Goal: Transaction & Acquisition: Download file/media

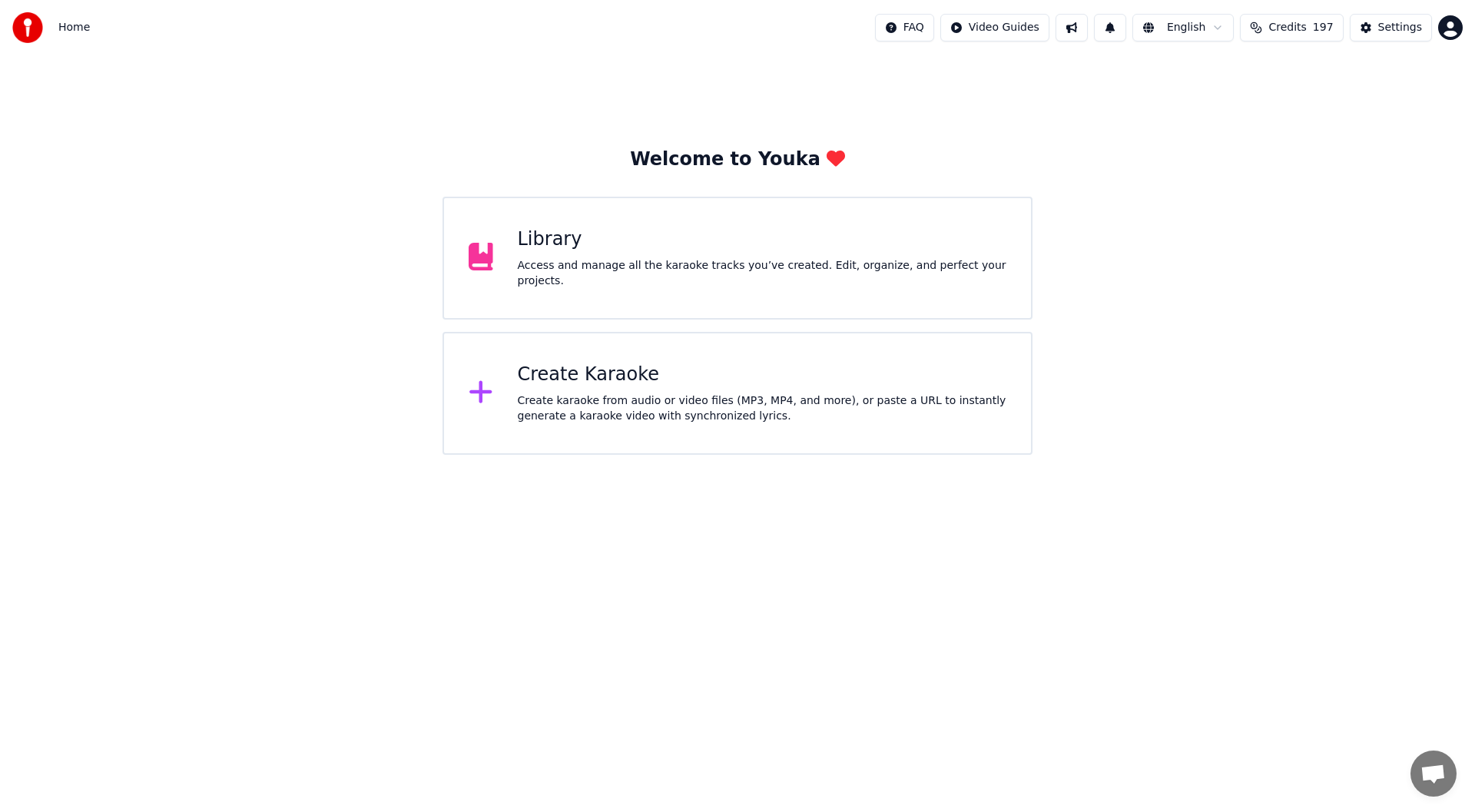
click at [713, 250] on div "Library" at bounding box center [762, 239] width 489 height 24
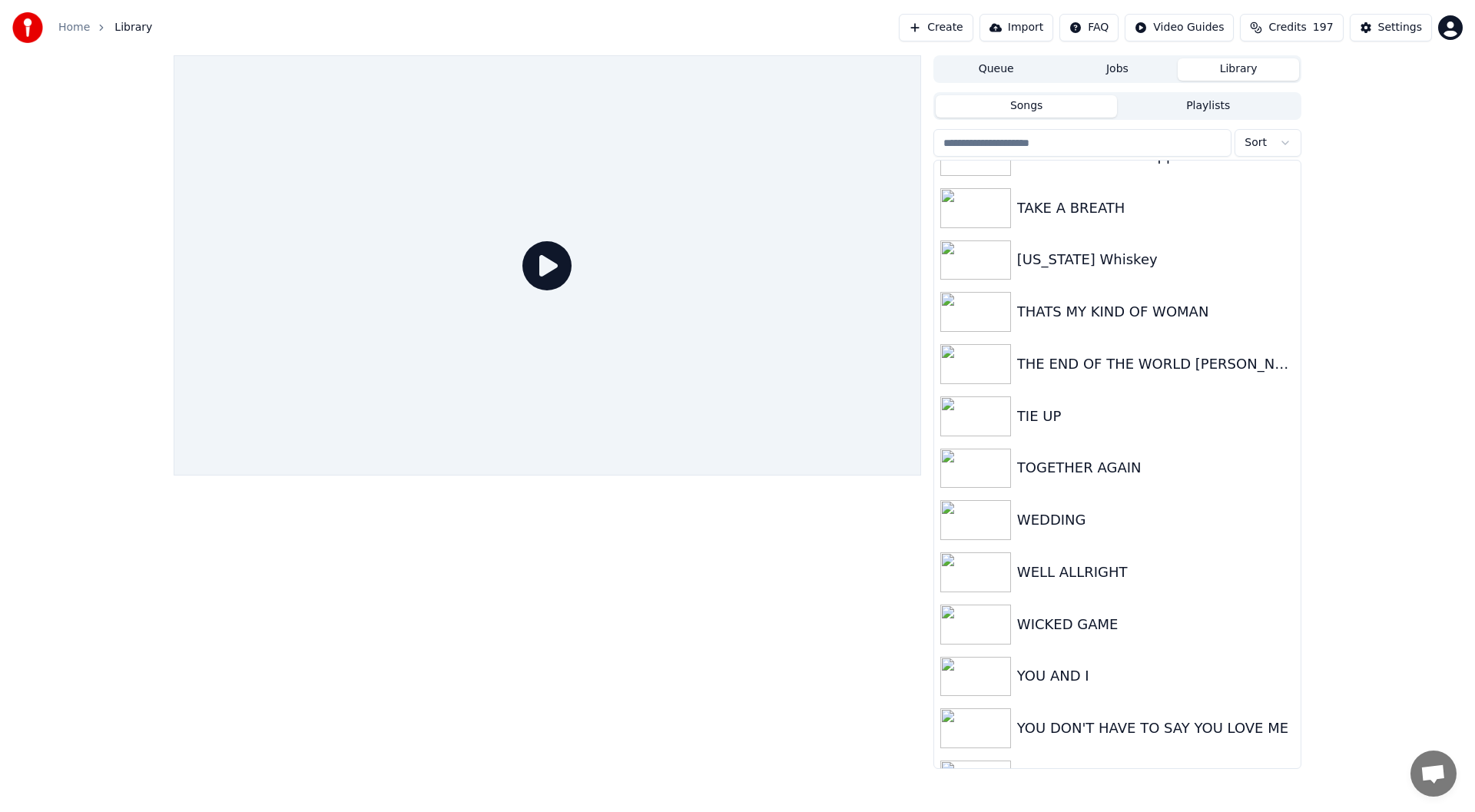
scroll to position [3411, 0]
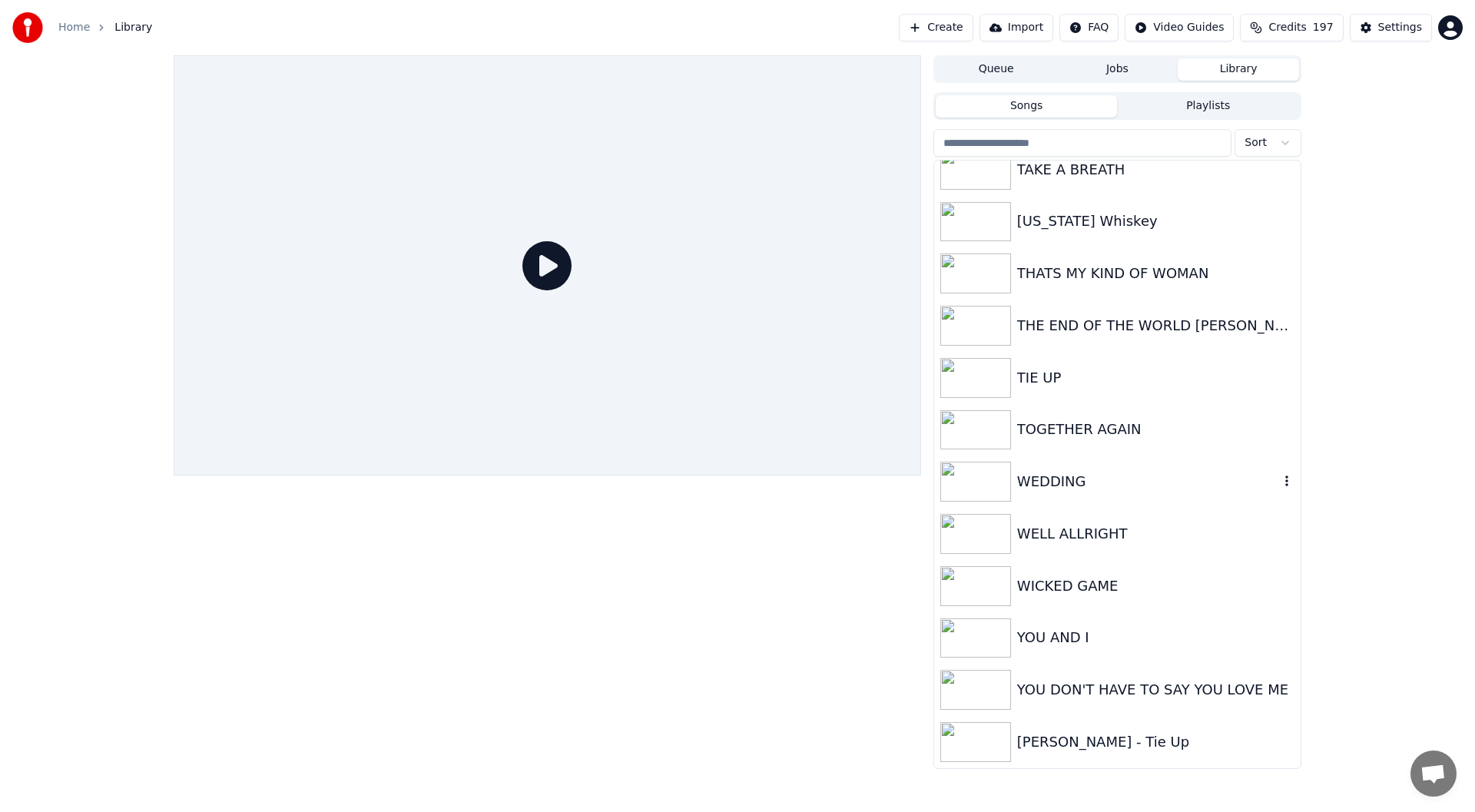
click at [1087, 475] on div "WEDDING" at bounding box center [1148, 481] width 262 height 22
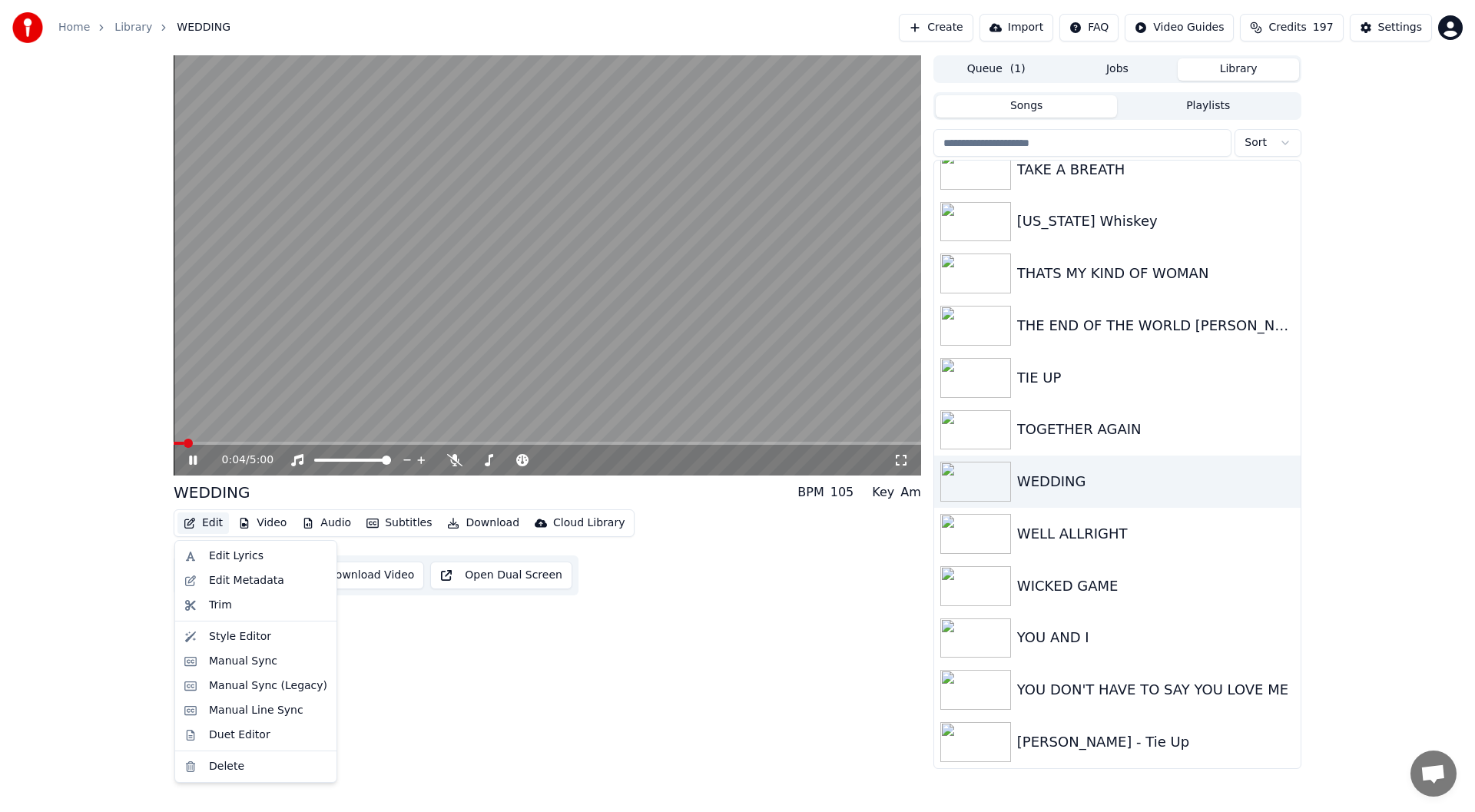
click at [211, 522] on button "Edit" at bounding box center [203, 523] width 52 height 22
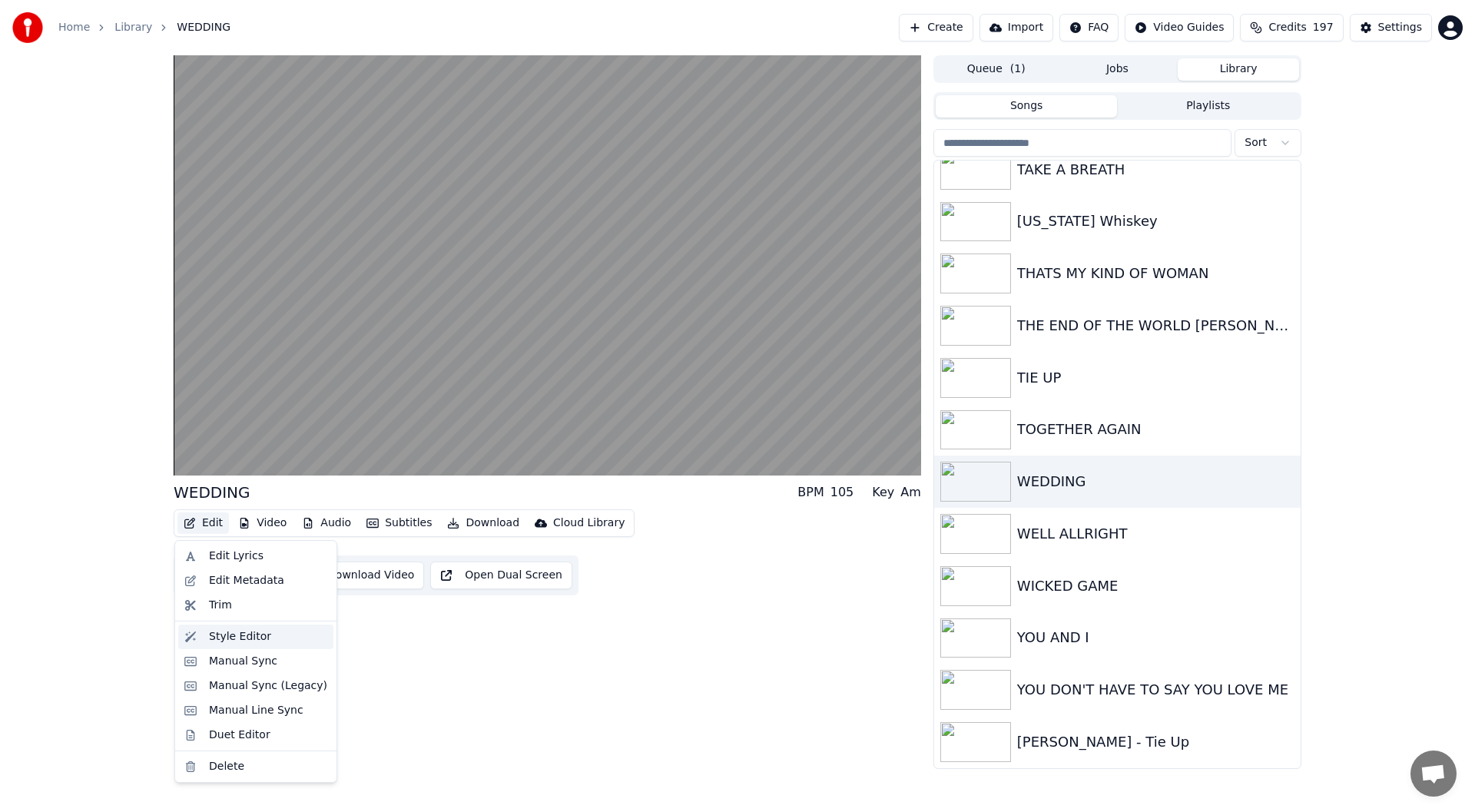
click at [223, 632] on div "Style Editor" at bounding box center [240, 637] width 62 height 16
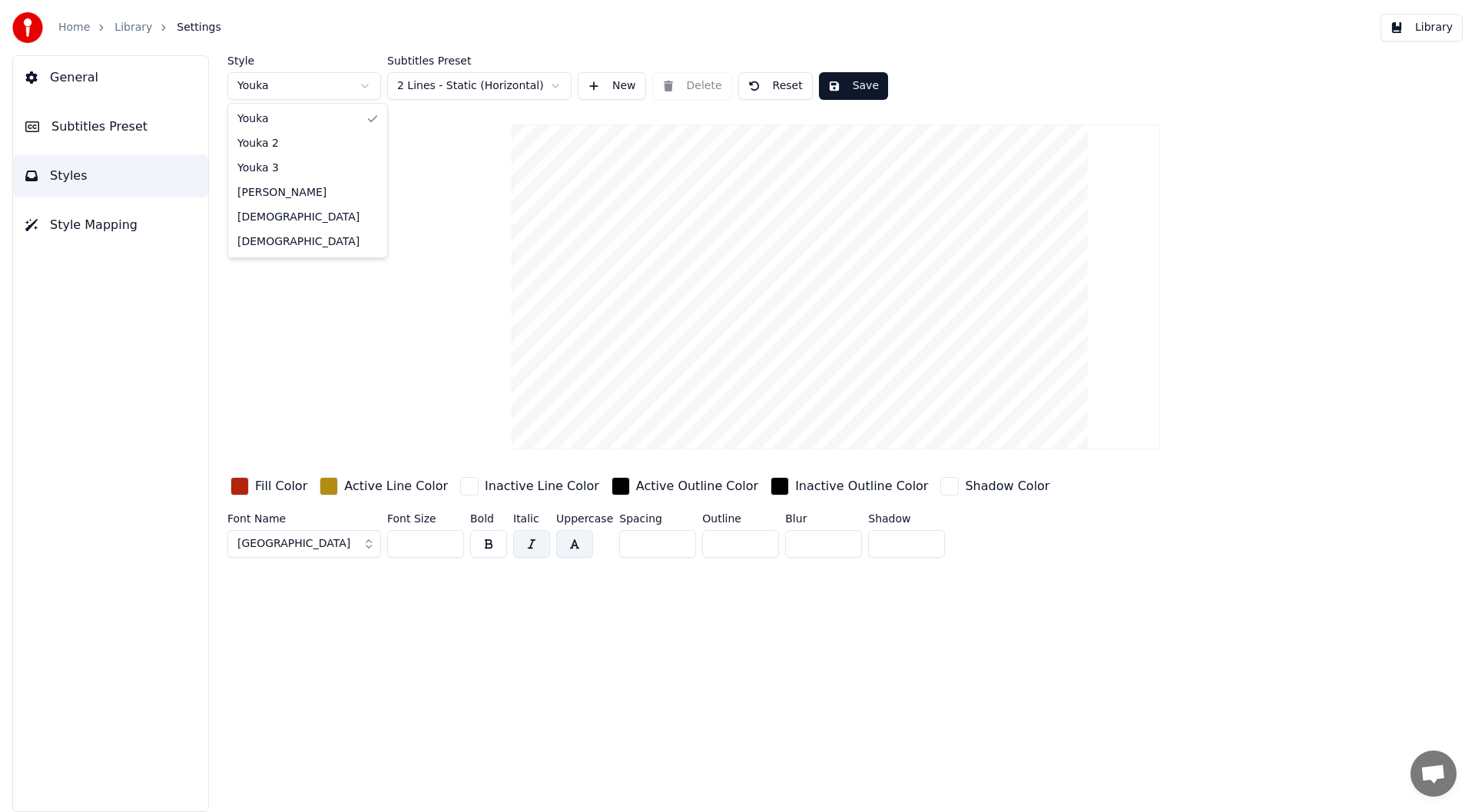
click at [363, 84] on html "Home Library Settings Library General Subtitles Preset Styles Style Mapping Sty…" at bounding box center [737, 406] width 1475 height 812
click at [853, 79] on button "Save" at bounding box center [854, 86] width 69 height 28
click at [1434, 21] on button "Library" at bounding box center [1421, 28] width 82 height 28
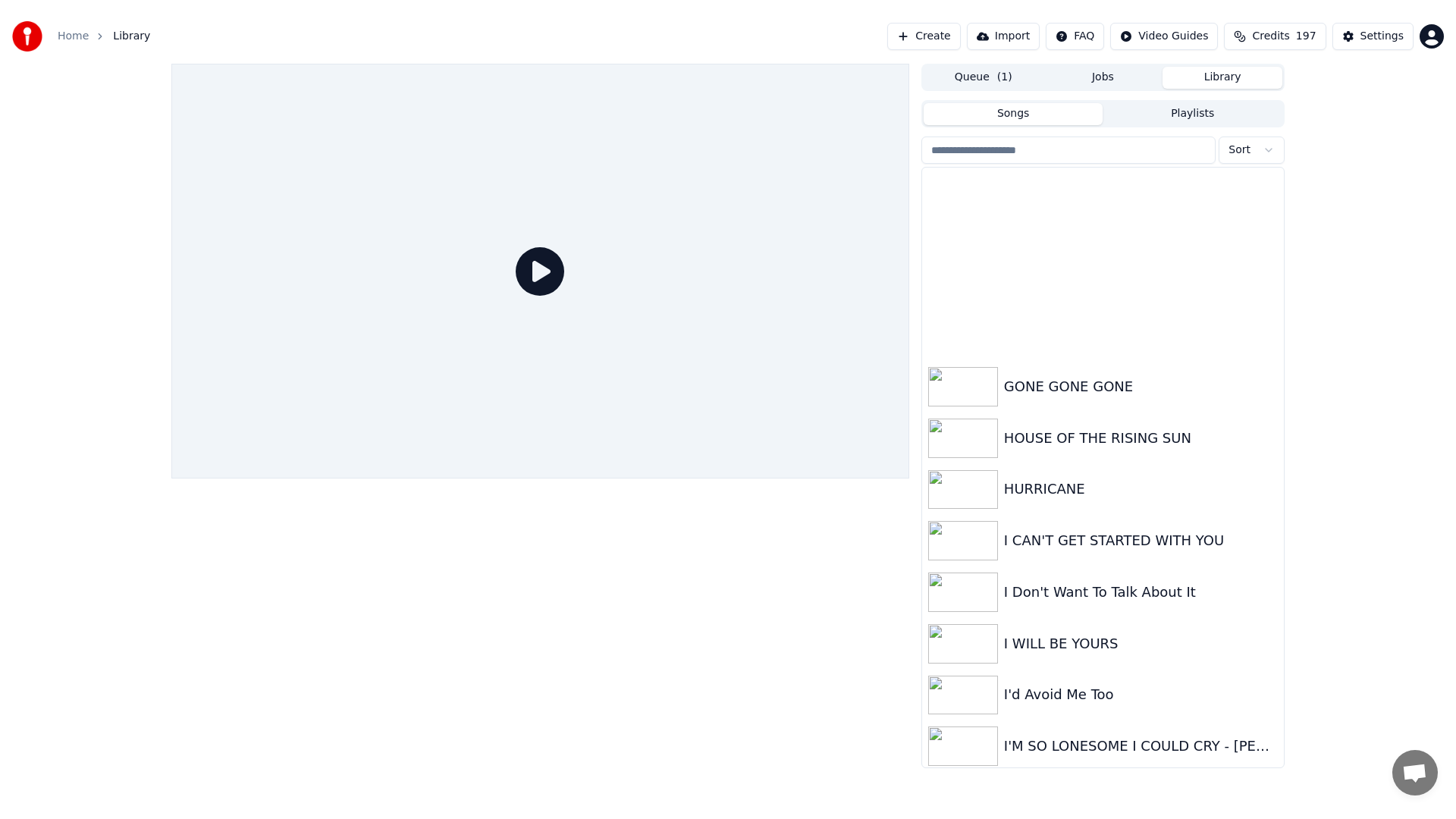
scroll to position [3368, 0]
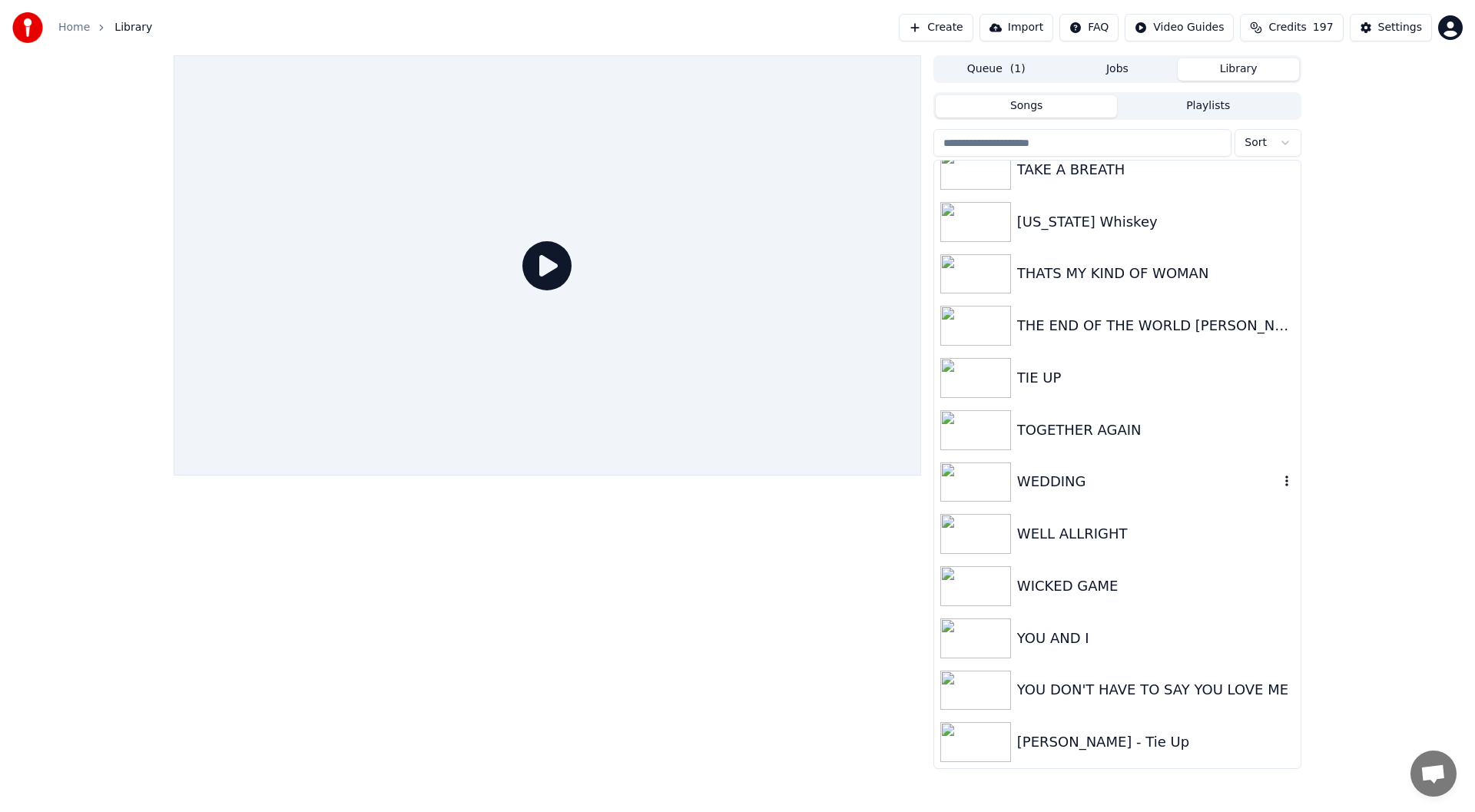
click at [1082, 468] on div "WEDDING" at bounding box center [1117, 482] width 366 height 52
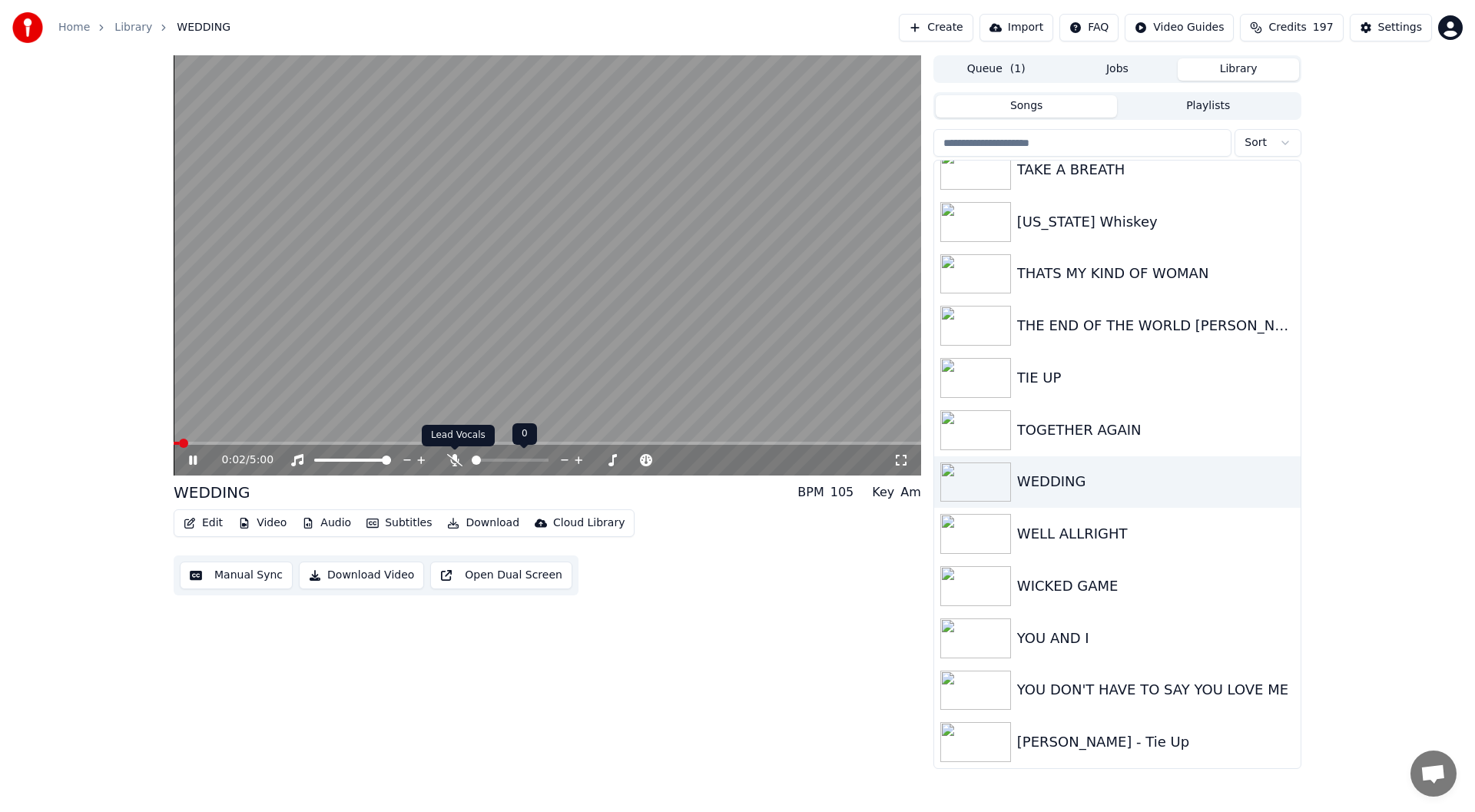
click at [454, 465] on icon at bounding box center [455, 460] width 16 height 12
click at [896, 458] on icon at bounding box center [901, 460] width 10 height 10
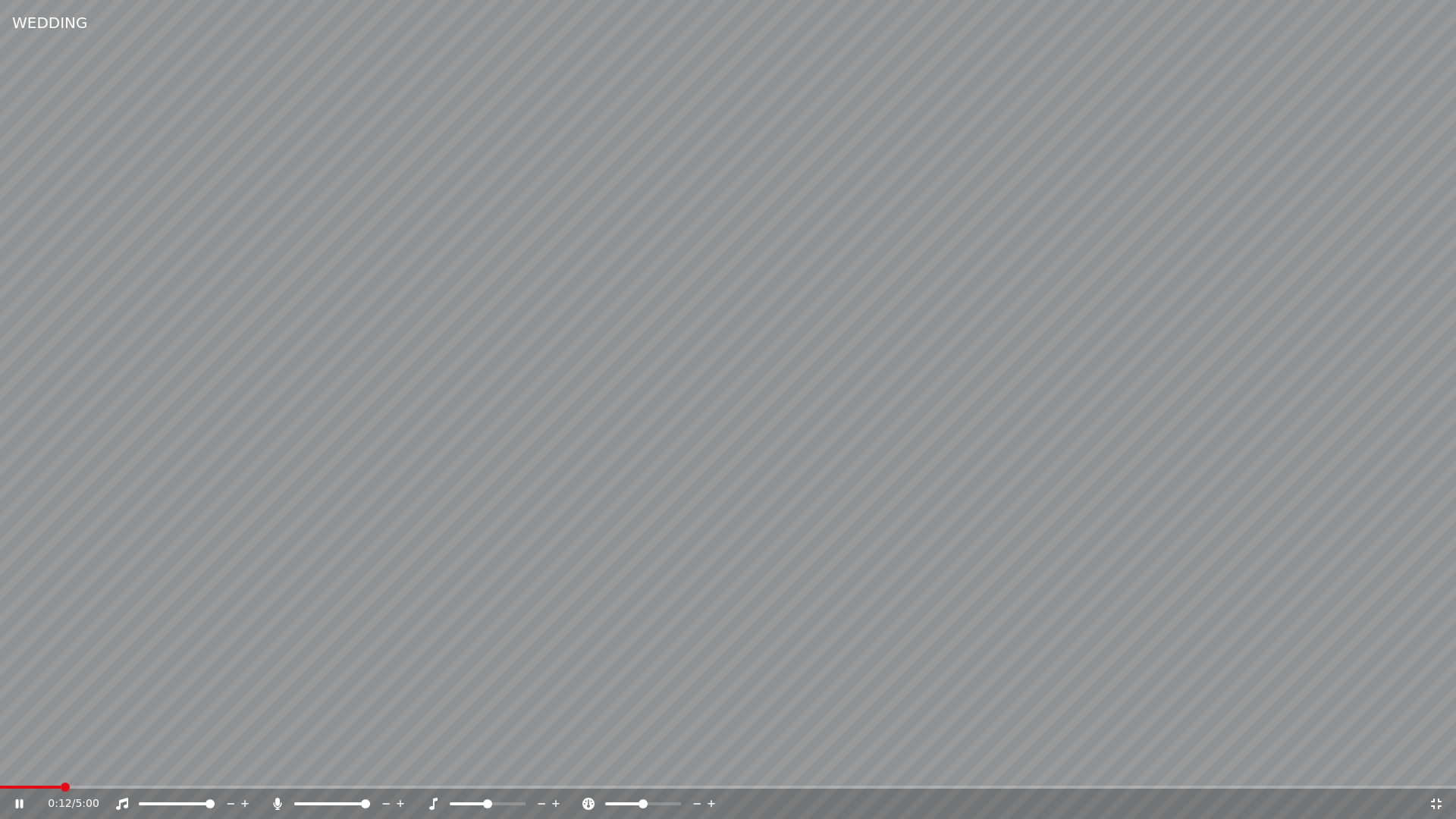
click at [139, 783] on video at bounding box center [728, 410] width 1456 height 819
click at [131, 787] on span at bounding box center [728, 787] width 1456 height 3
click at [77, 787] on span at bounding box center [66, 787] width 131 height 3
click at [18, 801] on icon at bounding box center [20, 804] width 9 height 10
click at [1431, 801] on icon at bounding box center [1436, 804] width 10 height 10
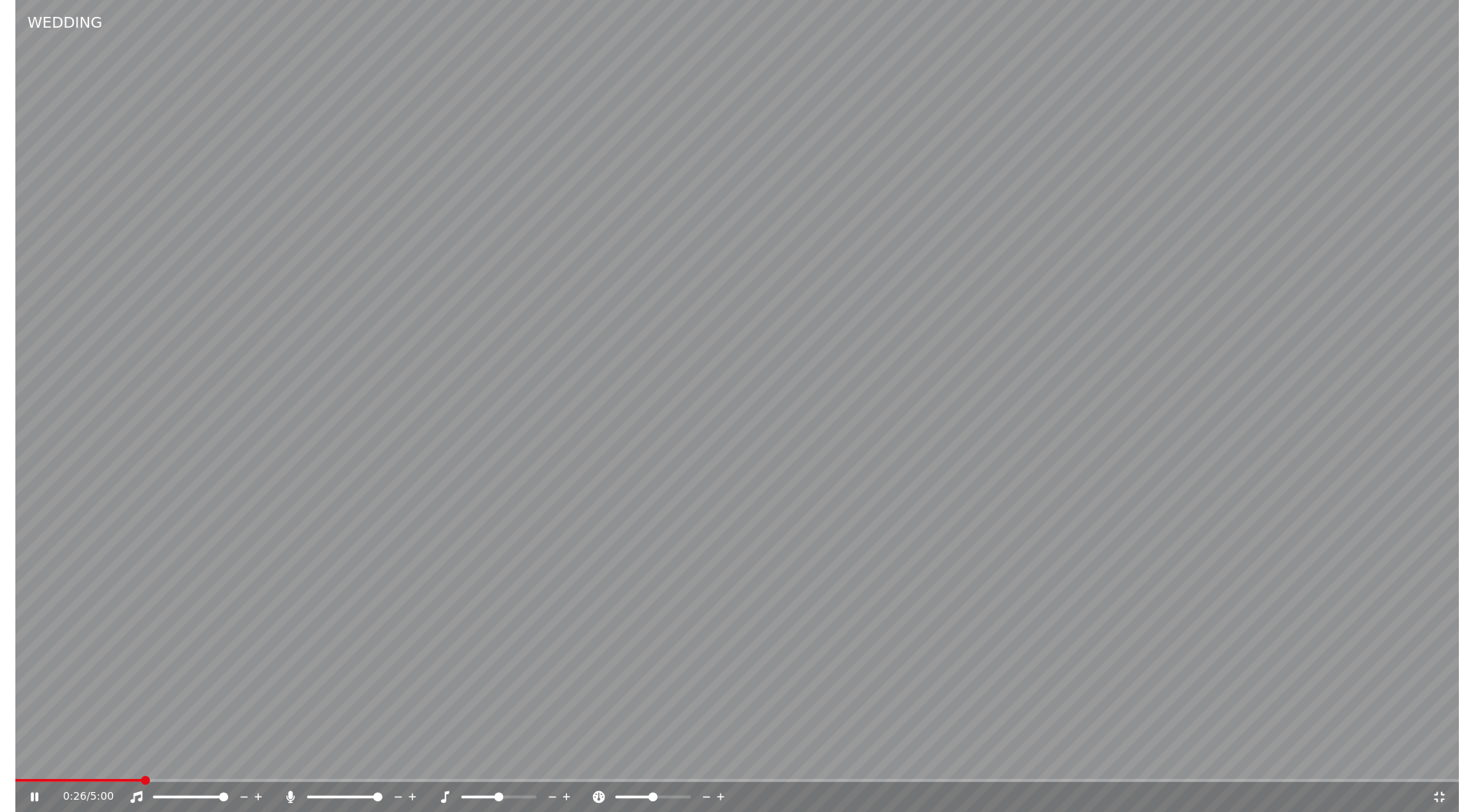
scroll to position [3410, 0]
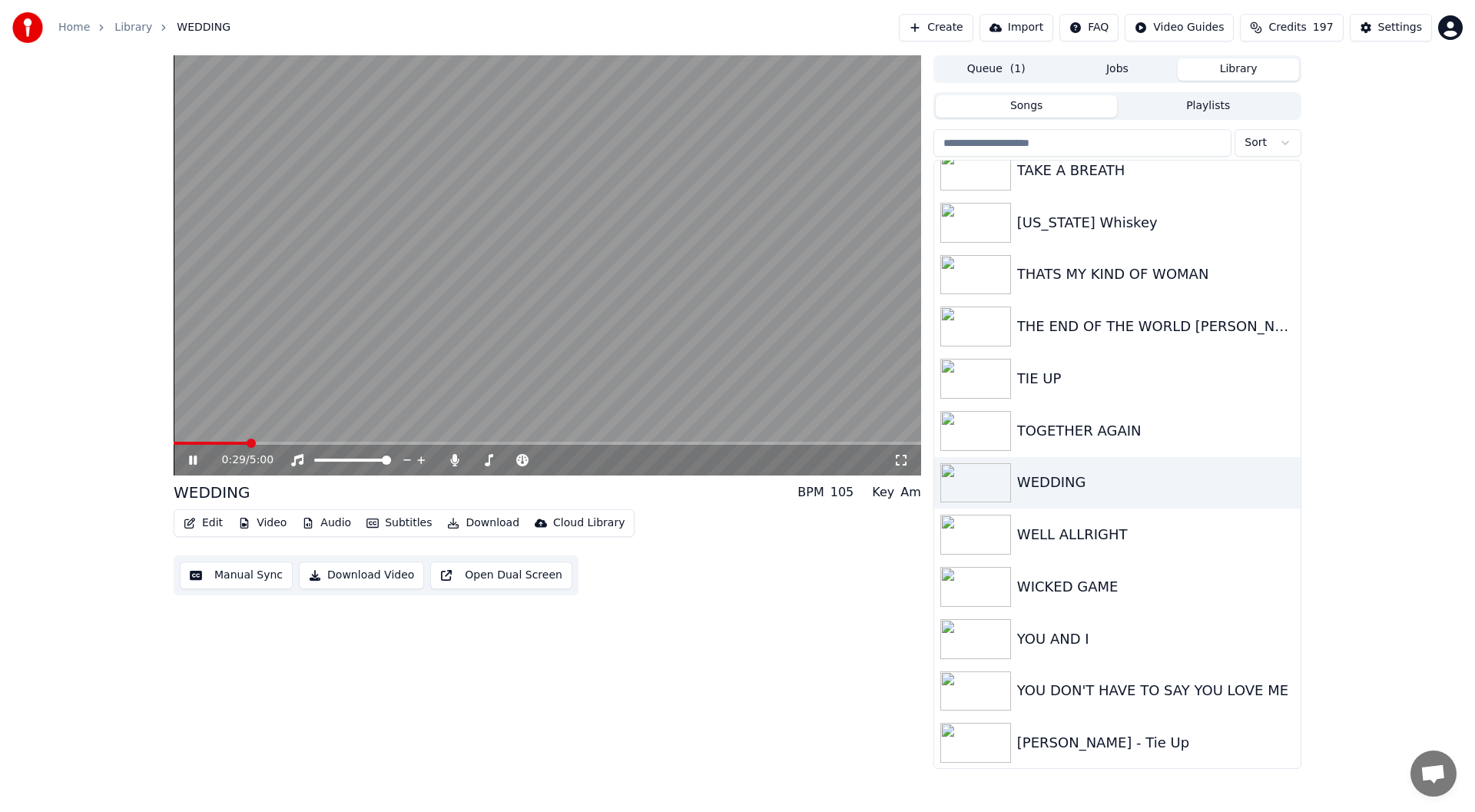
click at [191, 461] on icon at bounding box center [193, 460] width 8 height 10
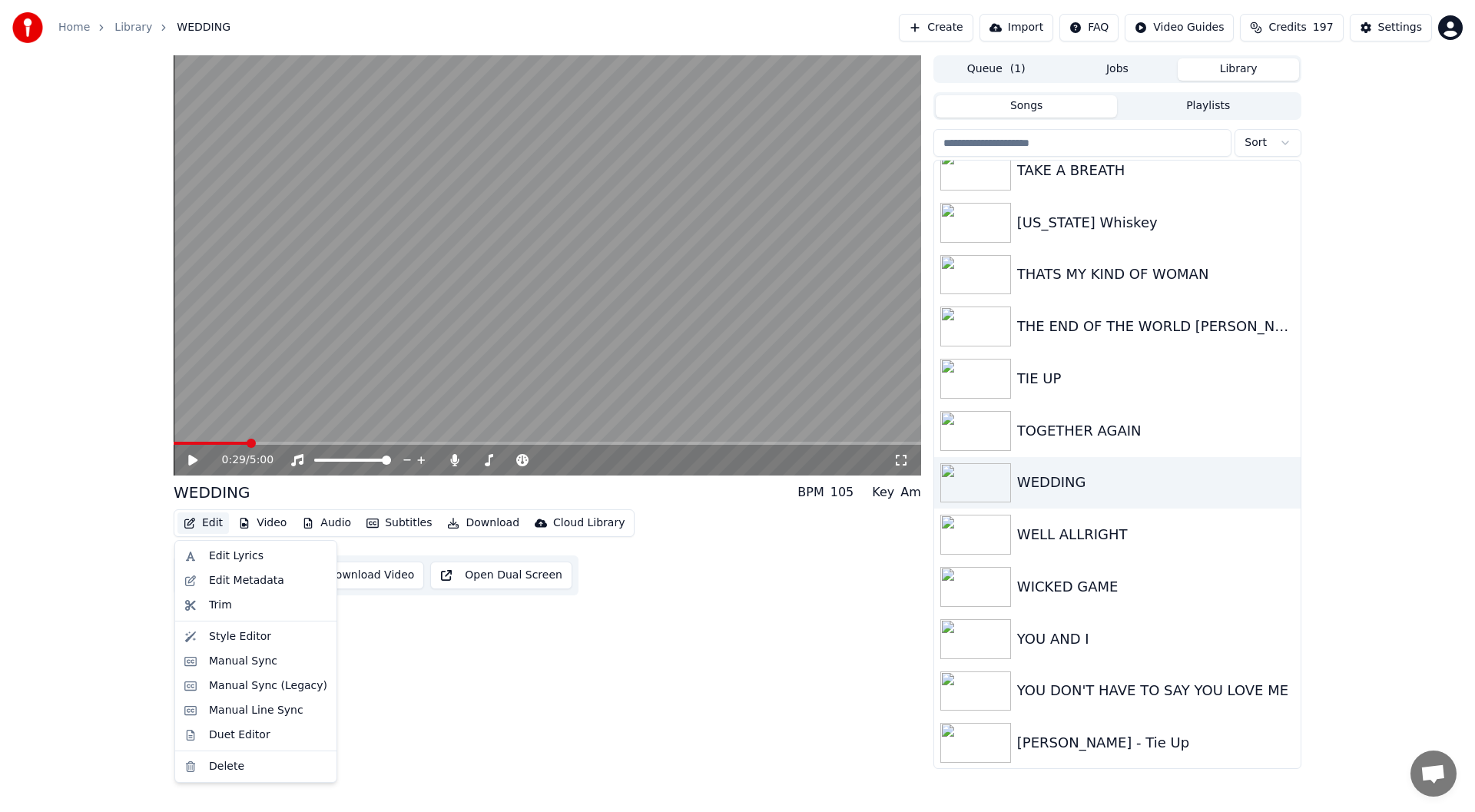
click at [201, 516] on button "Edit" at bounding box center [203, 523] width 52 height 22
click at [251, 633] on div "Style Editor" at bounding box center [240, 637] width 62 height 16
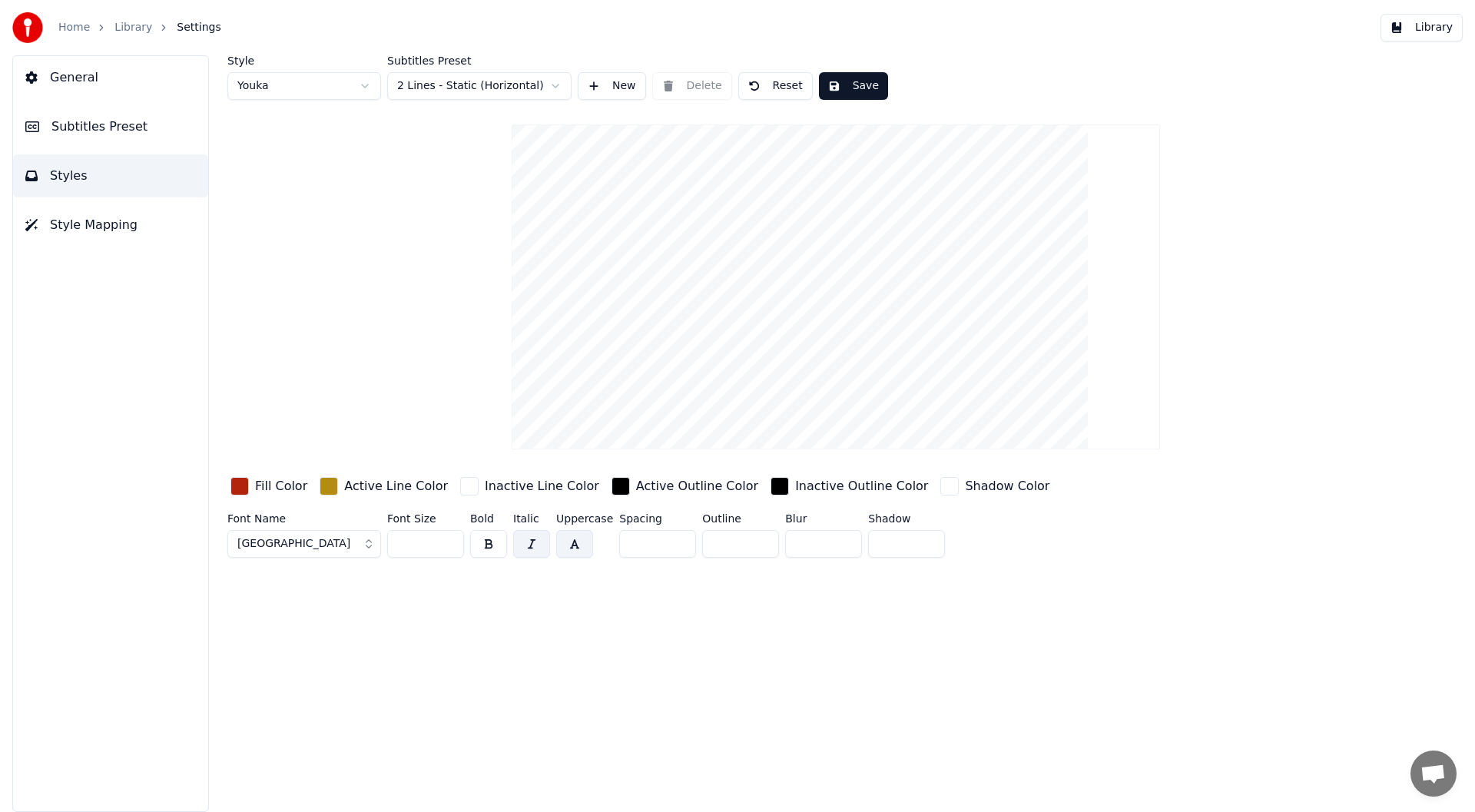
click at [365, 85] on html "Home Library Settings Library General Subtitles Preset Styles Style Mapping Sty…" at bounding box center [737, 406] width 1475 height 812
click at [363, 546] on button "Belwe Bd BT Bold" at bounding box center [304, 543] width 154 height 28
click at [289, 672] on div "Algerian" at bounding box center [316, 677] width 109 height 16
click at [364, 547] on button "Algerian" at bounding box center [304, 543] width 154 height 28
click at [307, 746] on div "Arial Black" at bounding box center [316, 752] width 109 height 16
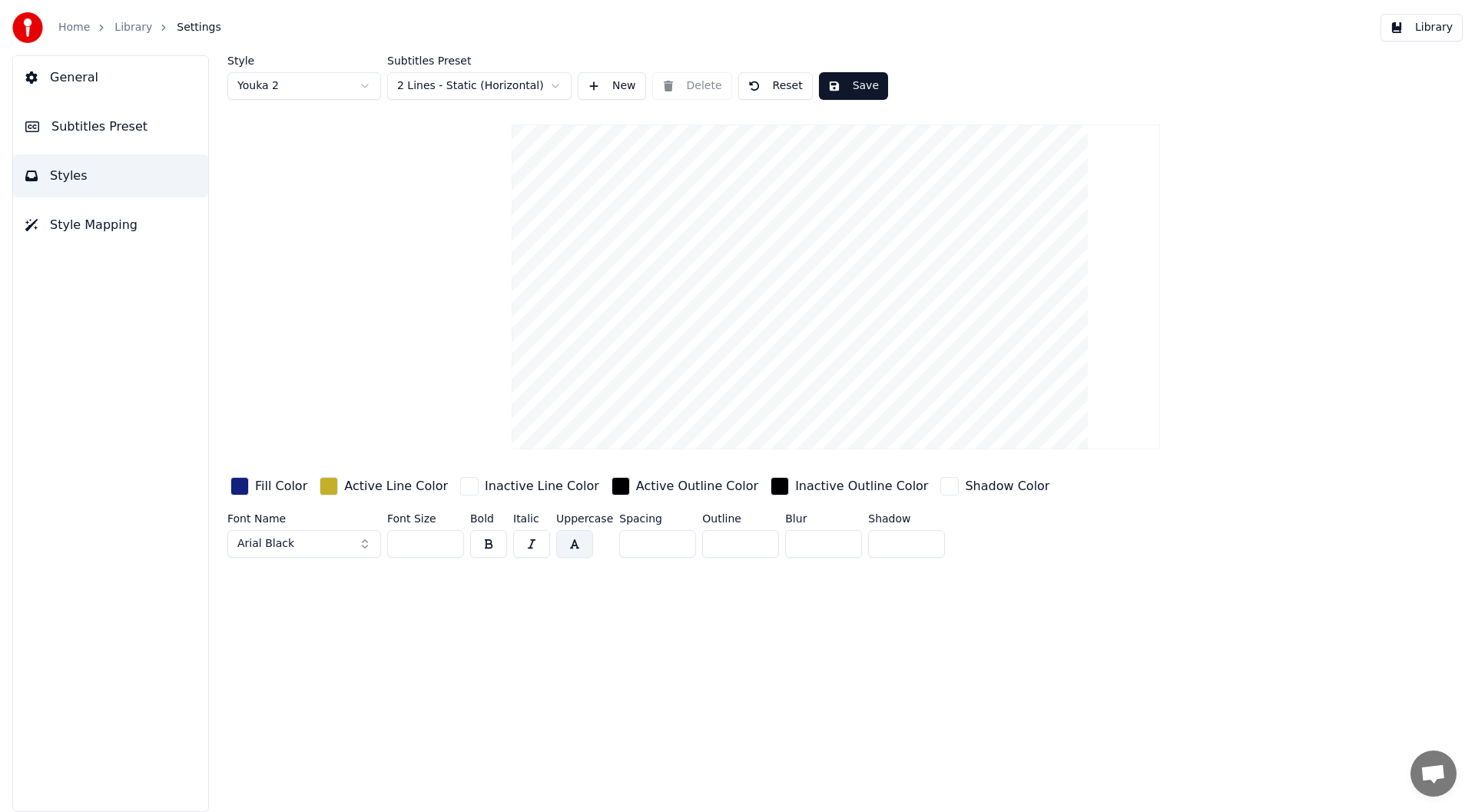
click at [359, 544] on button "Arial Black" at bounding box center [304, 543] width 154 height 28
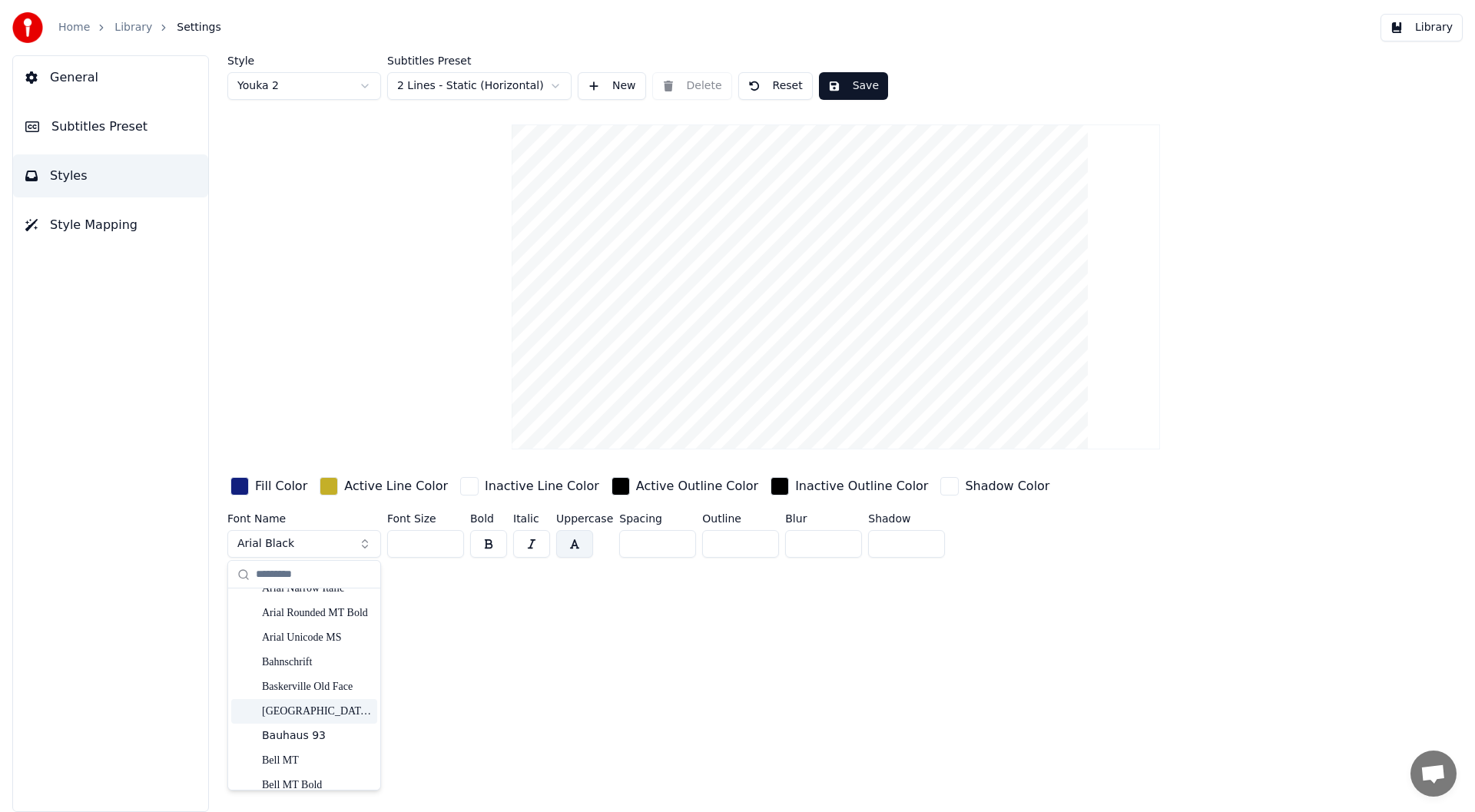
click at [292, 711] on div "[GEOGRAPHIC_DATA]" at bounding box center [316, 711] width 109 height 16
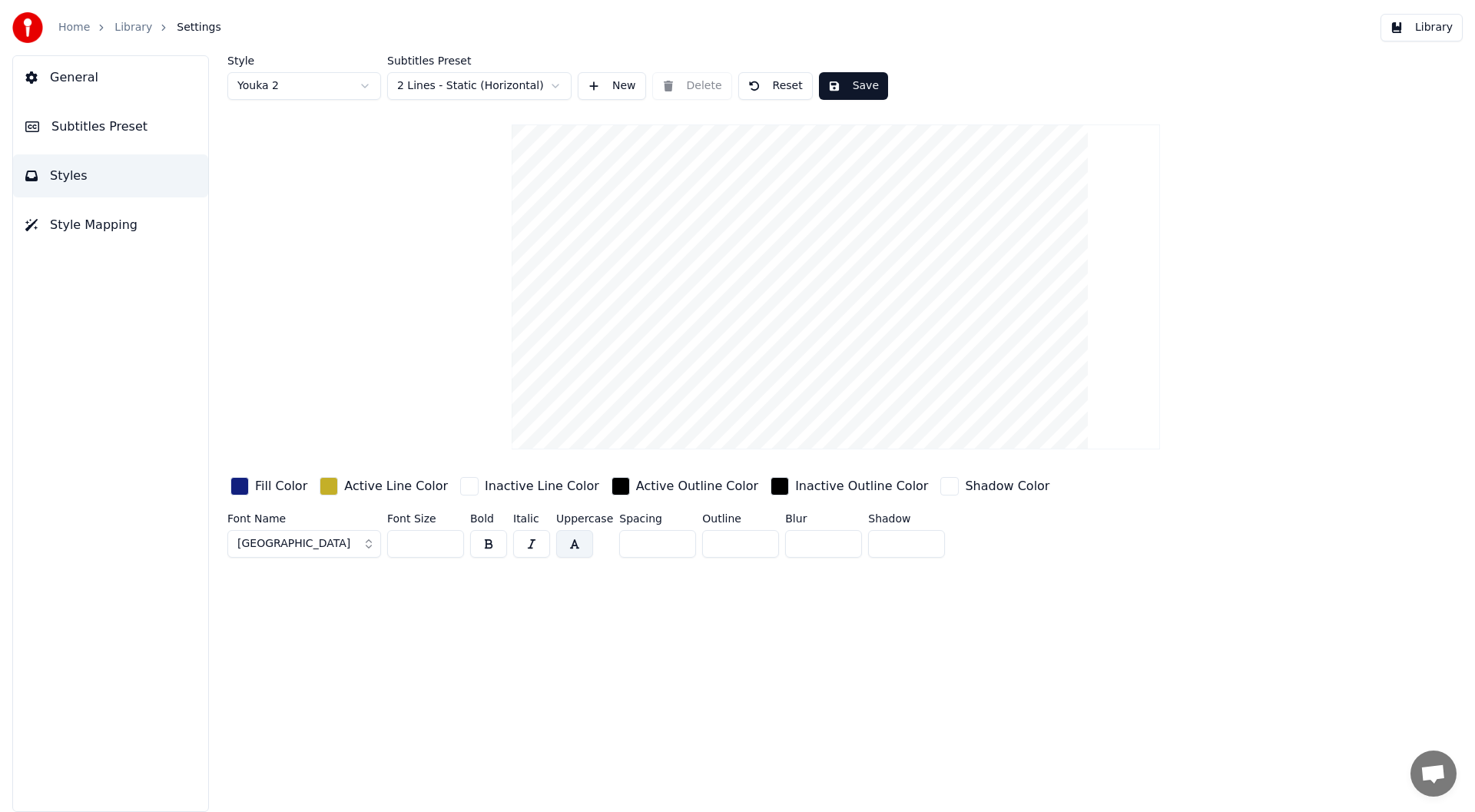
click at [365, 547] on button "[GEOGRAPHIC_DATA]" at bounding box center [304, 543] width 154 height 28
click at [296, 664] on div "Calibri Bold Italic" at bounding box center [316, 668] width 109 height 16
click at [363, 545] on button "Calibri Bold Italic" at bounding box center [304, 543] width 154 height 28
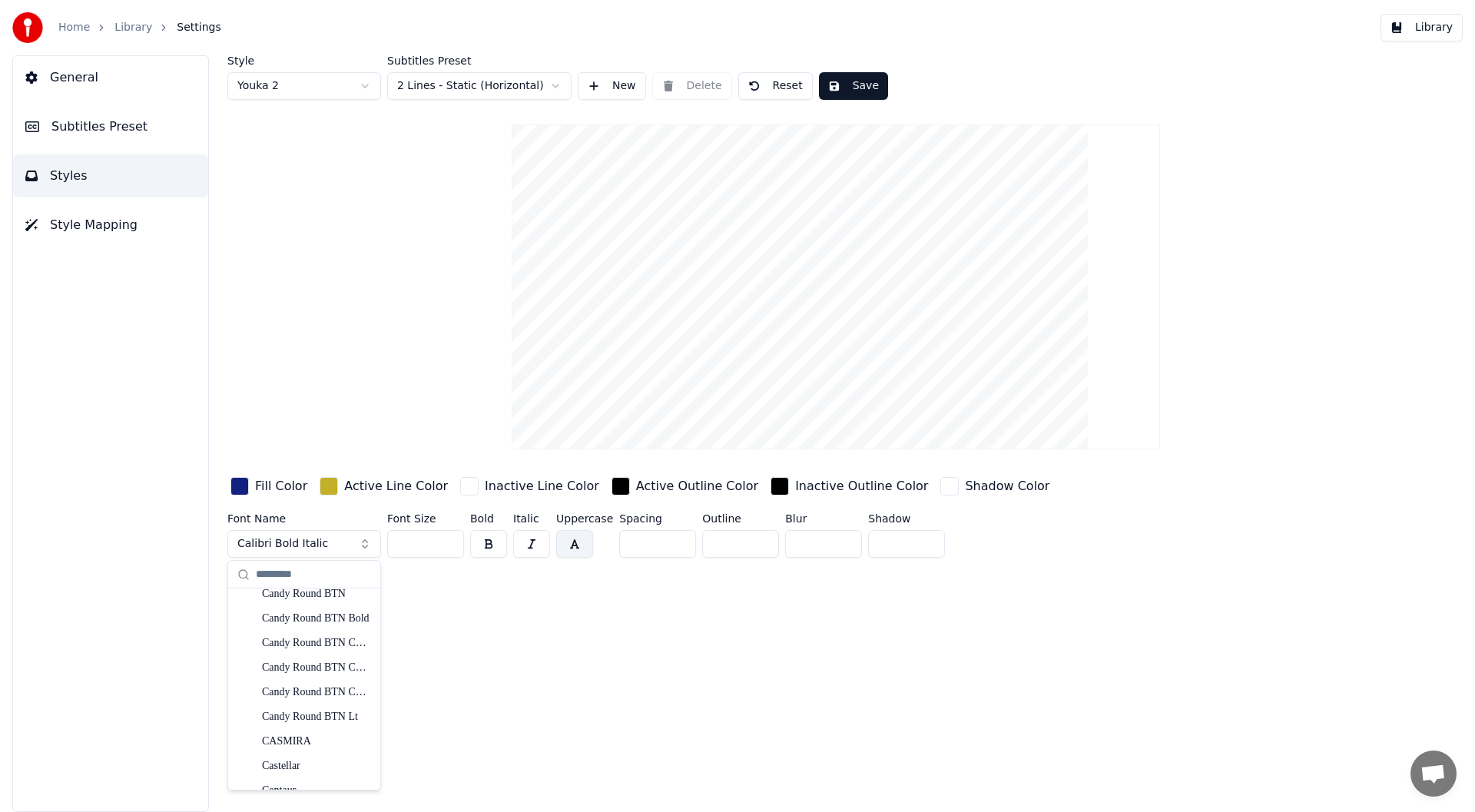
scroll to position [2150, 0]
click at [286, 682] on div "Castellar" at bounding box center [316, 689] width 109 height 16
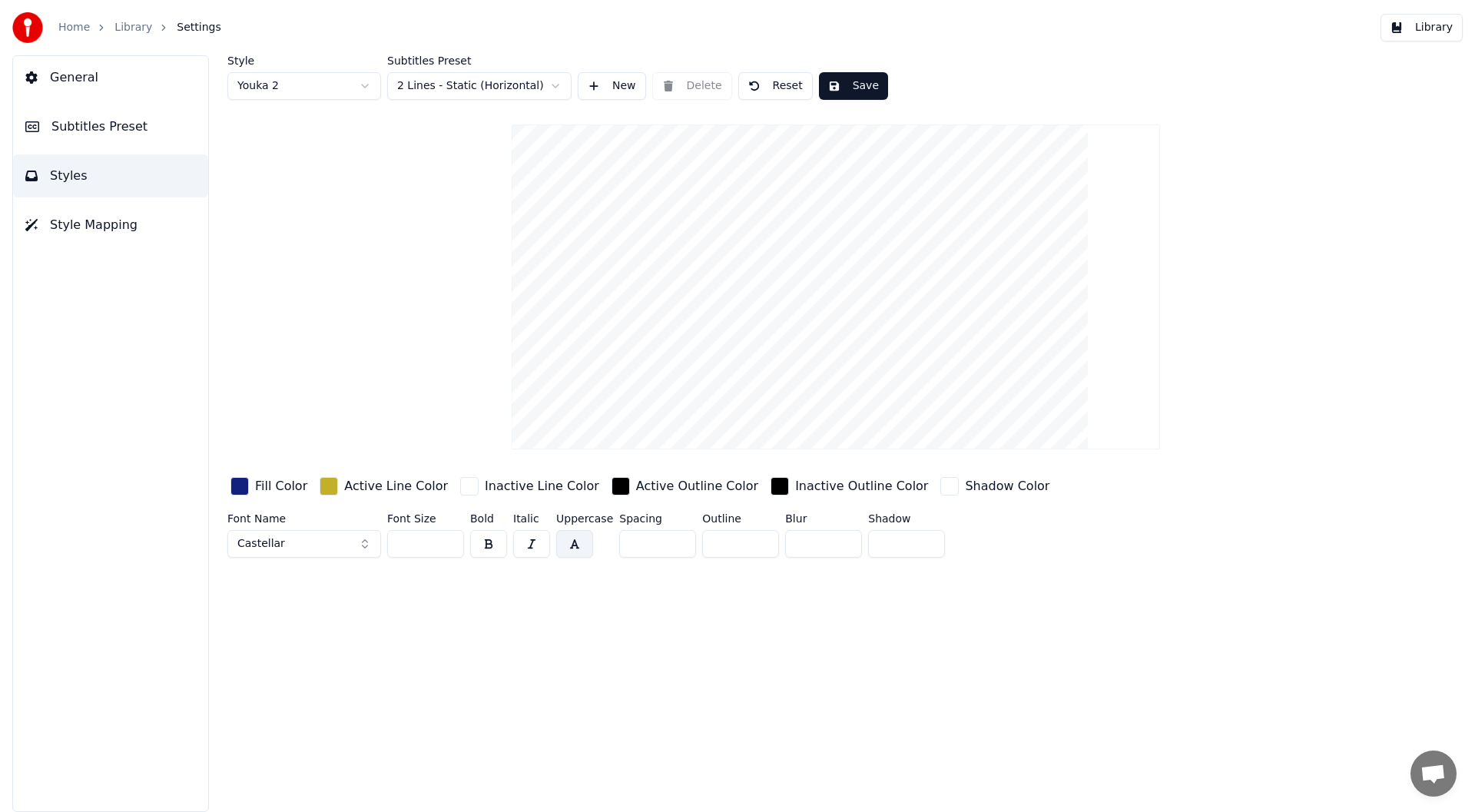
click at [362, 543] on button "Castellar" at bounding box center [304, 543] width 154 height 28
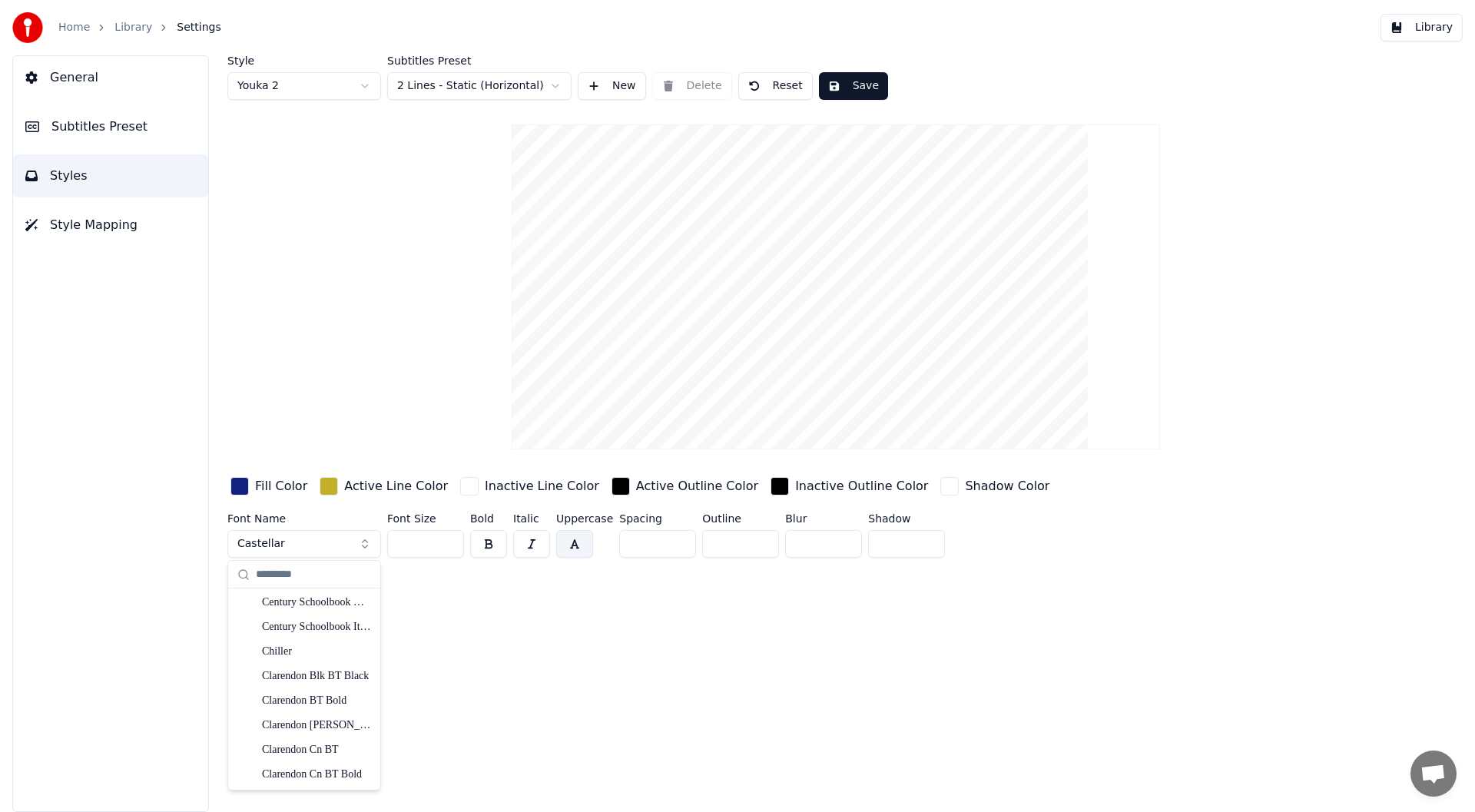
scroll to position [2534, 0]
click at [315, 599] on div "Clarendon Blk BT Black" at bounding box center [316, 599] width 109 height 16
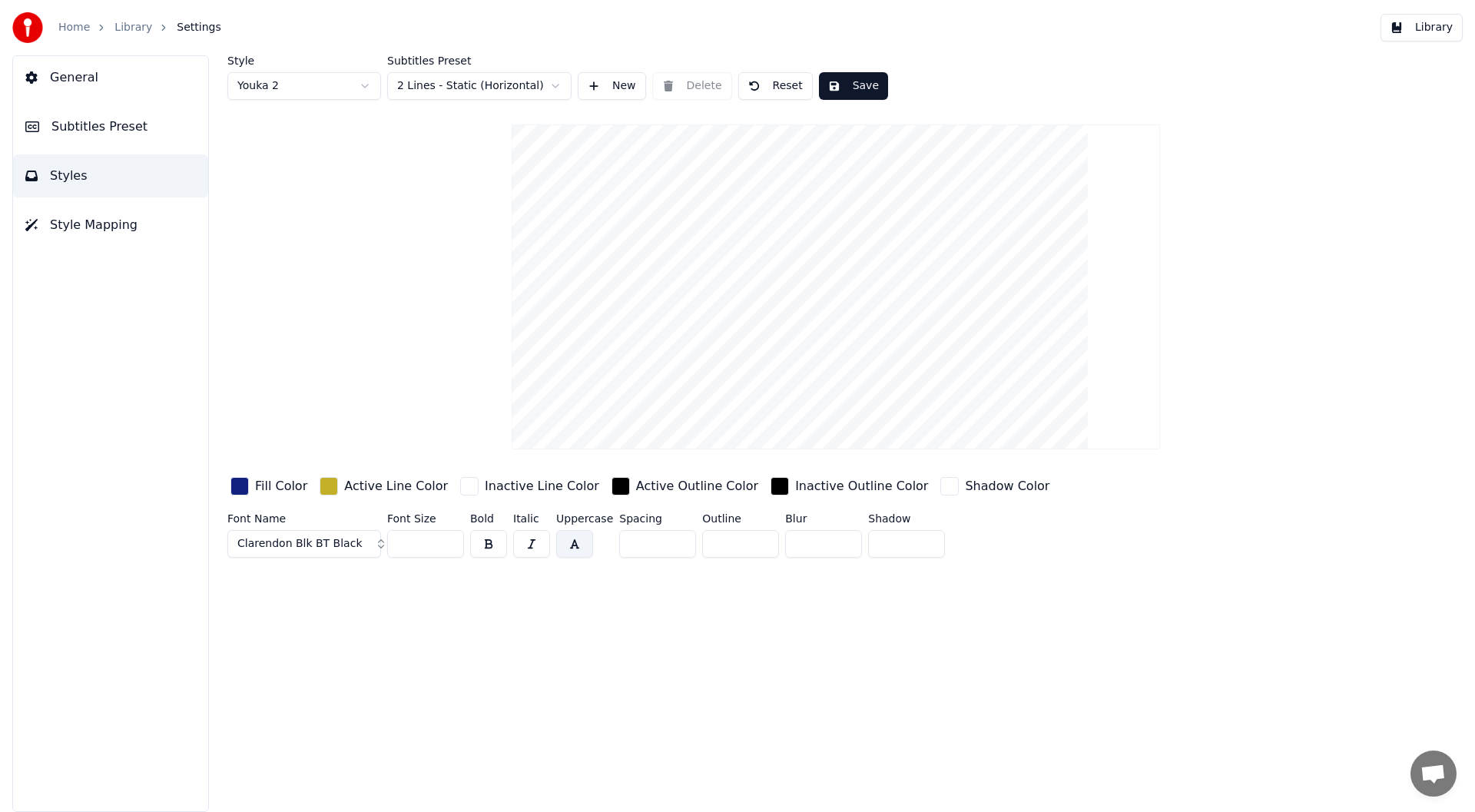
click at [367, 543] on button "Clarendon Blk BT Black" at bounding box center [304, 543] width 154 height 28
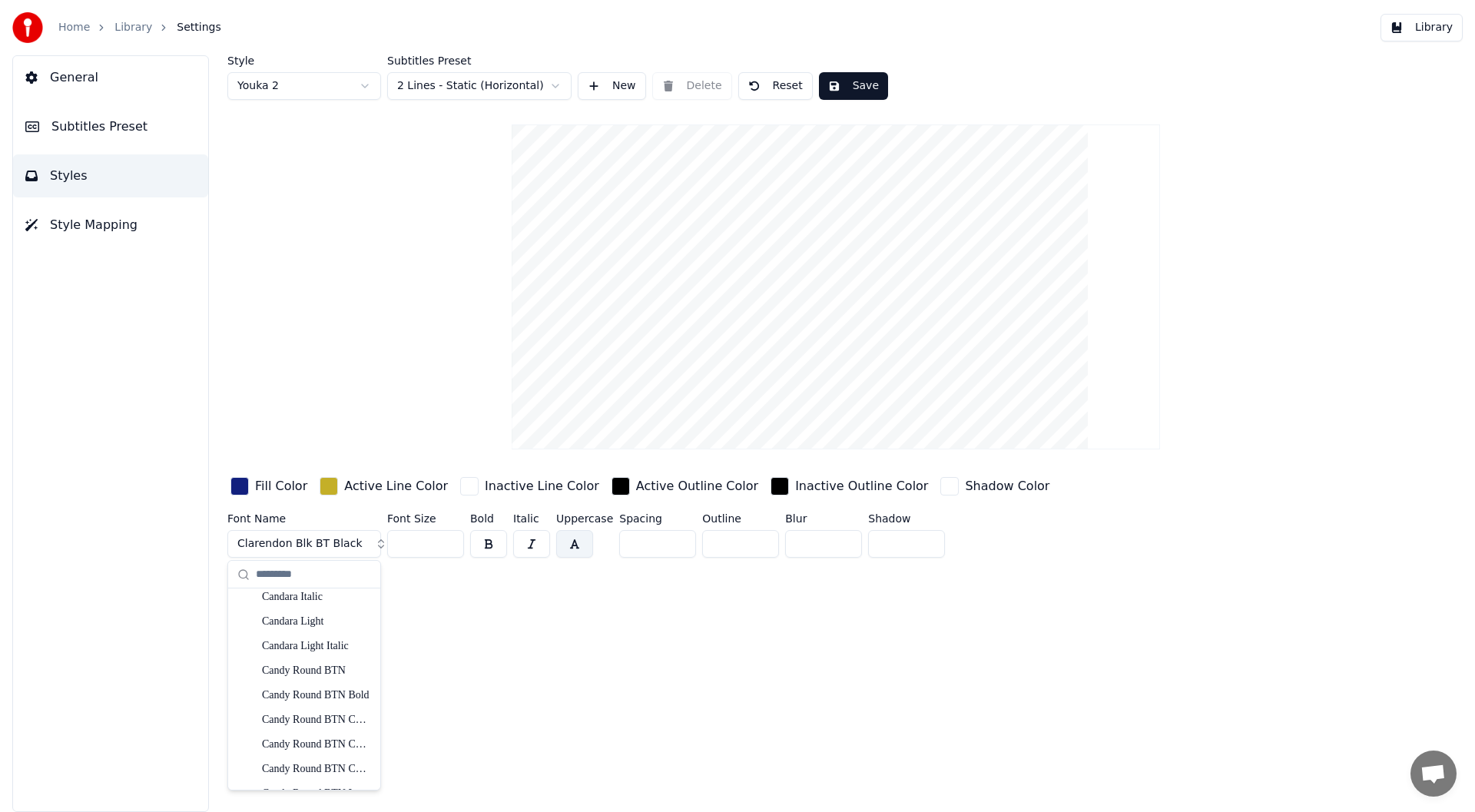
scroll to position [2073, 0]
click at [293, 738] on div "CASMIRA" at bounding box center [316, 741] width 109 height 16
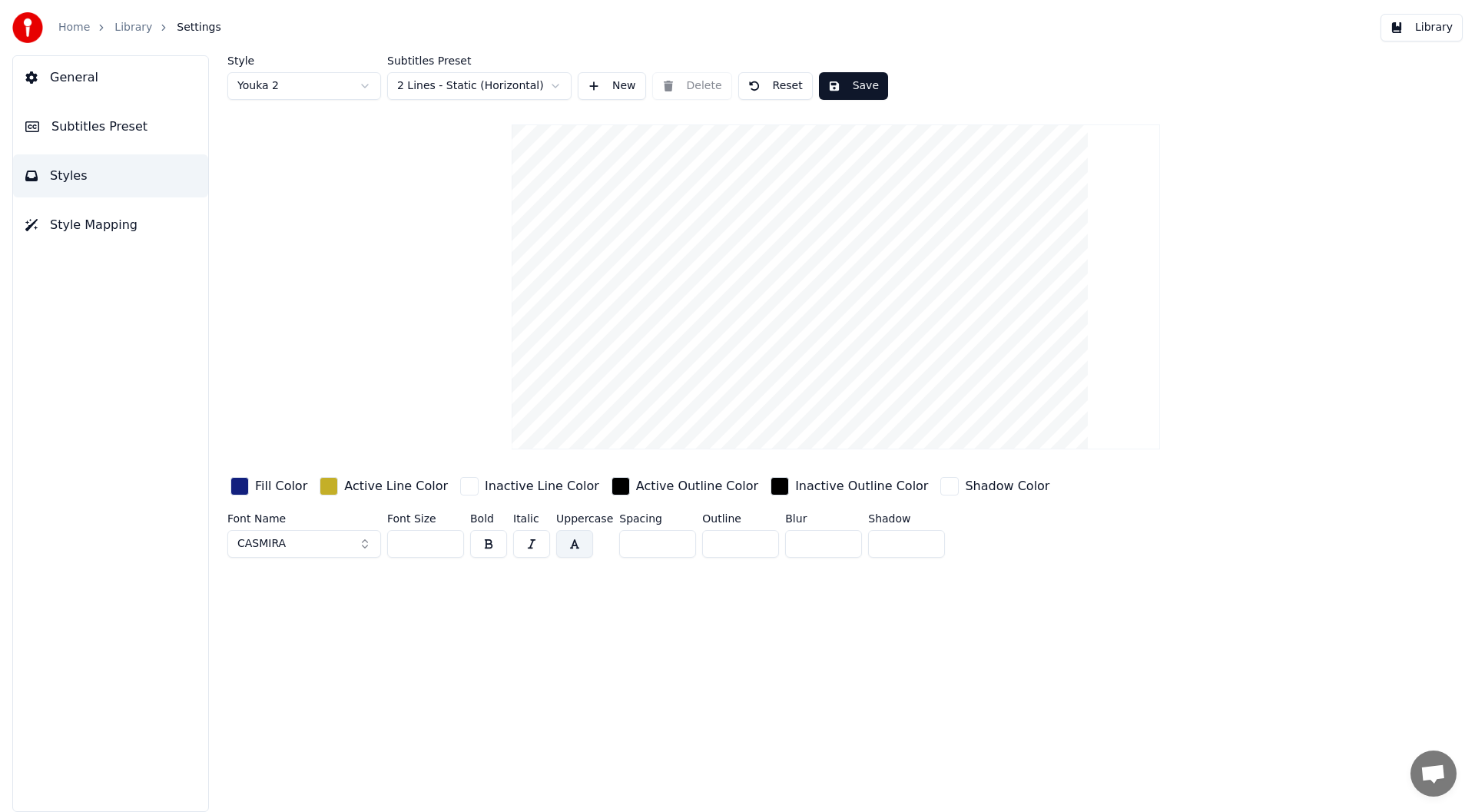
click at [365, 548] on button "CASMIRA" at bounding box center [304, 543] width 154 height 28
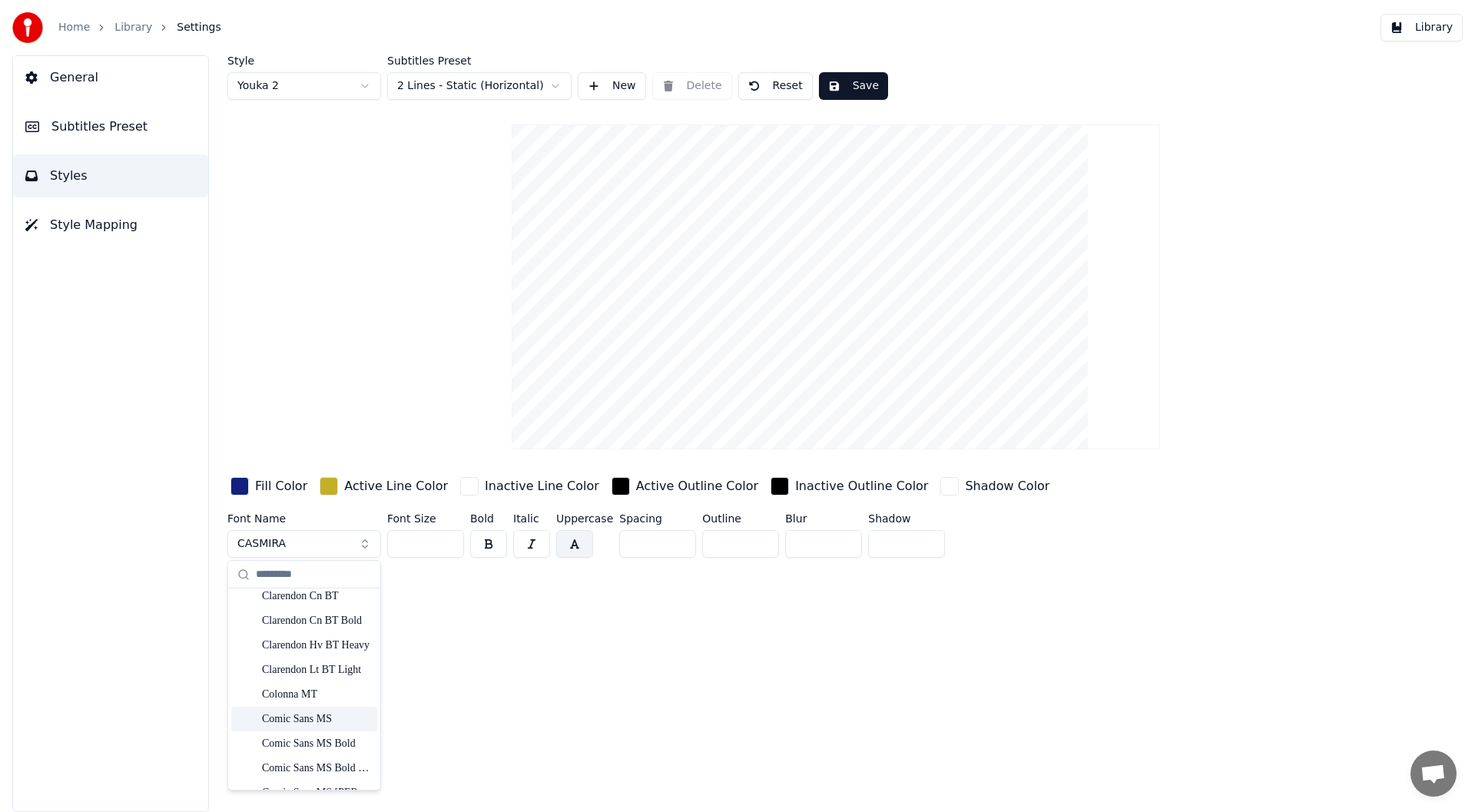
scroll to position [2764, 0]
click at [298, 661] on div "ConcursoItalian BTN" at bounding box center [316, 663] width 109 height 16
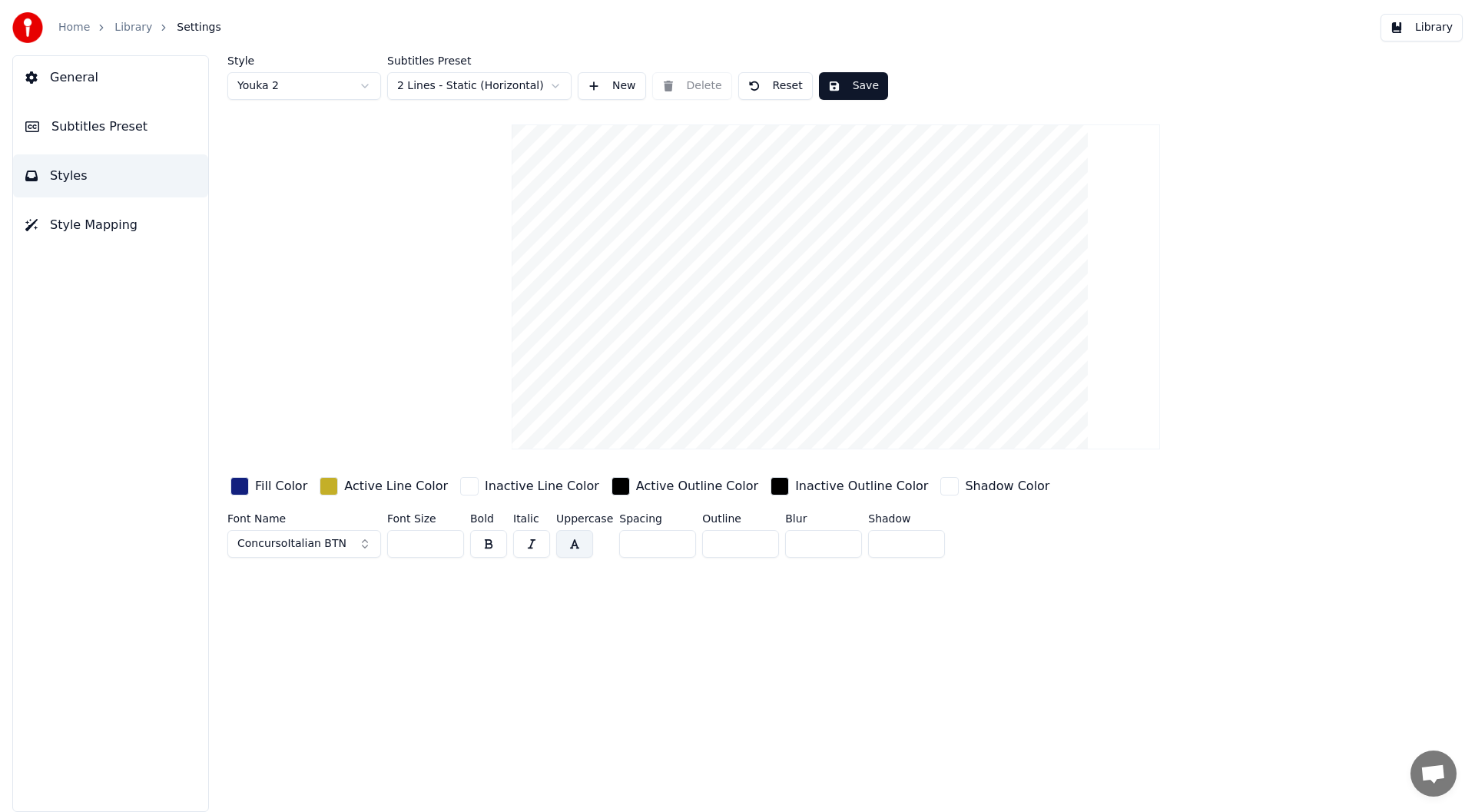
click at [366, 545] on button "ConcursoItalian BTN" at bounding box center [304, 543] width 154 height 28
click at [302, 685] on div "Edwardian Script ITC" at bounding box center [316, 685] width 109 height 16
click at [366, 545] on button "Edwardian Script ITC" at bounding box center [304, 543] width 154 height 28
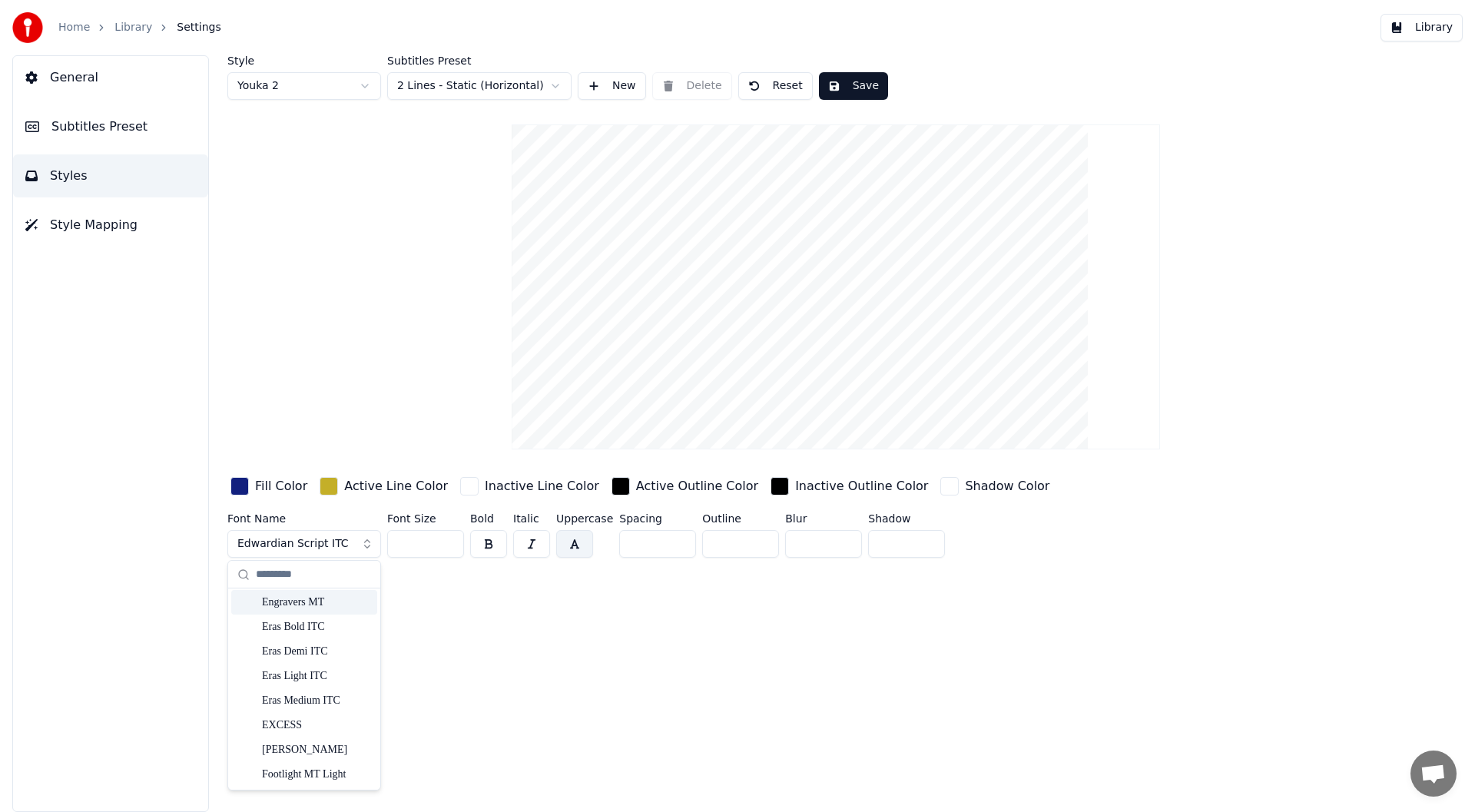
click at [304, 603] on div "Engravers MT" at bounding box center [316, 602] width 109 height 16
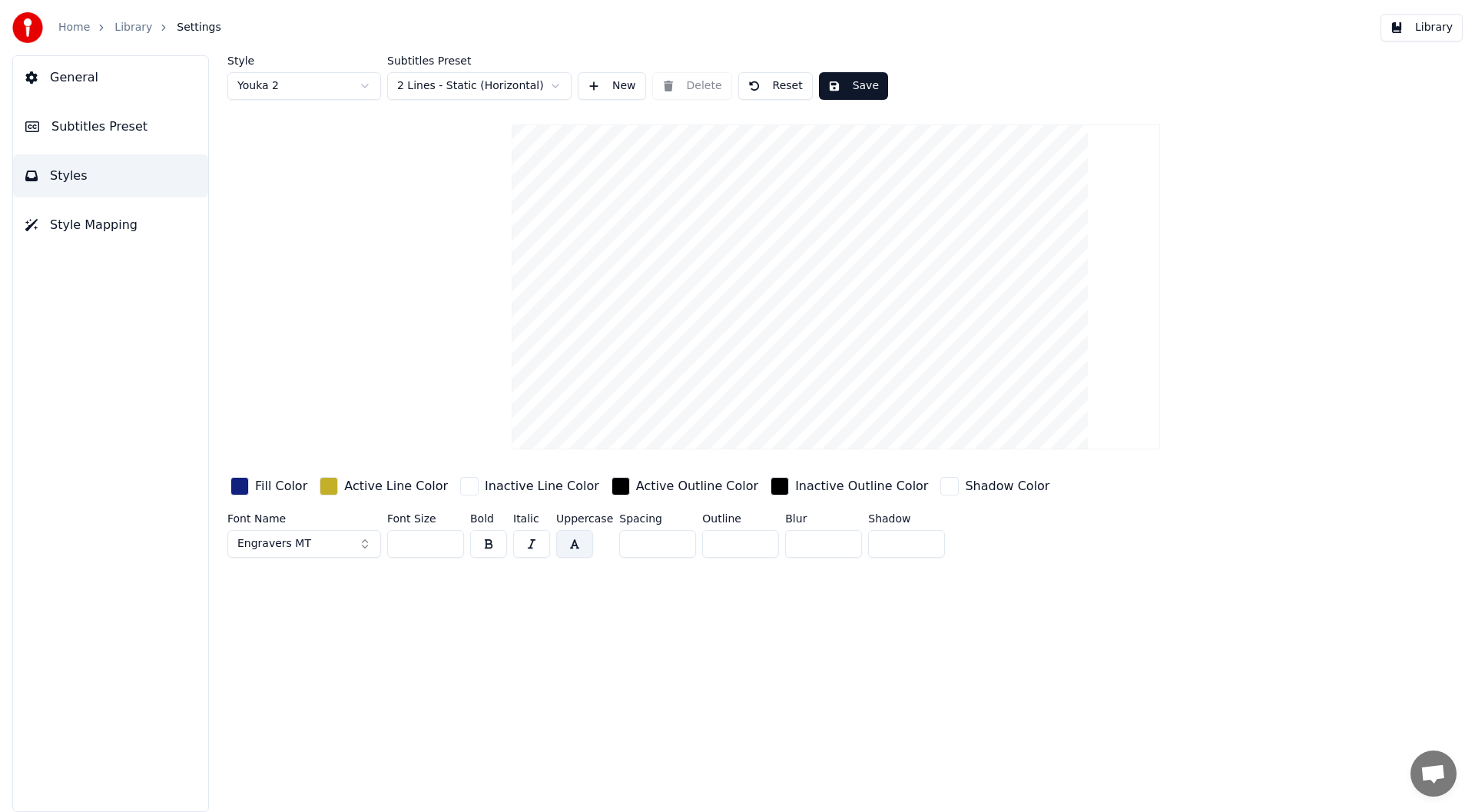
click at [364, 543] on button "Engravers MT" at bounding box center [304, 543] width 154 height 28
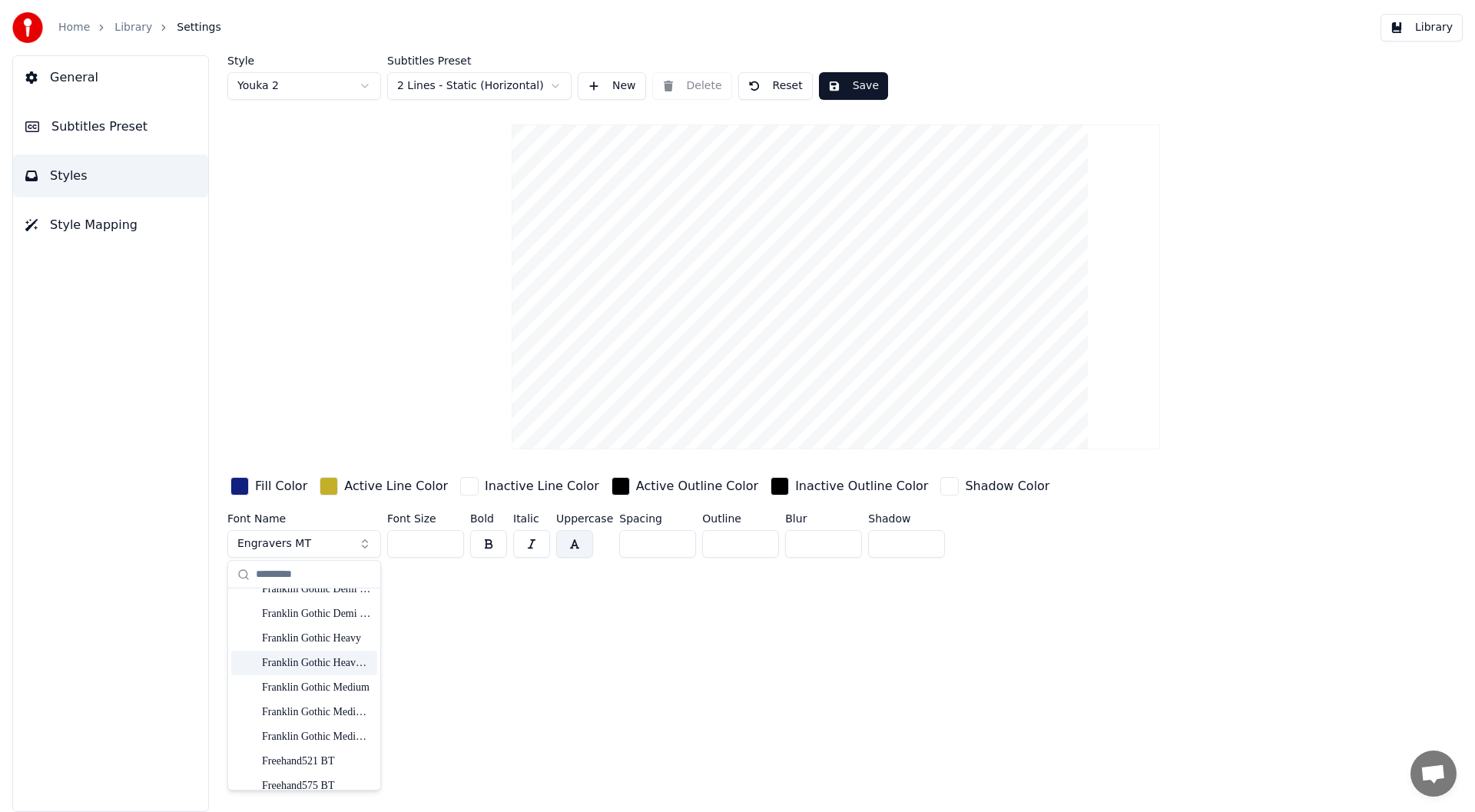
scroll to position [4070, 0]
click at [289, 680] on div "Freehand521 BT" at bounding box center [316, 684] width 109 height 16
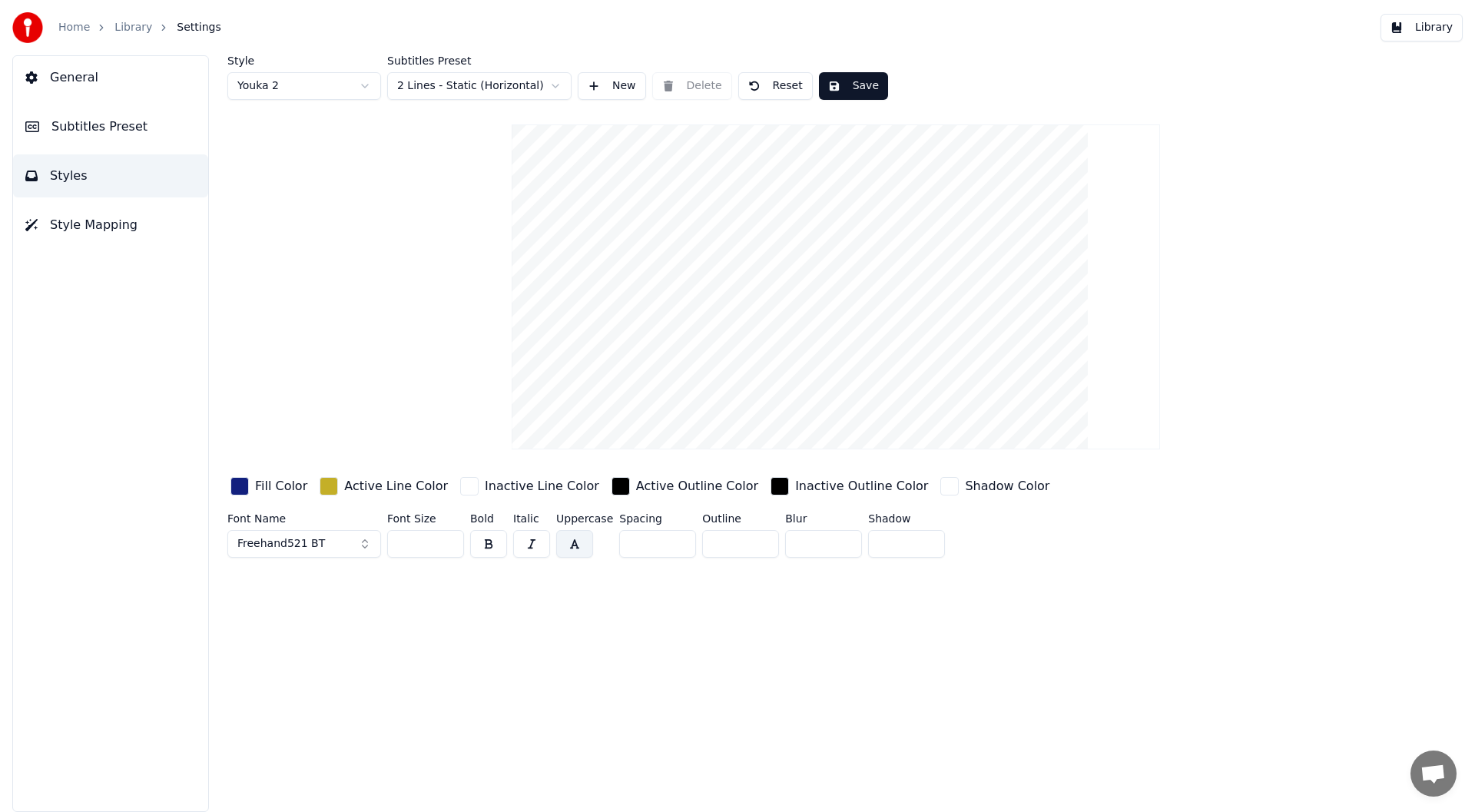
click at [361, 544] on button "Freehand521 BT" at bounding box center [304, 543] width 154 height 28
click at [303, 716] on div "[US_STATE] Bold Italic" at bounding box center [316, 721] width 109 height 16
click at [854, 82] on button "Save" at bounding box center [854, 86] width 69 height 28
click at [1424, 31] on button "Library" at bounding box center [1421, 28] width 82 height 28
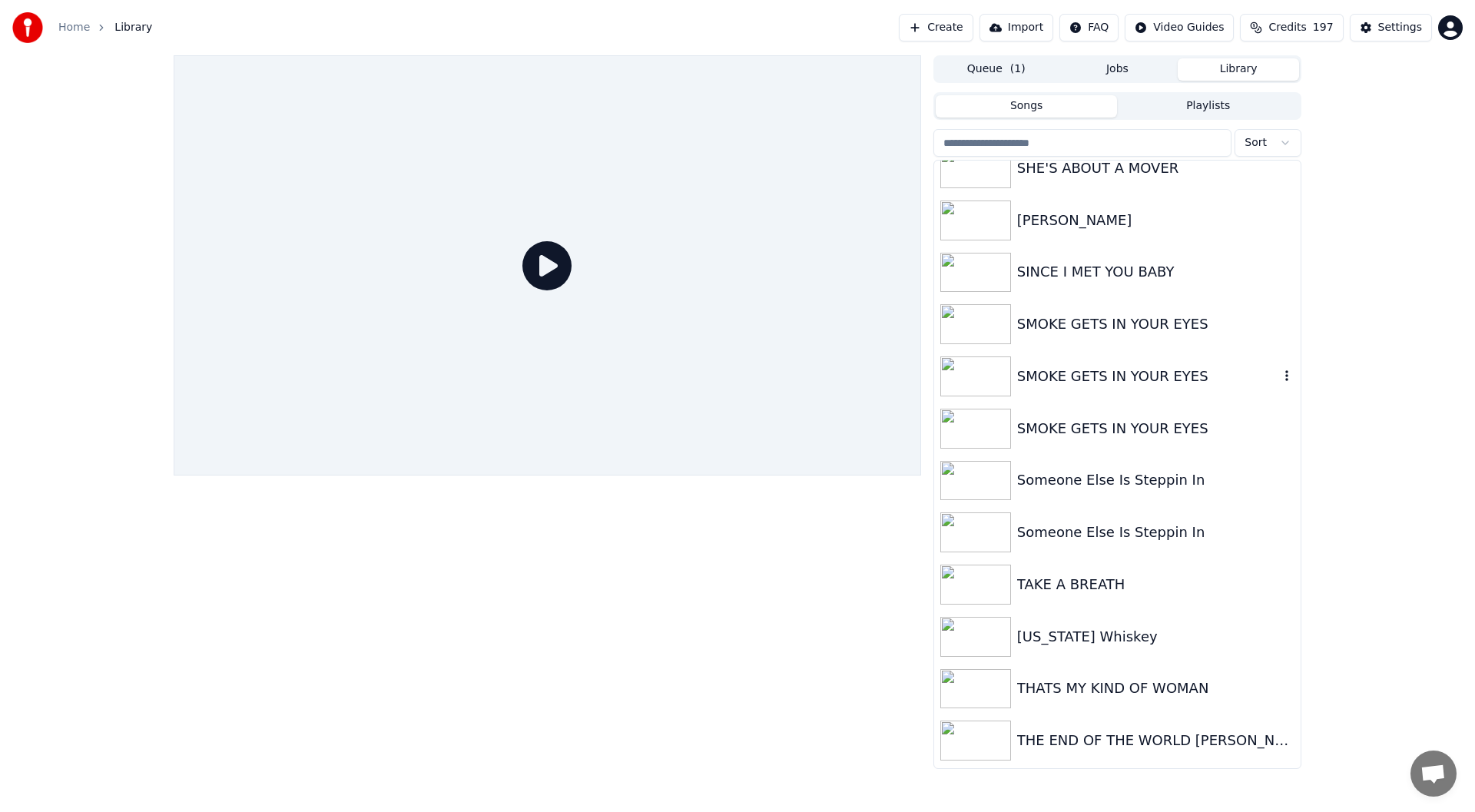
scroll to position [3379, 0]
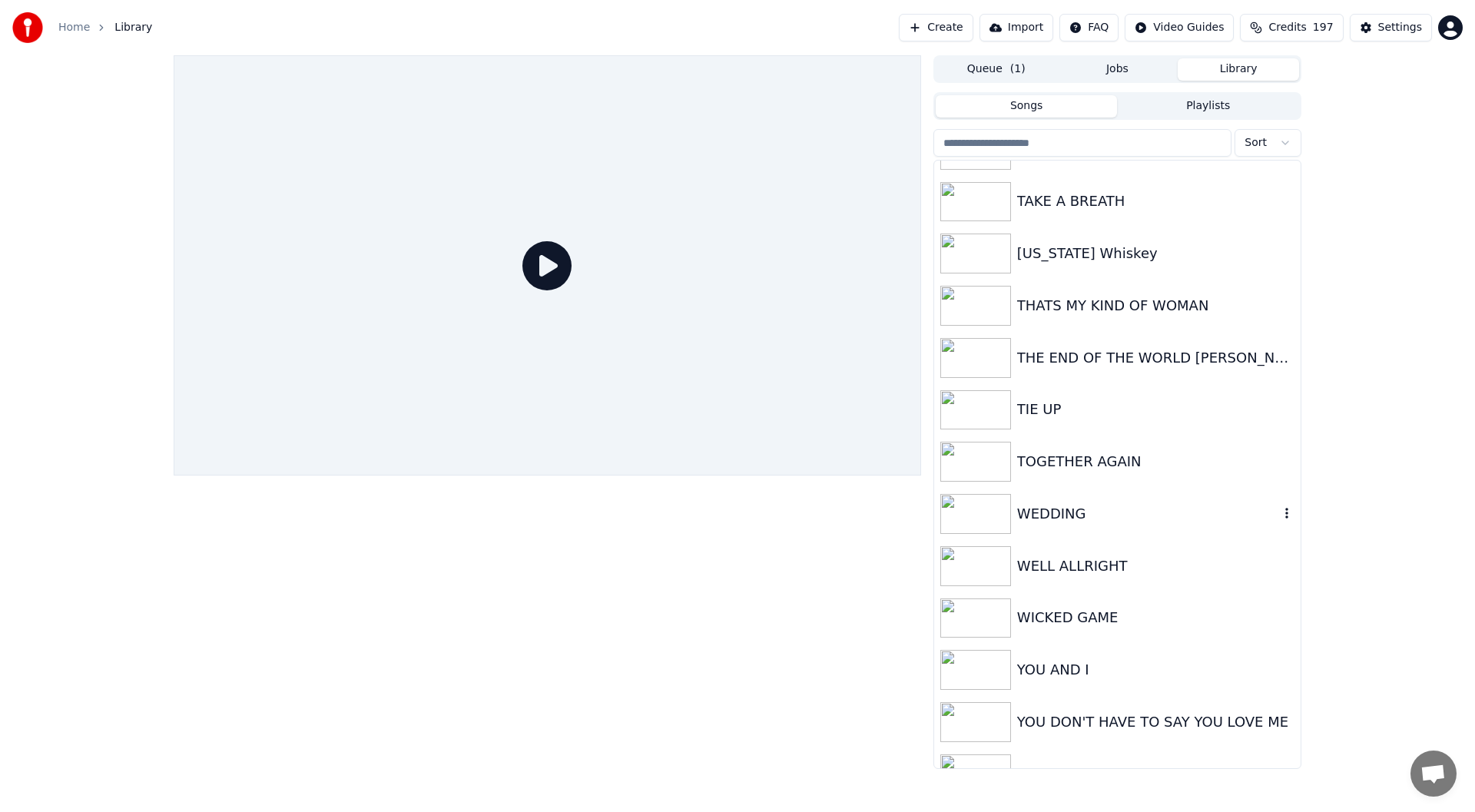
click at [1059, 514] on div "WEDDING" at bounding box center [1148, 513] width 262 height 22
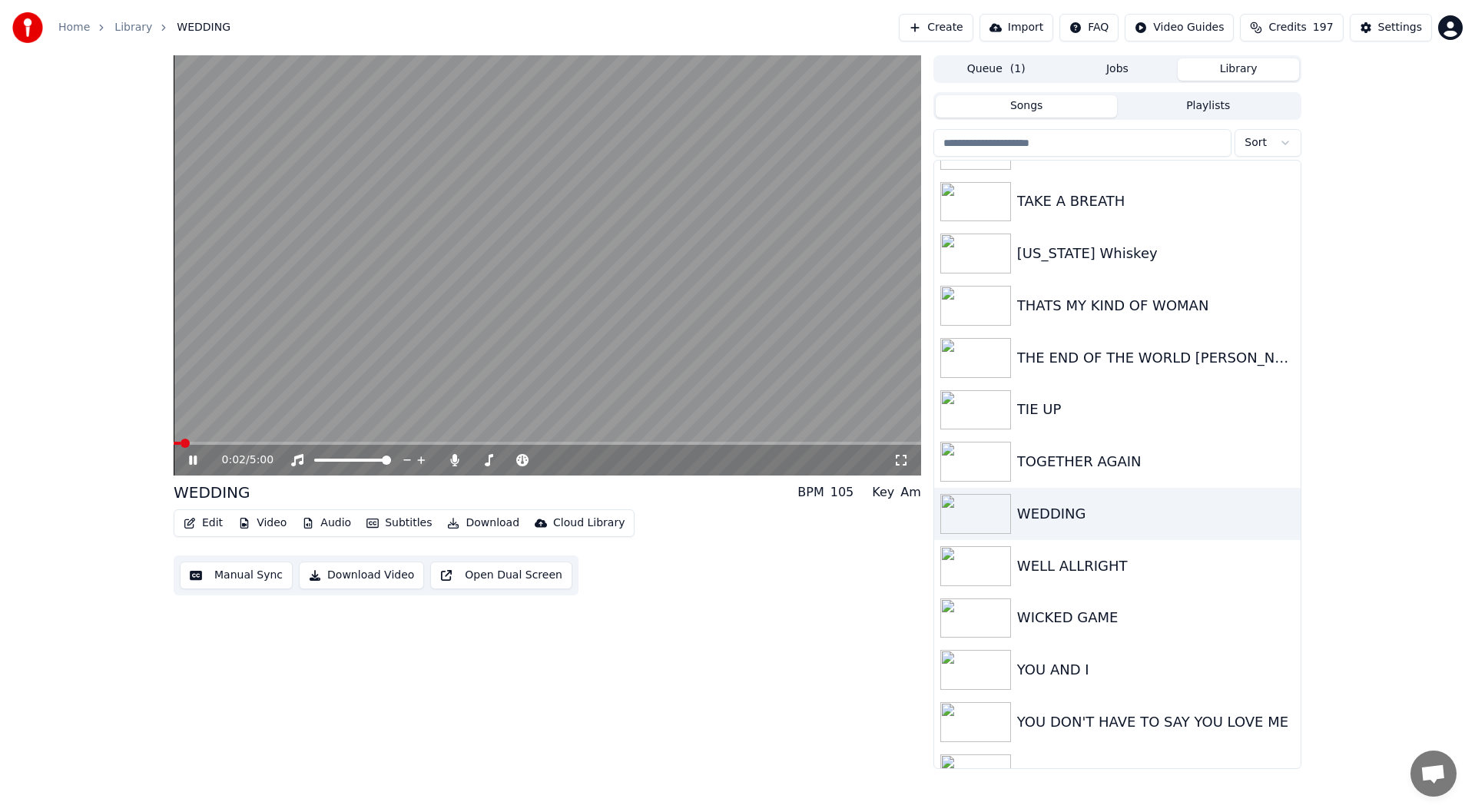
click at [898, 460] on icon at bounding box center [901, 460] width 16 height 12
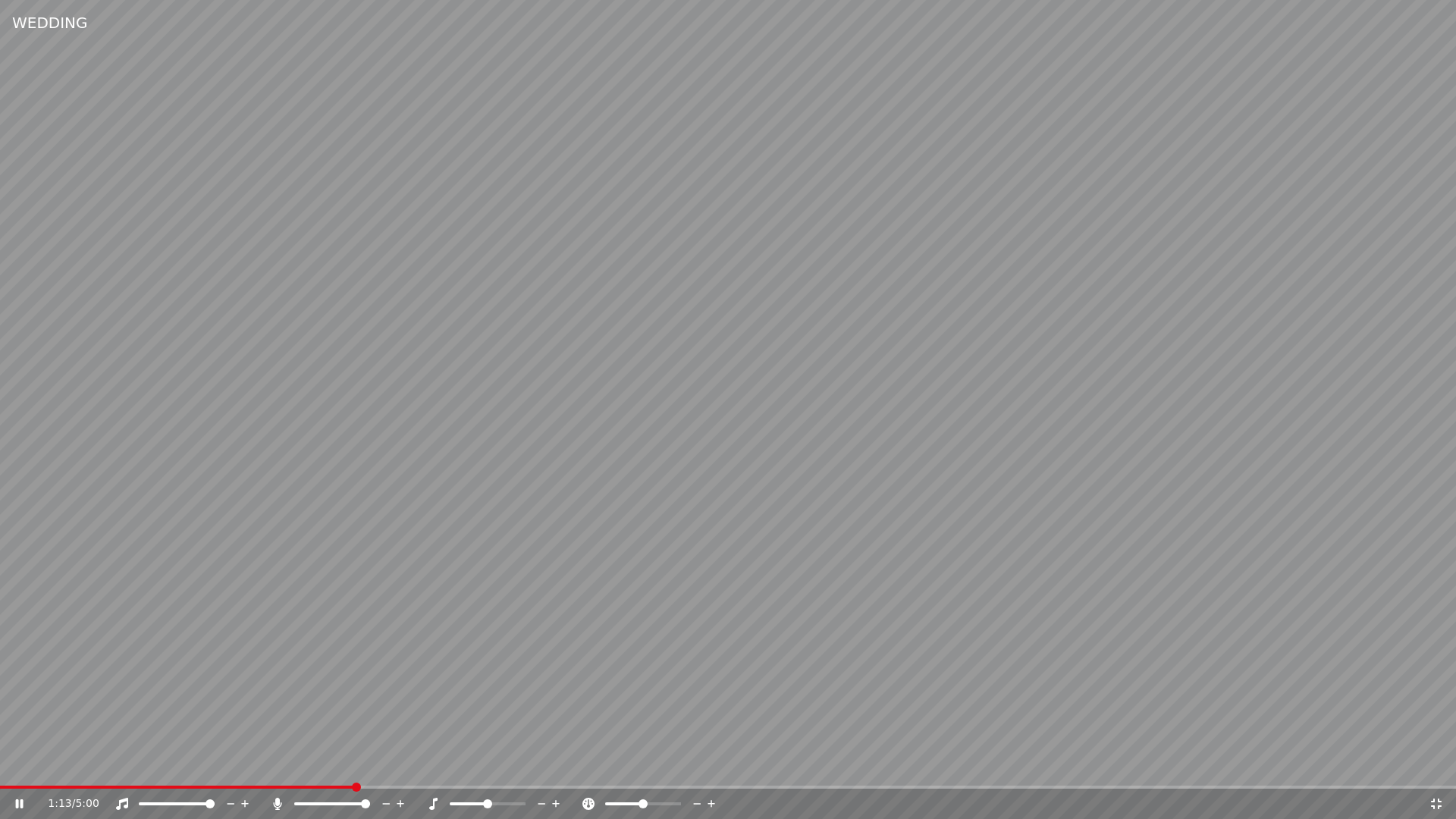
click at [351, 787] on span at bounding box center [728, 787] width 1456 height 3
click at [1434, 799] on icon at bounding box center [1436, 804] width 10 height 10
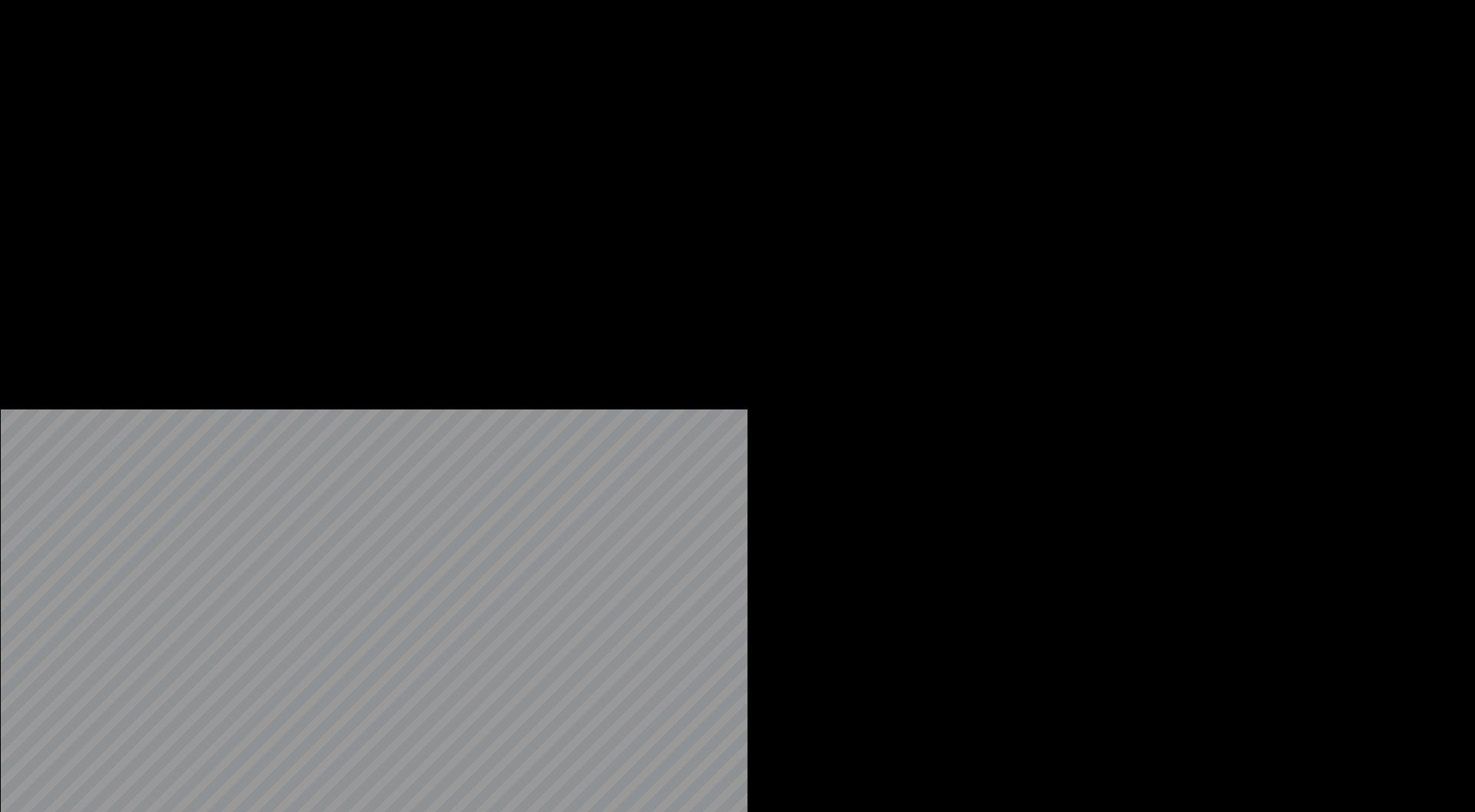
click at [192, 108] on icon "button" at bounding box center [189, 103] width 10 height 10
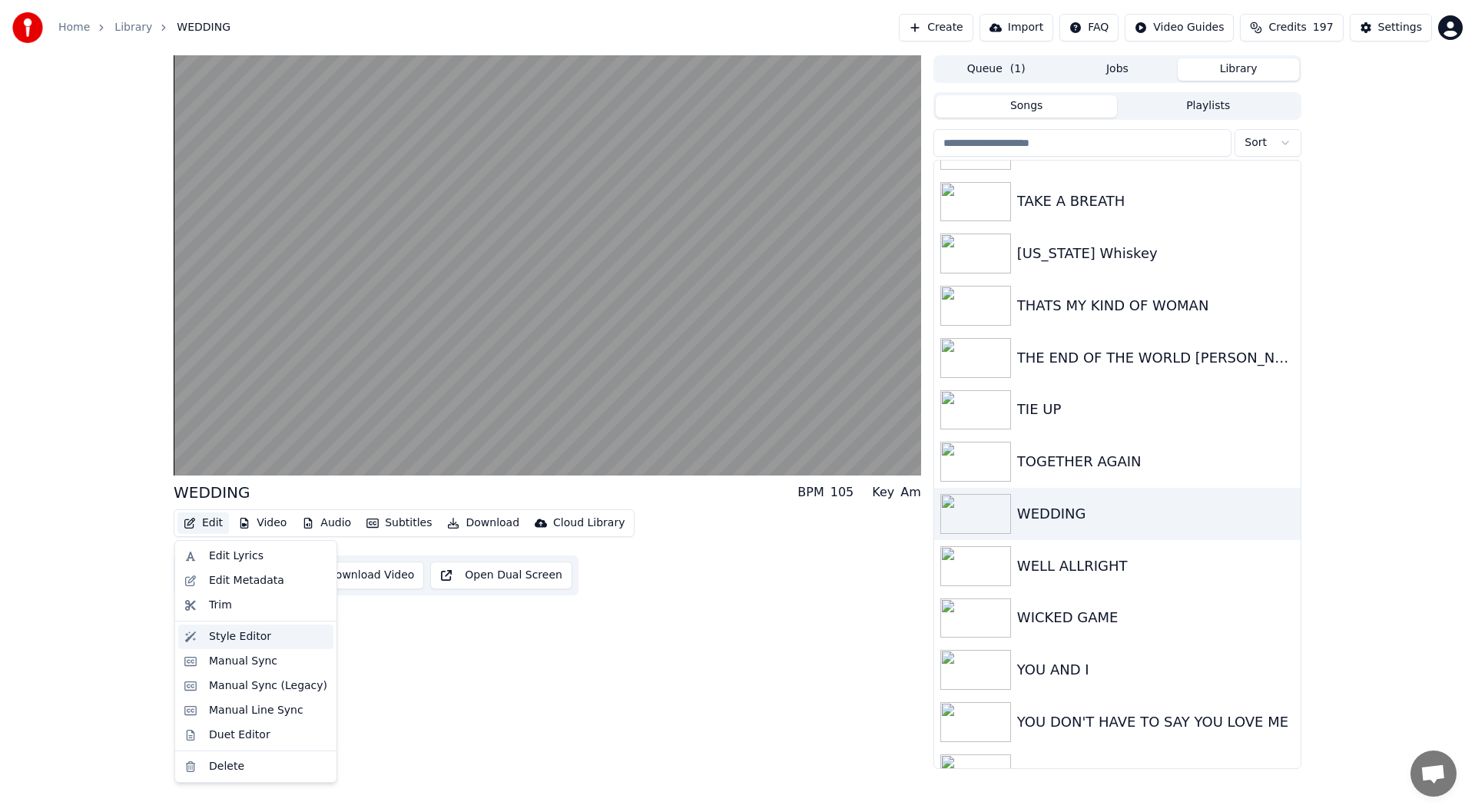
click at [232, 638] on div "Style Editor" at bounding box center [240, 637] width 62 height 16
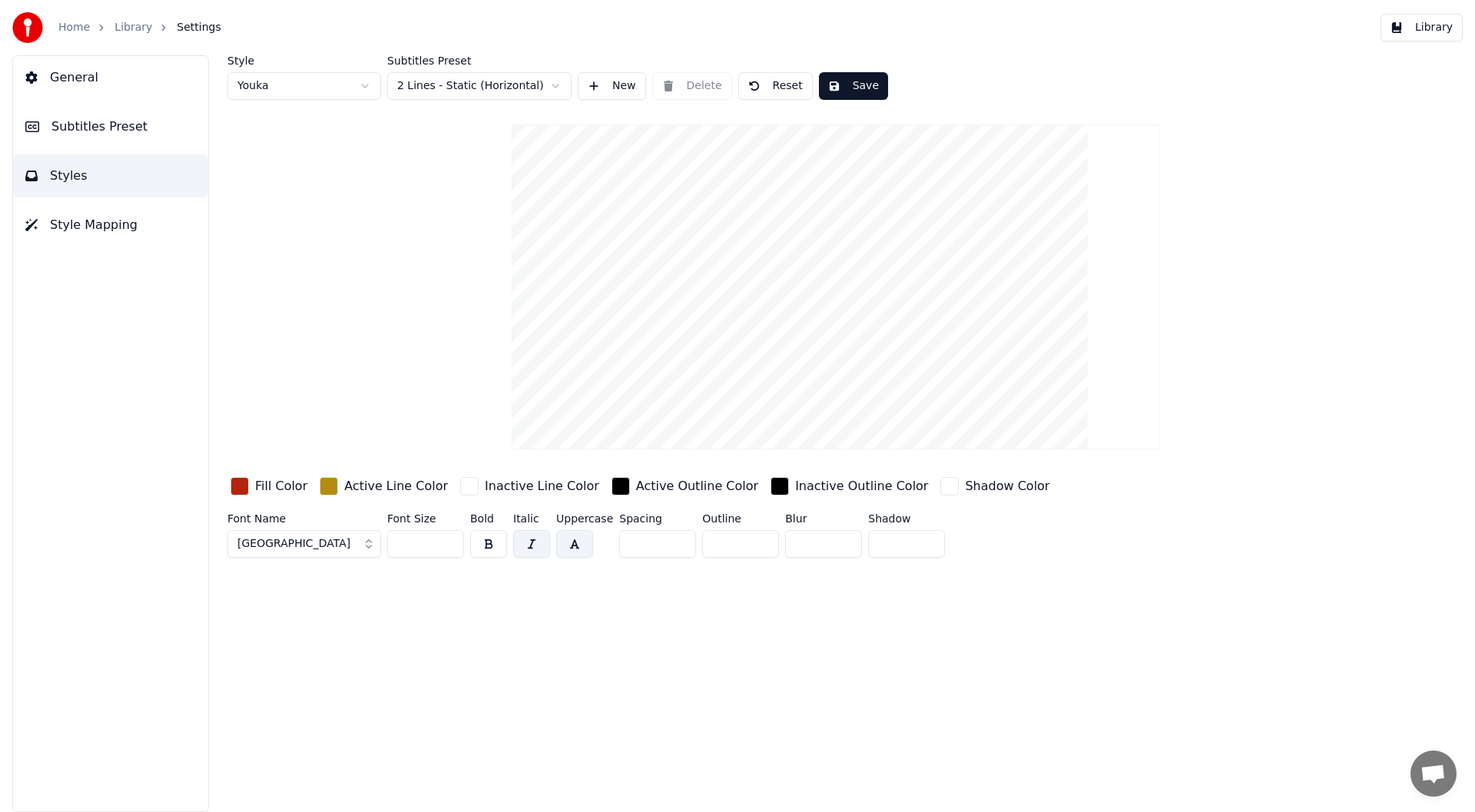
click at [364, 86] on html "Home Library Settings Library General Subtitles Preset Styles Style Mapping Sty…" at bounding box center [737, 406] width 1475 height 812
click at [771, 80] on button "Save" at bounding box center [772, 86] width 69 height 28
click at [363, 86] on html "Home Library Settings Library General Subtitles Preset Styles Style Mapping Sty…" at bounding box center [737, 406] width 1475 height 812
click at [768, 87] on button "Save" at bounding box center [772, 86] width 69 height 28
click at [362, 85] on html "Home Library Settings Library General Subtitles Preset Styles Style Mapping Sty…" at bounding box center [737, 406] width 1475 height 812
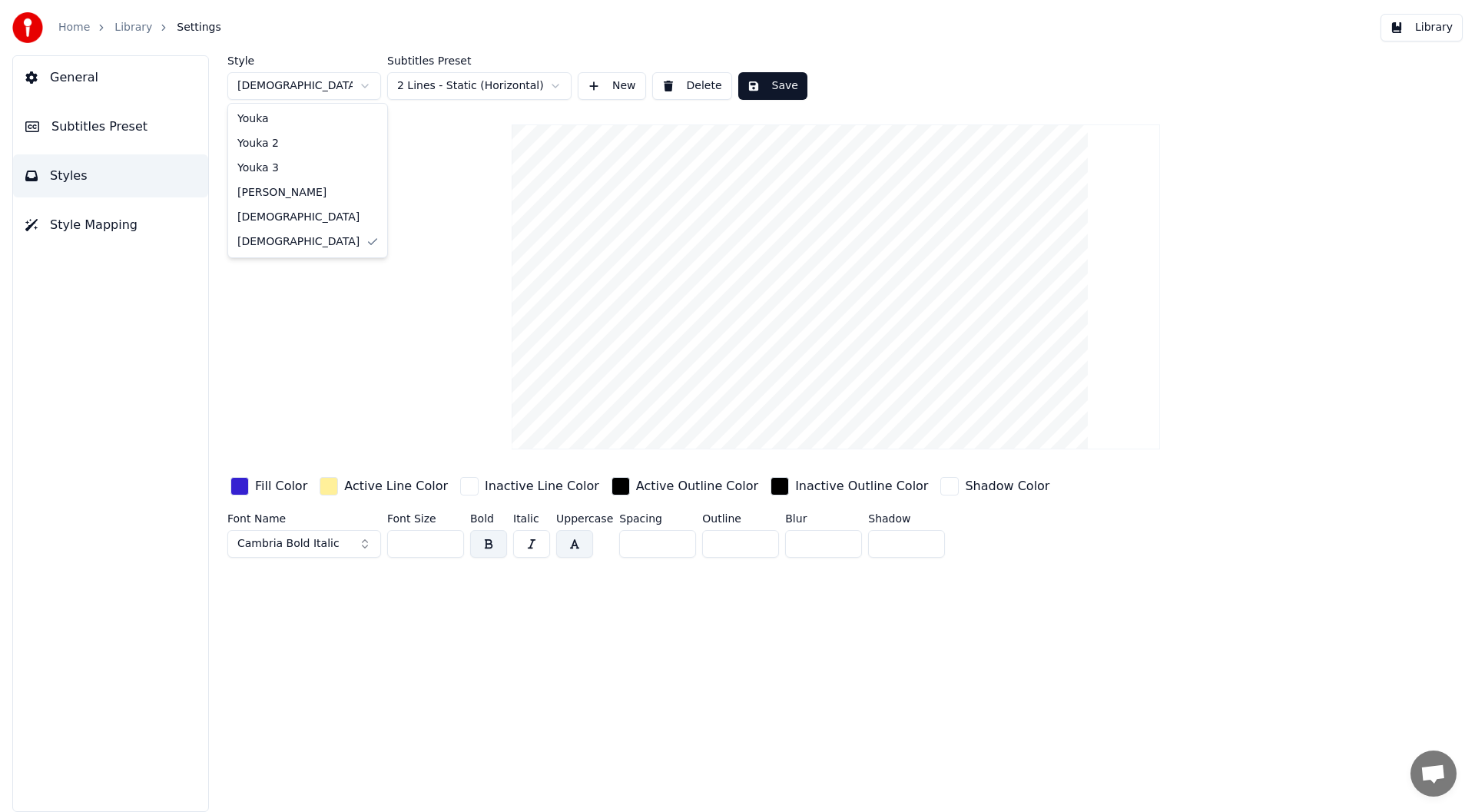
type input "***"
click at [774, 81] on button "Save" at bounding box center [772, 86] width 69 height 28
click at [1436, 23] on button "Library" at bounding box center [1421, 28] width 82 height 28
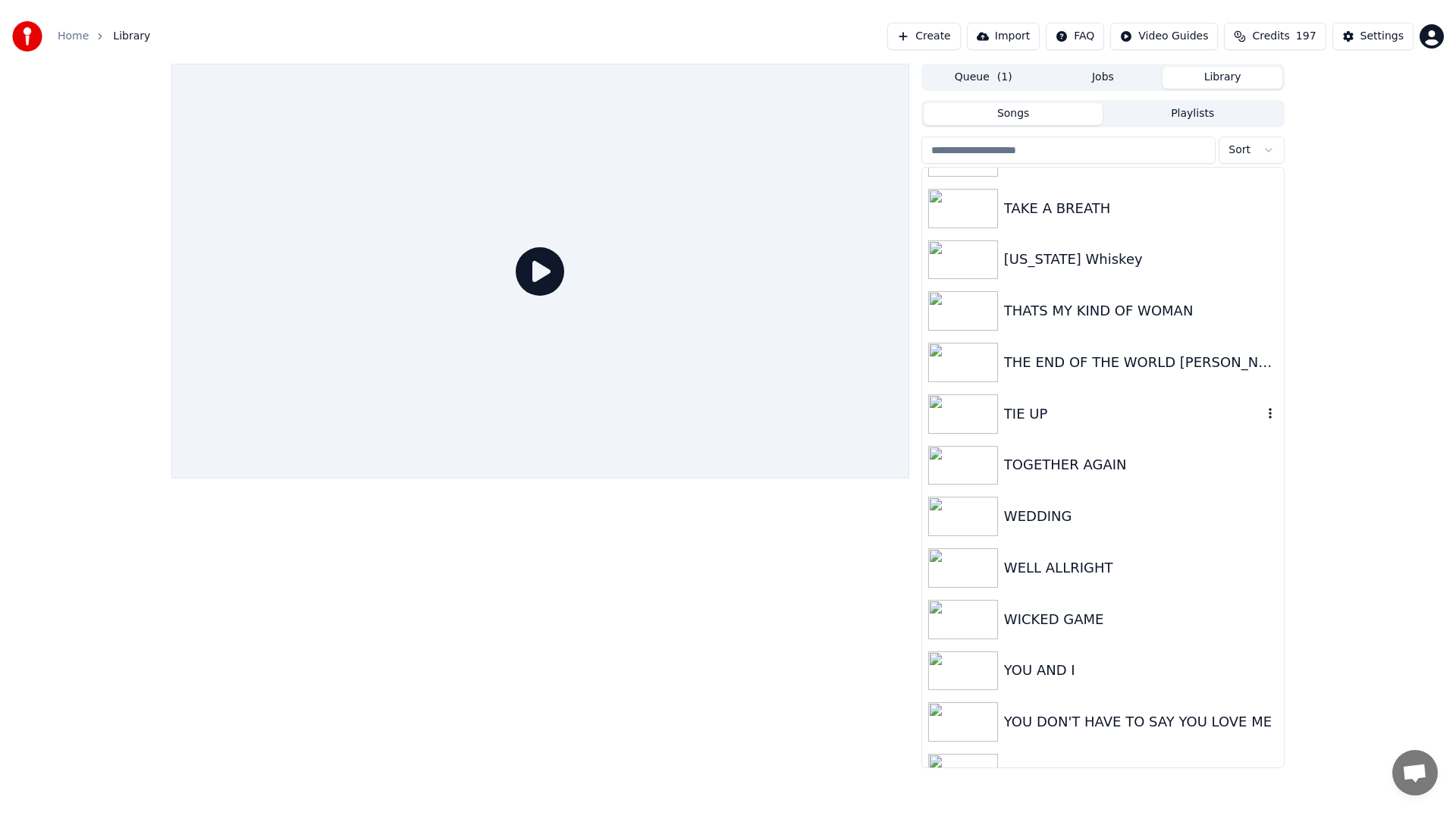
scroll to position [3369, 0]
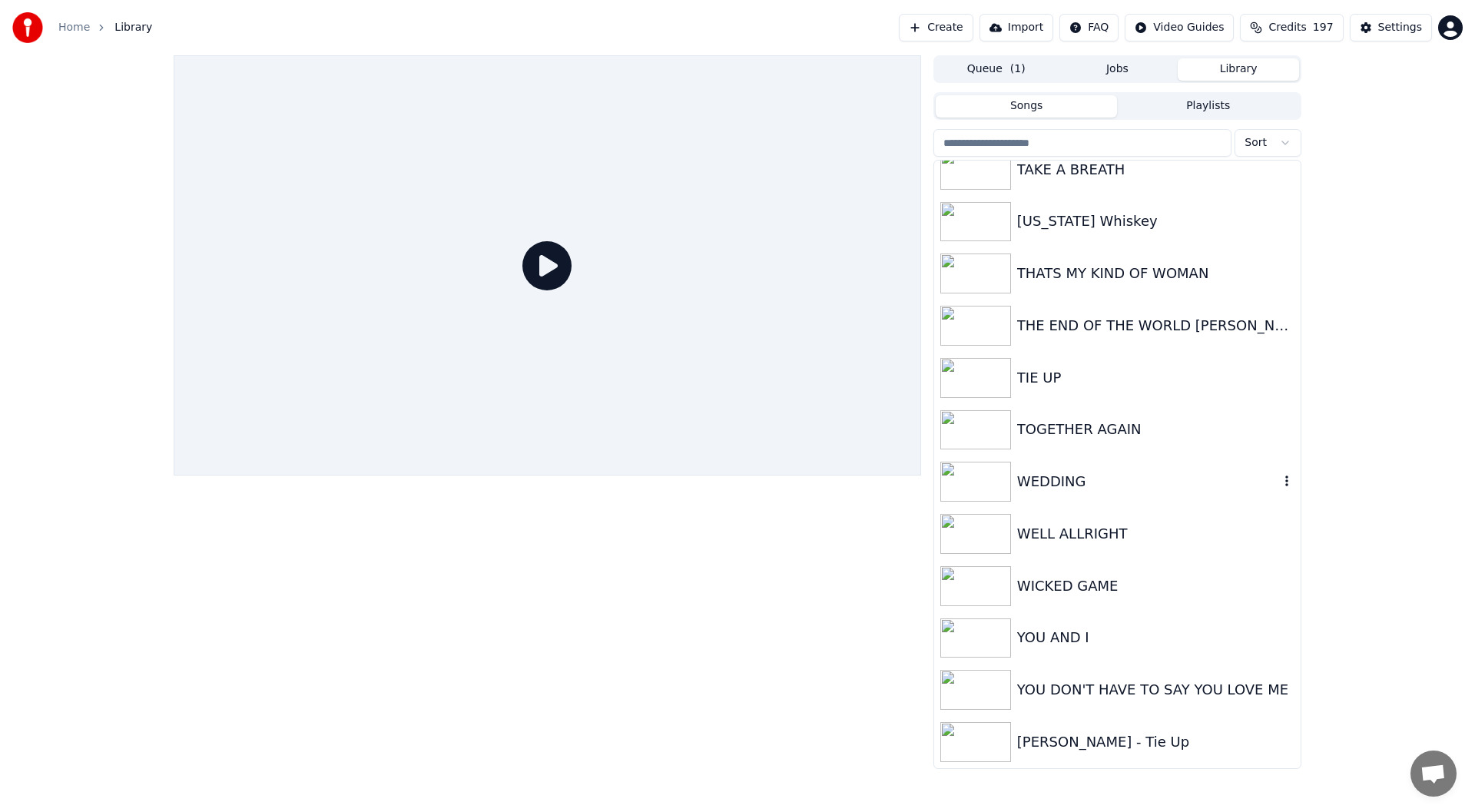
click at [1079, 475] on div "WEDDING" at bounding box center [1148, 481] width 262 height 22
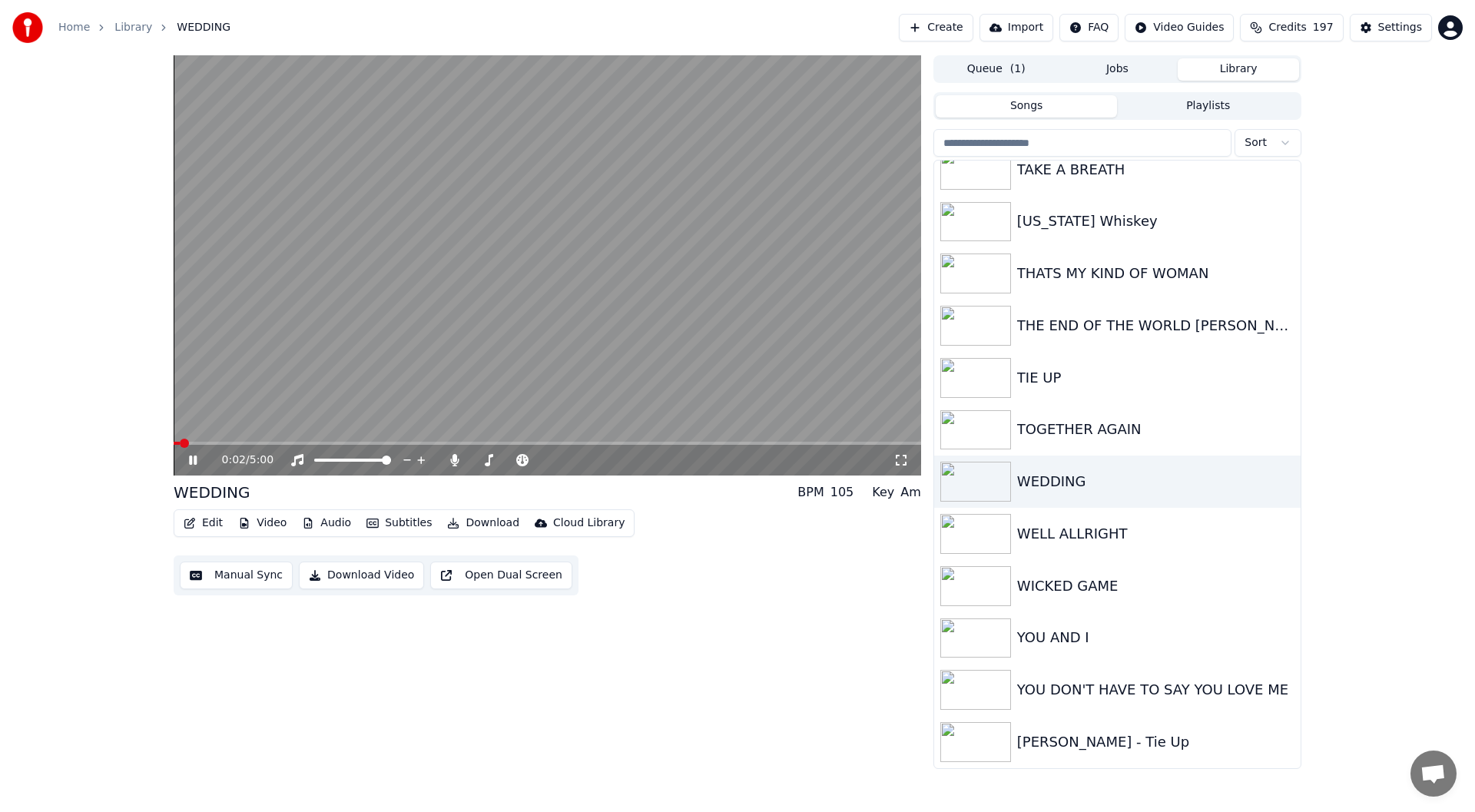
click at [901, 457] on icon at bounding box center [901, 460] width 16 height 12
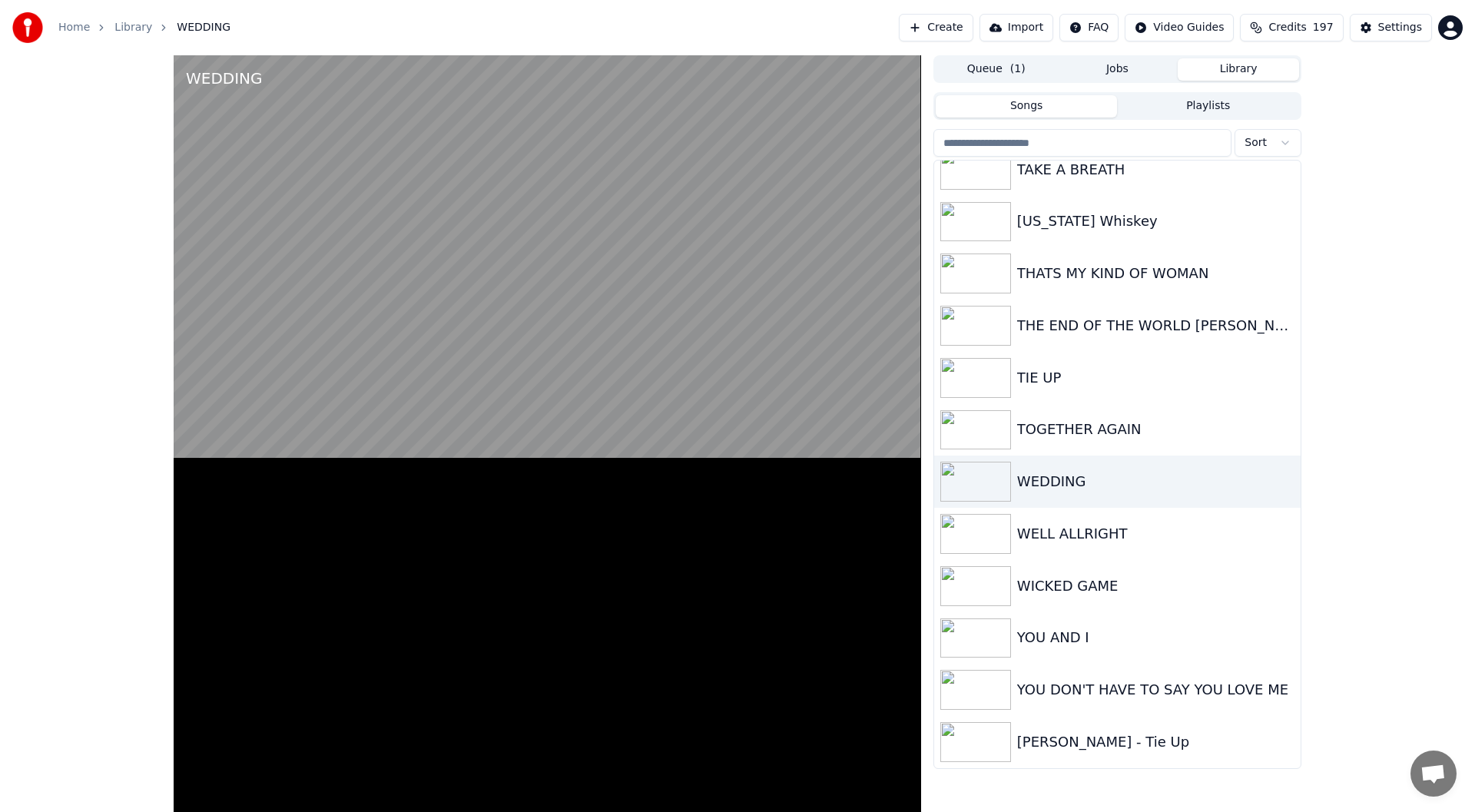
scroll to position [3398, 0]
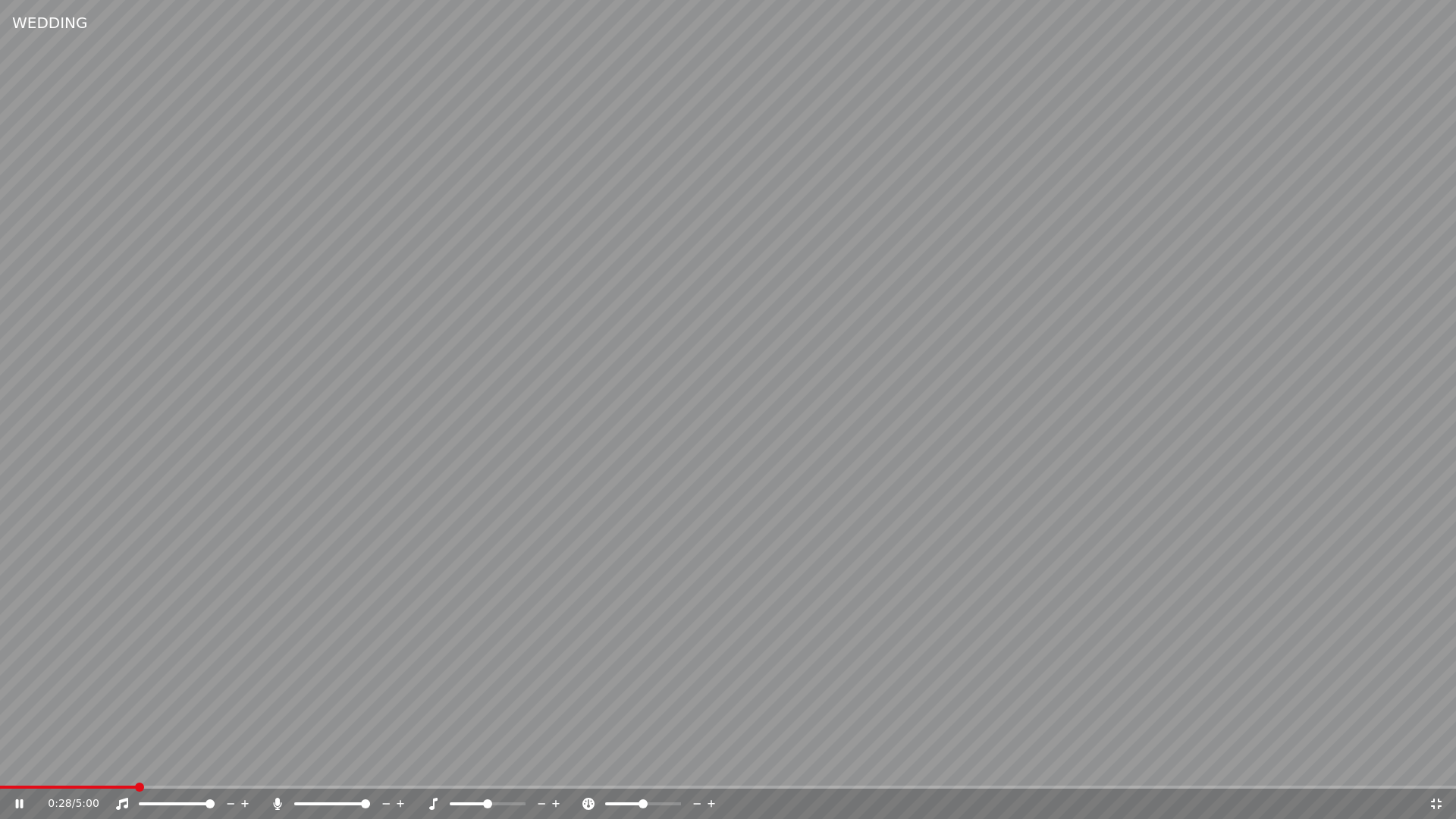
click at [1439, 801] on icon at bounding box center [1436, 804] width 10 height 10
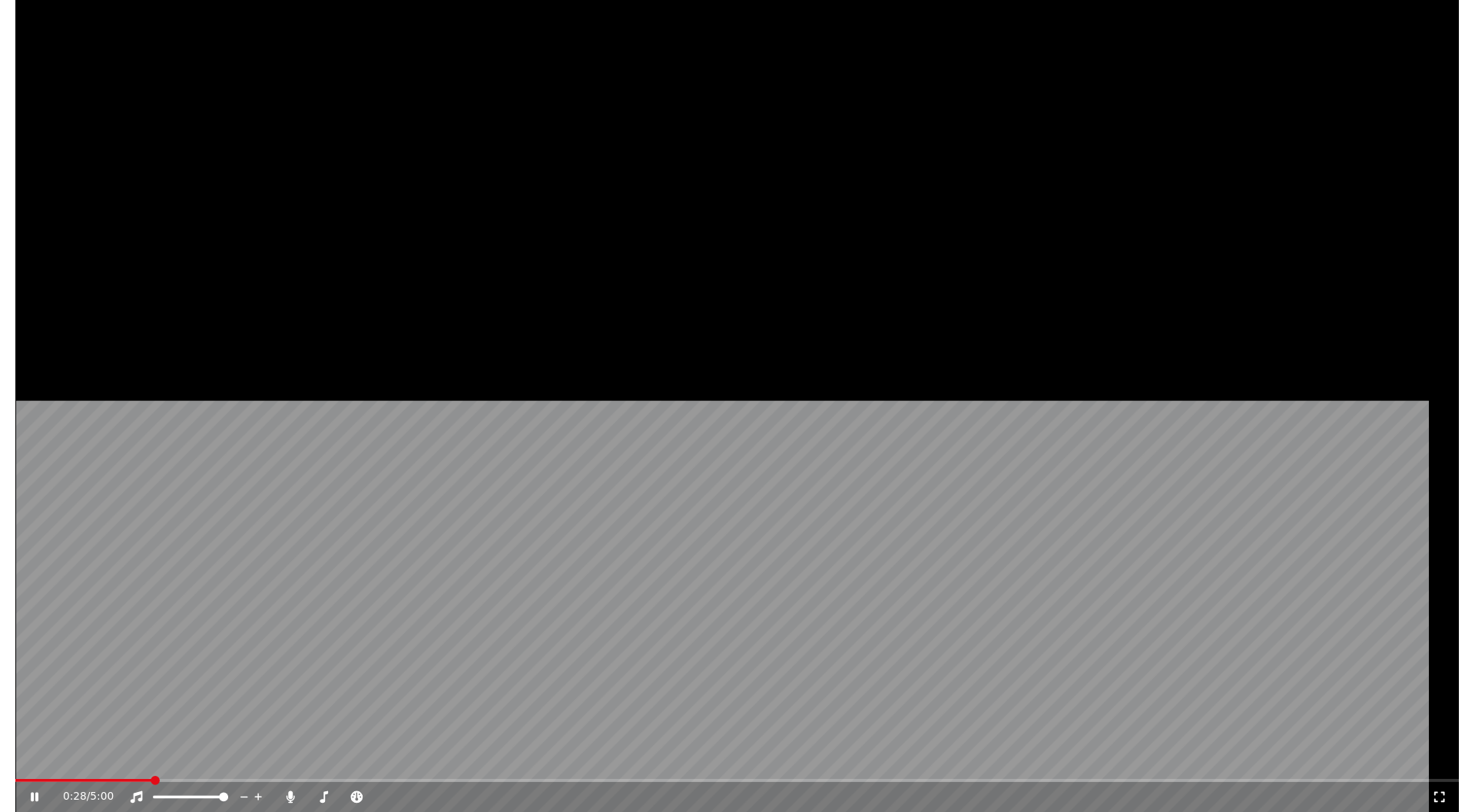
scroll to position [3411, 0]
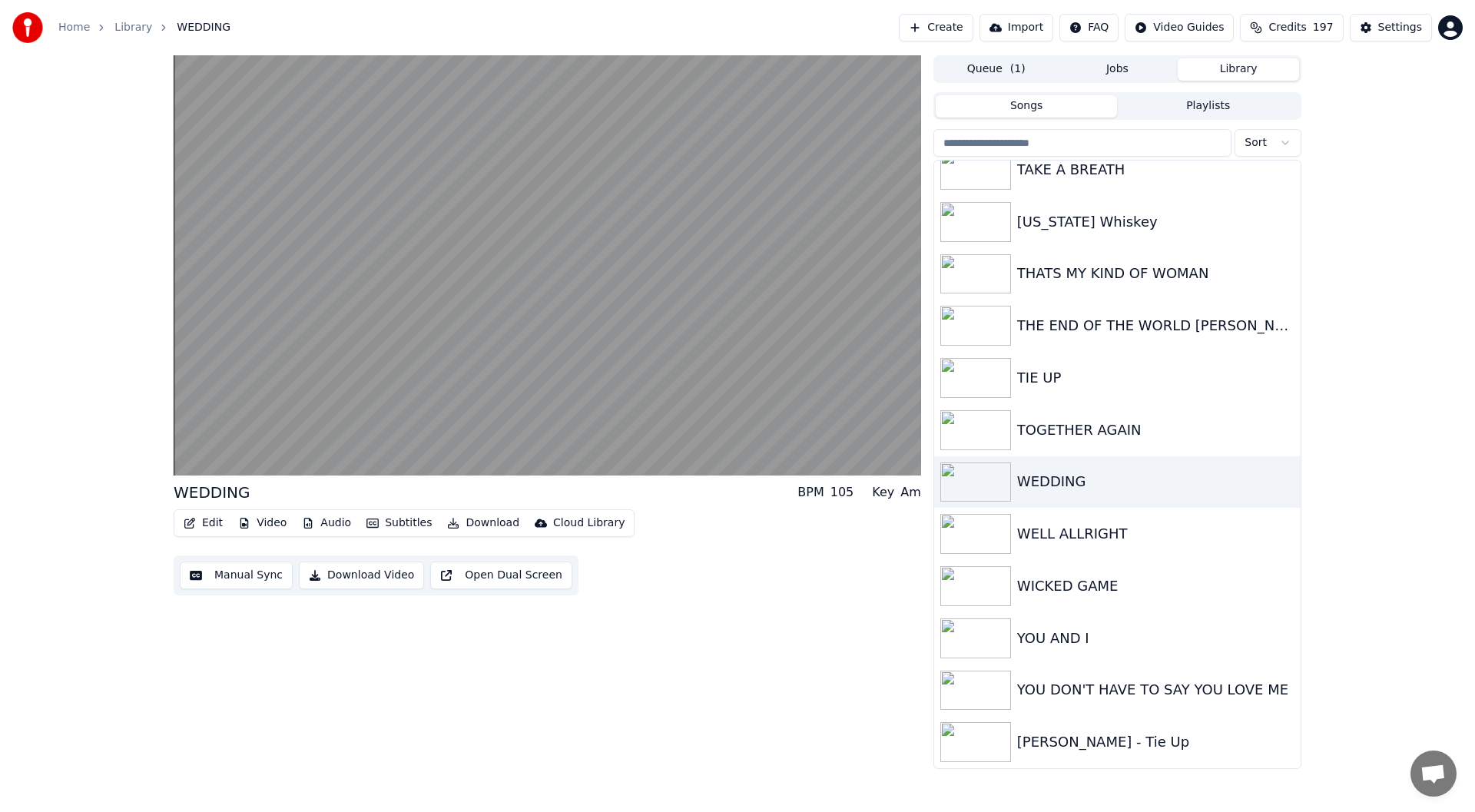
click at [202, 518] on button "Edit" at bounding box center [203, 523] width 52 height 22
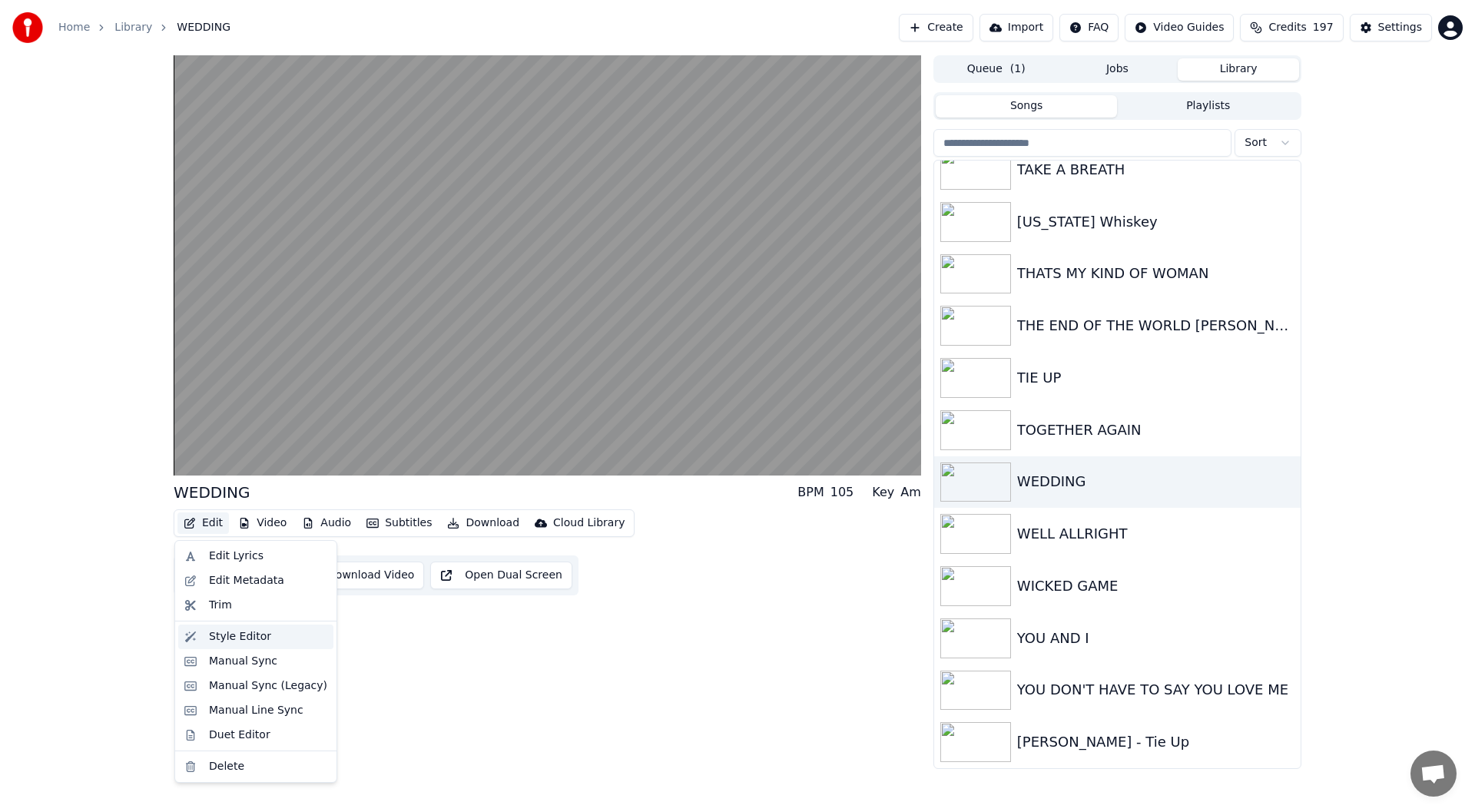
click at [237, 637] on div "Style Editor" at bounding box center [240, 637] width 62 height 16
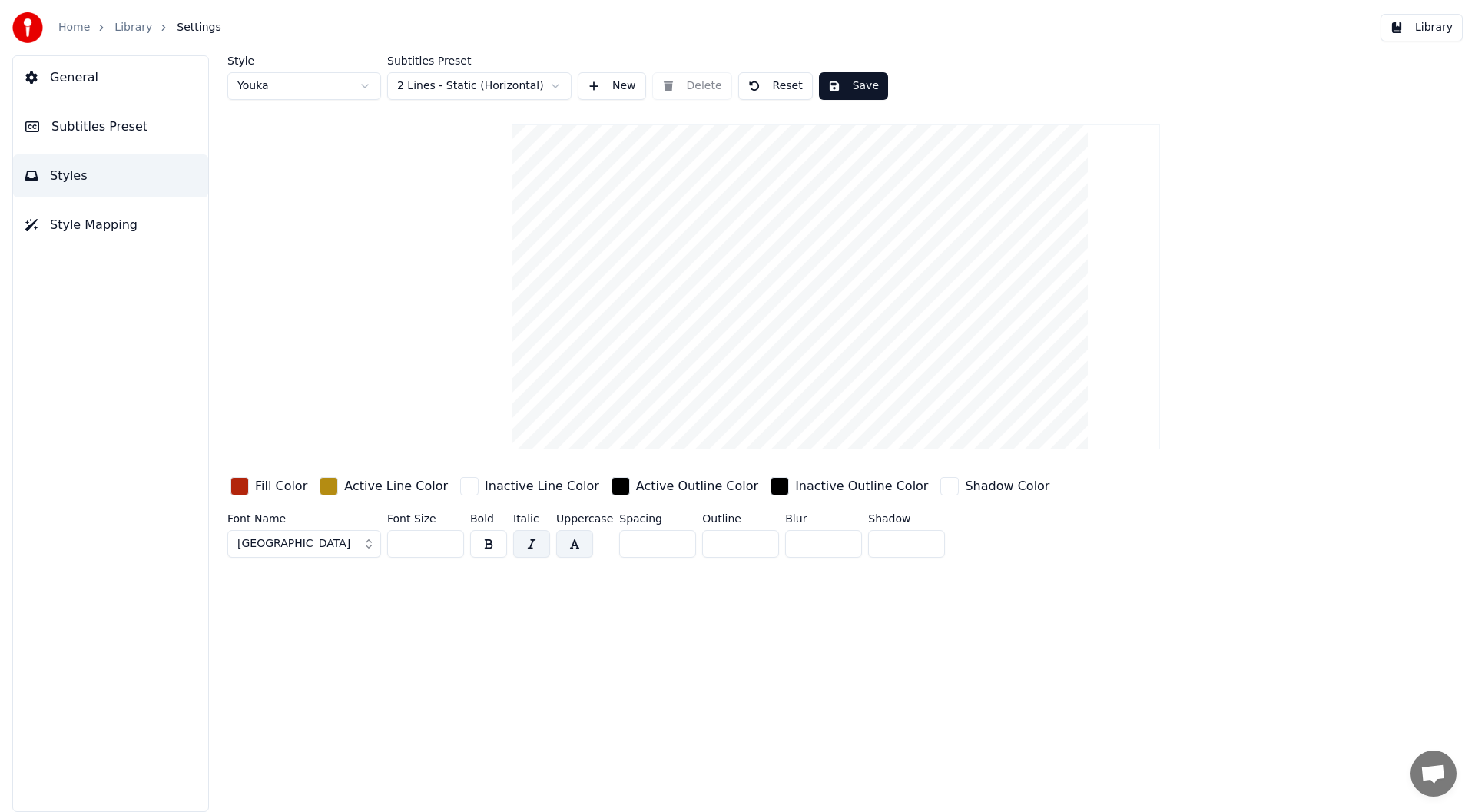
click at [242, 485] on div "button" at bounding box center [239, 485] width 18 height 18
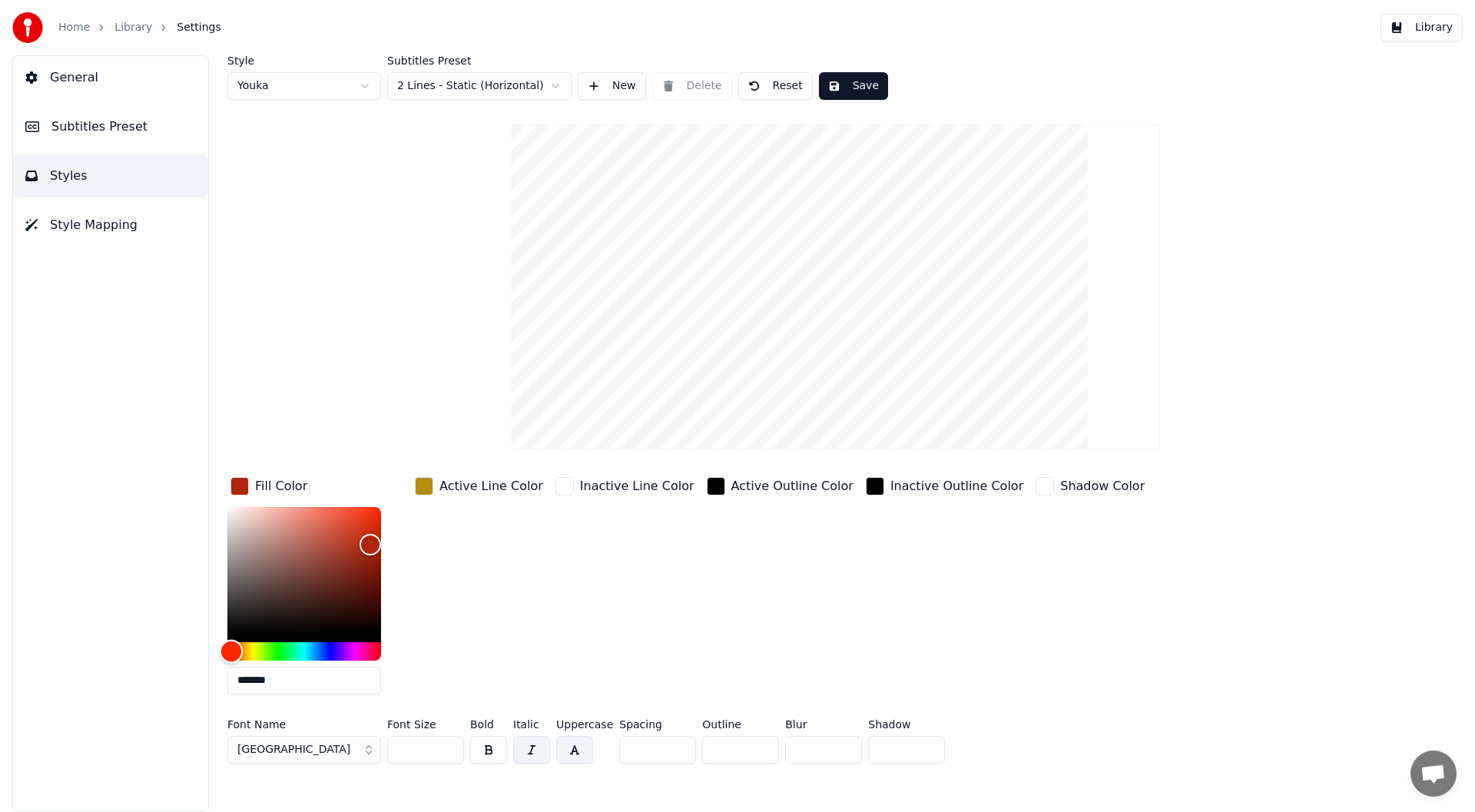
click at [327, 645] on div "Hue" at bounding box center [304, 650] width 154 height 18
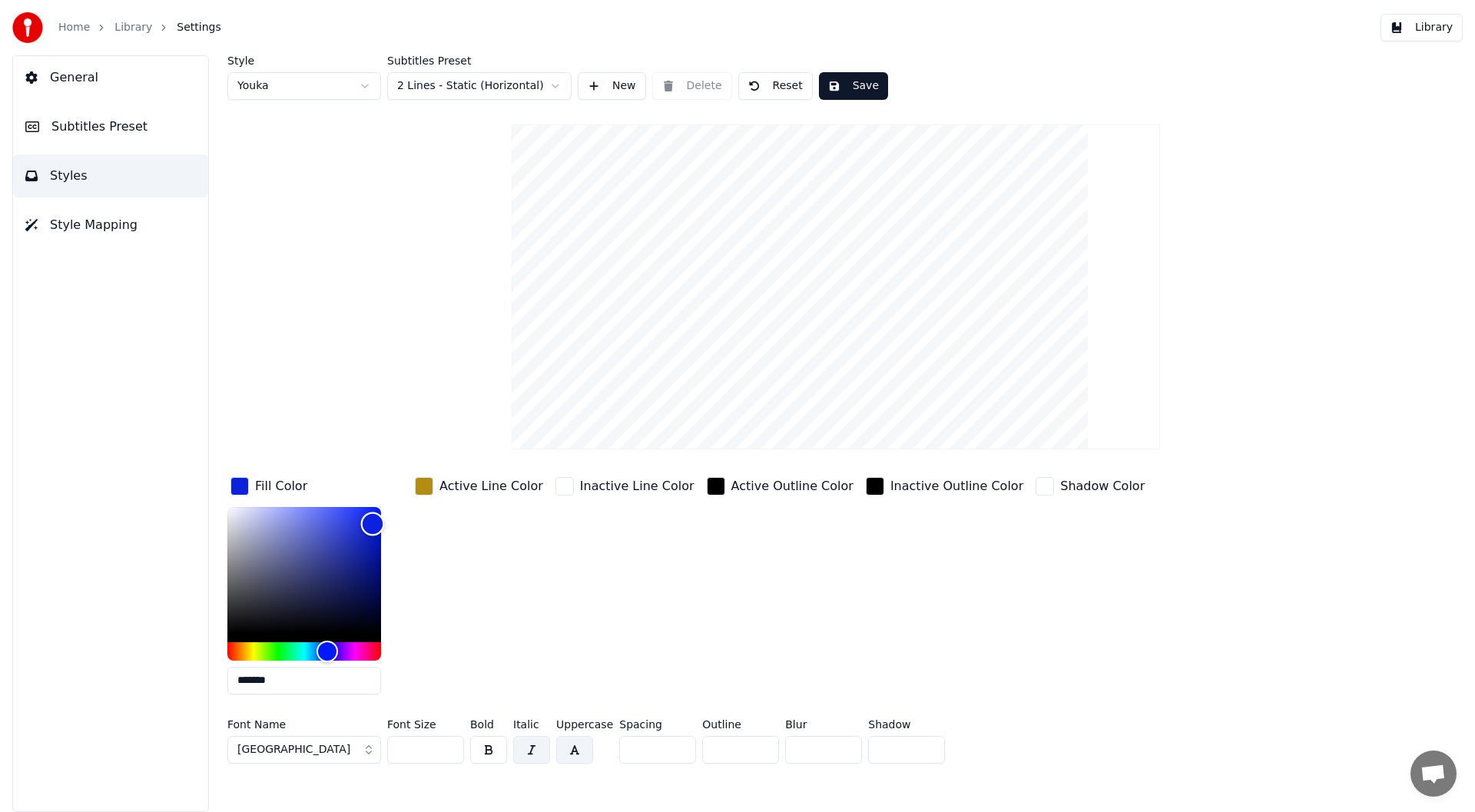
type input "*******"
drag, startPoint x: 370, startPoint y: 546, endPoint x: 370, endPoint y: 523, distance: 23.0
click at [370, 523] on div "Color" at bounding box center [370, 524] width 24 height 24
click at [363, 752] on button "[GEOGRAPHIC_DATA]" at bounding box center [304, 750] width 154 height 28
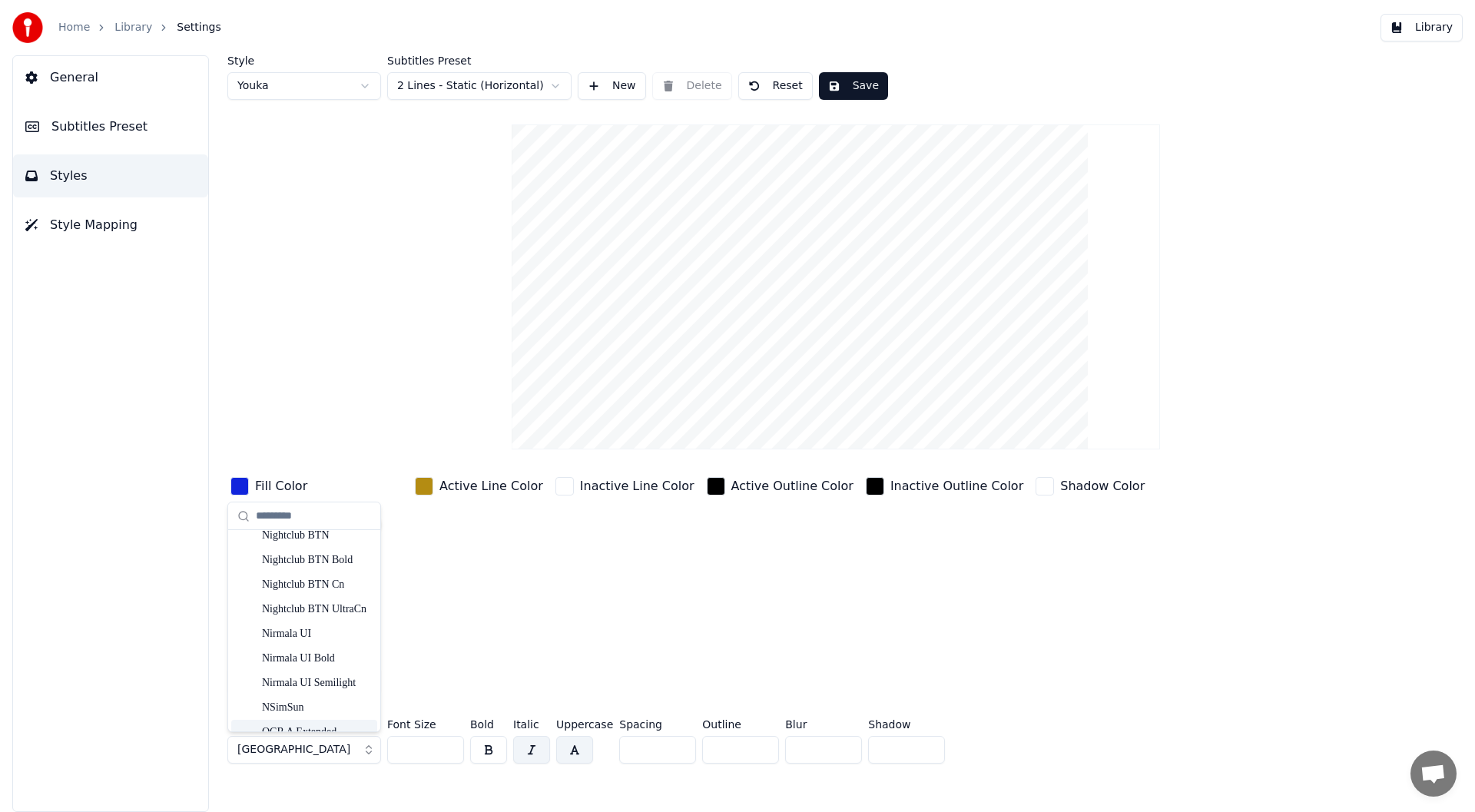
scroll to position [7569, 0]
click at [290, 688] on div "Nightclub BTN" at bounding box center [316, 689] width 109 height 16
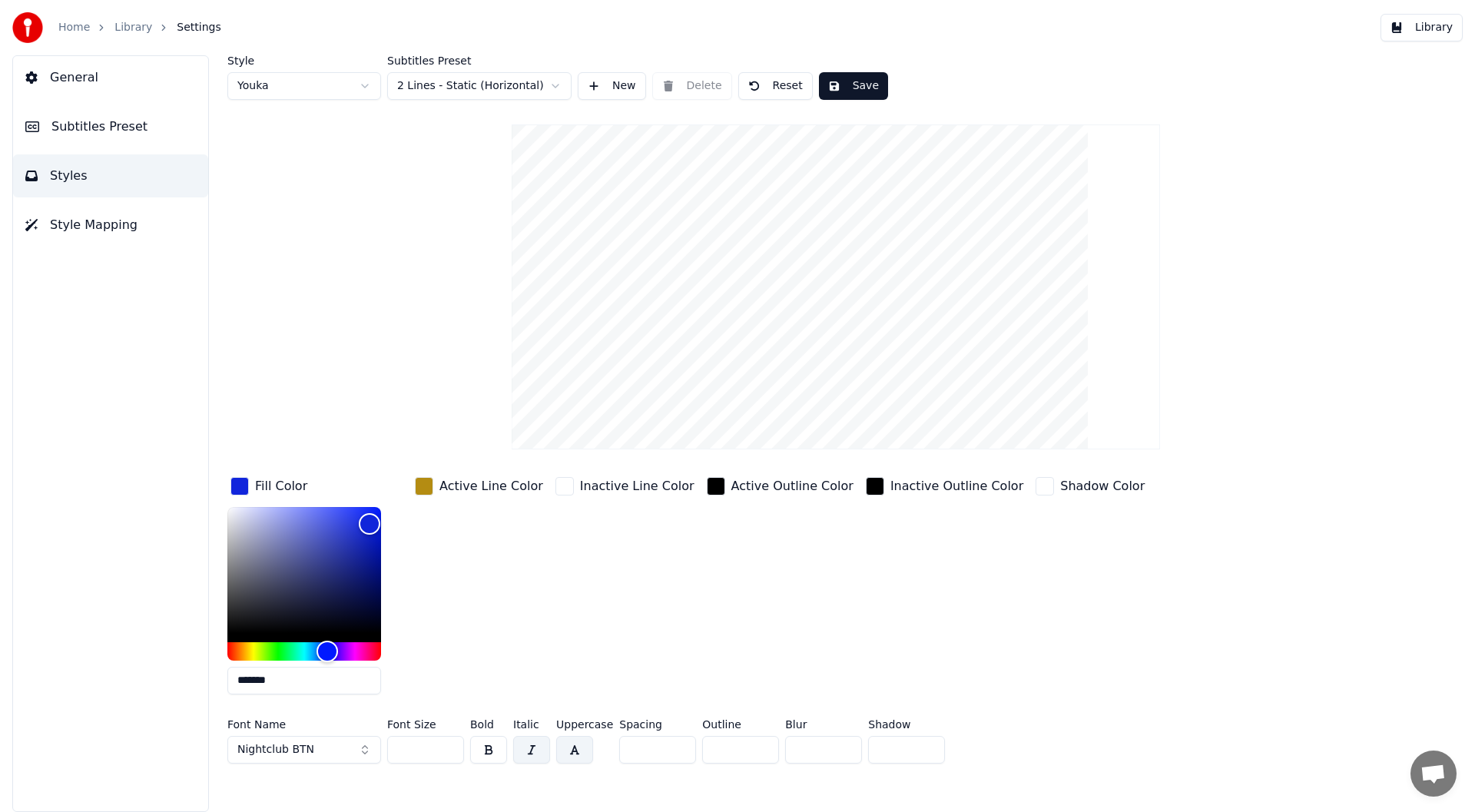
click at [364, 750] on button "Nightclub BTN" at bounding box center [304, 750] width 154 height 28
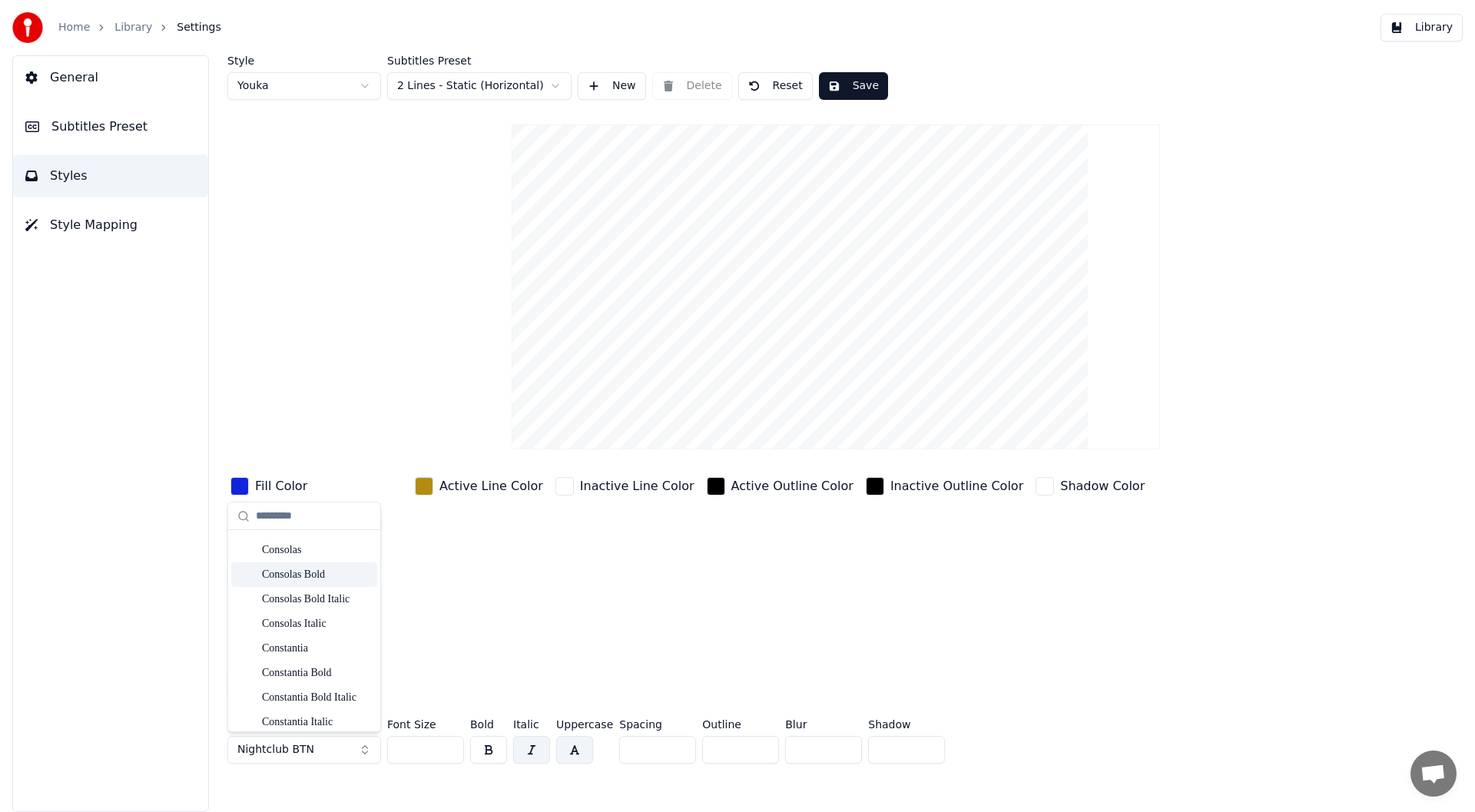
scroll to position [2995, 0]
click at [296, 666] on div "Cooper Black" at bounding box center [316, 669] width 109 height 16
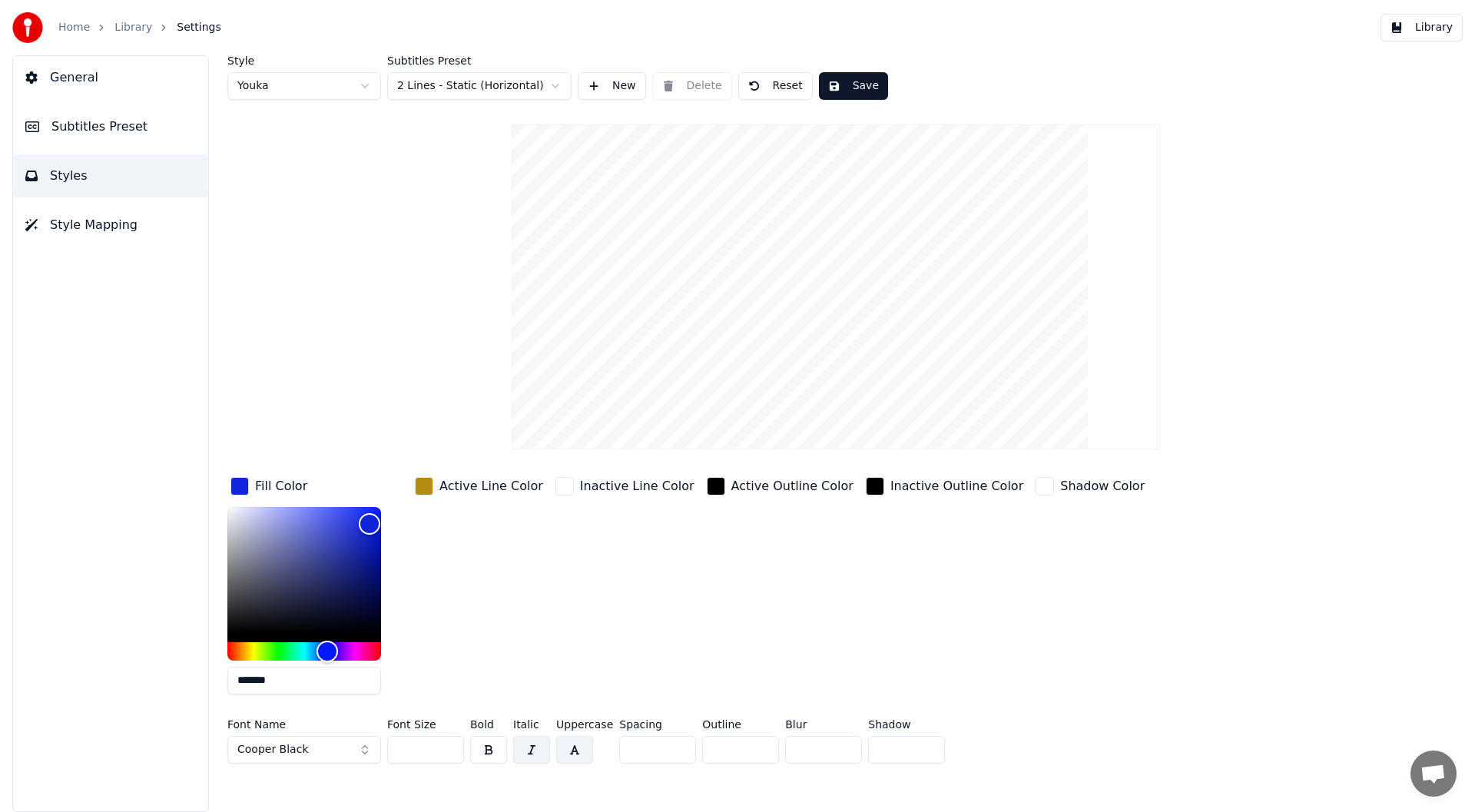
click at [855, 84] on button "Save" at bounding box center [854, 86] width 69 height 28
click at [858, 79] on button "Save" at bounding box center [854, 86] width 69 height 28
click at [1430, 22] on button "Library" at bounding box center [1421, 28] width 82 height 28
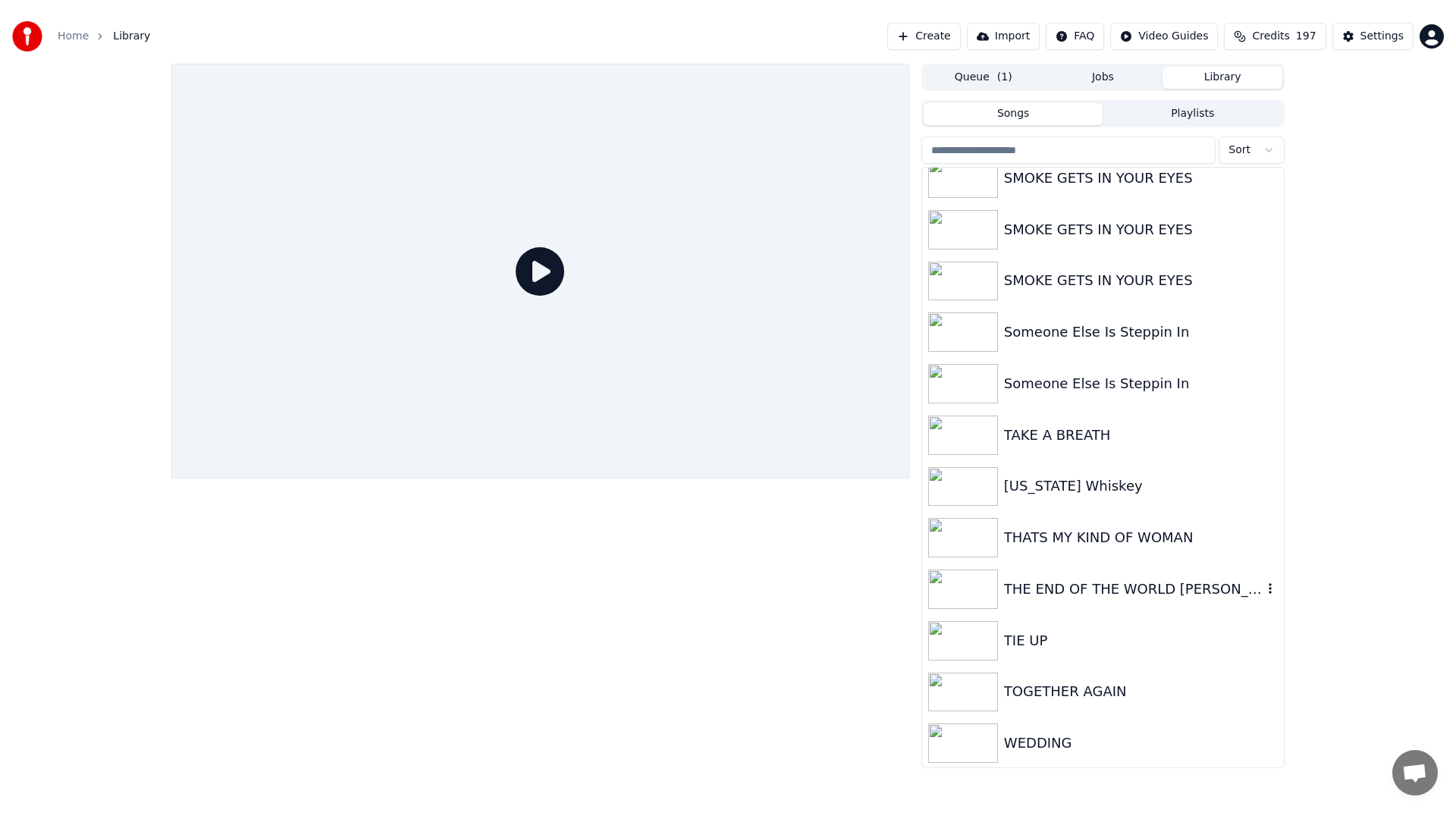
scroll to position [3369, 0]
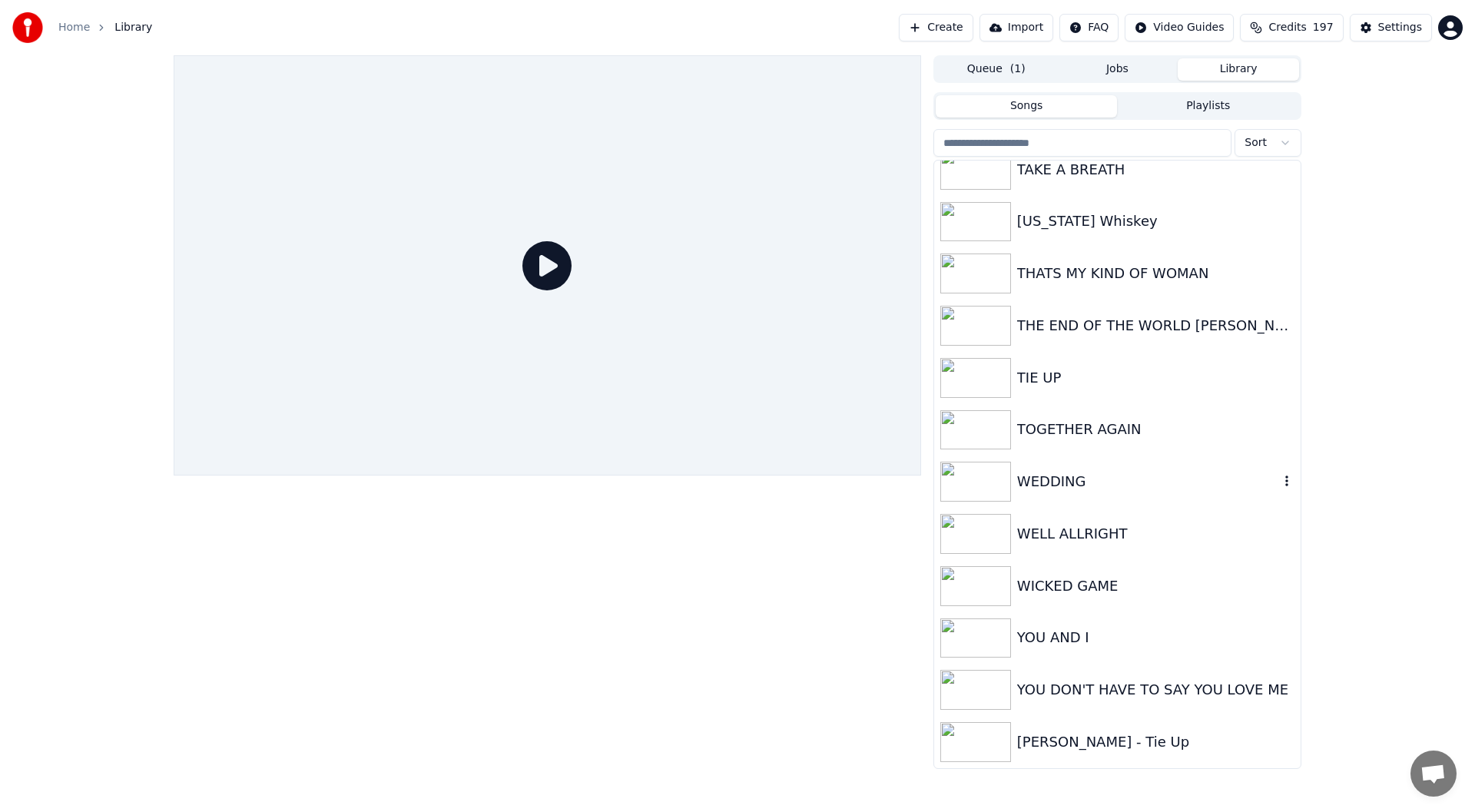
click at [1080, 477] on div "WEDDING" at bounding box center [1148, 481] width 262 height 22
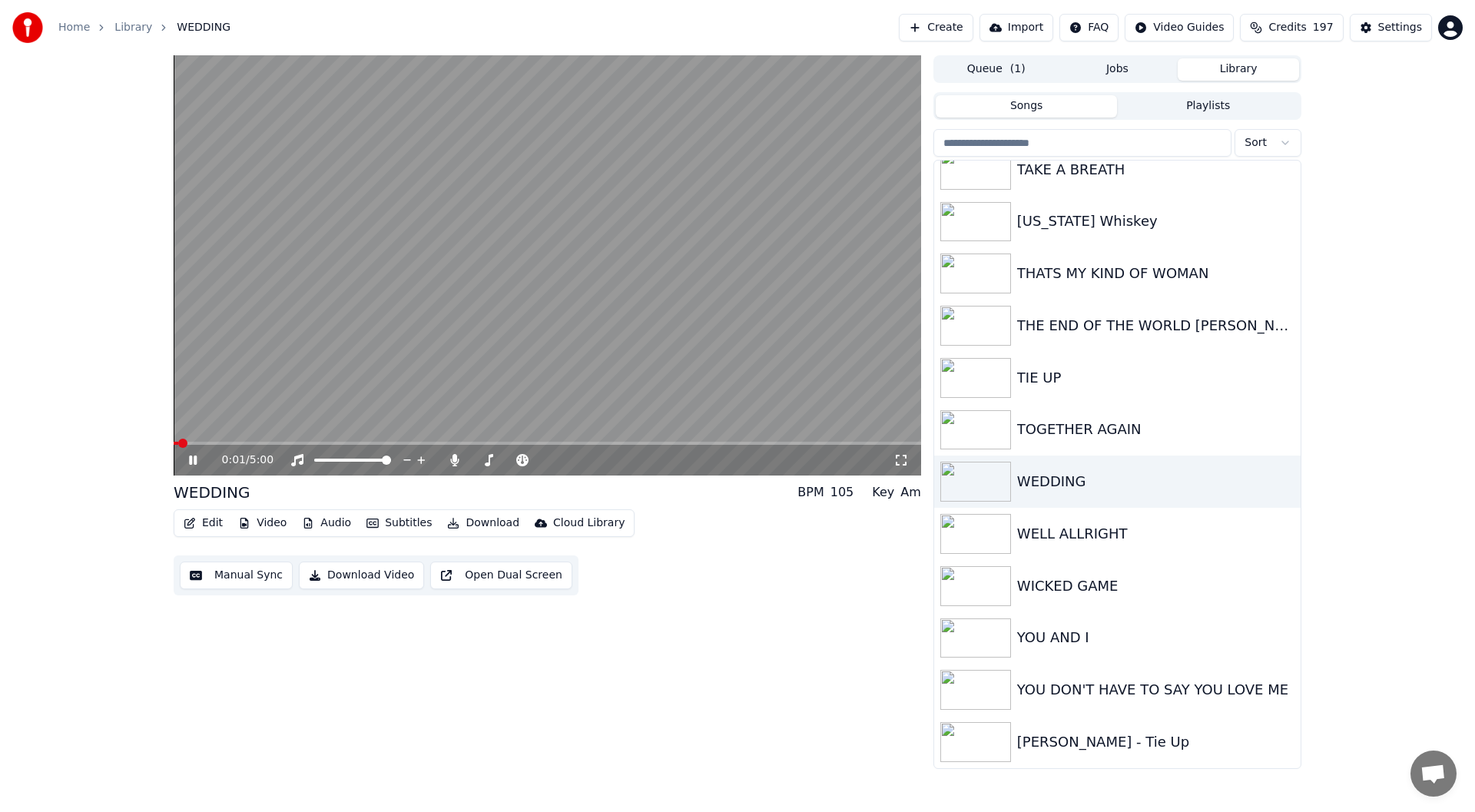
click at [894, 449] on div "0:01 / 5:00" at bounding box center [547, 460] width 747 height 31
click at [897, 458] on icon at bounding box center [901, 460] width 16 height 12
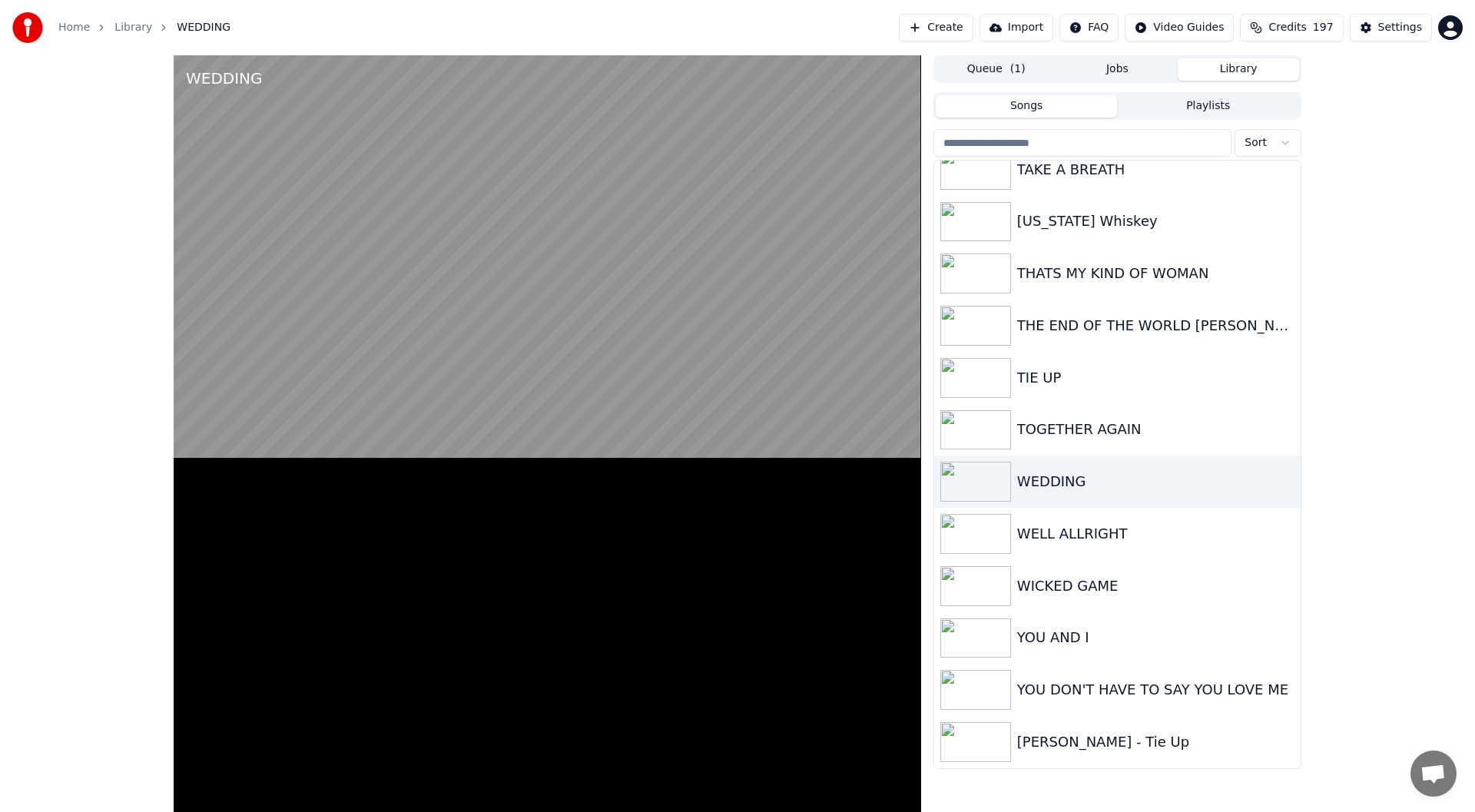
scroll to position [3398, 0]
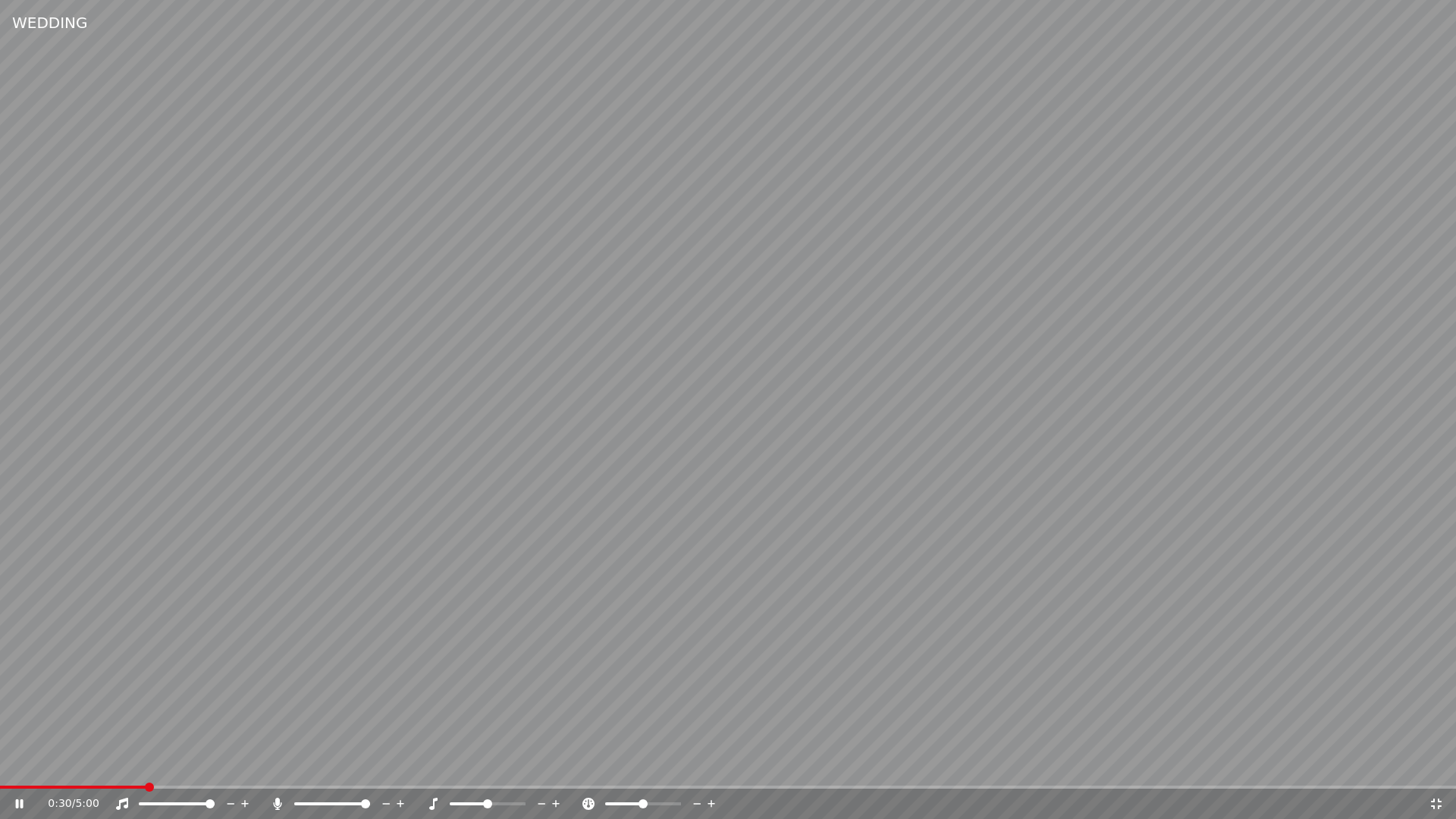
click at [1436, 801] on icon at bounding box center [1436, 804] width 15 height 12
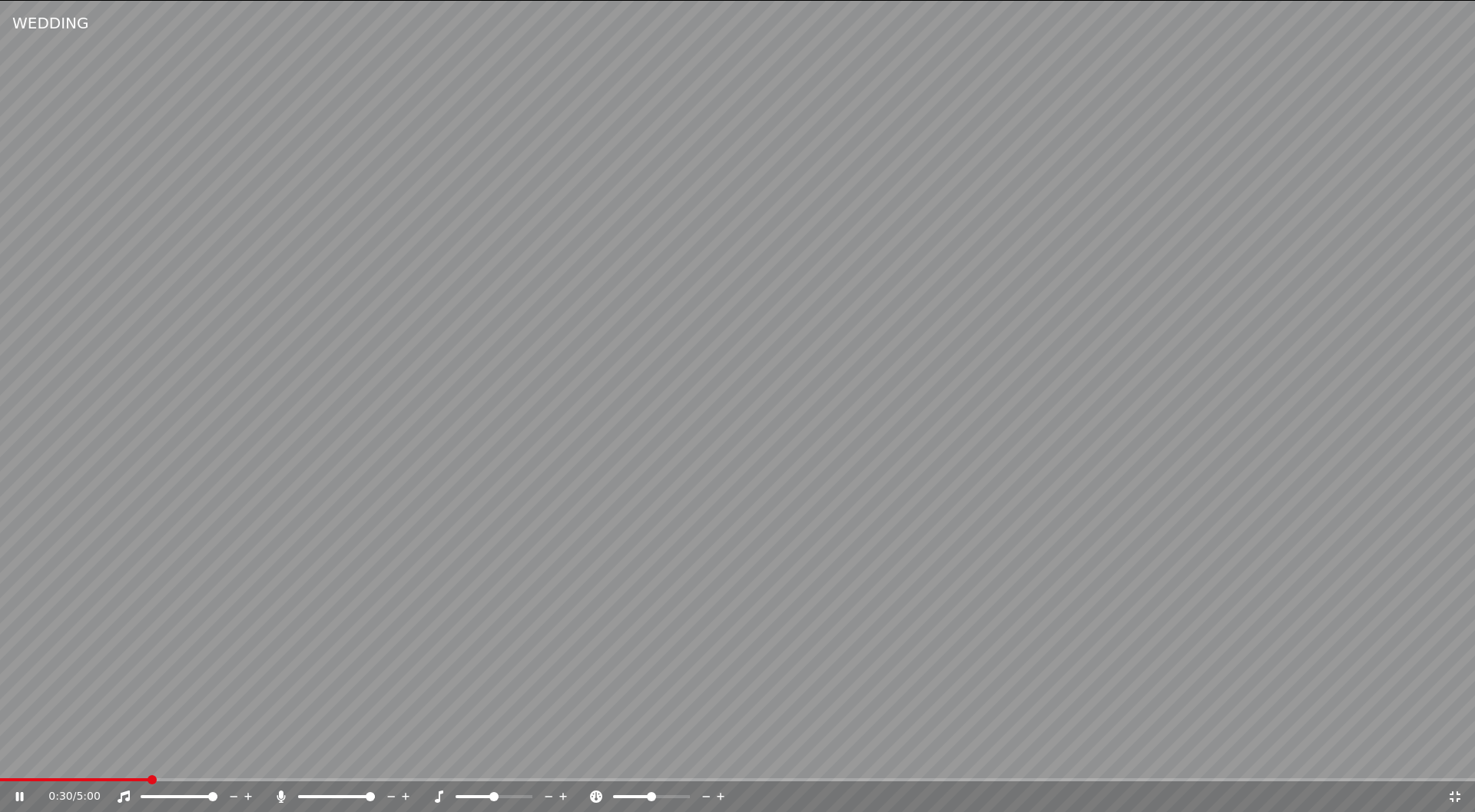
scroll to position [3411, 0]
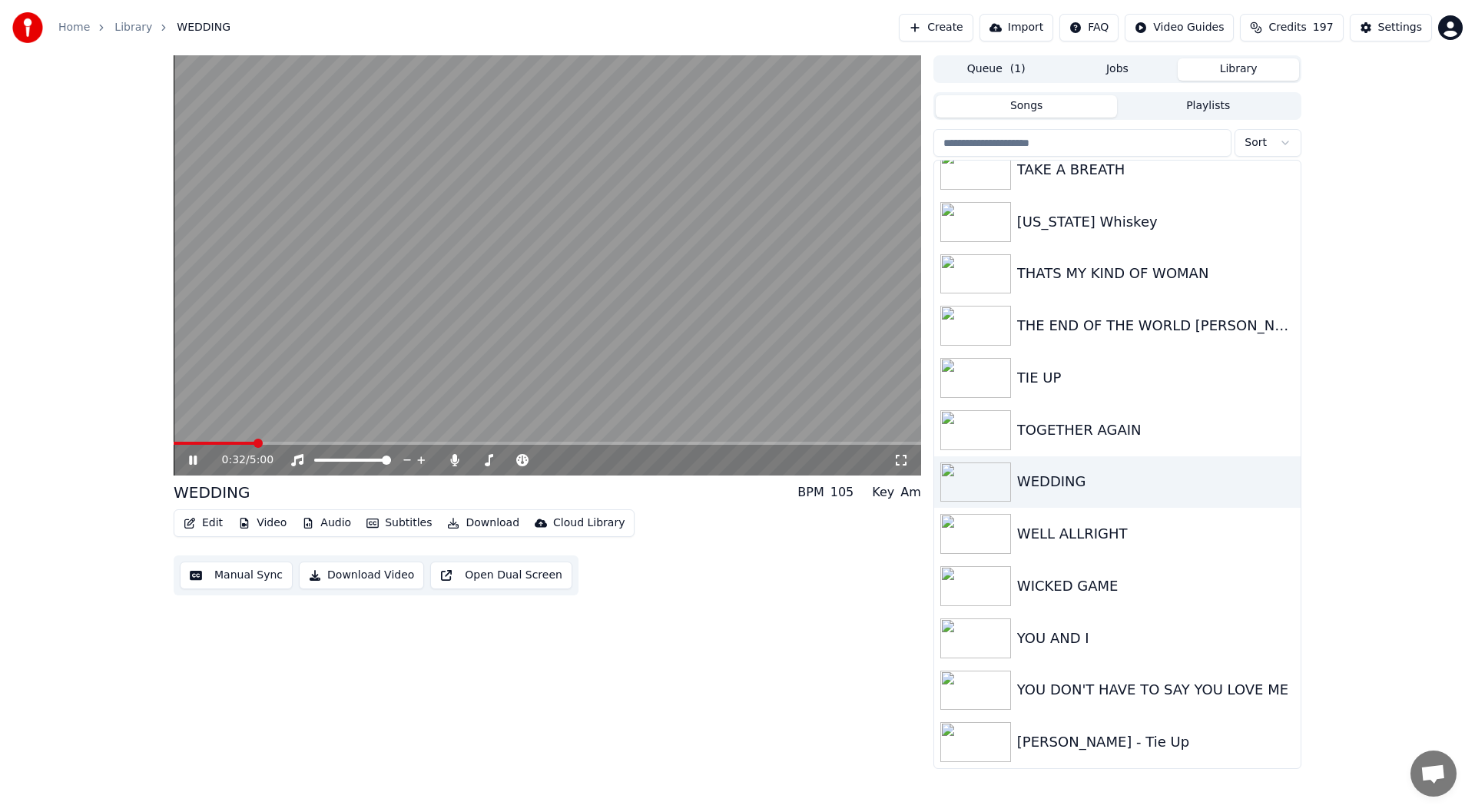
click at [194, 455] on icon at bounding box center [204, 460] width 36 height 12
click at [200, 523] on button "Edit" at bounding box center [203, 523] width 52 height 22
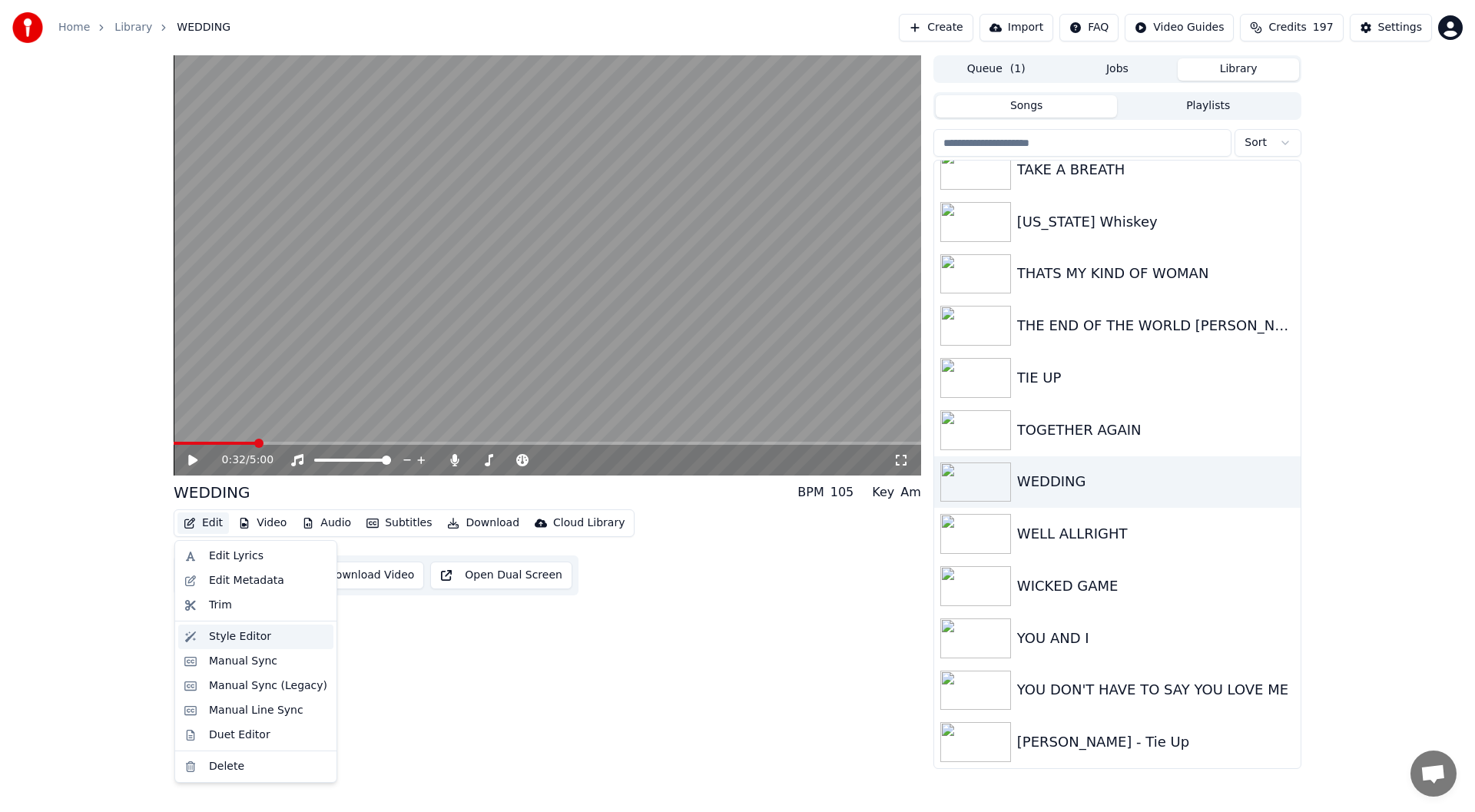
click at [219, 638] on div "Style Editor" at bounding box center [240, 637] width 62 height 16
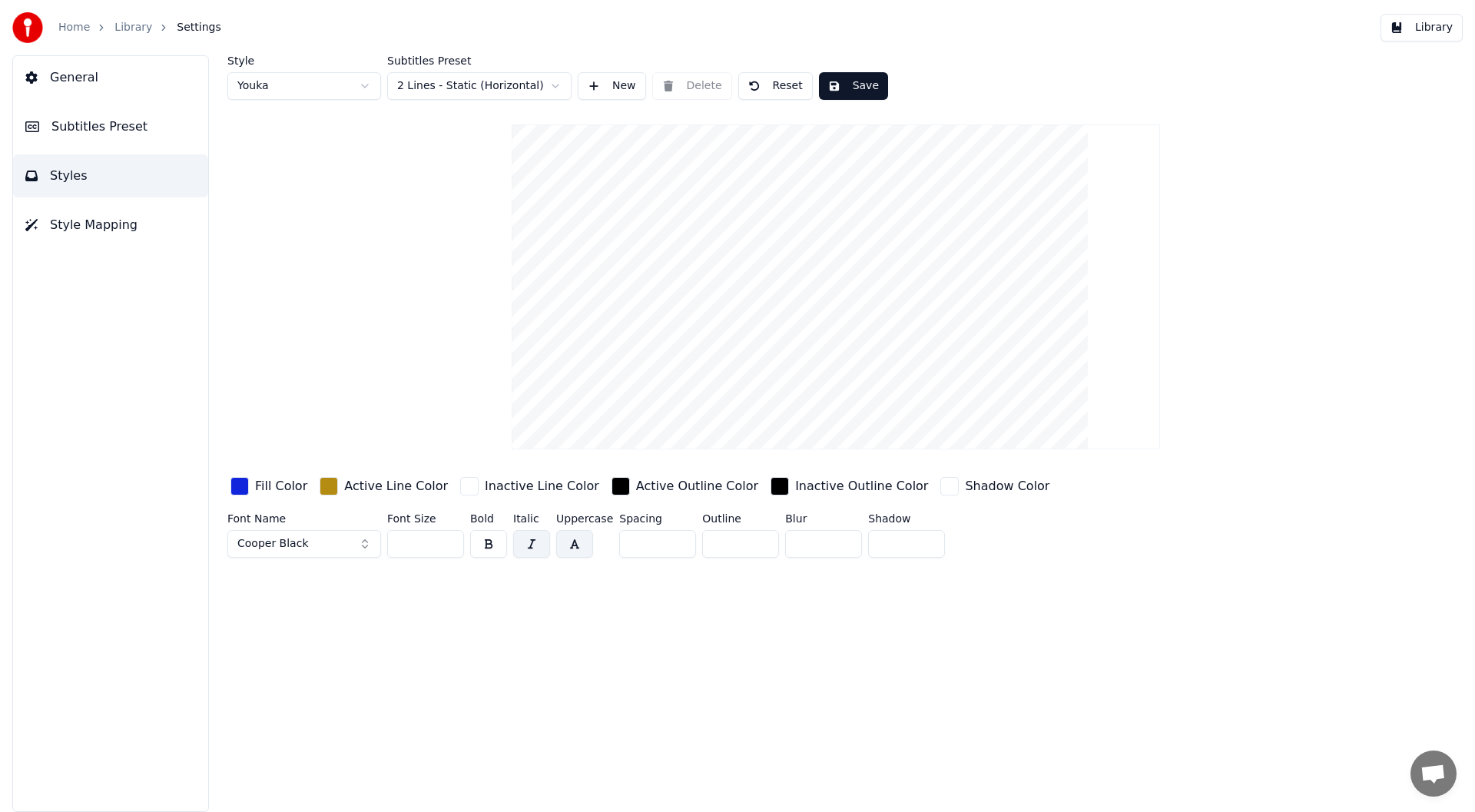
click at [364, 547] on button "Cooper Black" at bounding box center [304, 543] width 154 height 28
click at [297, 675] on div "Algerian" at bounding box center [316, 677] width 109 height 16
click at [862, 73] on button "Save" at bounding box center [854, 86] width 69 height 28
click at [1426, 24] on button "Library" at bounding box center [1421, 28] width 82 height 28
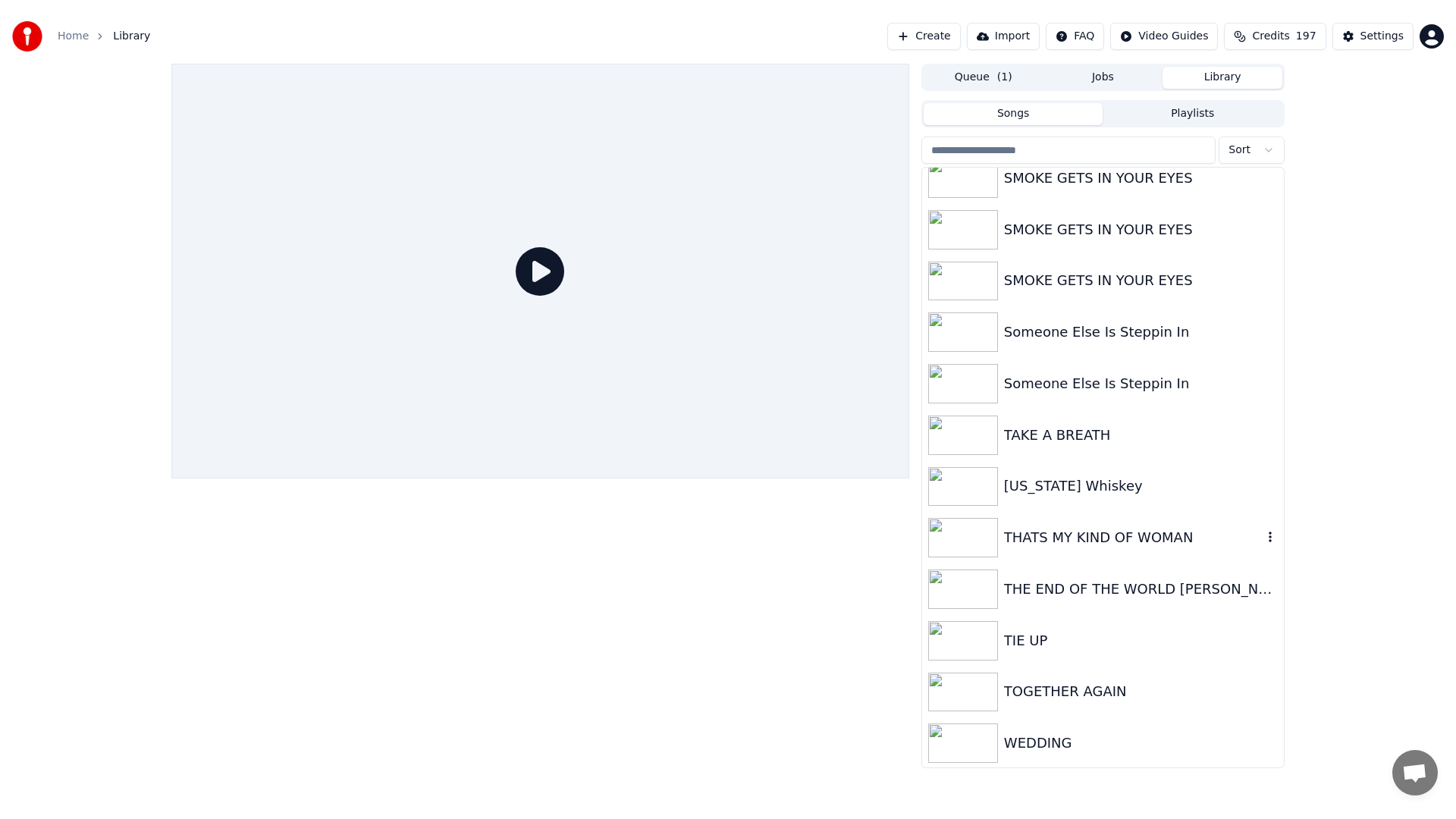
scroll to position [3369, 0]
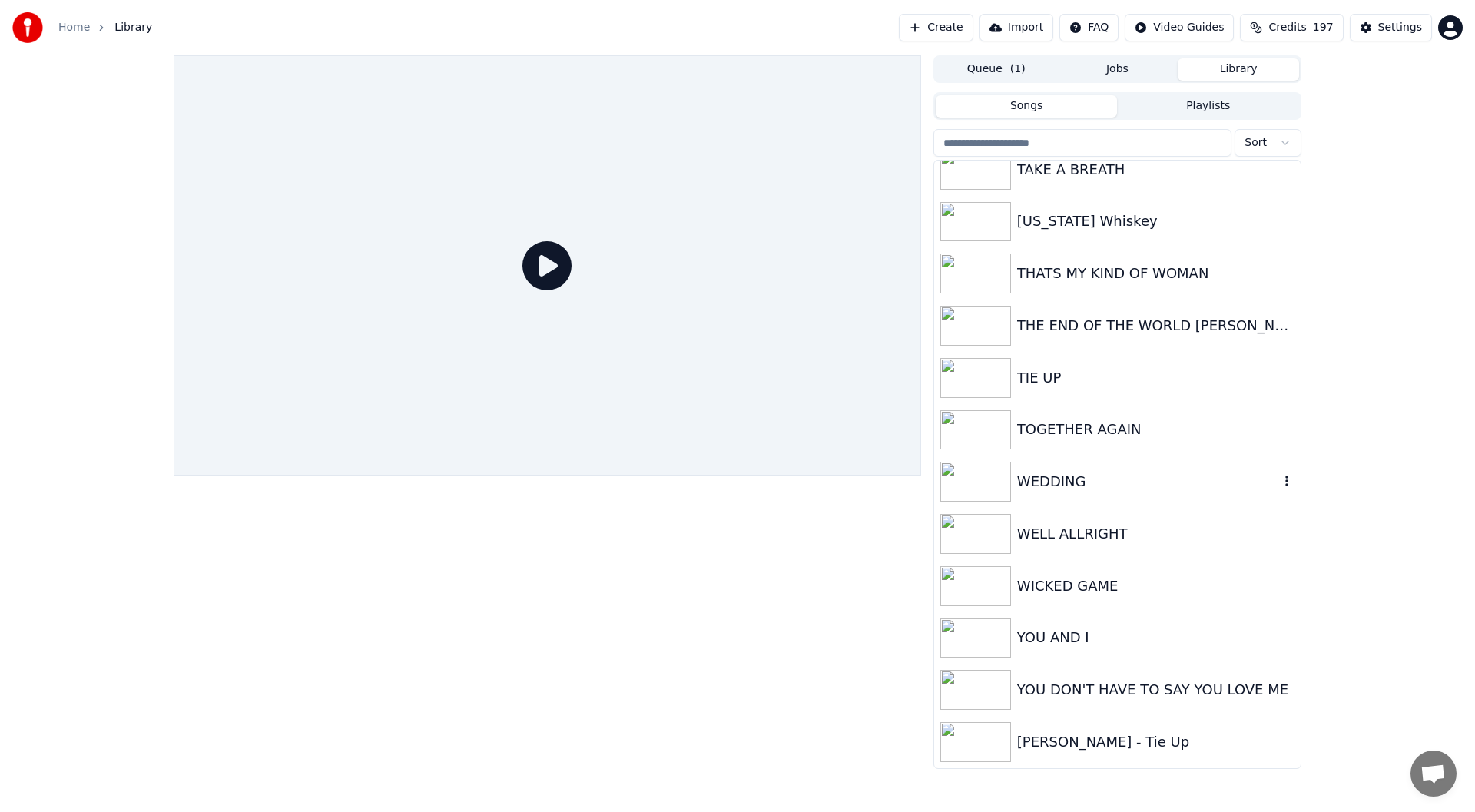
click at [1050, 474] on div "WEDDING" at bounding box center [1148, 481] width 262 height 22
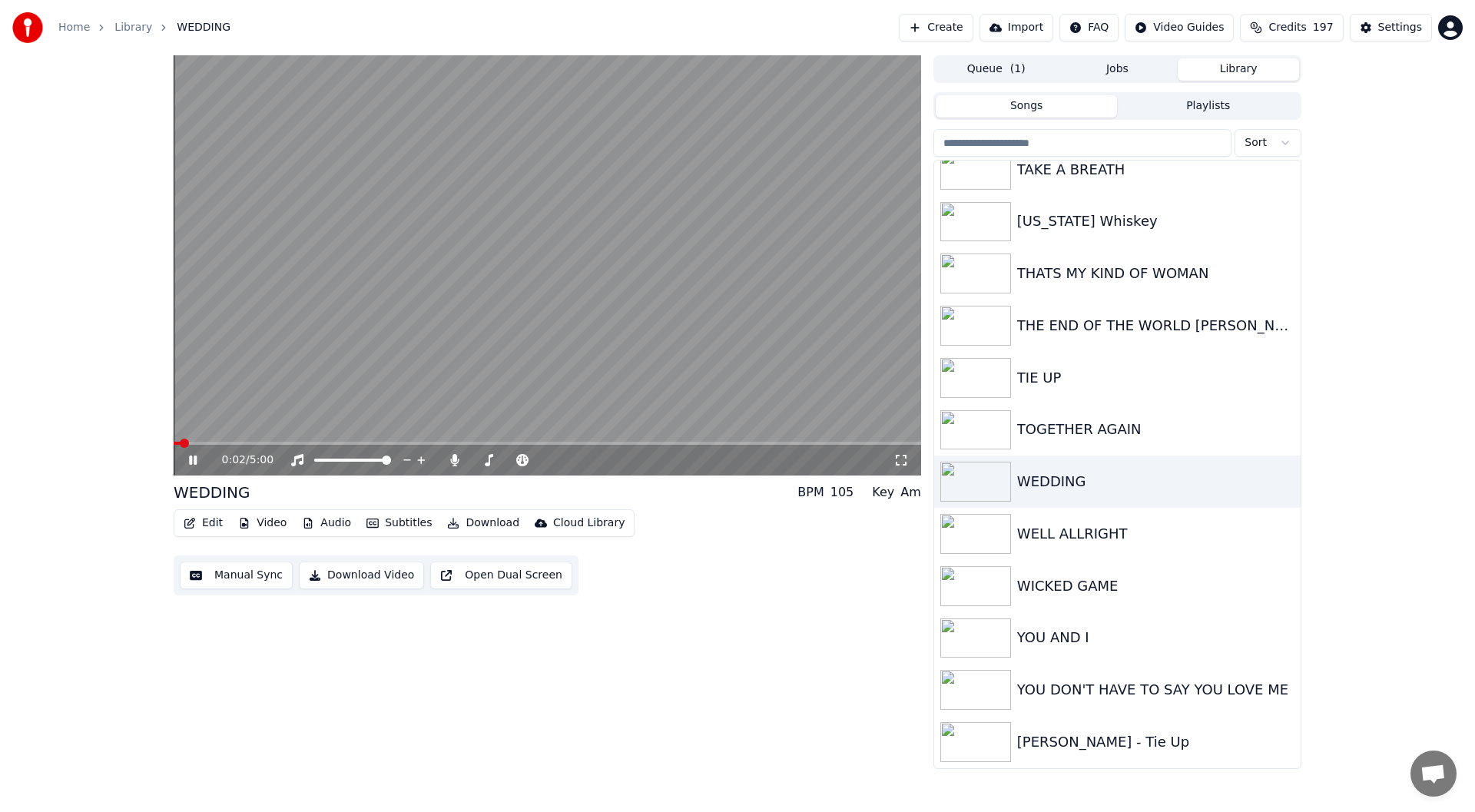
click at [898, 458] on icon at bounding box center [901, 460] width 16 height 12
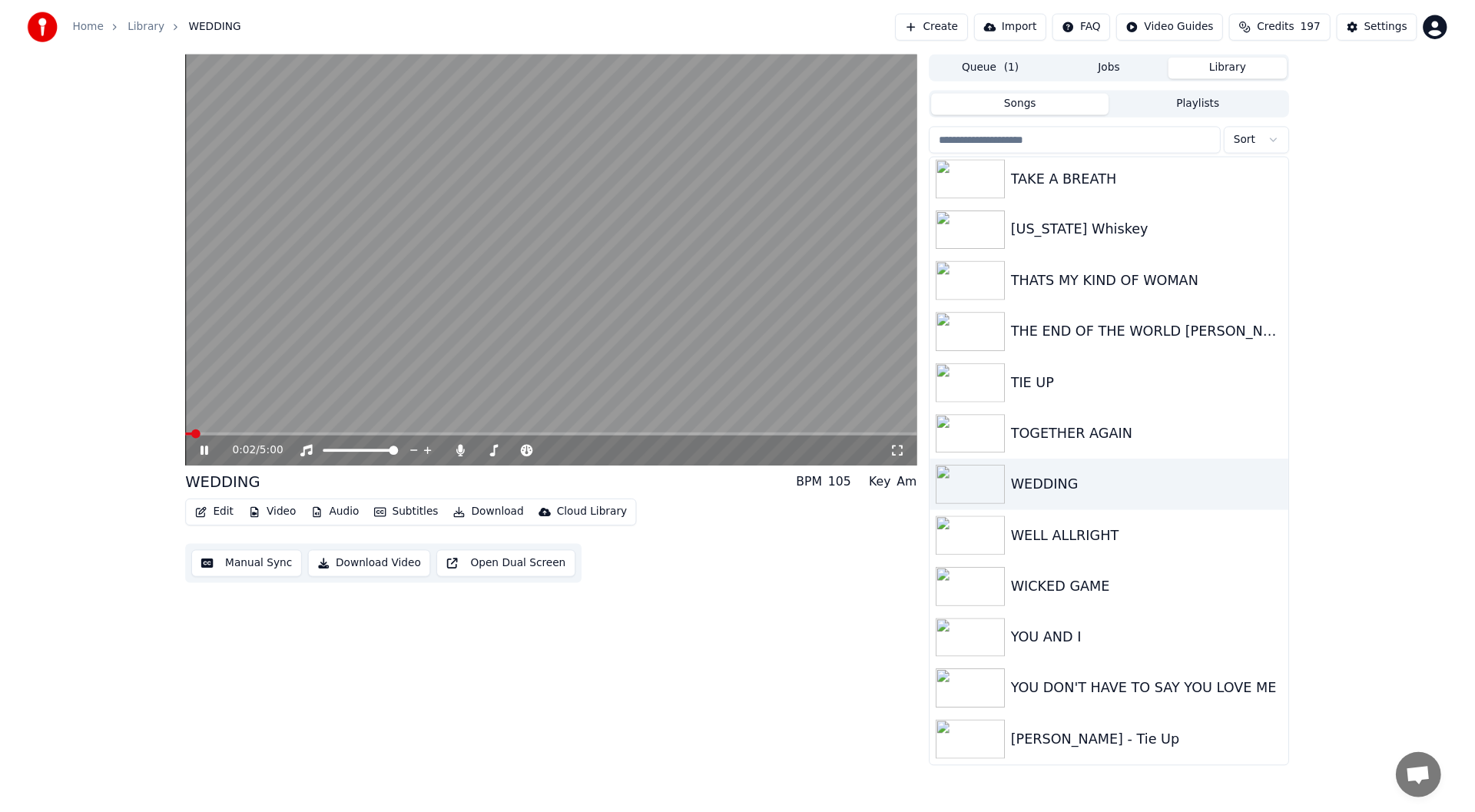
scroll to position [3398, 0]
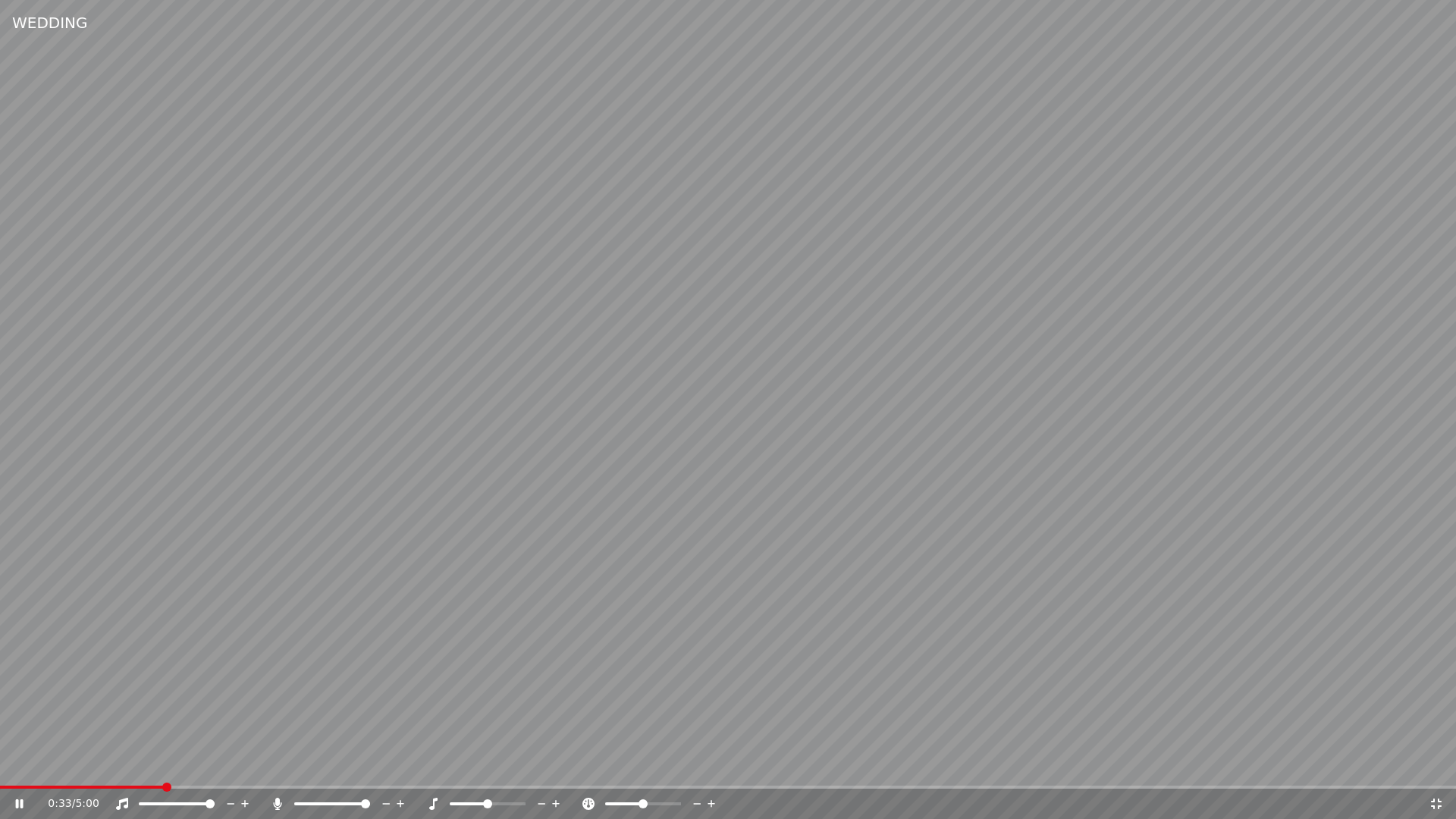
click at [1439, 801] on icon at bounding box center [1436, 804] width 10 height 10
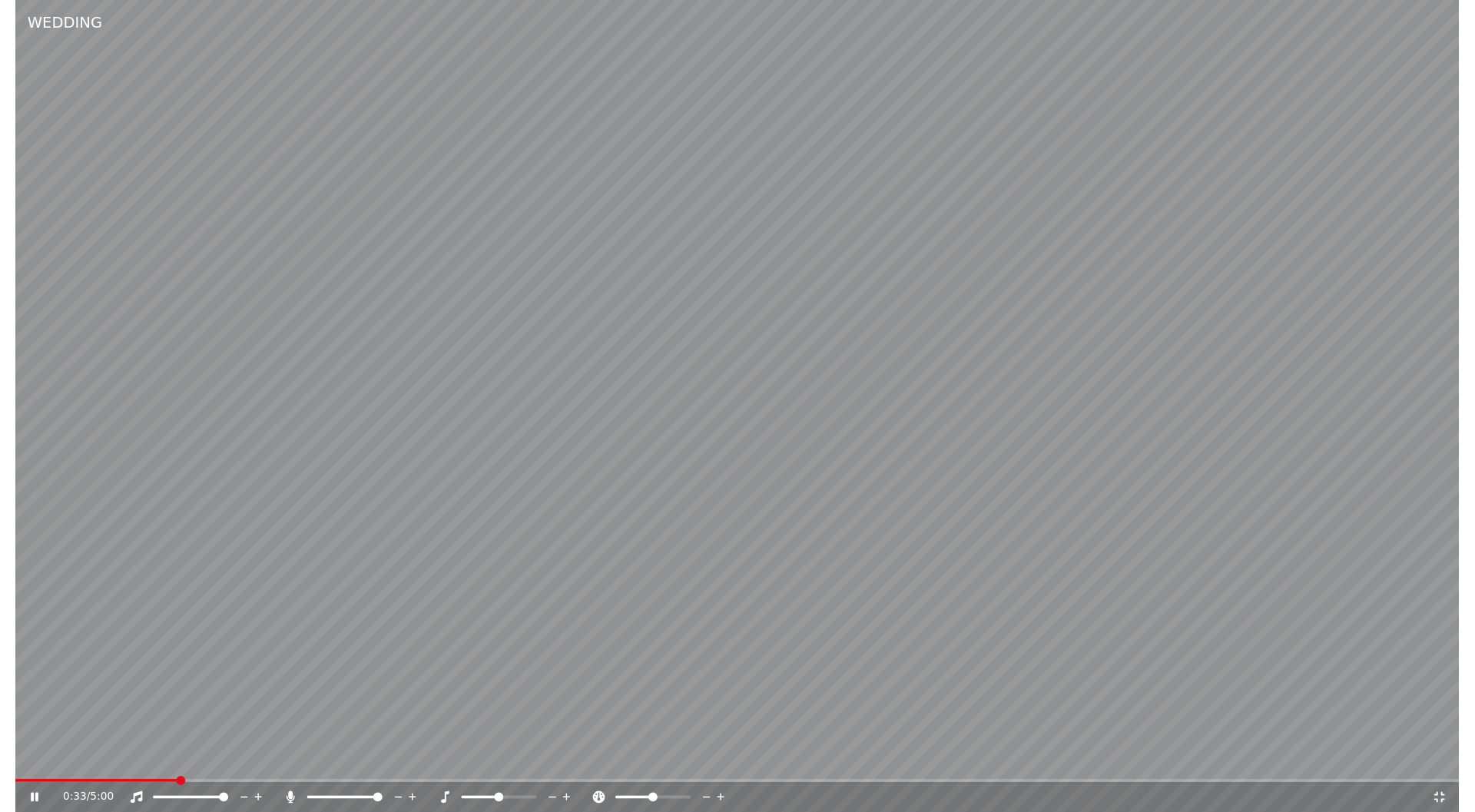
scroll to position [3411, 0]
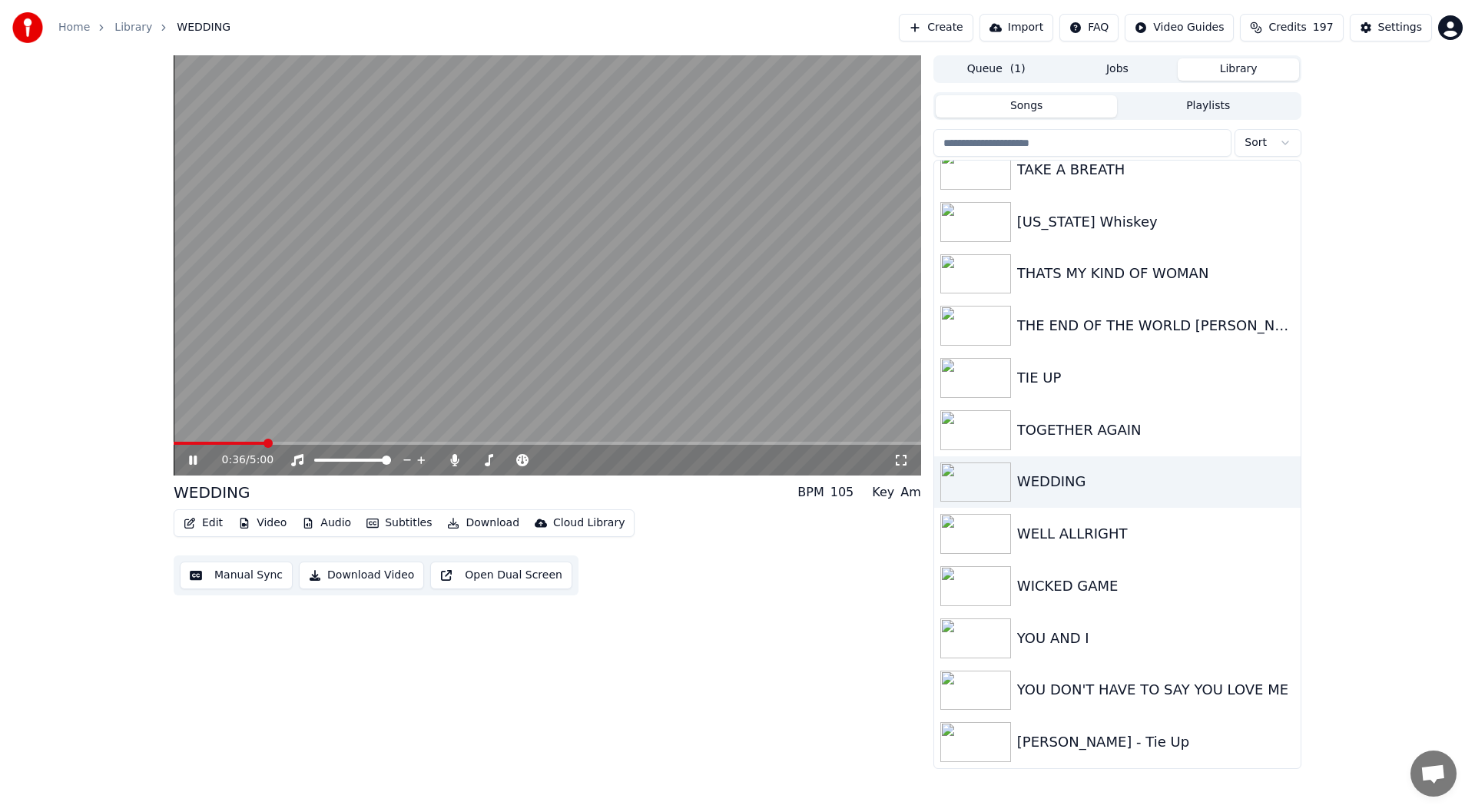
click at [194, 460] on icon at bounding box center [193, 460] width 8 height 10
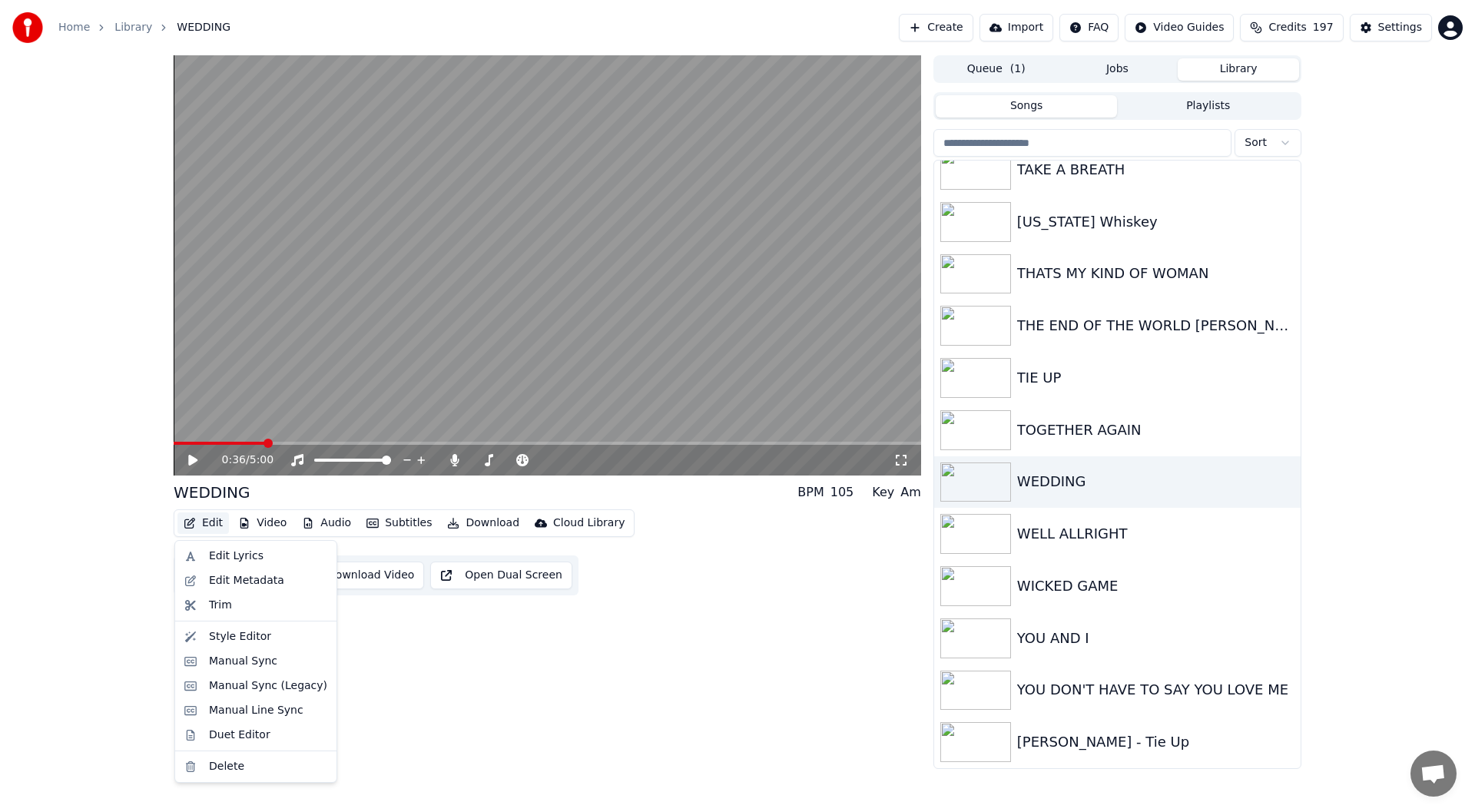
click at [211, 525] on button "Edit" at bounding box center [203, 523] width 52 height 22
click at [221, 636] on div "Style Editor" at bounding box center [240, 637] width 62 height 16
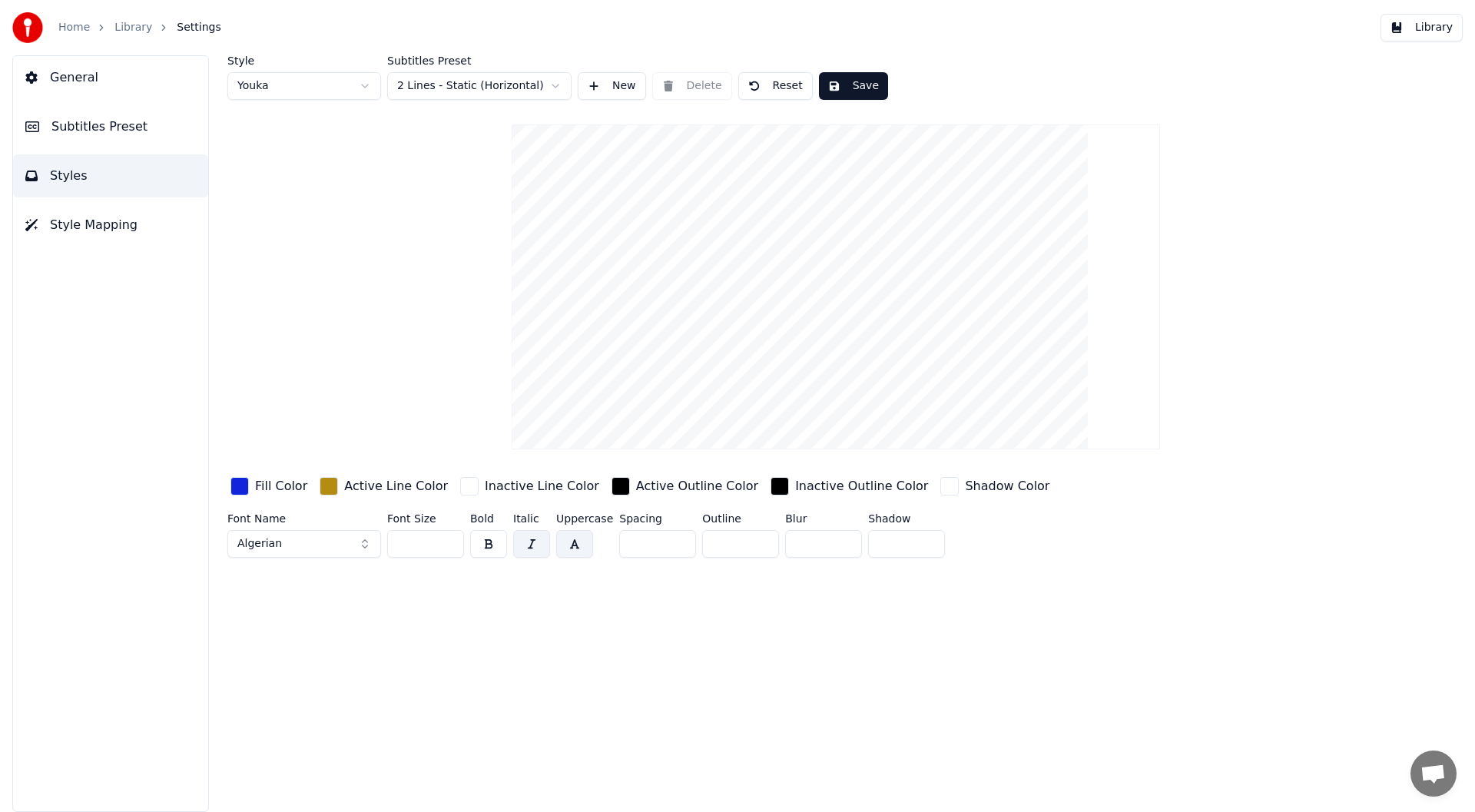
click at [365, 83] on html "Home Library Settings Library General Subtitles Preset Styles Style Mapping Sty…" at bounding box center [737, 406] width 1475 height 812
type input "***"
click at [363, 544] on button "Cambria Bold Italic" at bounding box center [304, 543] width 154 height 28
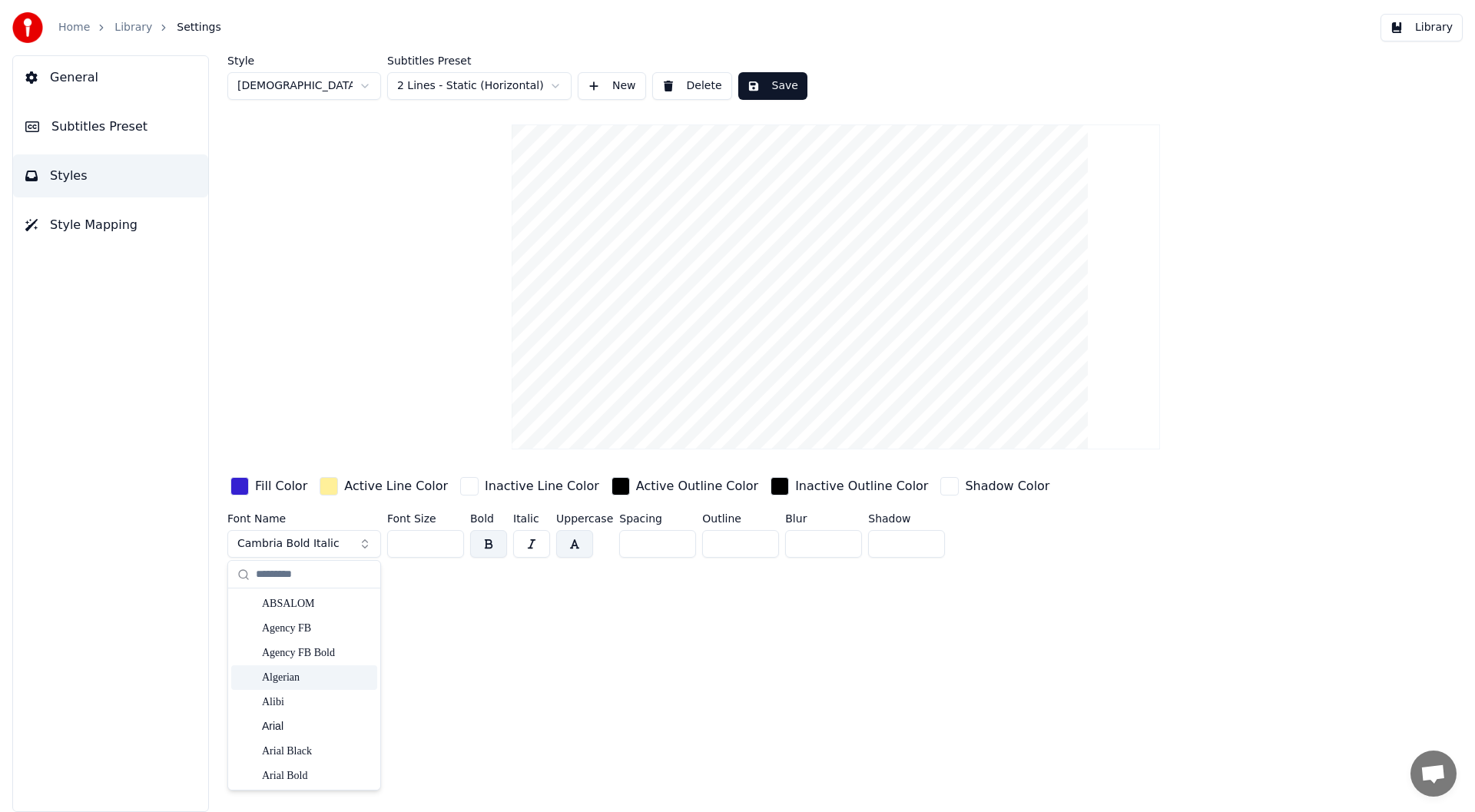
click at [308, 674] on div "Algerian" at bounding box center [316, 677] width 109 height 16
click at [535, 548] on button "button" at bounding box center [531, 543] width 37 height 28
click at [774, 83] on button "Save" at bounding box center [772, 86] width 69 height 28
click at [1432, 22] on button "Library" at bounding box center [1421, 28] width 82 height 28
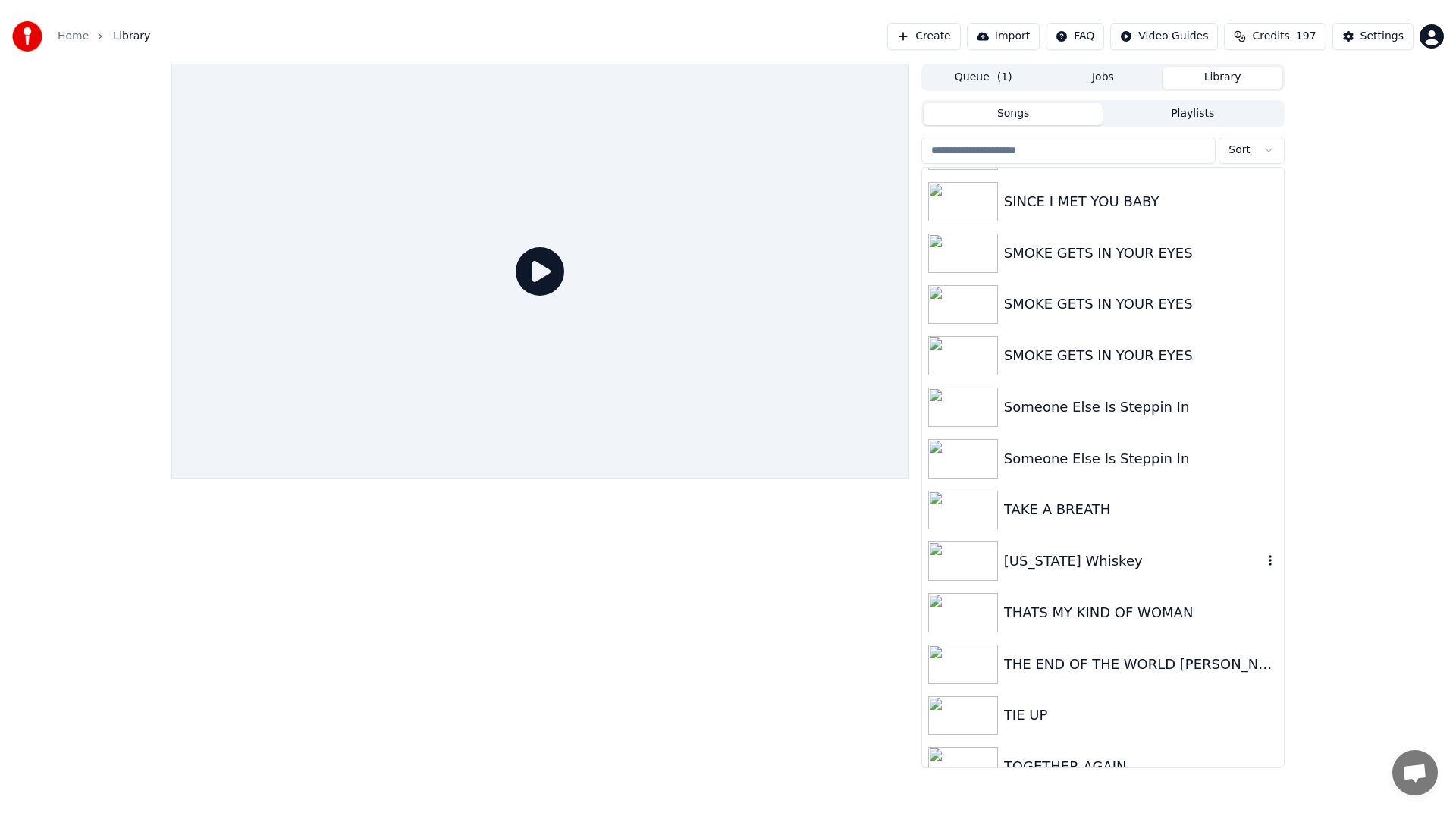
scroll to position [3369, 0]
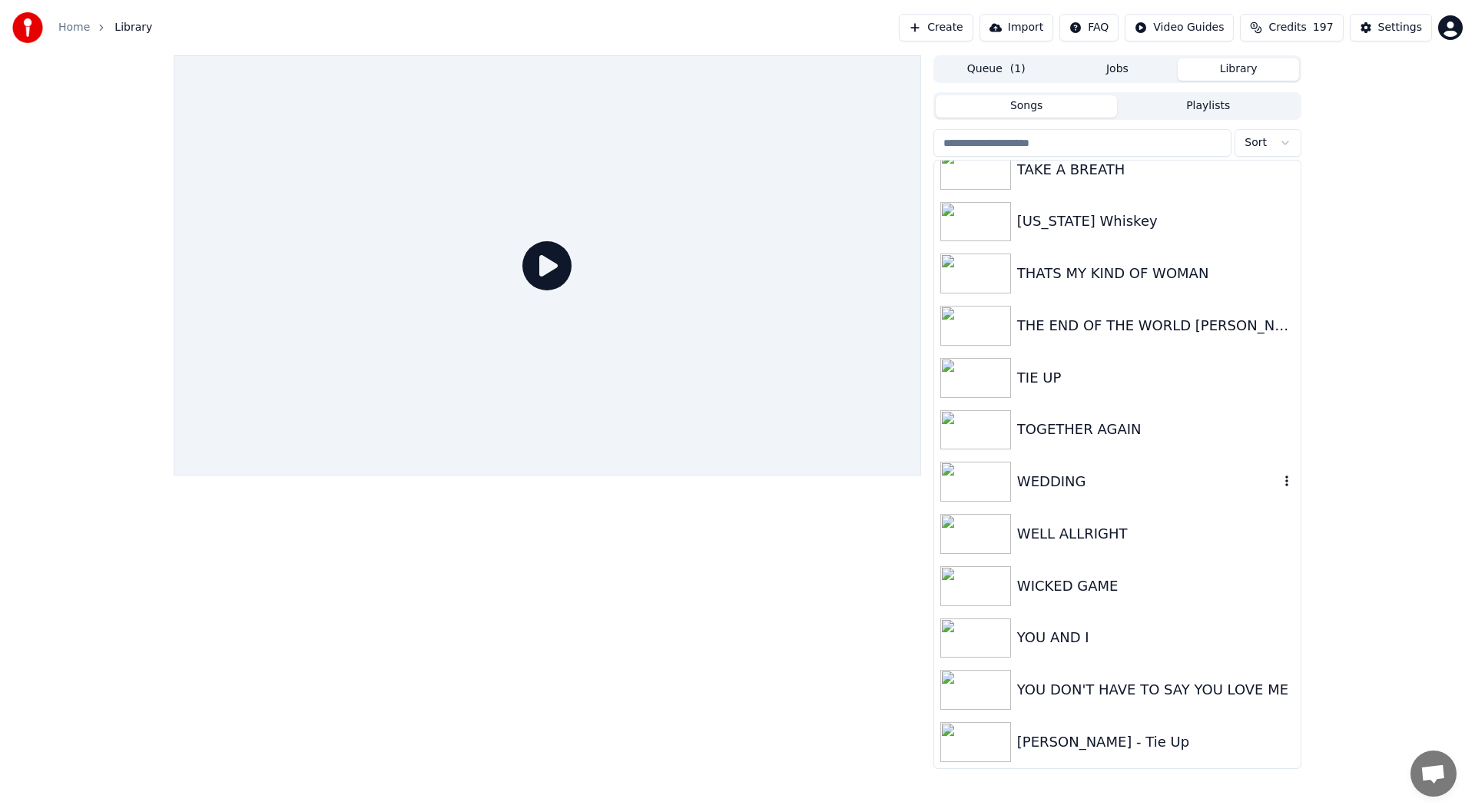
click at [1087, 474] on div "WEDDING" at bounding box center [1148, 481] width 262 height 22
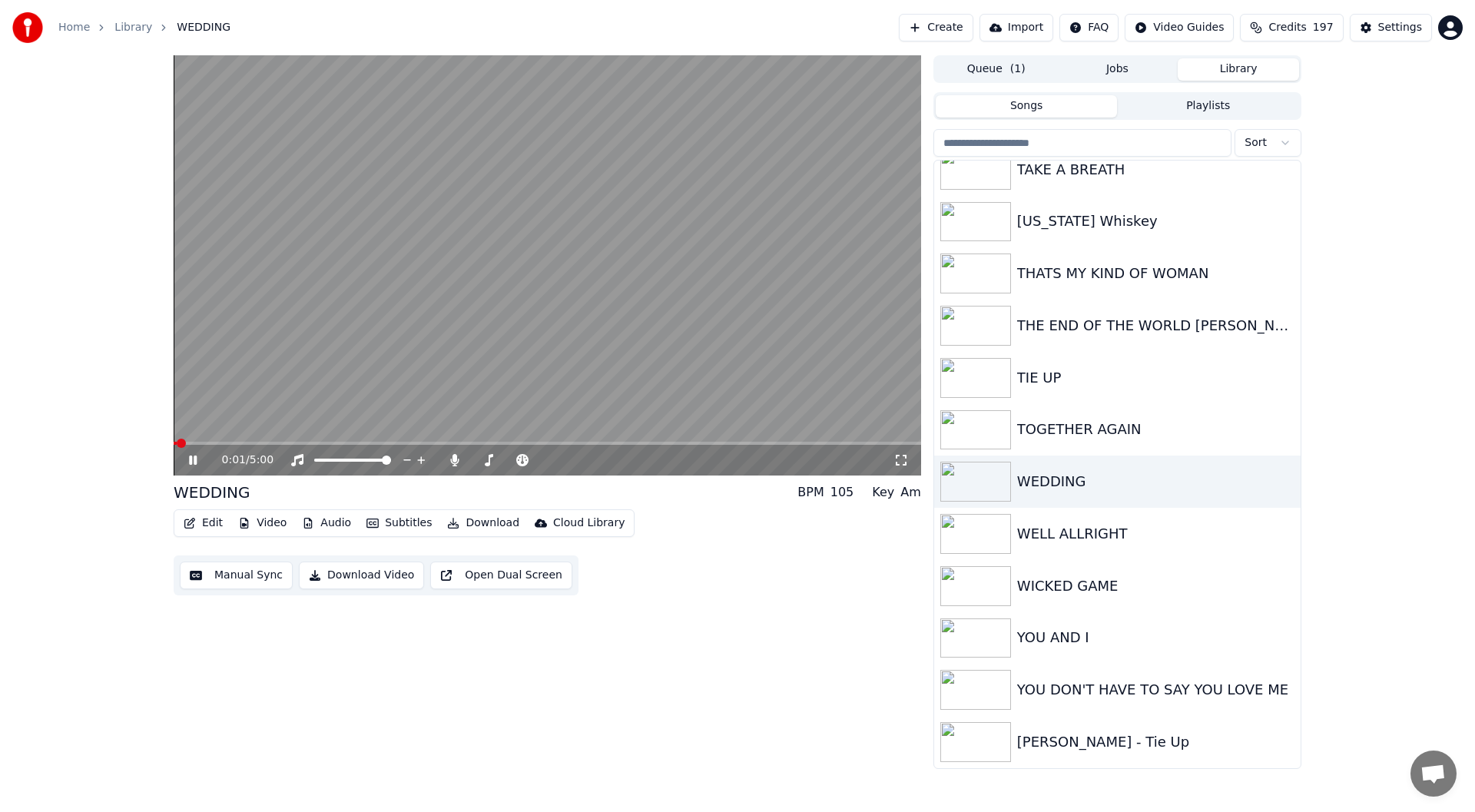
click at [901, 457] on icon at bounding box center [901, 460] width 16 height 12
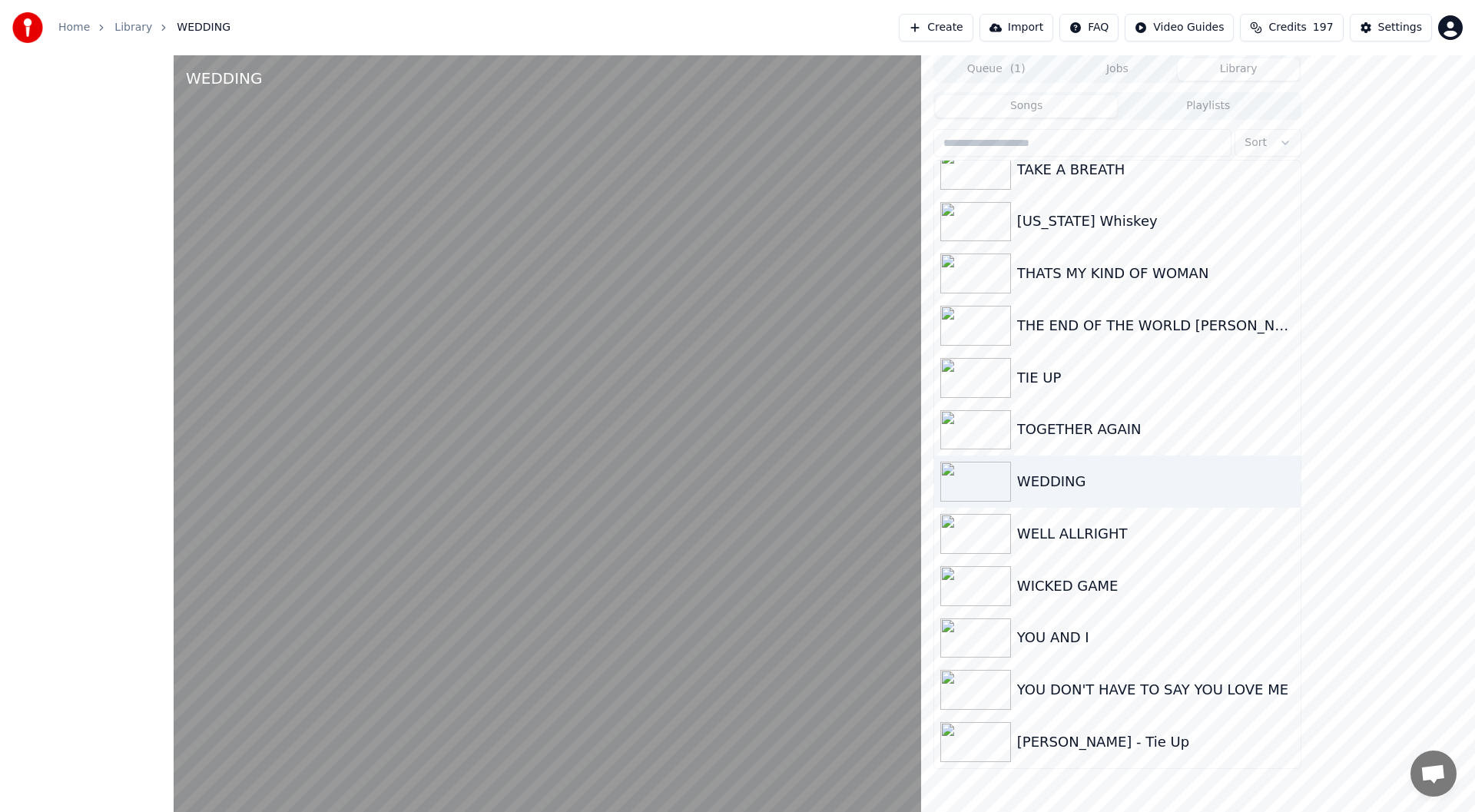
scroll to position [3398, 0]
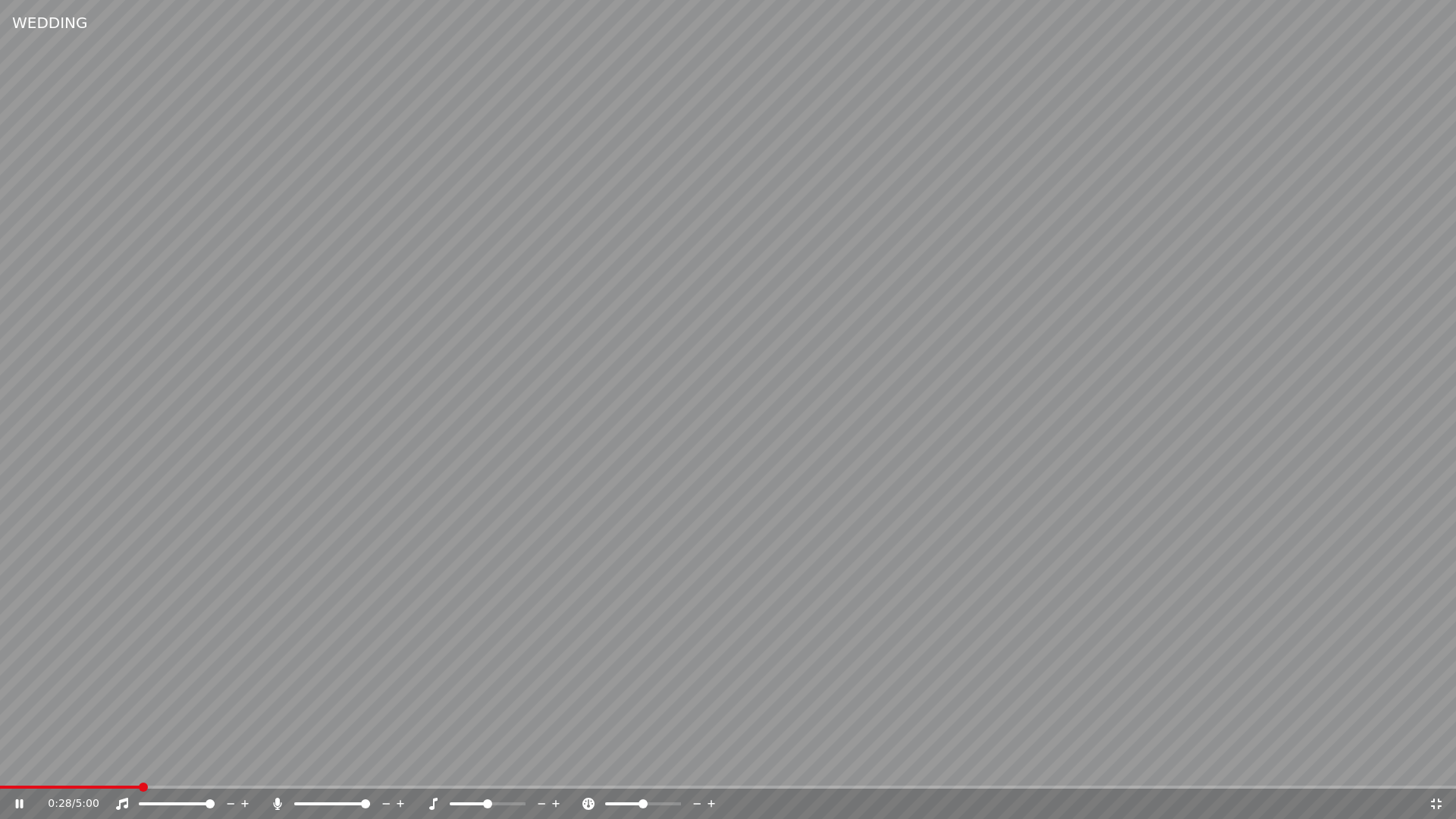
click at [1438, 801] on icon at bounding box center [1436, 804] width 10 height 10
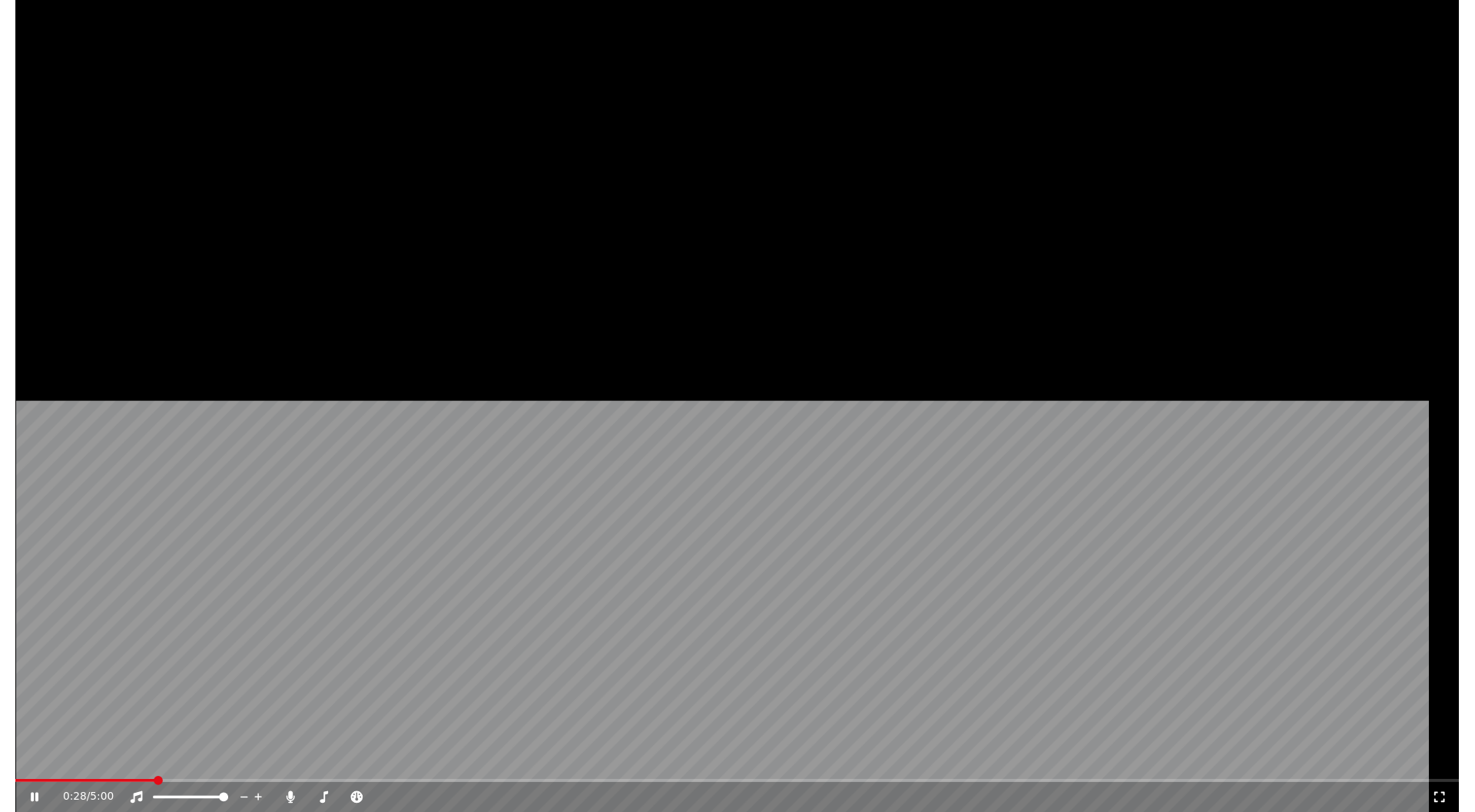
scroll to position [3411, 0]
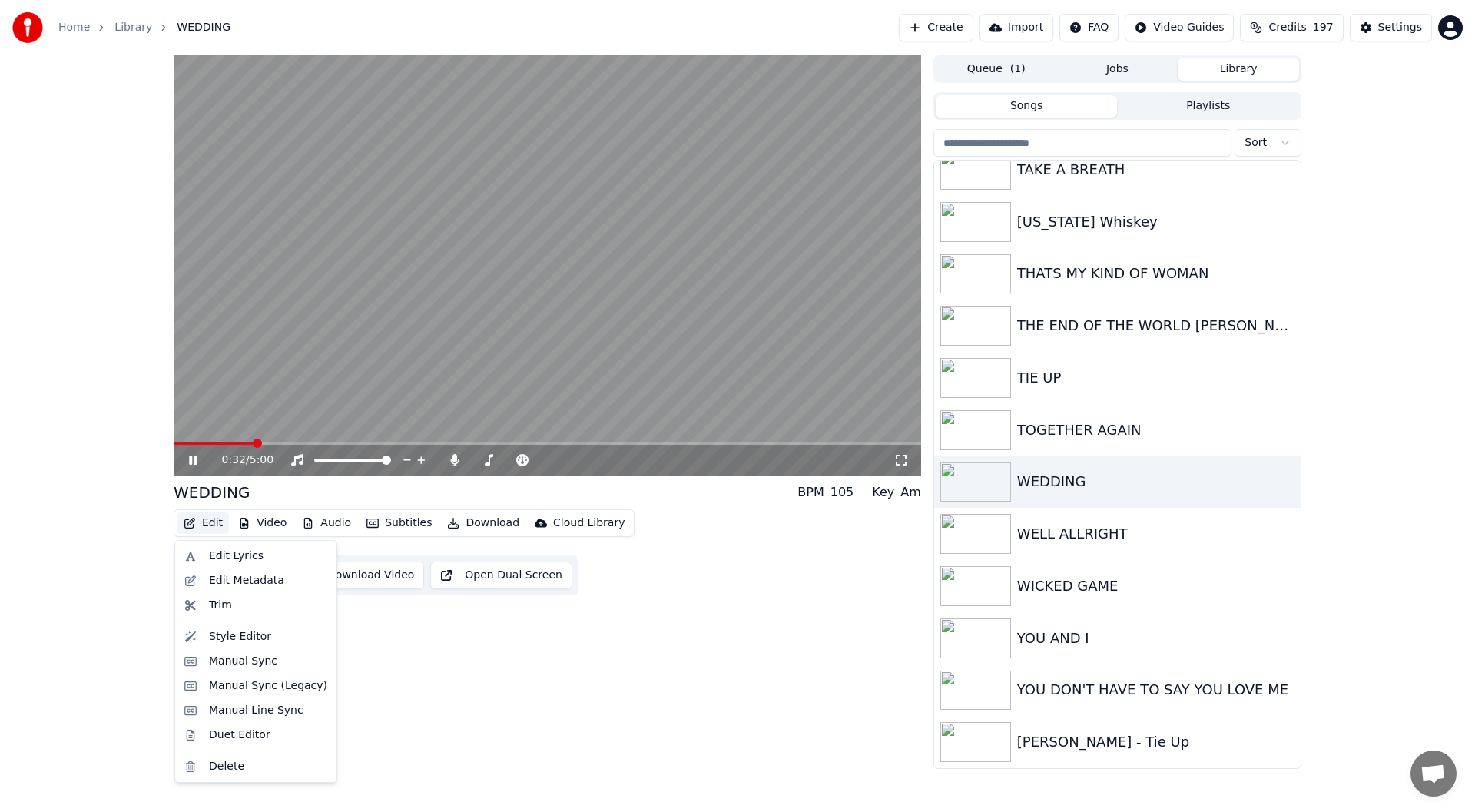
click at [206, 521] on button "Edit" at bounding box center [203, 523] width 52 height 22
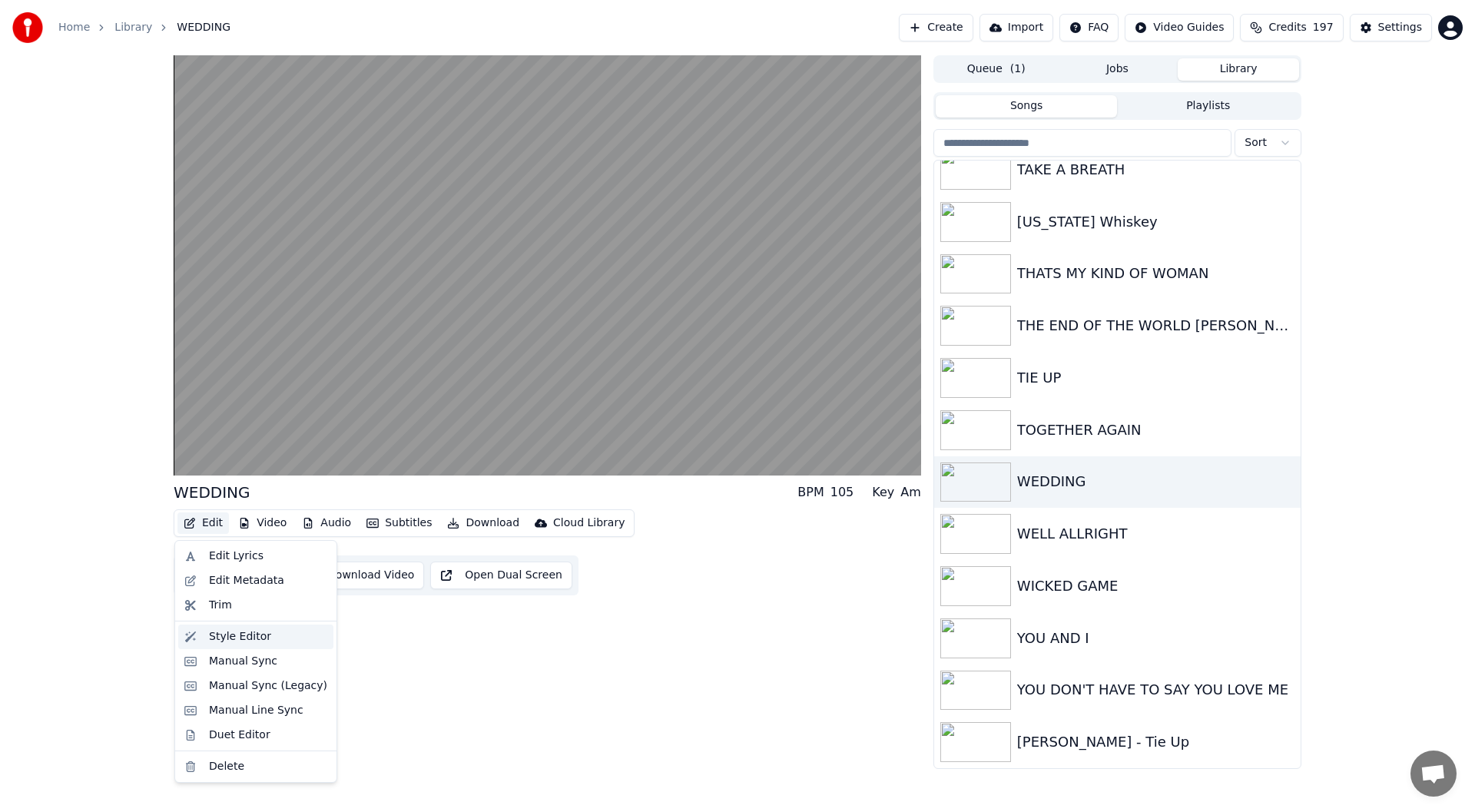
click at [238, 638] on div "Style Editor" at bounding box center [240, 637] width 62 height 16
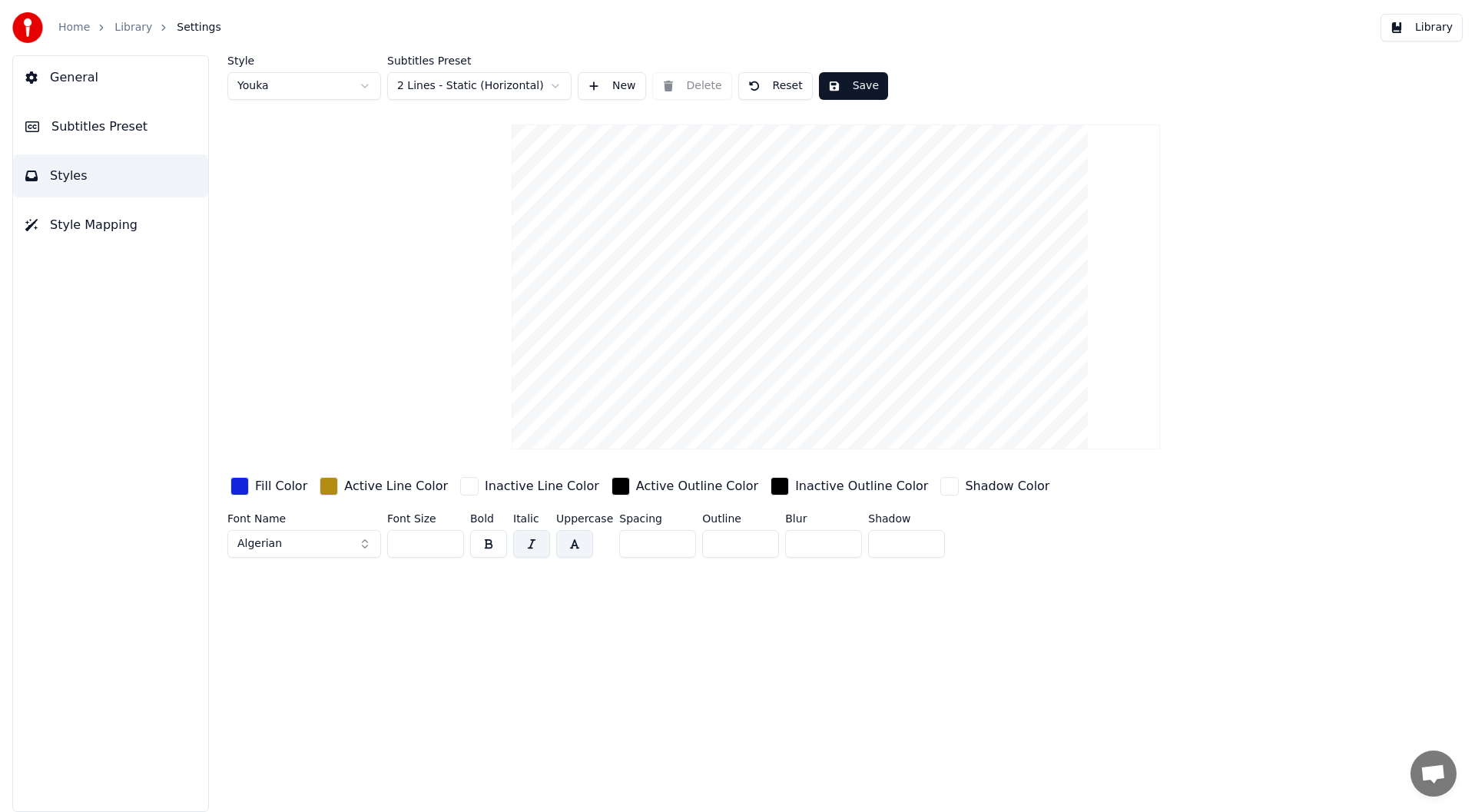
click at [364, 81] on html "Home Library Settings Library General Subtitles Preset Styles Style Mapping Sty…" at bounding box center [737, 406] width 1475 height 812
click at [361, 80] on html "Home Library Settings Library General Subtitles Preset Styles Style Mapping Sty…" at bounding box center [737, 406] width 1475 height 812
click at [772, 86] on button "Save" at bounding box center [772, 86] width 69 height 28
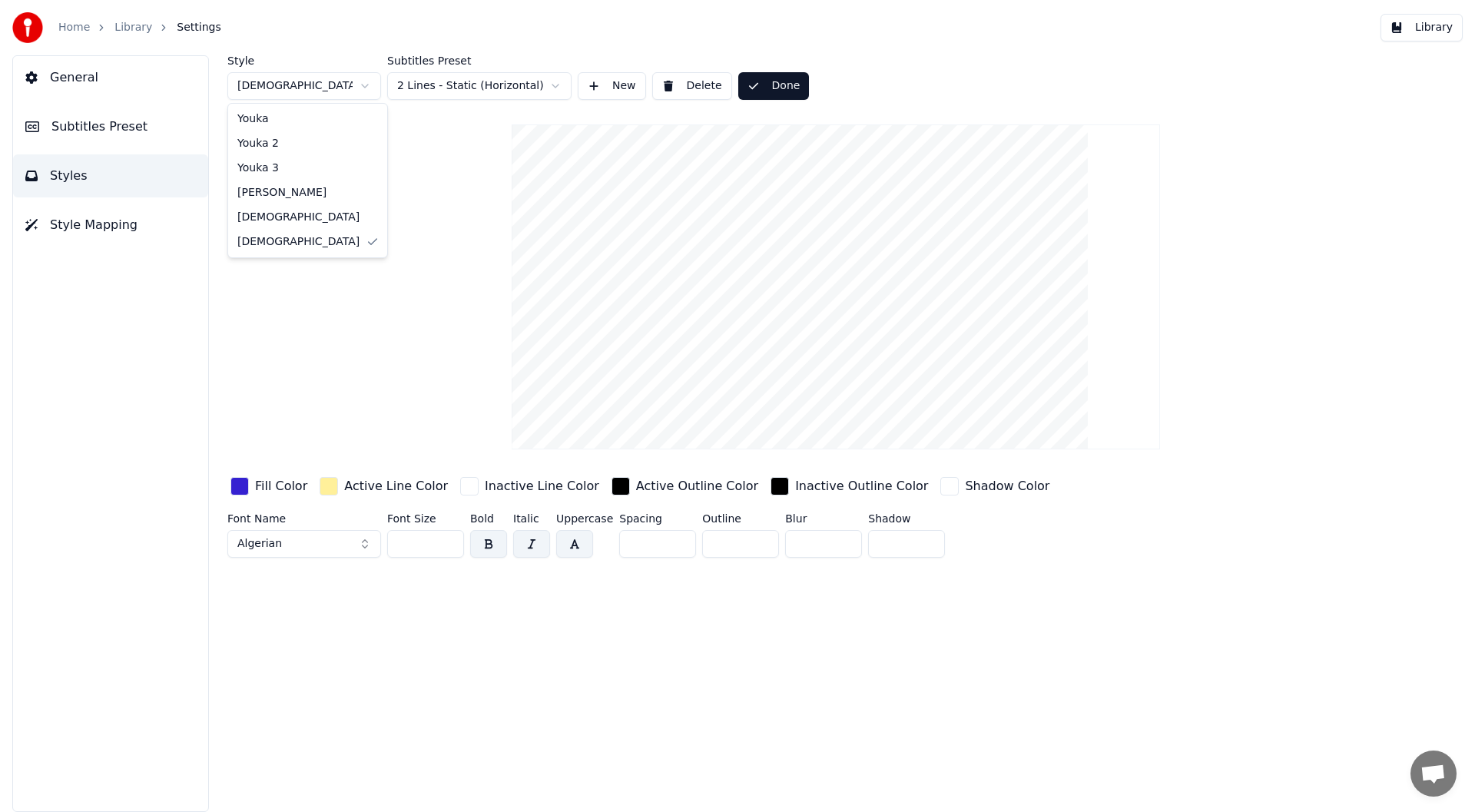
click at [364, 83] on html "Home Library Settings Library General Subtitles Preset Styles Style Mapping Sty…" at bounding box center [737, 406] width 1475 height 812
type input "***"
click at [365, 546] on button "Cambria Bold Italic" at bounding box center [304, 543] width 154 height 28
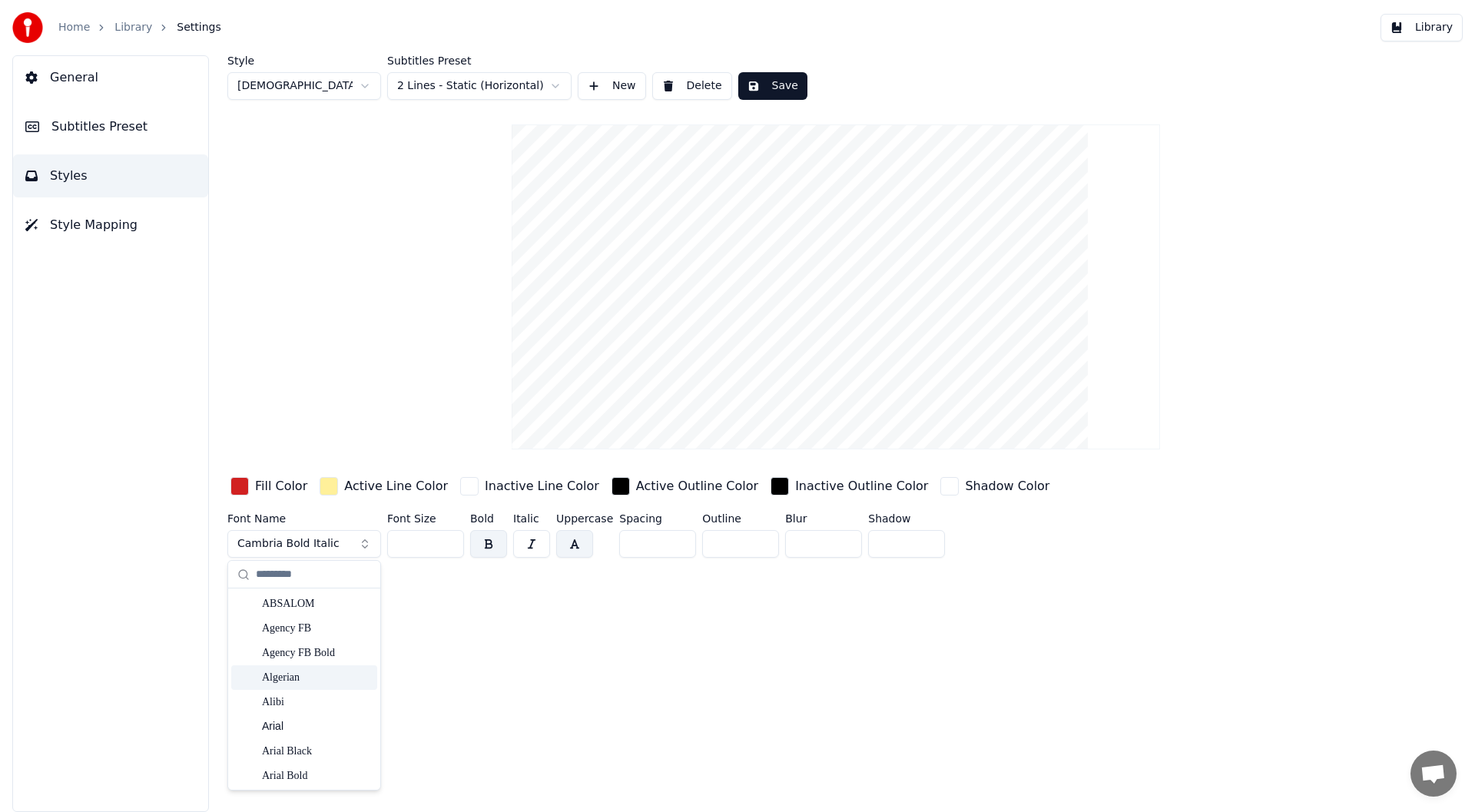
click at [283, 670] on div "Algerian" at bounding box center [316, 677] width 109 height 16
click at [766, 78] on button "Save" at bounding box center [772, 86] width 69 height 28
click at [1430, 29] on button "Library" at bounding box center [1421, 28] width 82 height 28
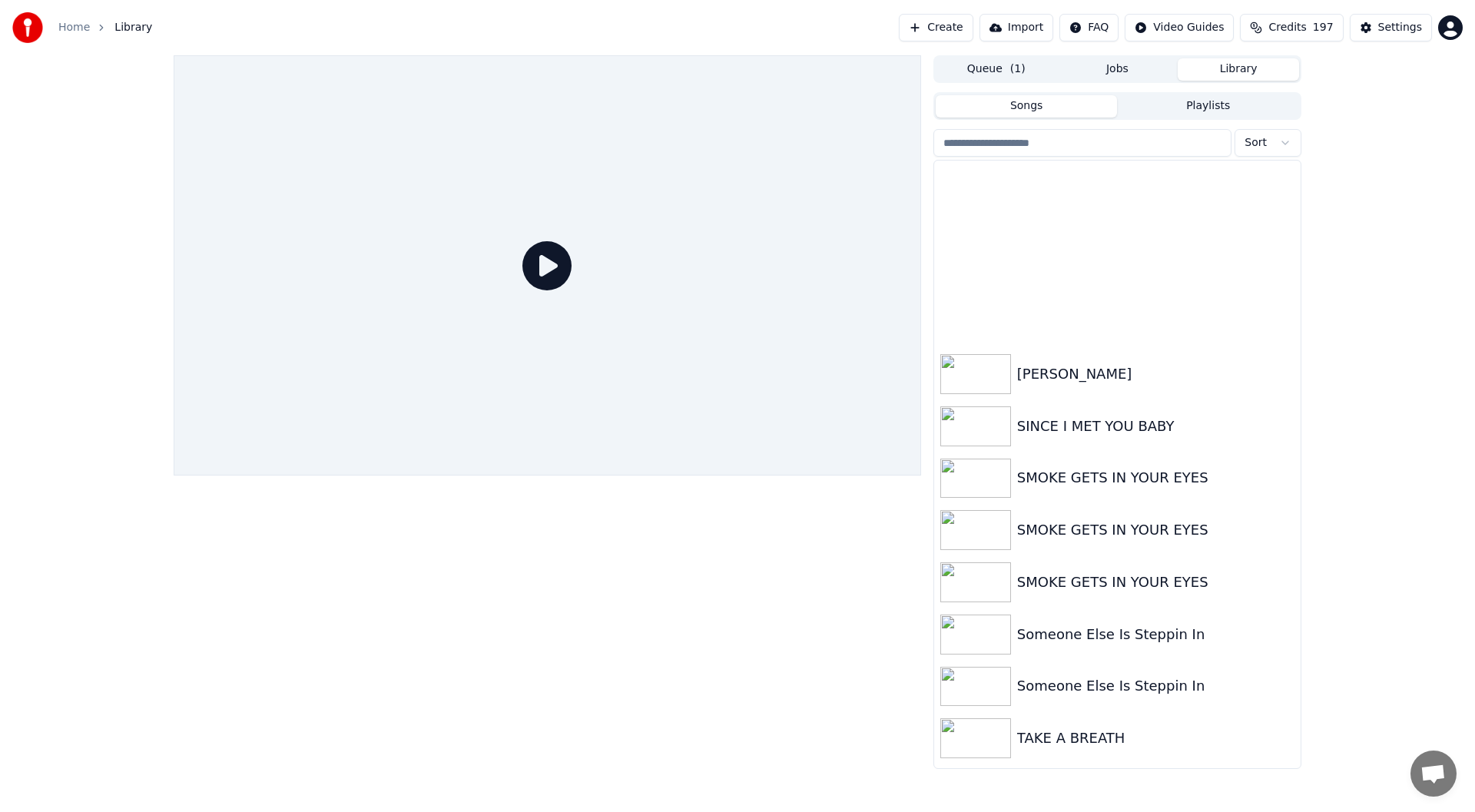
scroll to position [3226, 0]
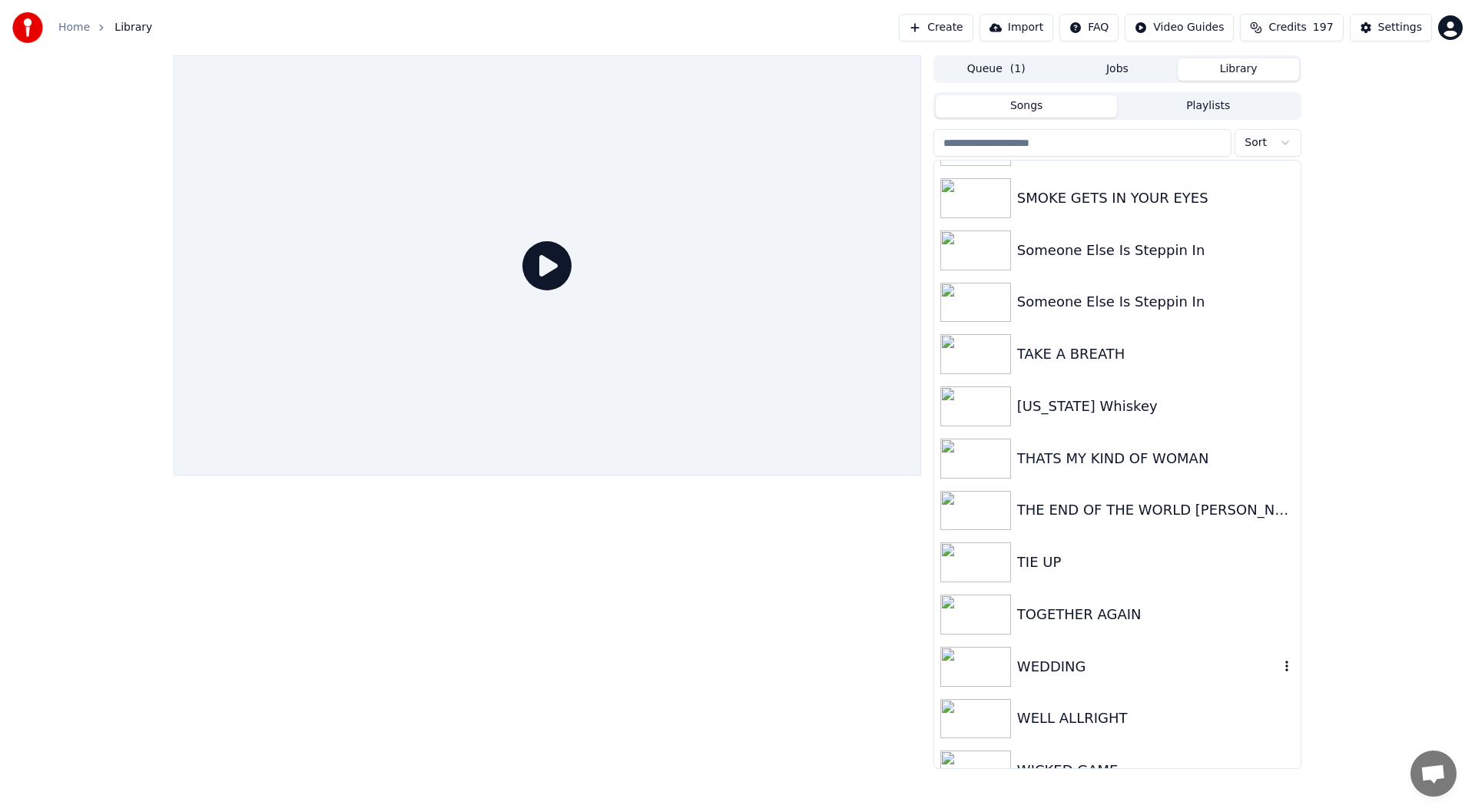
click at [1066, 651] on div "WEDDING" at bounding box center [1117, 666] width 366 height 52
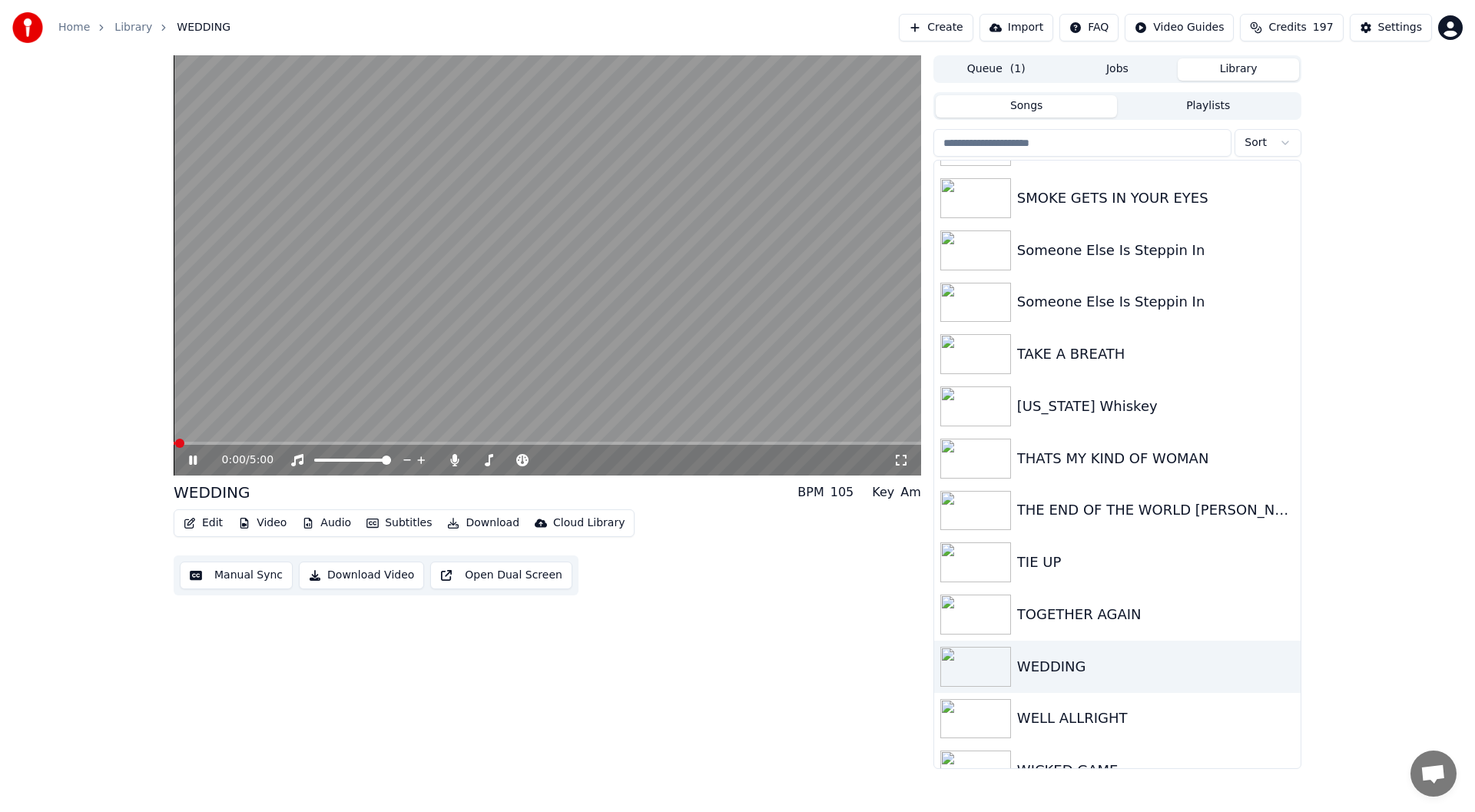
click at [900, 454] on icon at bounding box center [901, 460] width 16 height 12
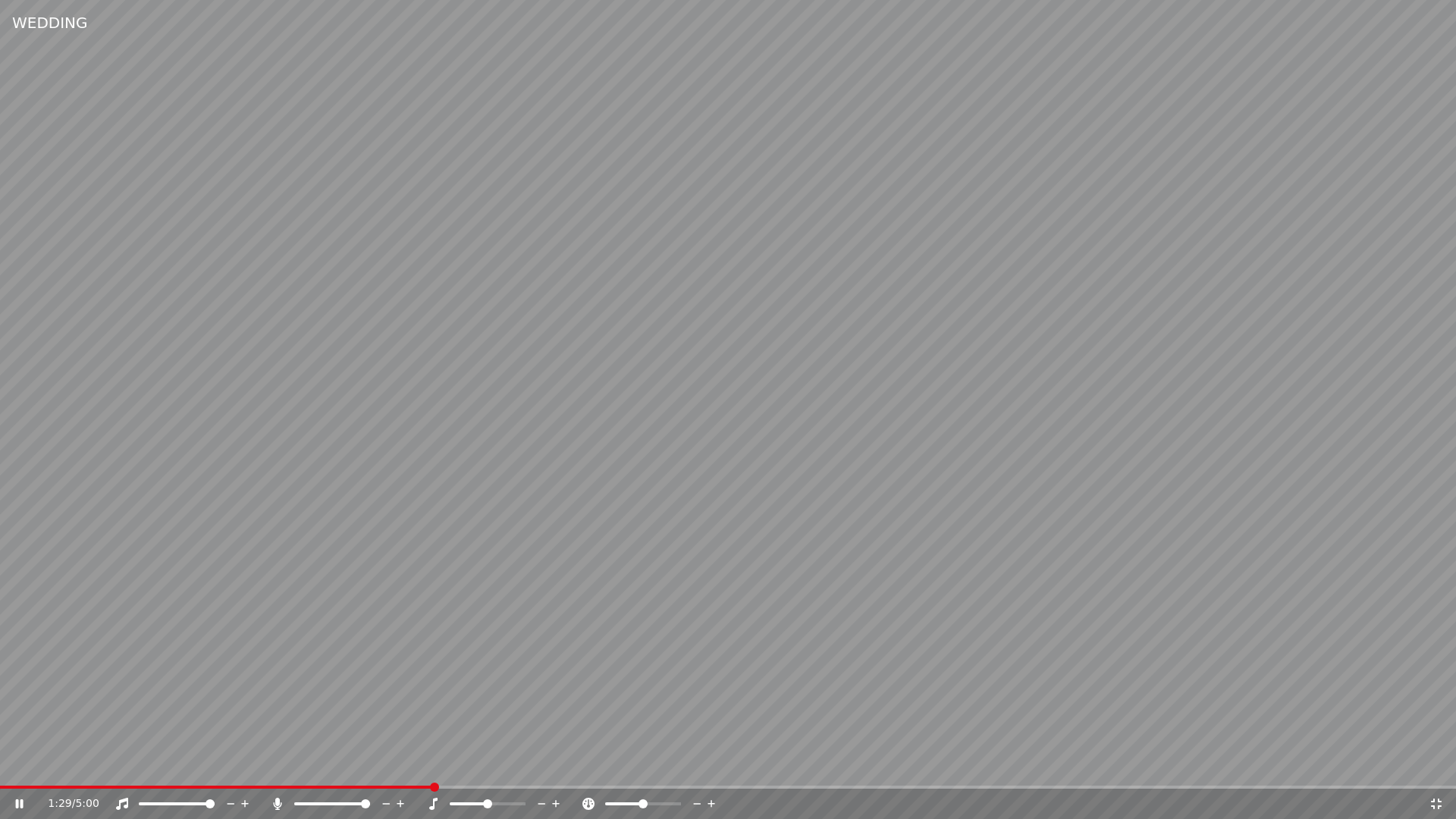
click at [1434, 801] on icon at bounding box center [1436, 804] width 10 height 10
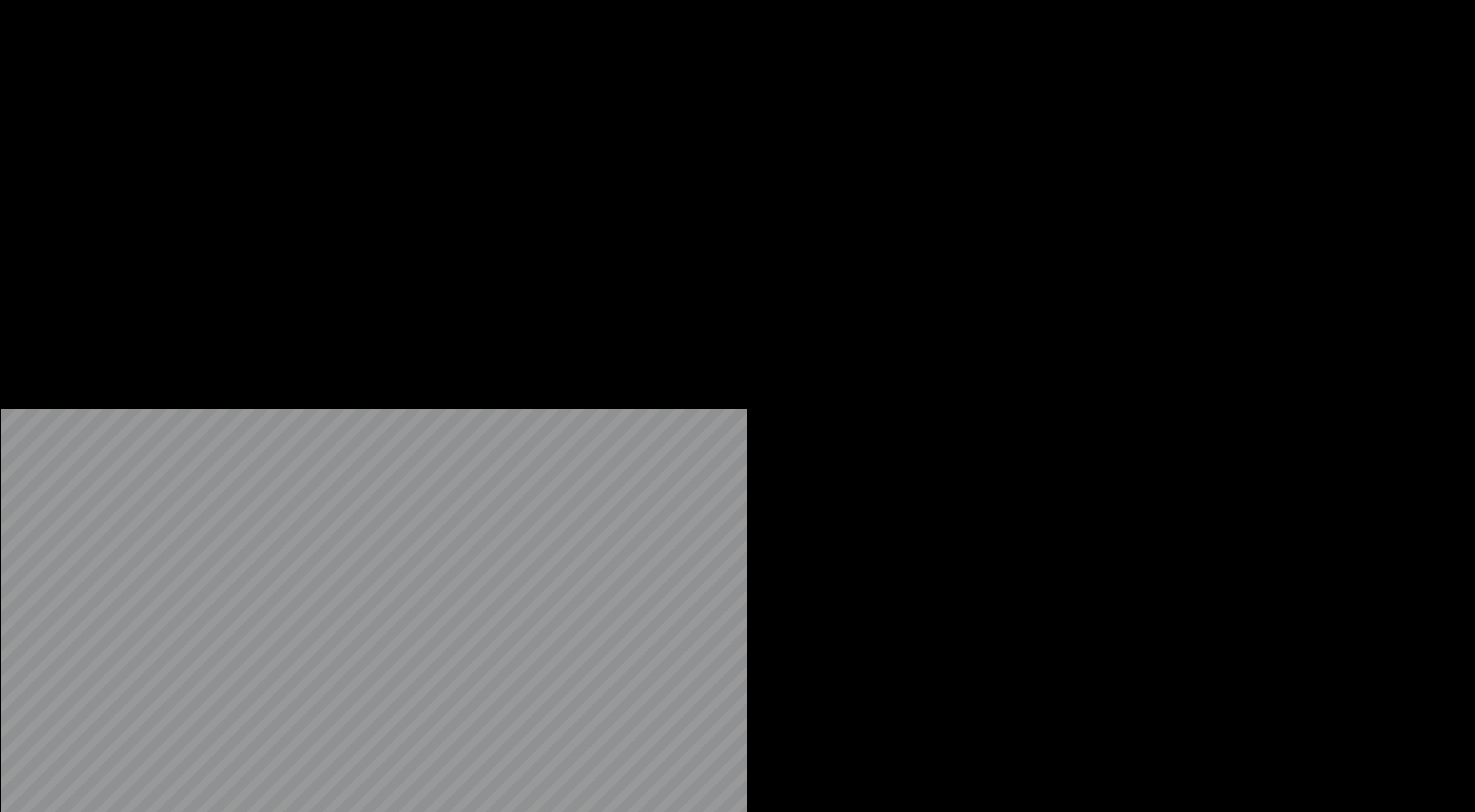
click at [205, 114] on button "Edit" at bounding box center [203, 103] width 52 height 22
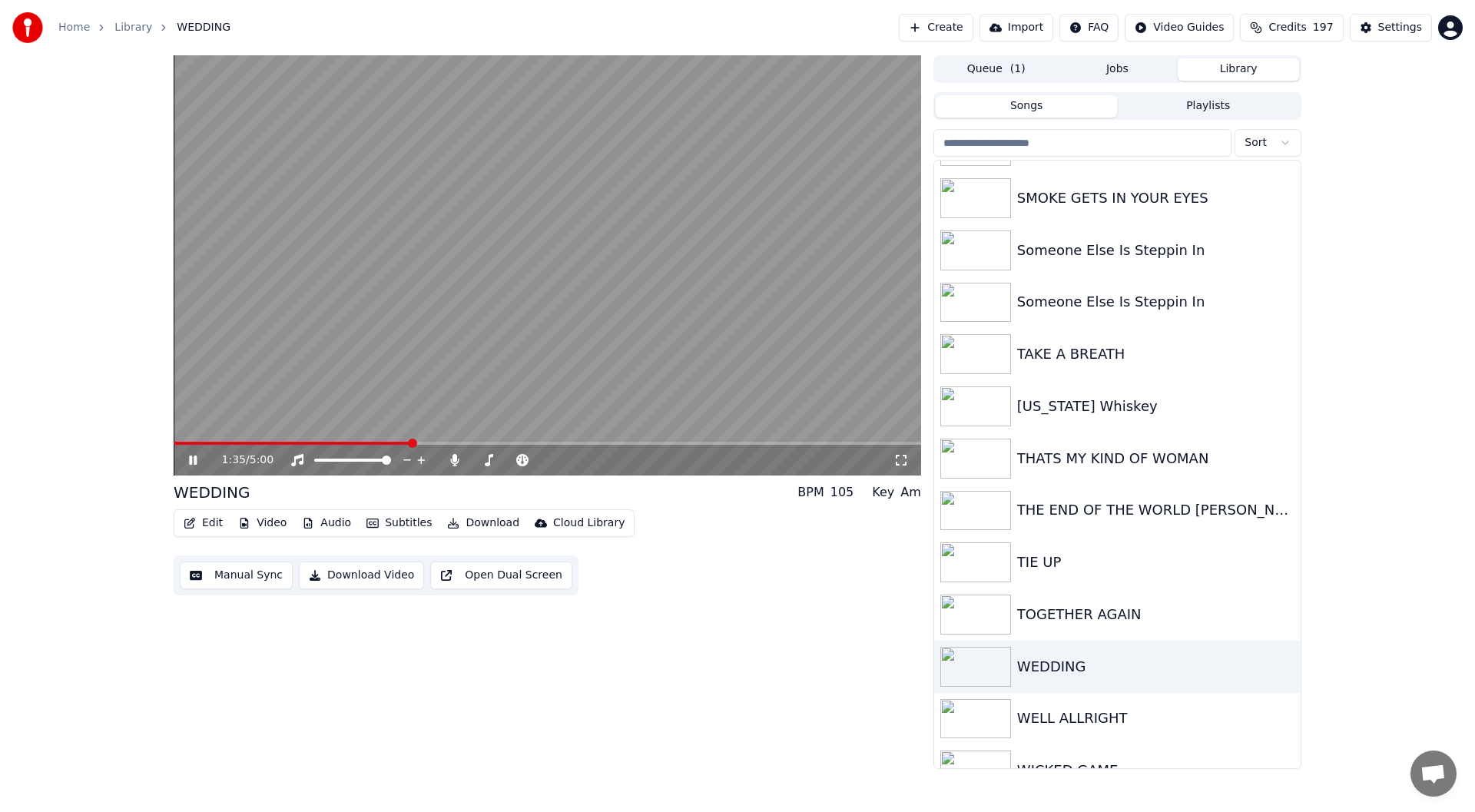
click at [194, 460] on icon at bounding box center [204, 460] width 36 height 12
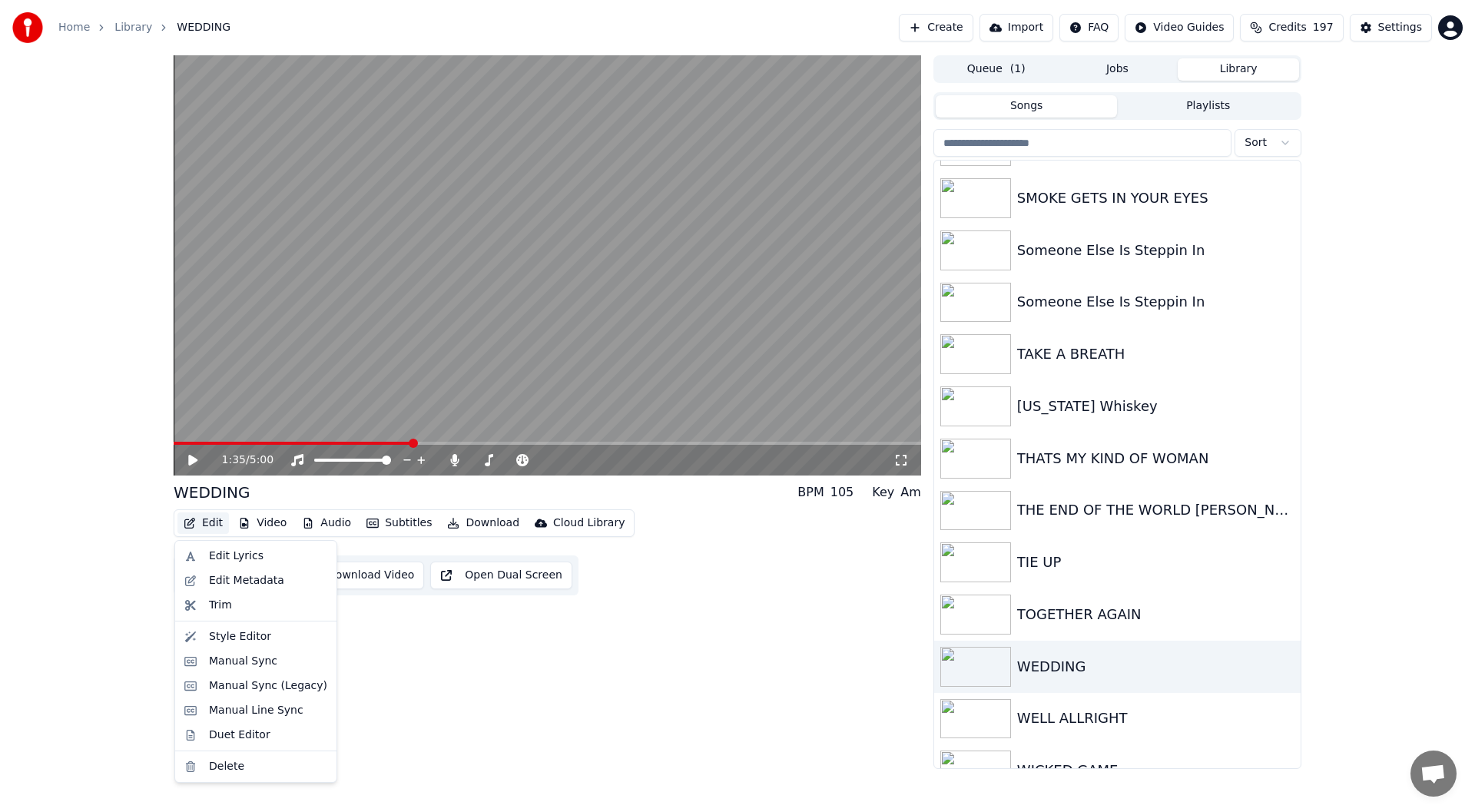
click at [204, 519] on button "Edit" at bounding box center [203, 523] width 52 height 22
click at [240, 633] on div "Style Editor" at bounding box center [240, 637] width 62 height 16
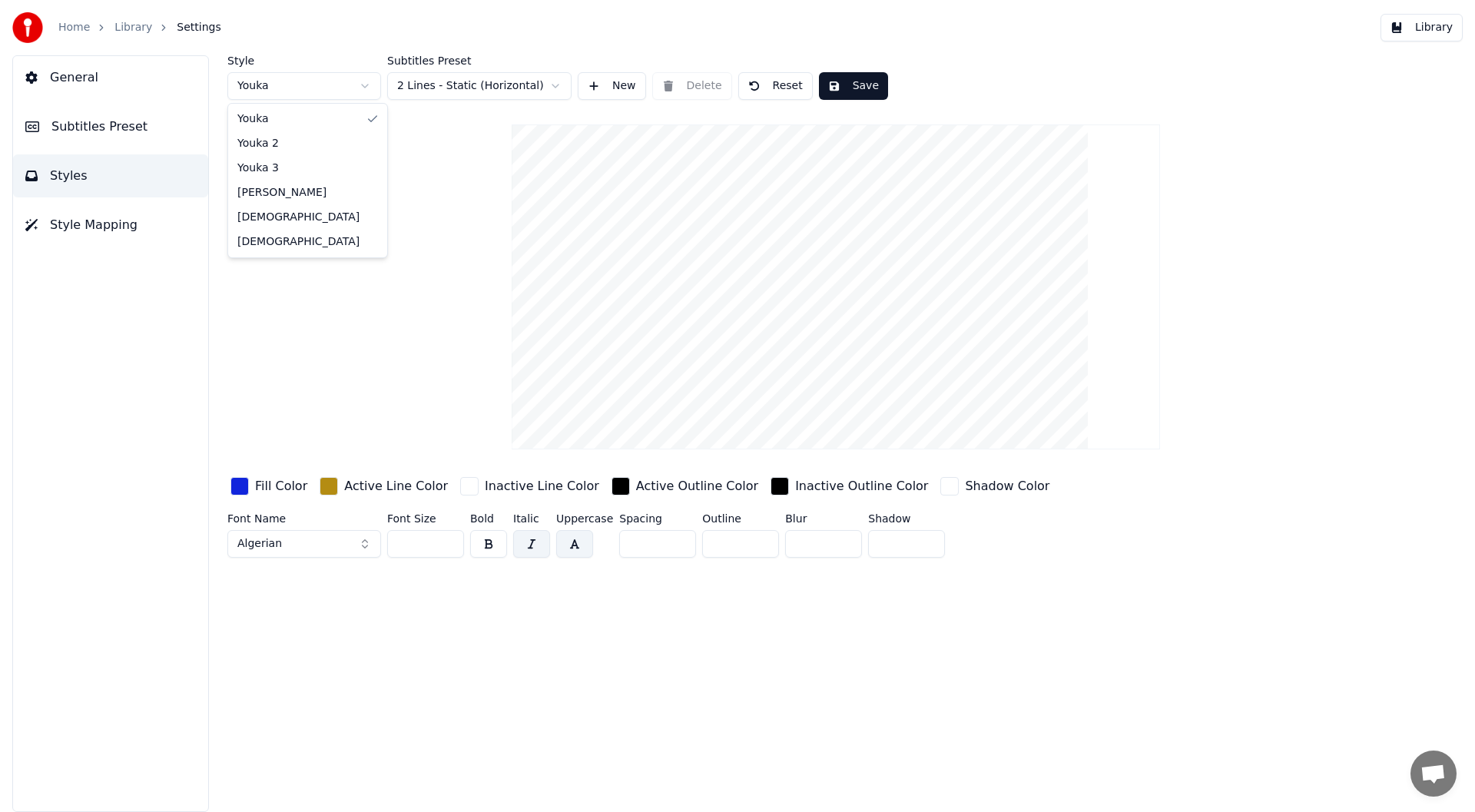
click at [363, 80] on html "Home Library Settings Library General Subtitles Preset Styles Style Mapping Sty…" at bounding box center [737, 406] width 1475 height 812
click at [366, 85] on html "Home Library Settings Library General Subtitles Preset Styles Style Mapping Sty…" at bounding box center [737, 406] width 1475 height 812
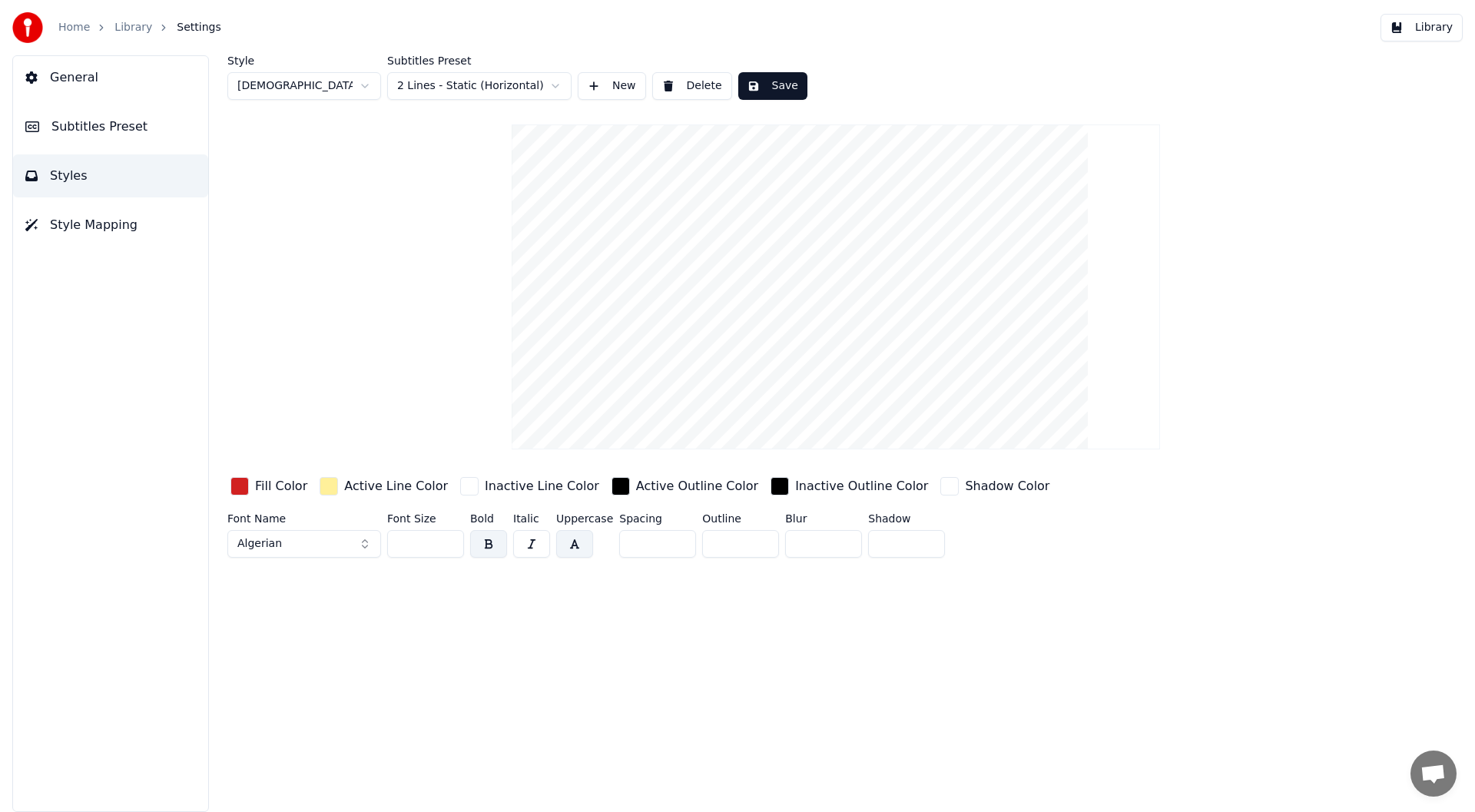
click at [531, 540] on button "button" at bounding box center [531, 543] width 37 height 28
click at [363, 85] on html "Home Library Settings Library General Subtitles Preset Styles Style Mapping Sty…" at bounding box center [737, 406] width 1475 height 812
click at [366, 81] on html "Home Library Settings Library General Subtitles Preset Styles Style Mapping Sty…" at bounding box center [737, 406] width 1475 height 812
click at [447, 536] on input "***" at bounding box center [425, 543] width 77 height 28
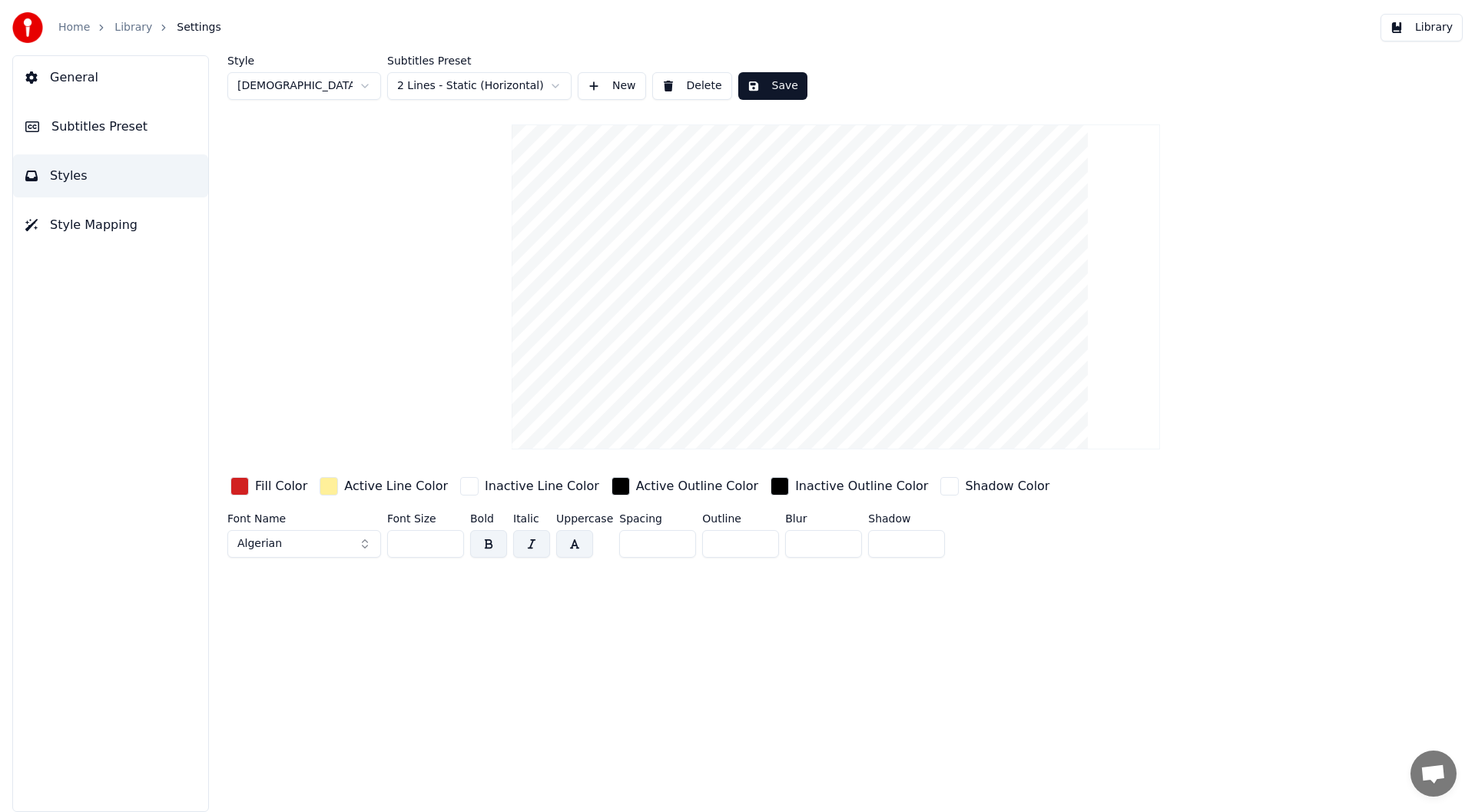
click at [447, 536] on input "***" at bounding box center [425, 543] width 77 height 28
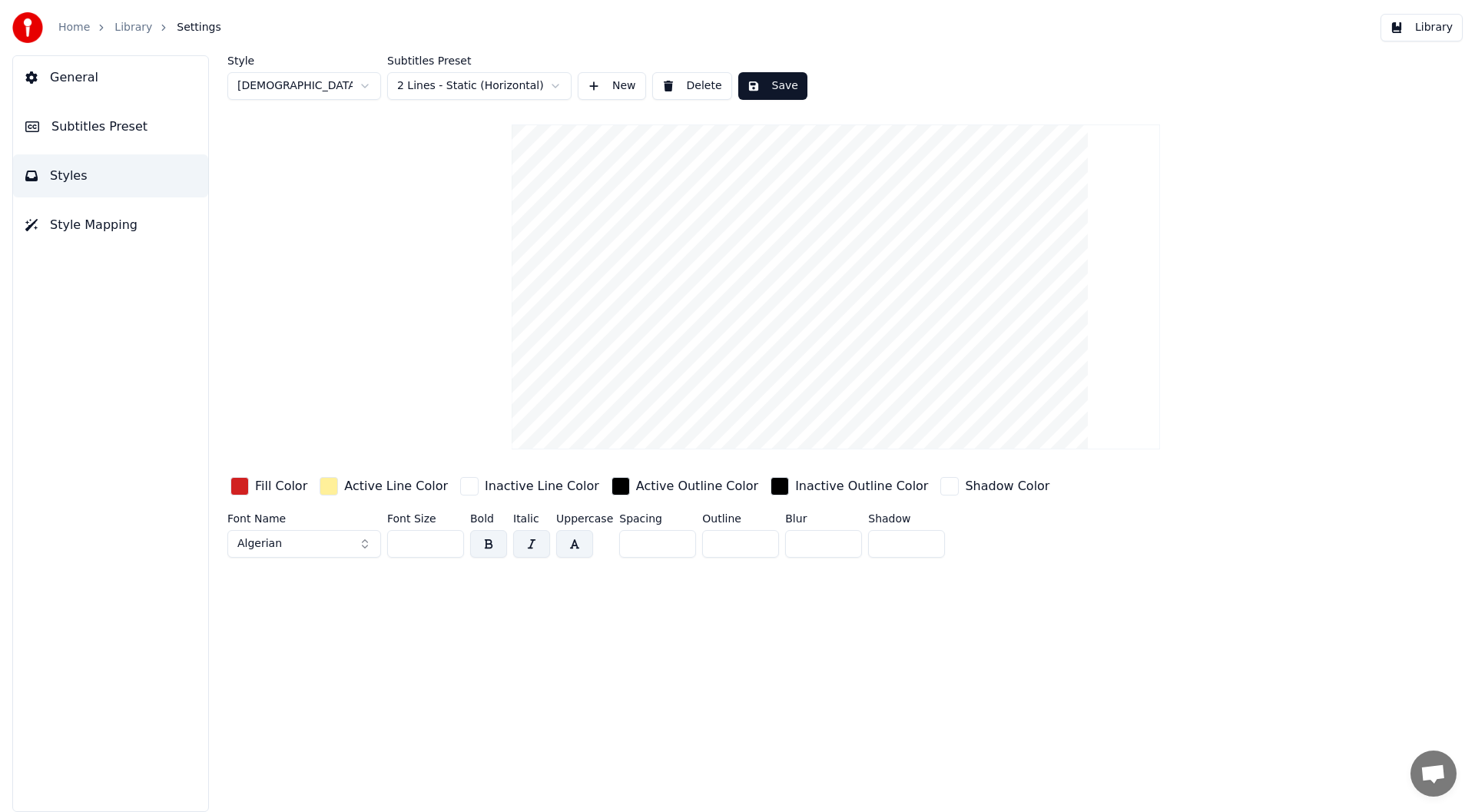
click at [448, 546] on input "***" at bounding box center [425, 543] width 77 height 28
type input "***"
click at [448, 546] on input "***" at bounding box center [425, 543] width 77 height 28
click at [74, 225] on span "Style Mapping" at bounding box center [93, 225] width 87 height 18
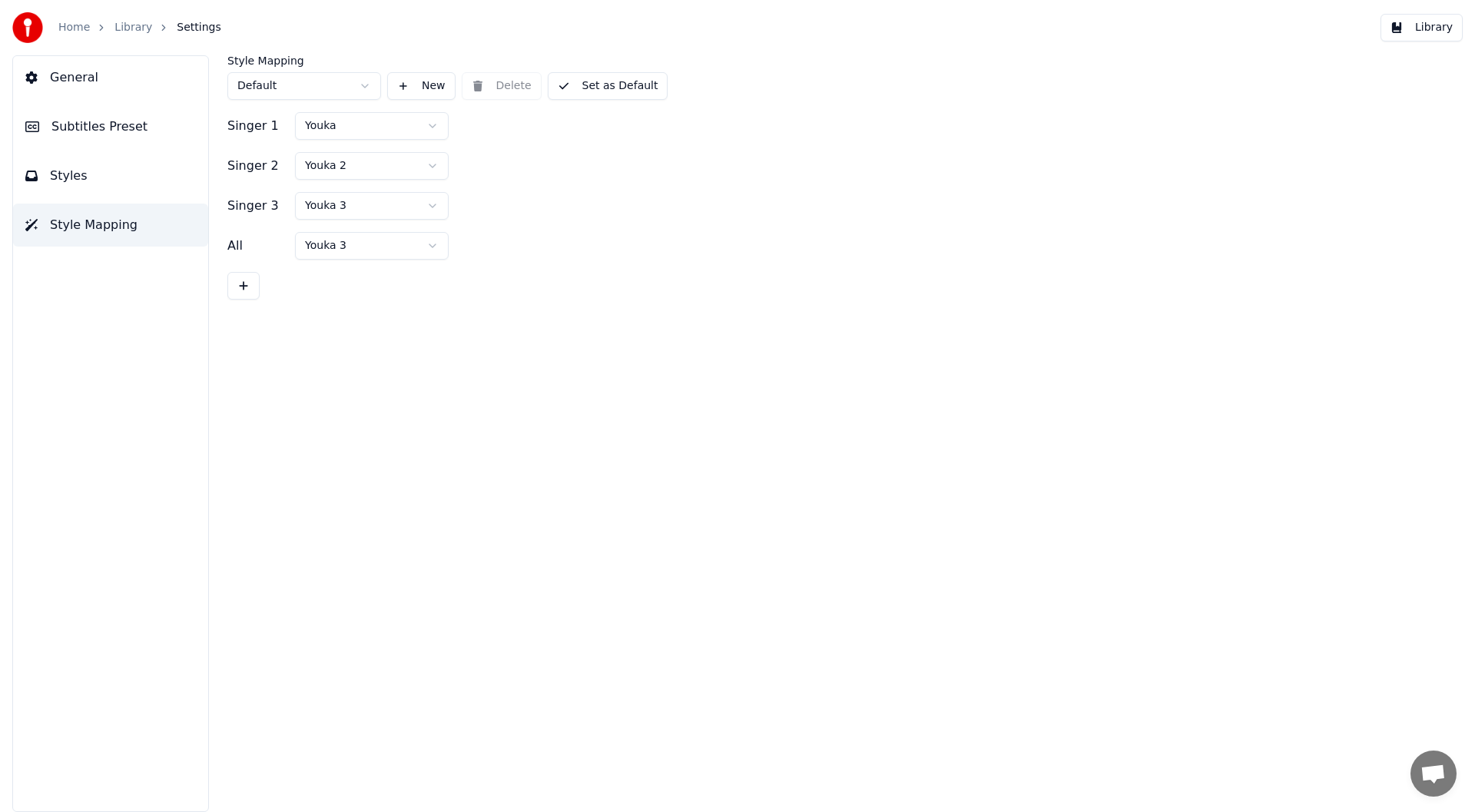
click at [83, 128] on span "Subtitles Preset" at bounding box center [99, 126] width 96 height 18
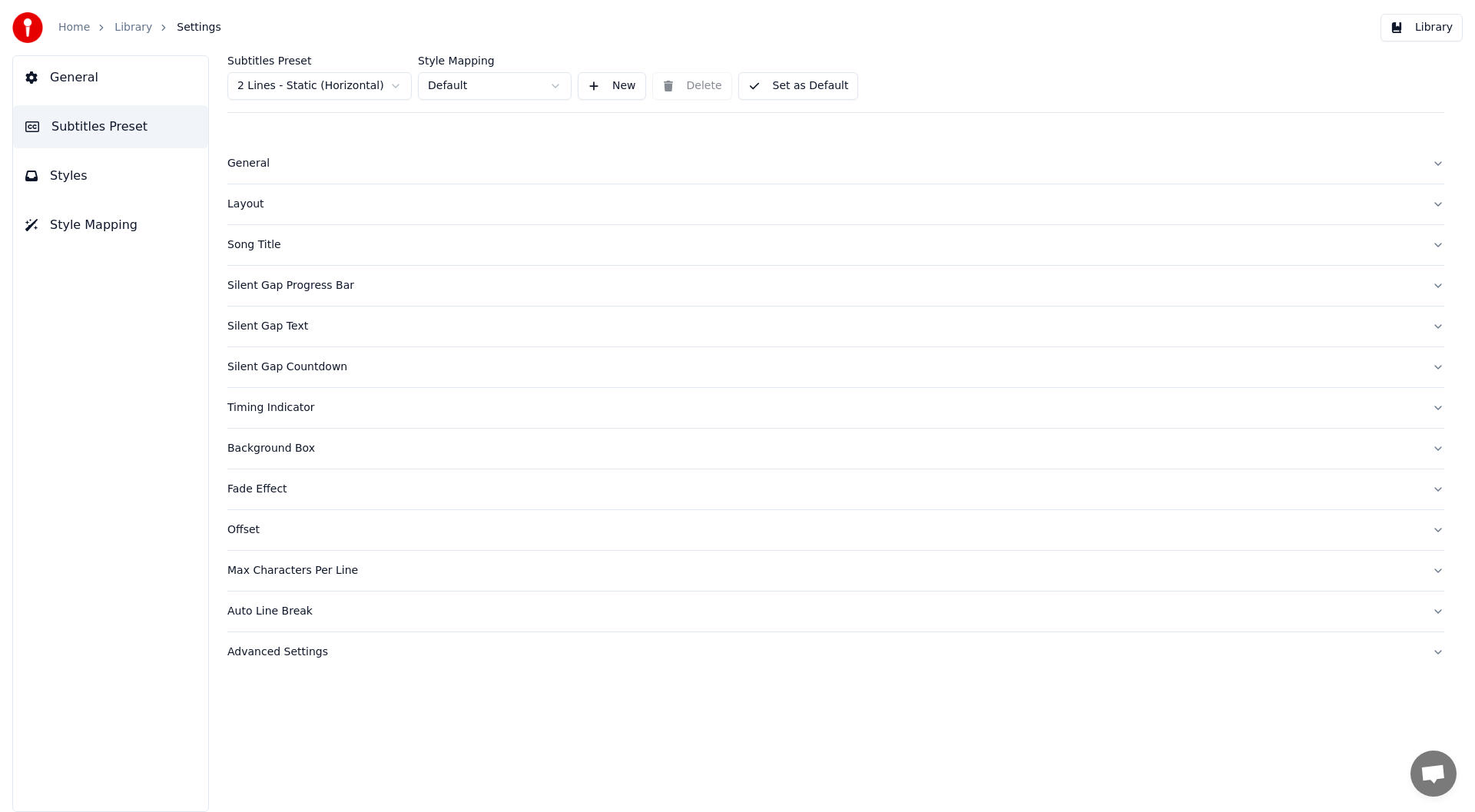
click at [70, 219] on span "Style Mapping" at bounding box center [93, 225] width 87 height 18
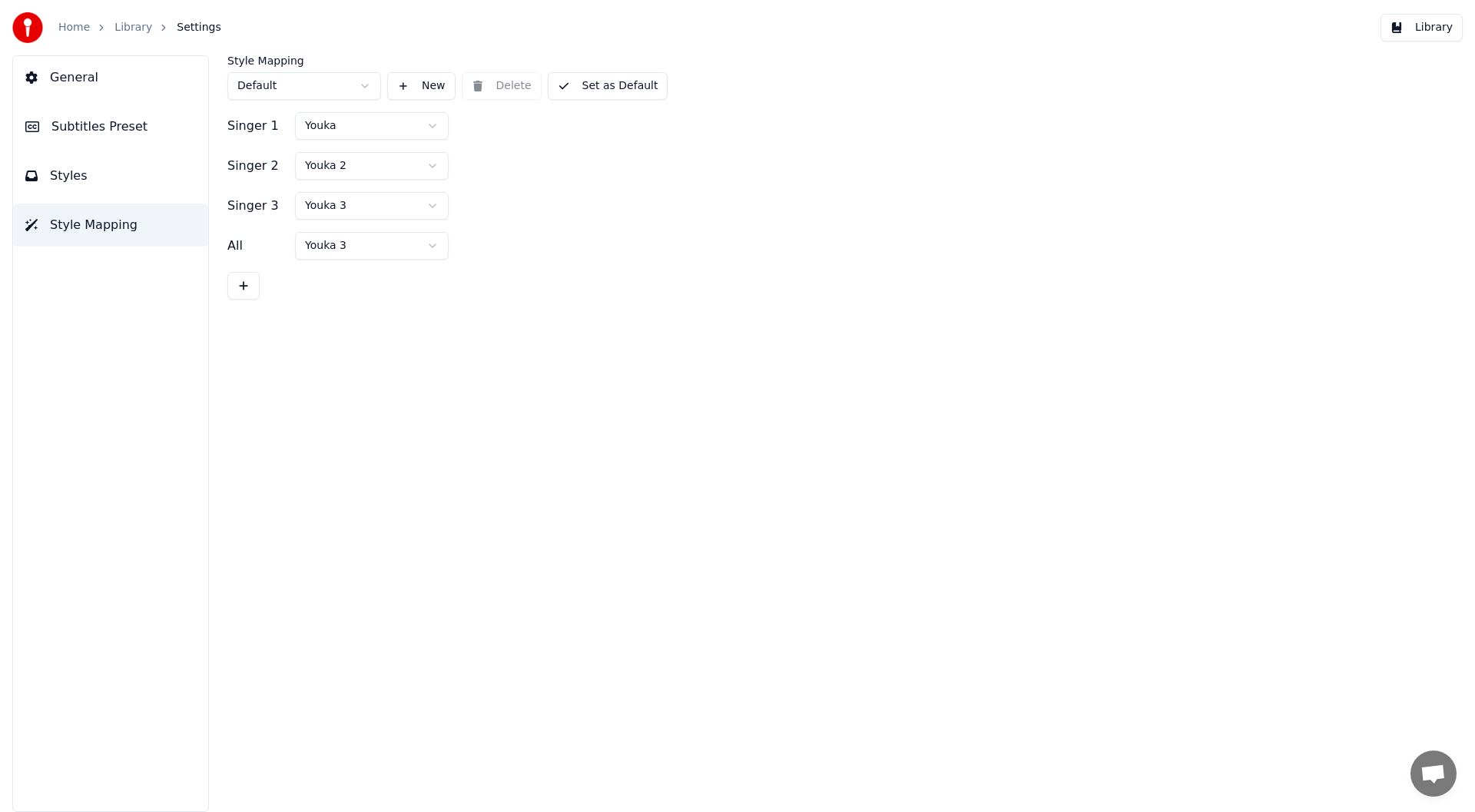
click at [430, 126] on html "Home Library Settings Library General Subtitles Preset Styles Style Mapping Sty…" at bounding box center [737, 406] width 1475 height 812
click at [433, 161] on html "Home Library Settings Library General Subtitles Preset Styles Style Mapping Sty…" at bounding box center [737, 406] width 1475 height 812
click at [432, 243] on html "Home Library Settings Library General Subtitles Preset Styles Style Mapping Sty…" at bounding box center [737, 406] width 1475 height 812
click at [100, 171] on button "Styles" at bounding box center [111, 176] width 195 height 43
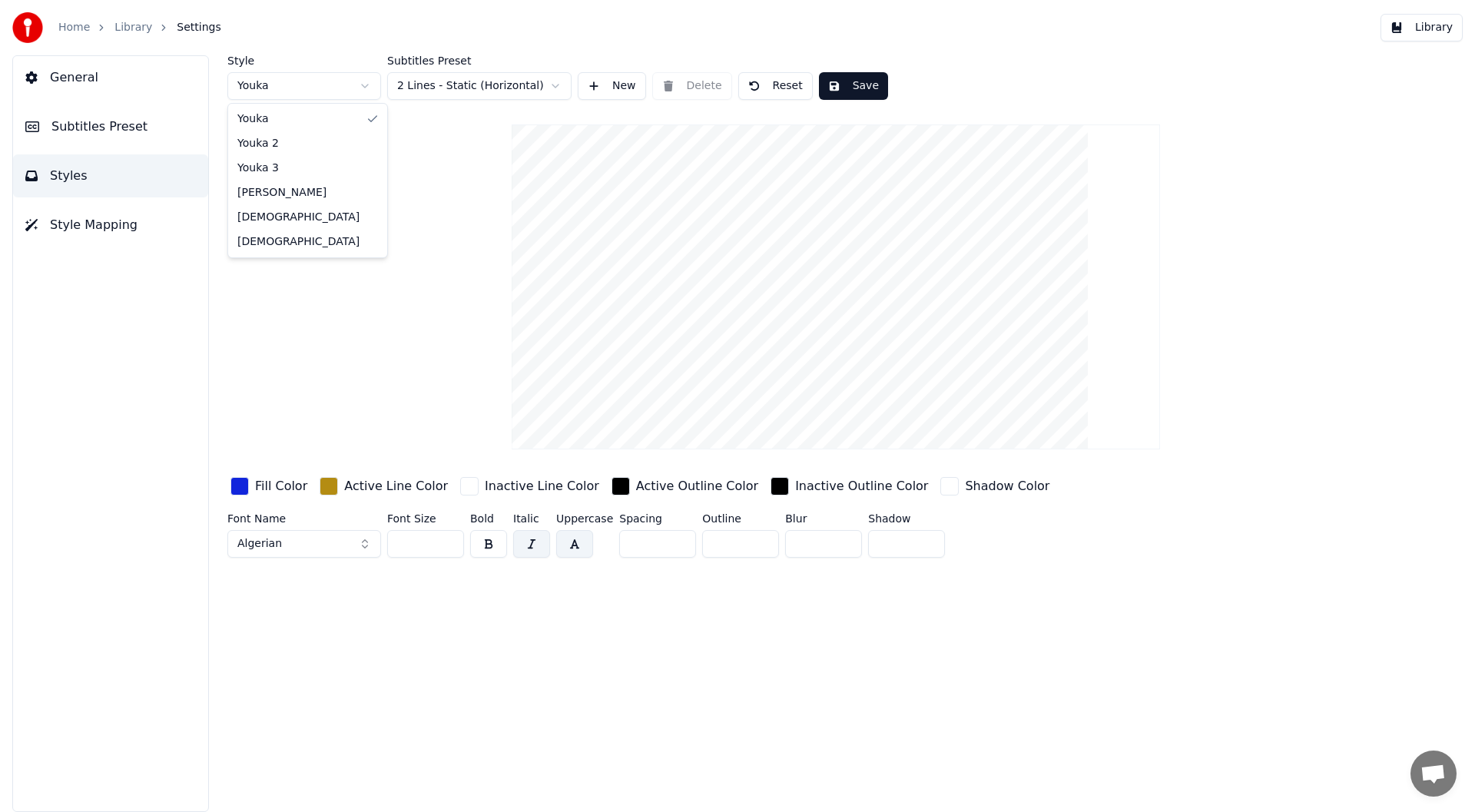
click at [359, 83] on html "Home Library Settings Library General Subtitles Preset Styles Style Mapping Sty…" at bounding box center [737, 406] width 1475 height 812
type input "**"
click at [238, 486] on div "button" at bounding box center [239, 485] width 18 height 18
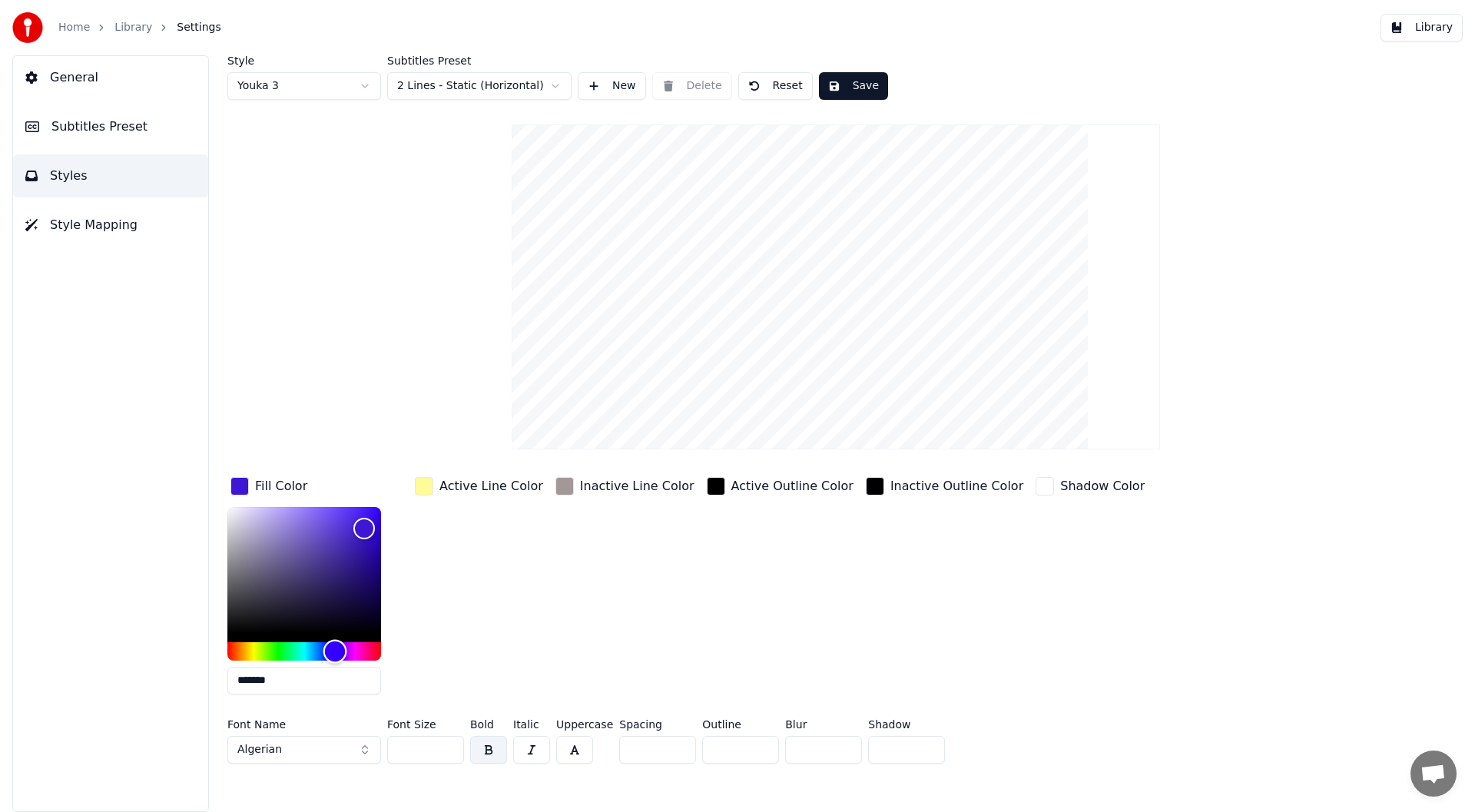
type input "*******"
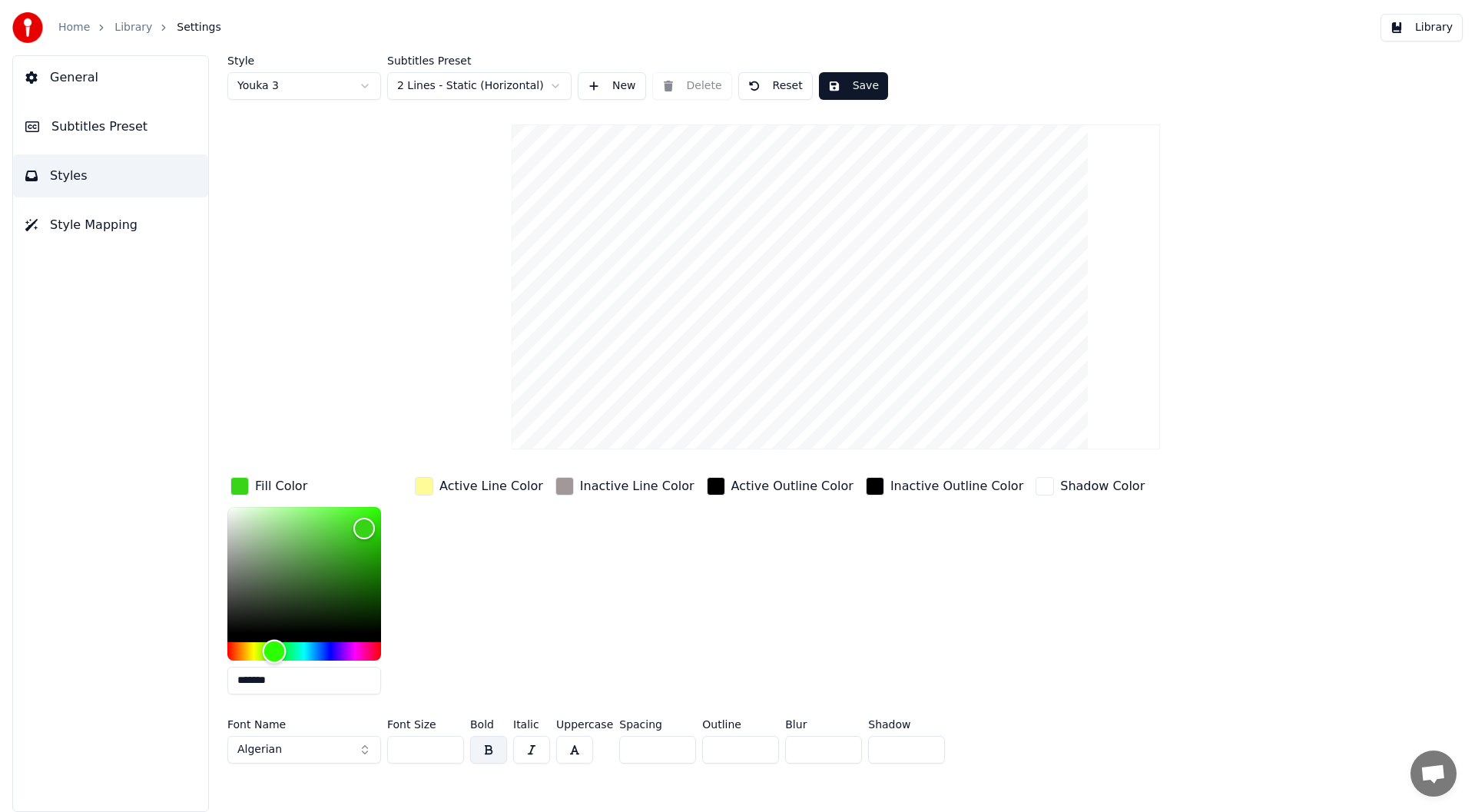
click at [274, 651] on div "Hue" at bounding box center [304, 650] width 154 height 18
click at [448, 745] on input "***" at bounding box center [425, 750] width 77 height 28
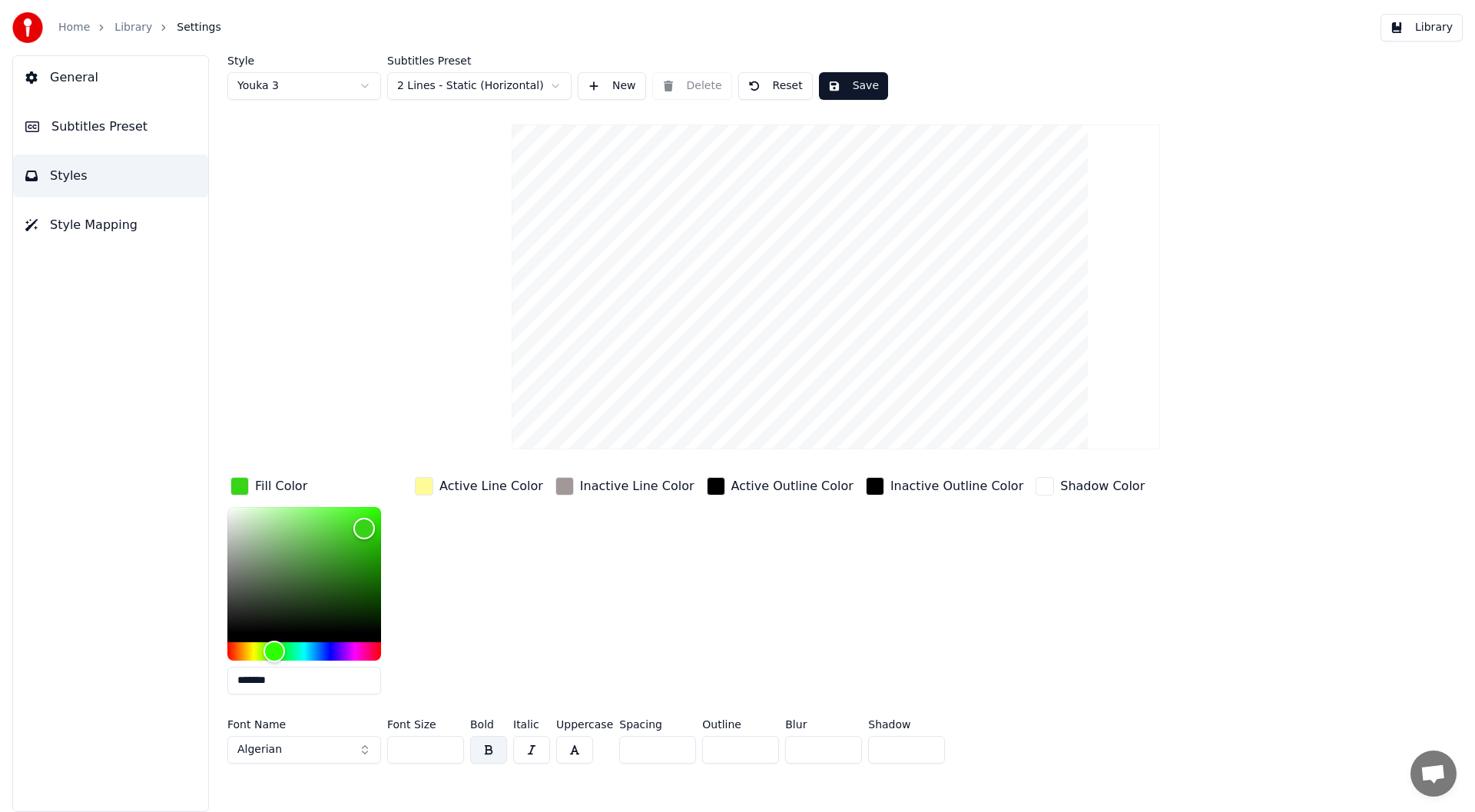
click at [448, 745] on input "***" at bounding box center [425, 750] width 77 height 28
type input "***"
click at [448, 745] on input "***" at bounding box center [425, 750] width 77 height 28
click at [540, 748] on button "button" at bounding box center [531, 750] width 37 height 28
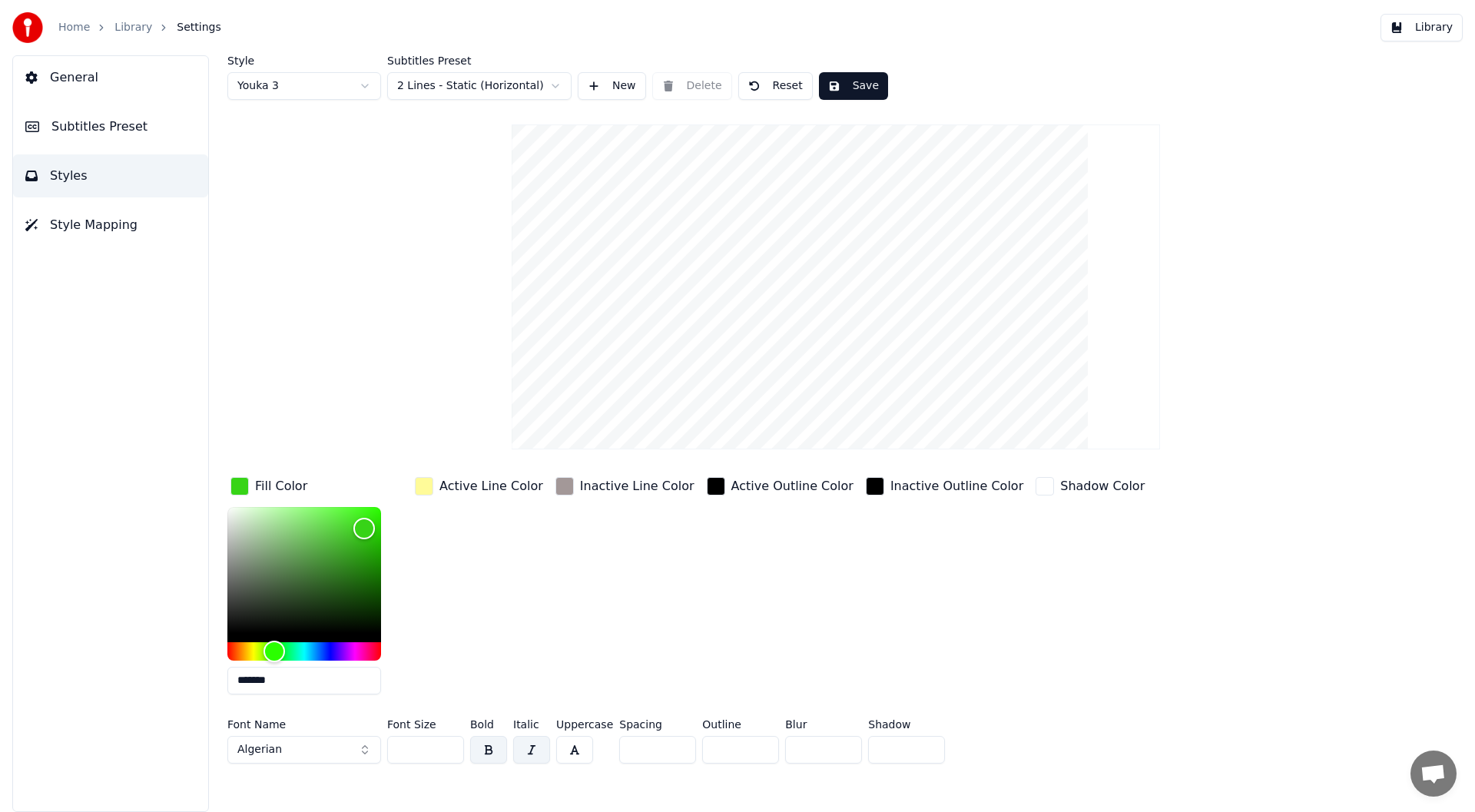
click at [856, 88] on button "Save" at bounding box center [854, 86] width 69 height 28
click at [838, 85] on button "Save" at bounding box center [854, 86] width 69 height 28
click at [360, 83] on html "Home Library Settings Library General Subtitles Preset Styles Style Mapping Sty…" at bounding box center [737, 406] width 1475 height 812
type input "*******"
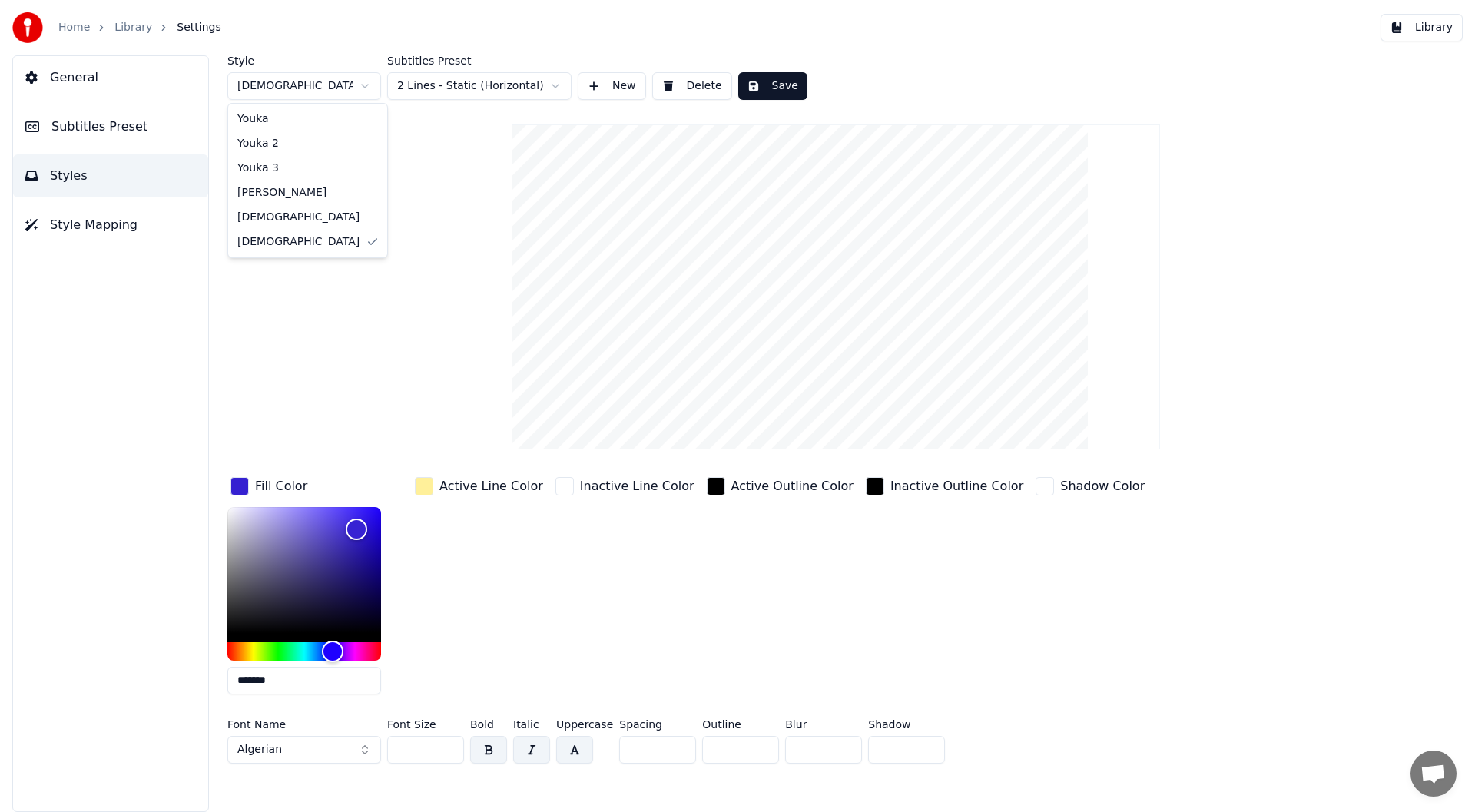
click at [366, 85] on html "Home Library Settings Library General Subtitles Preset Styles Style Mapping Sty…" at bounding box center [737, 406] width 1475 height 812
type input "***"
type input "*******"
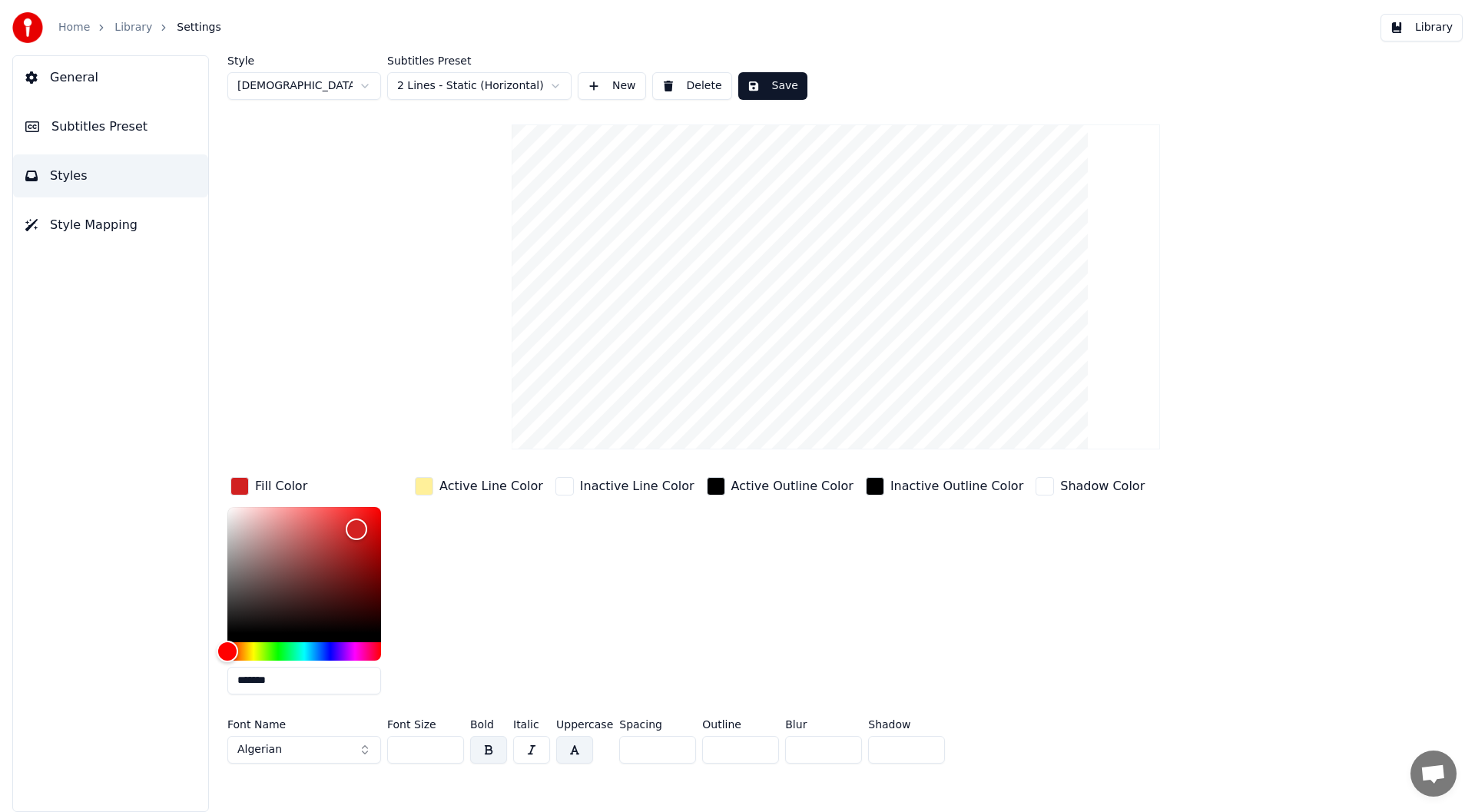
click at [519, 740] on button "button" at bounding box center [531, 750] width 37 height 28
click at [449, 752] on input "***" at bounding box center [425, 750] width 77 height 28
type input "***"
click at [446, 744] on input "***" at bounding box center [425, 750] width 77 height 28
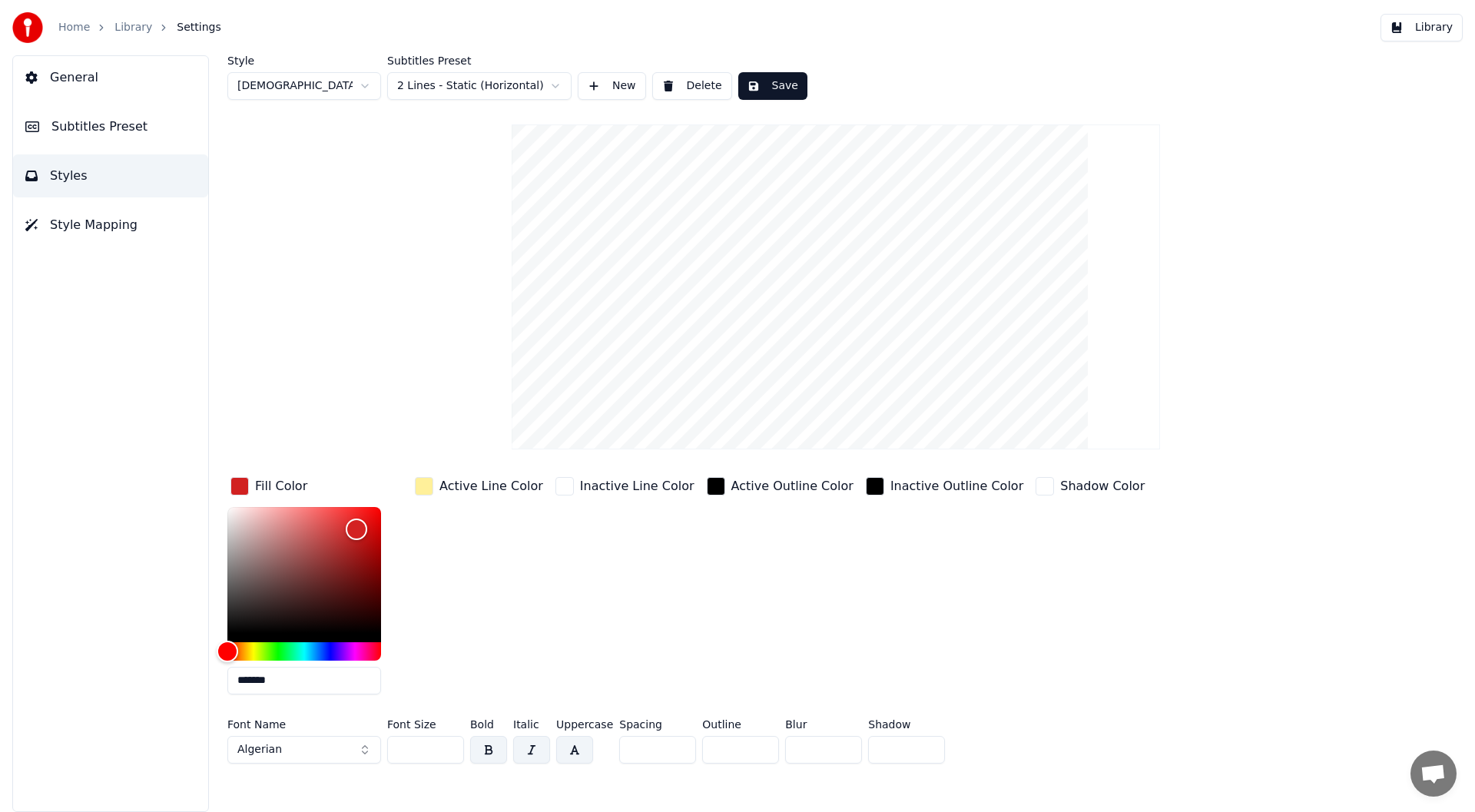
click at [777, 79] on button "Save" at bounding box center [772, 86] width 69 height 28
click at [362, 84] on html "Home Library Settings Library General Subtitles Preset Styles Style Mapping Sty…" at bounding box center [737, 406] width 1475 height 812
type input "*******"
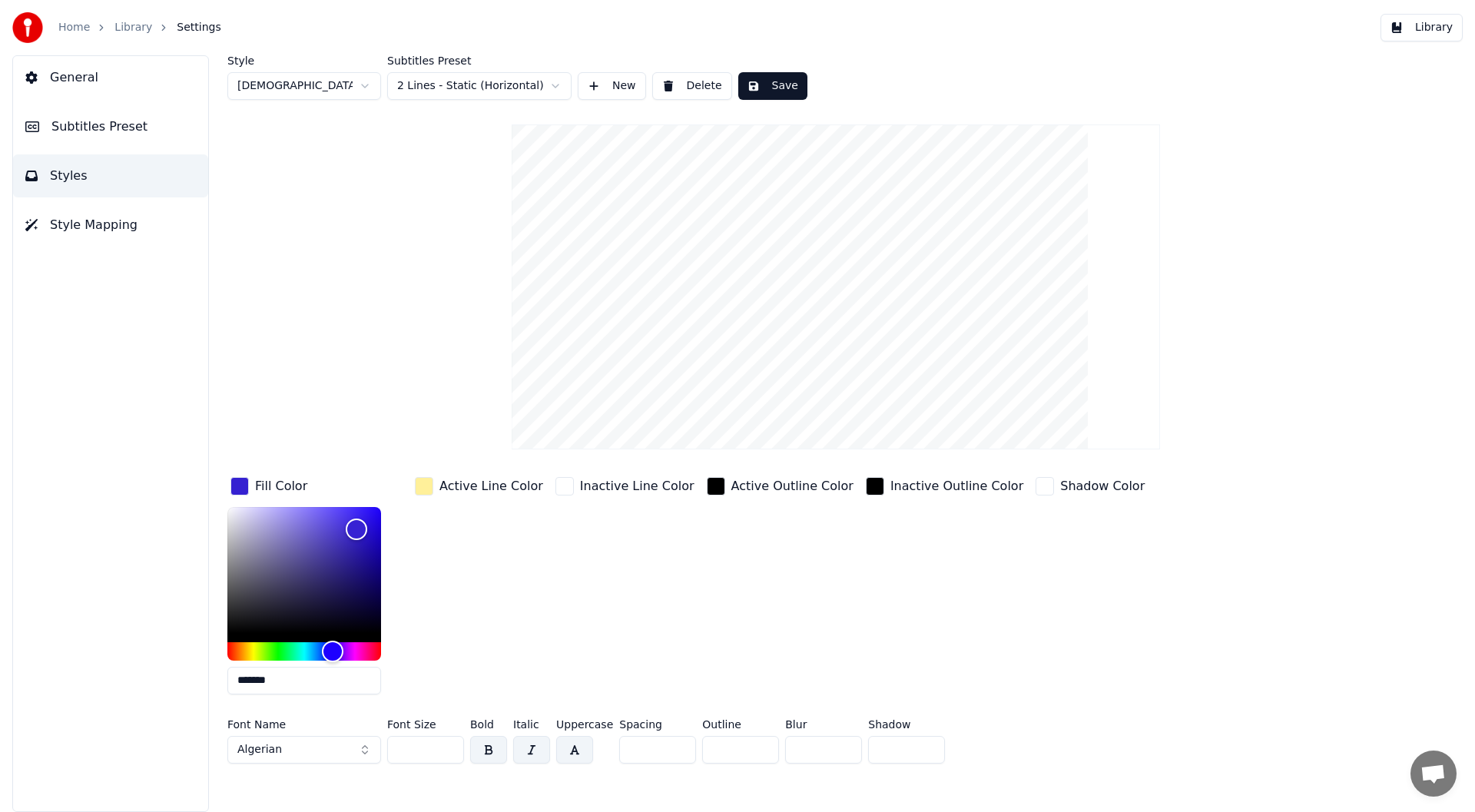
click at [771, 79] on button "Save" at bounding box center [772, 86] width 69 height 28
click at [359, 83] on html "Home Library Settings Library General Subtitles Preset Styles Style Mapping Sty…" at bounding box center [737, 406] width 1475 height 812
click at [365, 86] on html "Home Library Settings Library General Subtitles Preset Styles Style Mapping Sty…" at bounding box center [737, 406] width 1475 height 812
click at [434, 186] on html "Home Library Settings Library General Subtitles Preset Styles Style Mapping Sty…" at bounding box center [737, 406] width 1475 height 812
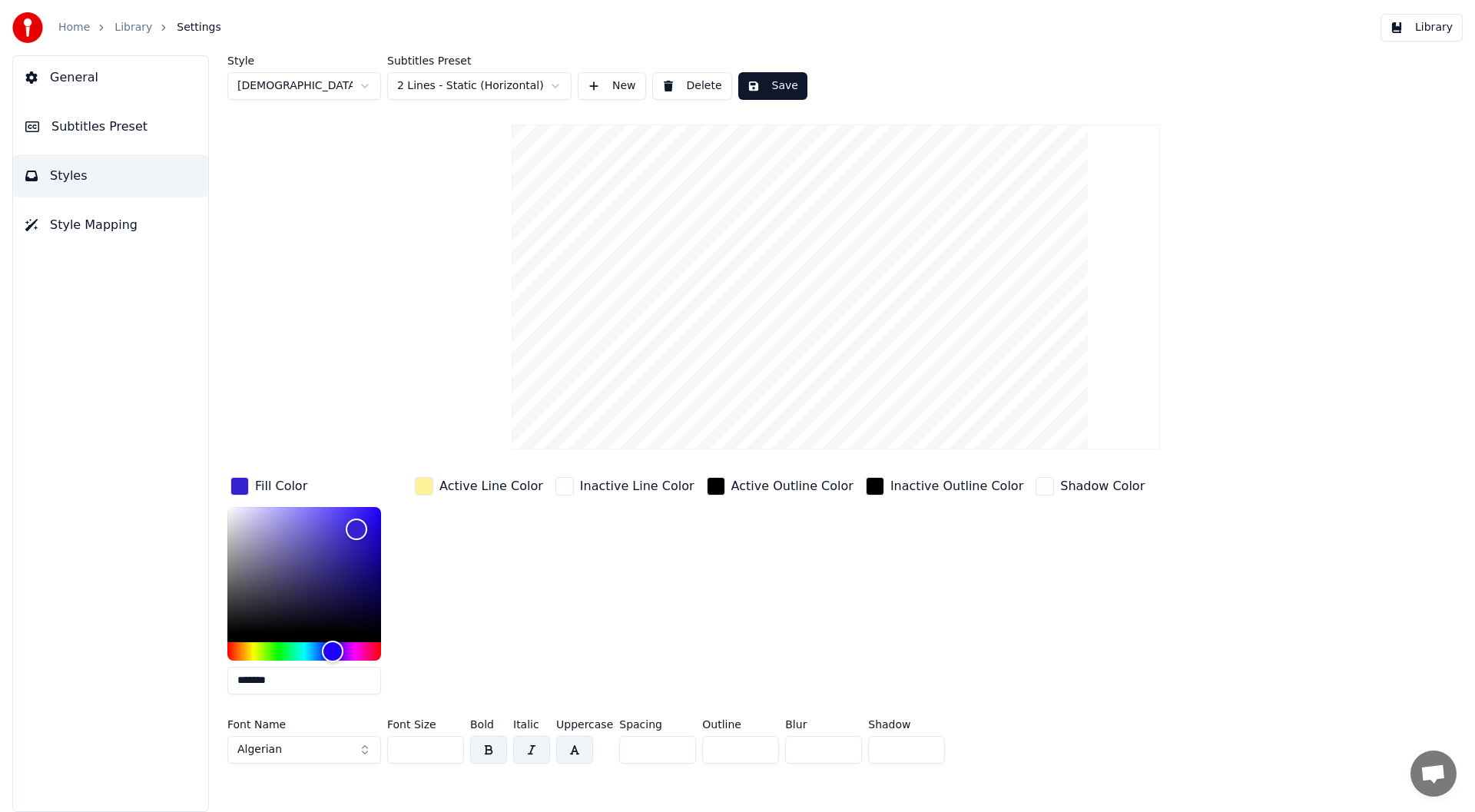
click at [99, 125] on span "Subtitles Preset" at bounding box center [99, 126] width 96 height 18
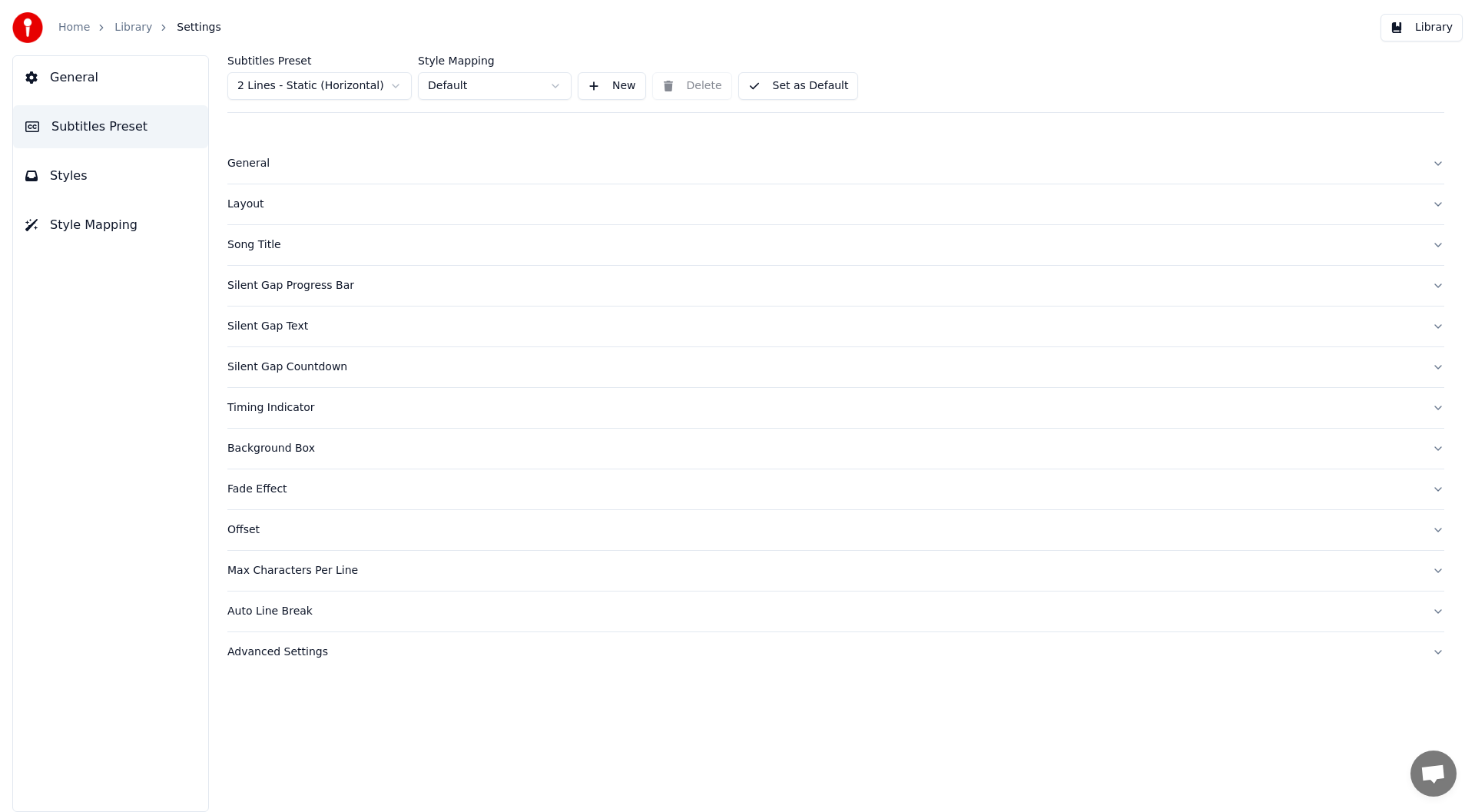
click at [65, 174] on span "Styles" at bounding box center [69, 175] width 38 height 18
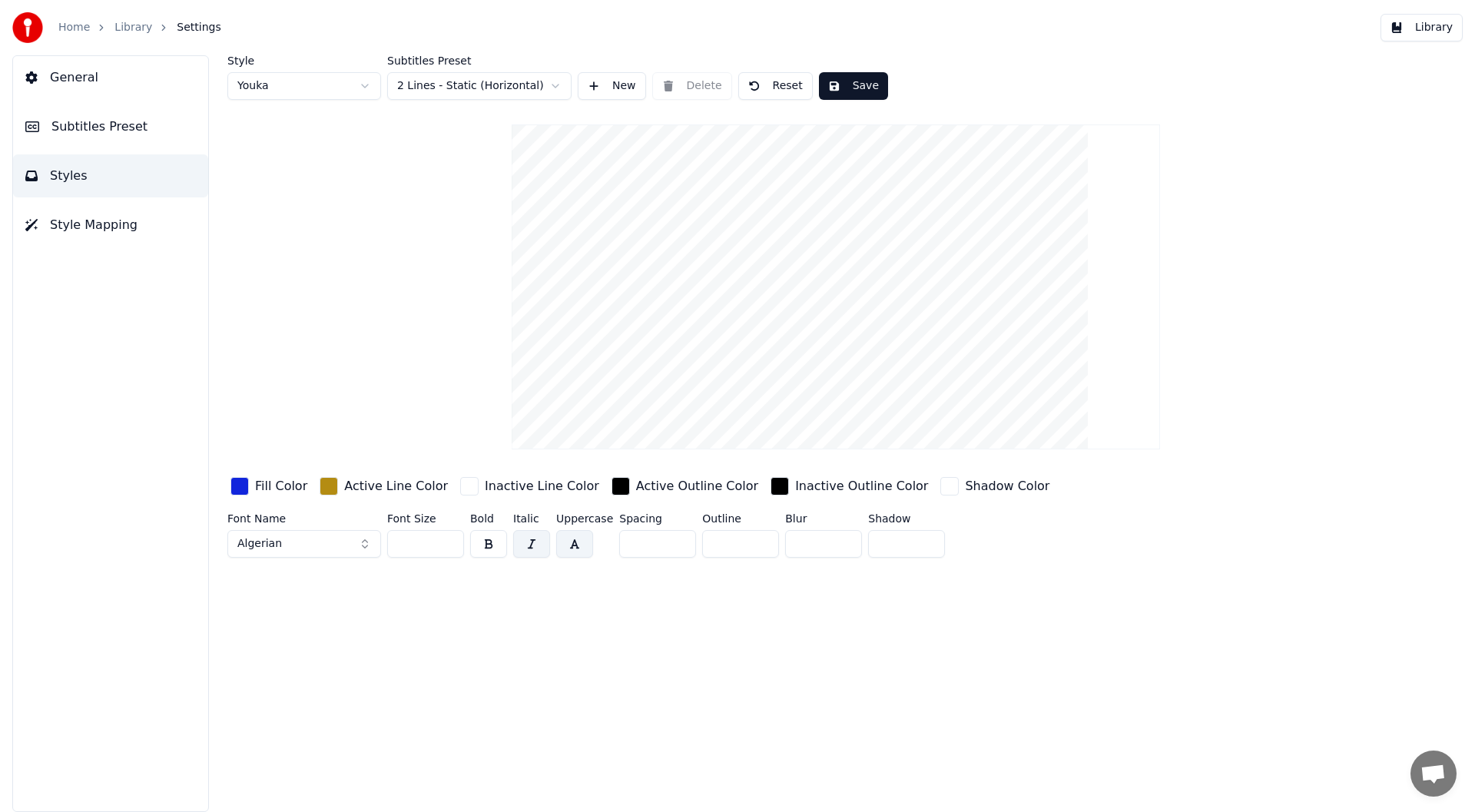
click at [363, 86] on html "Home Library Settings Library General Subtitles Preset Styles Style Mapping Sty…" at bounding box center [737, 406] width 1475 height 812
type input "***"
click at [81, 218] on span "Style Mapping" at bounding box center [93, 225] width 87 height 18
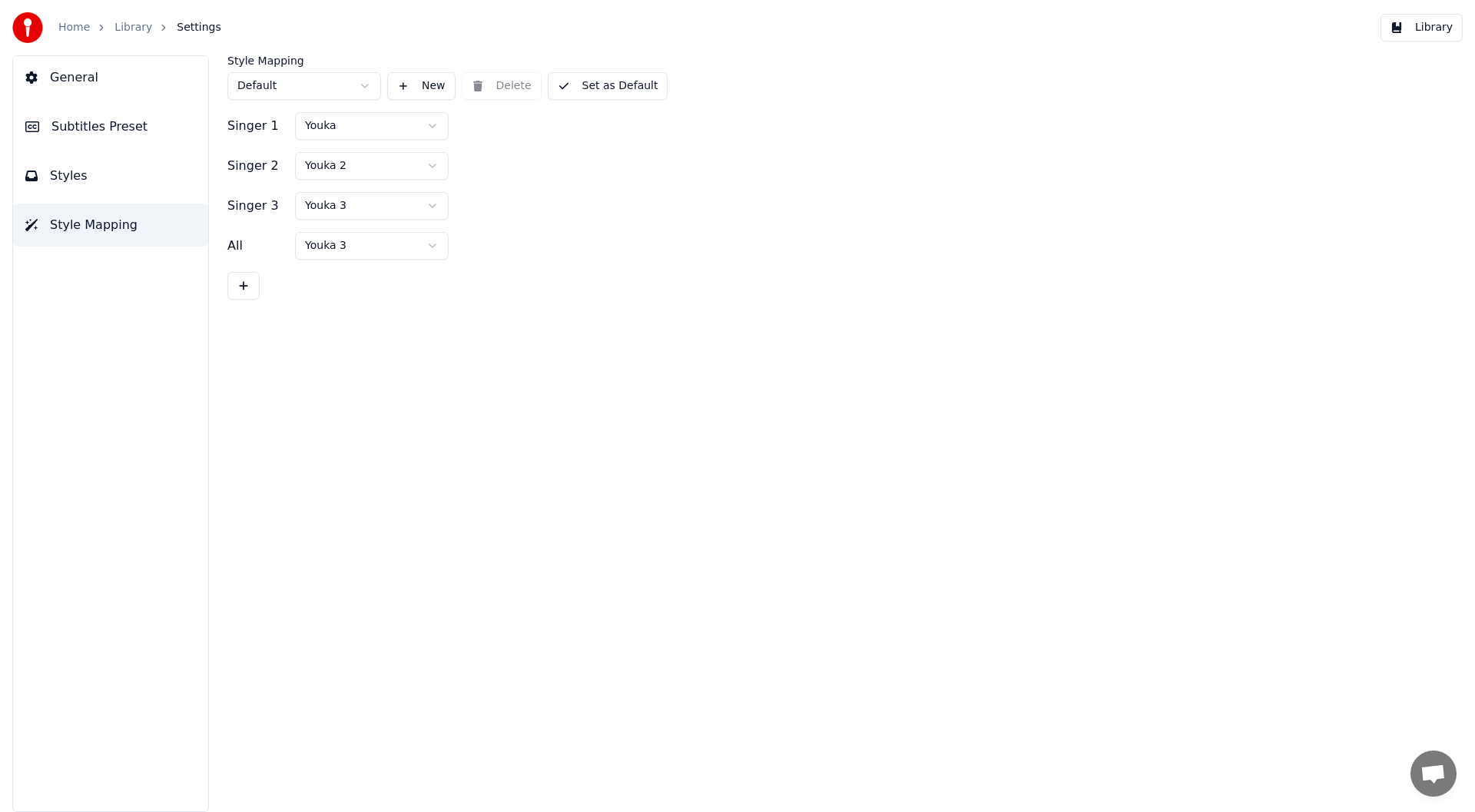
click at [610, 80] on button "Set as Default" at bounding box center [608, 86] width 121 height 28
click at [1426, 25] on button "Library" at bounding box center [1421, 28] width 82 height 28
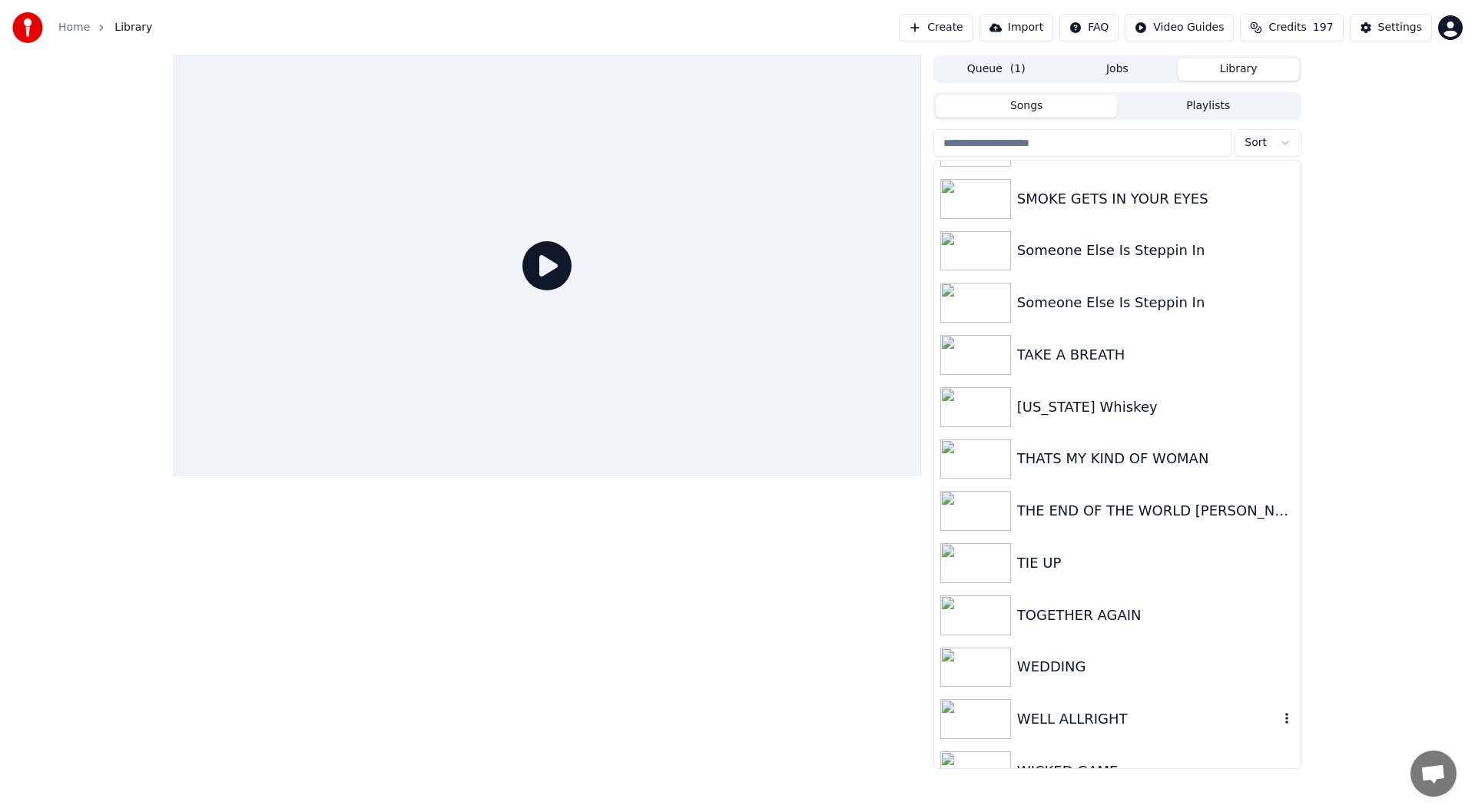
scroll to position [3302, 0]
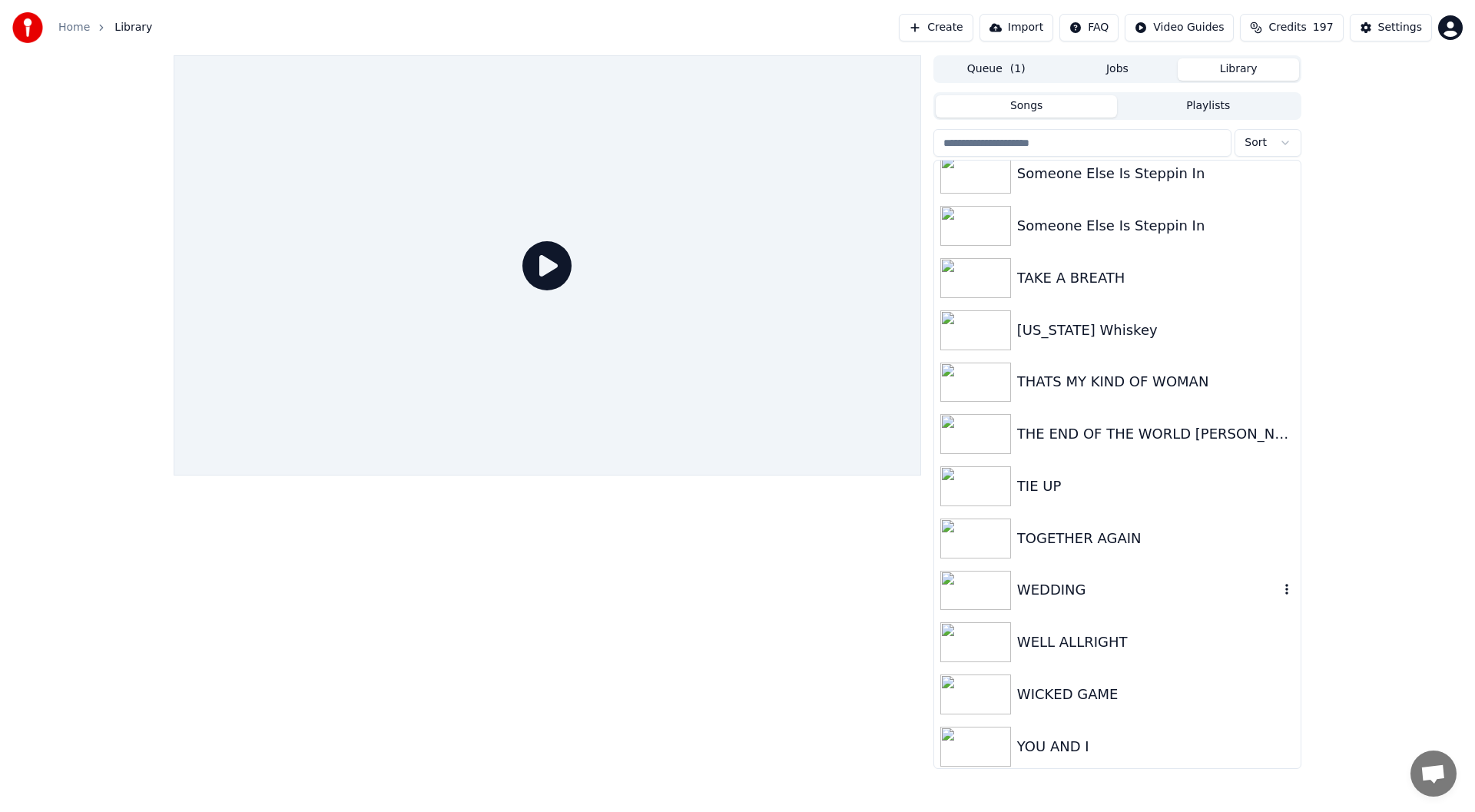
click at [1069, 586] on div "WEDDING" at bounding box center [1148, 589] width 262 height 22
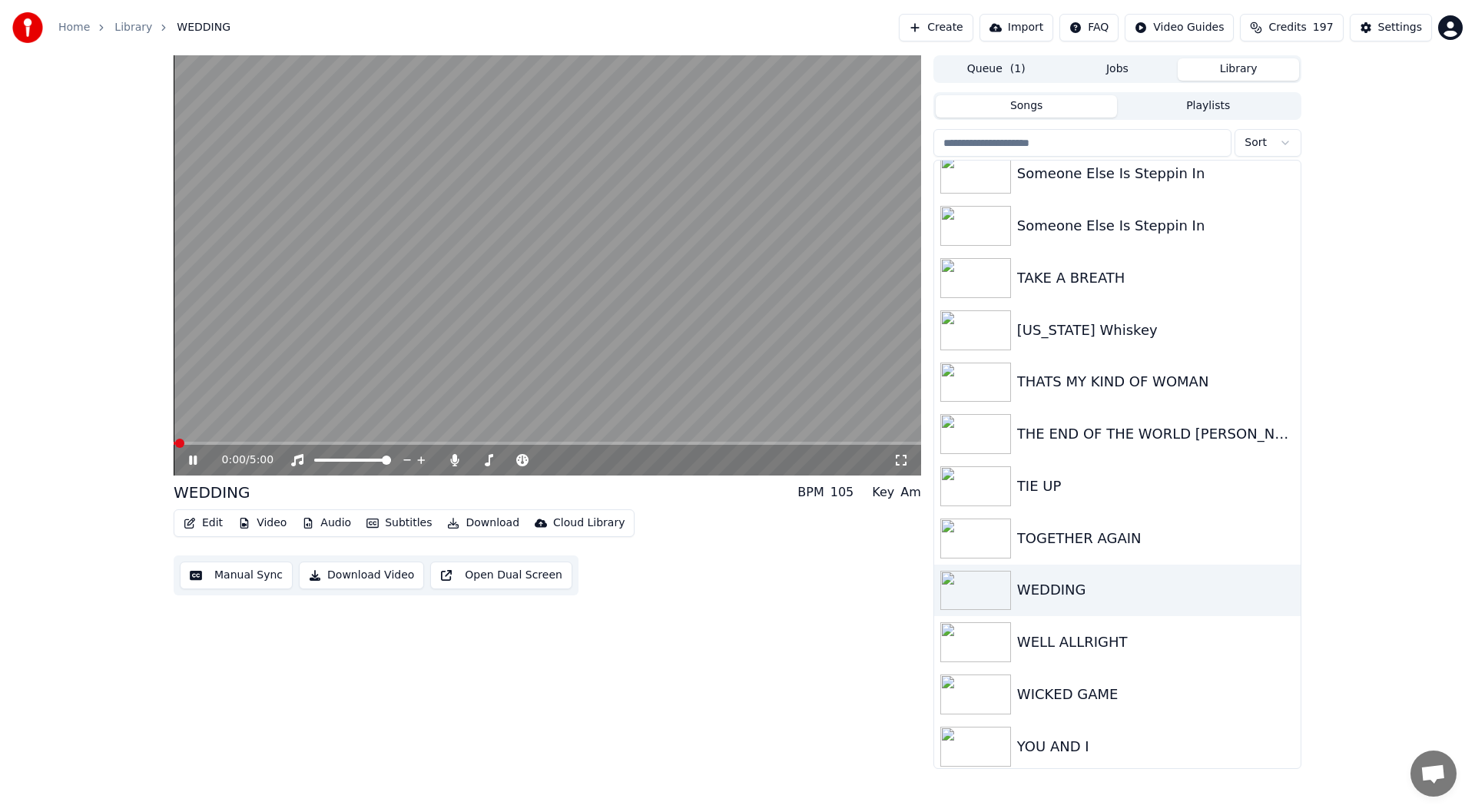
click at [899, 453] on div "0:00 / 5:00" at bounding box center [547, 460] width 735 height 16
click at [903, 460] on icon at bounding box center [901, 460] width 16 height 12
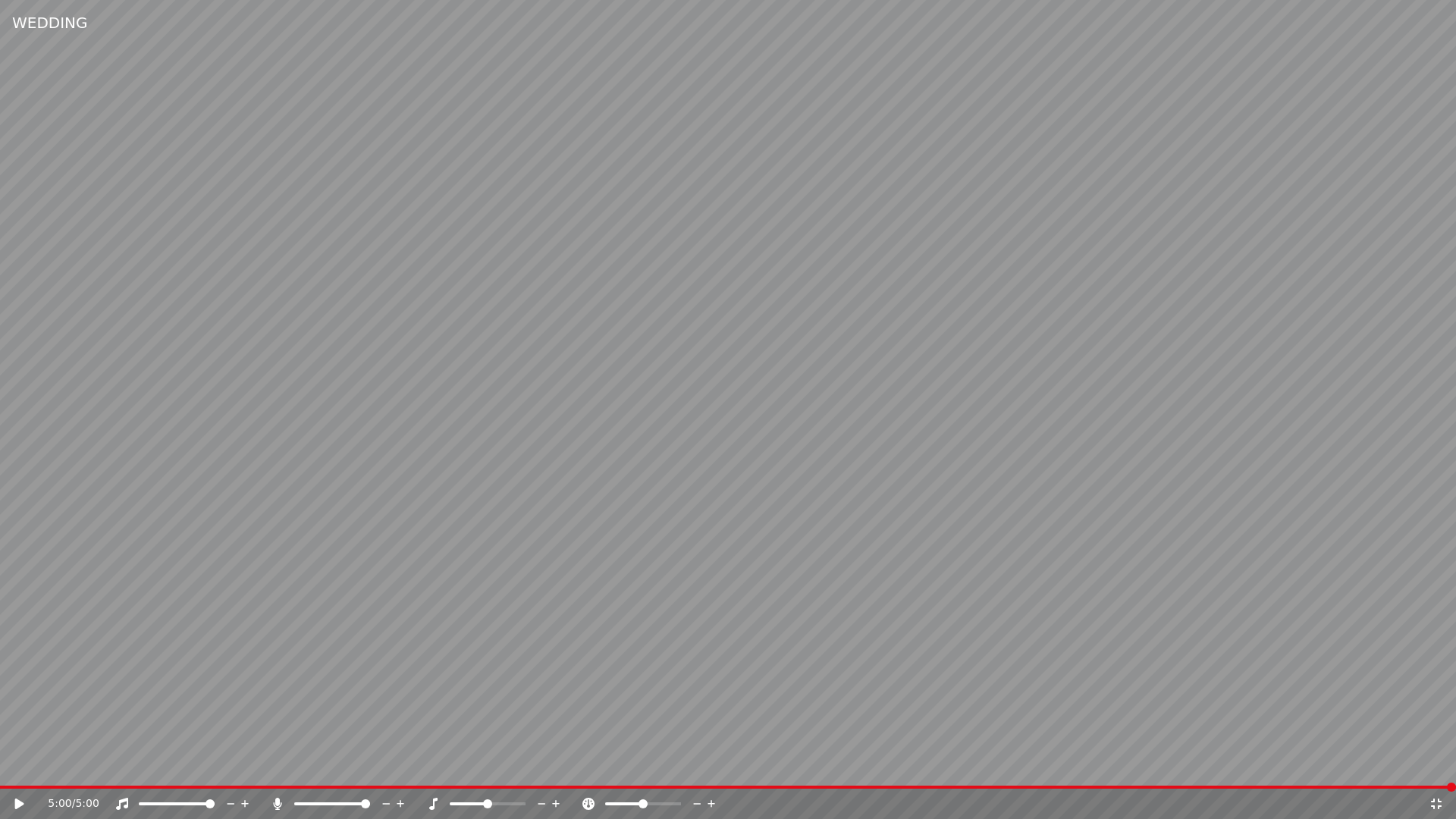
click at [1436, 801] on icon at bounding box center [1436, 804] width 15 height 12
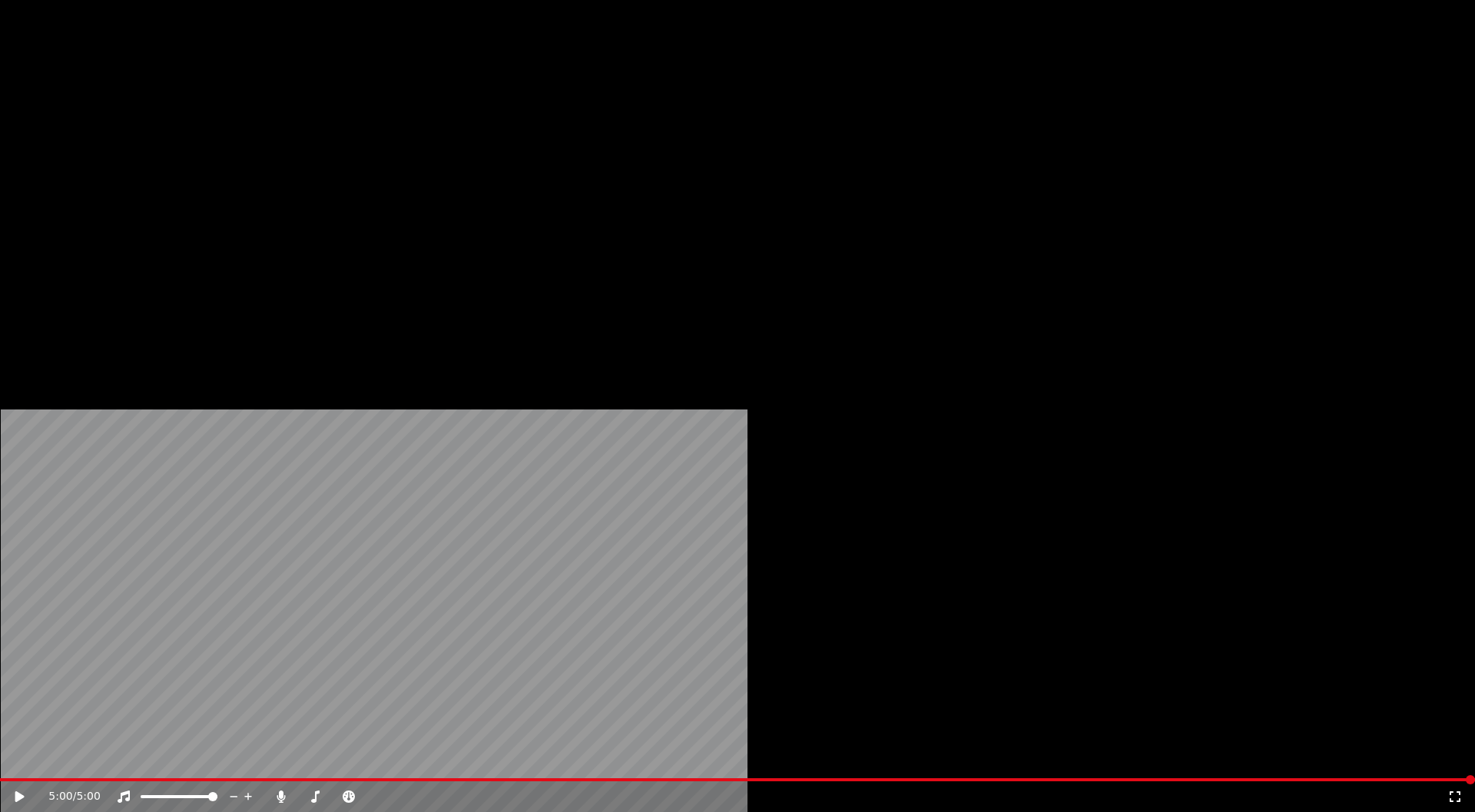
click at [207, 114] on button "Edit" at bounding box center [203, 103] width 52 height 22
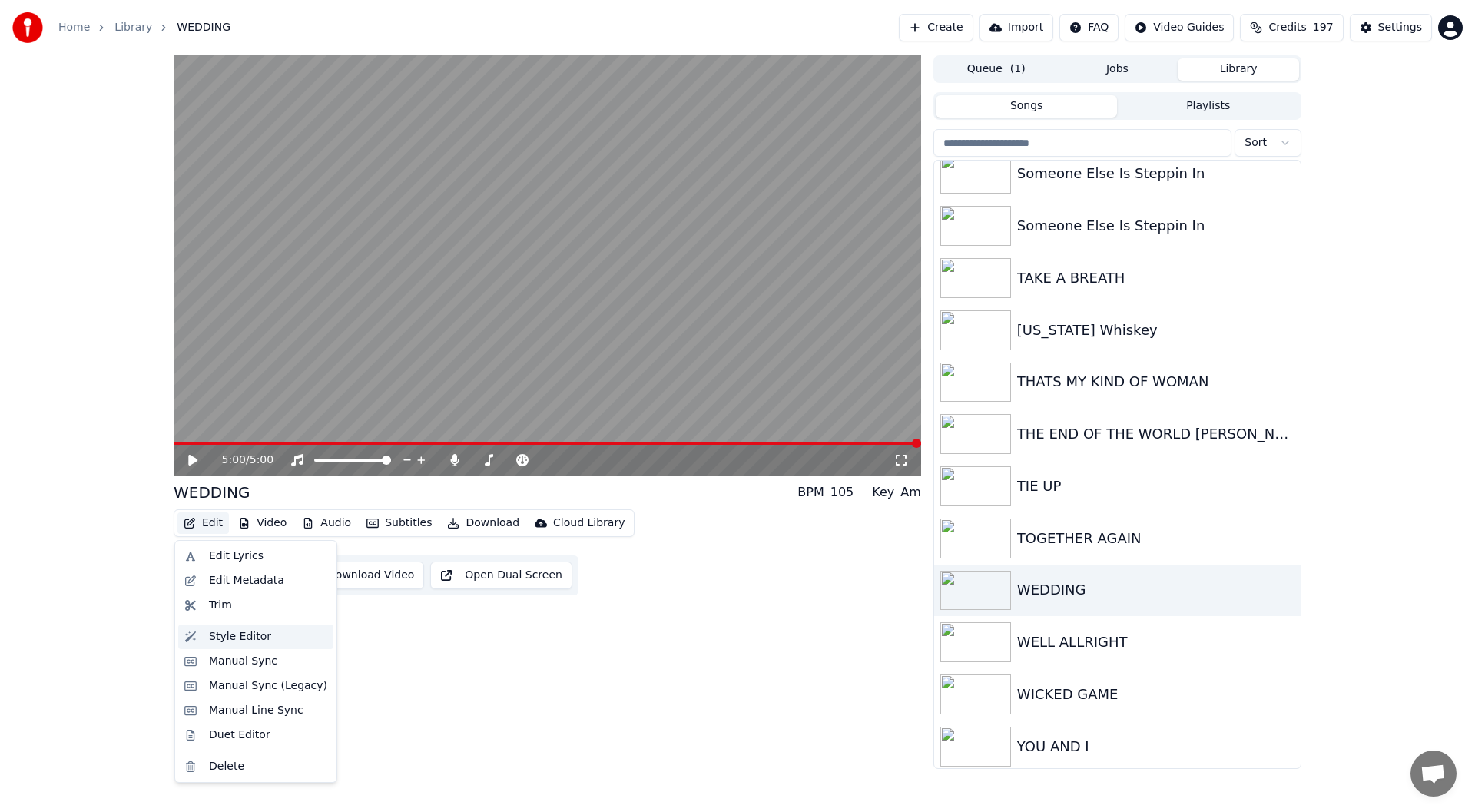
click at [229, 631] on div "Style Editor" at bounding box center [240, 637] width 62 height 16
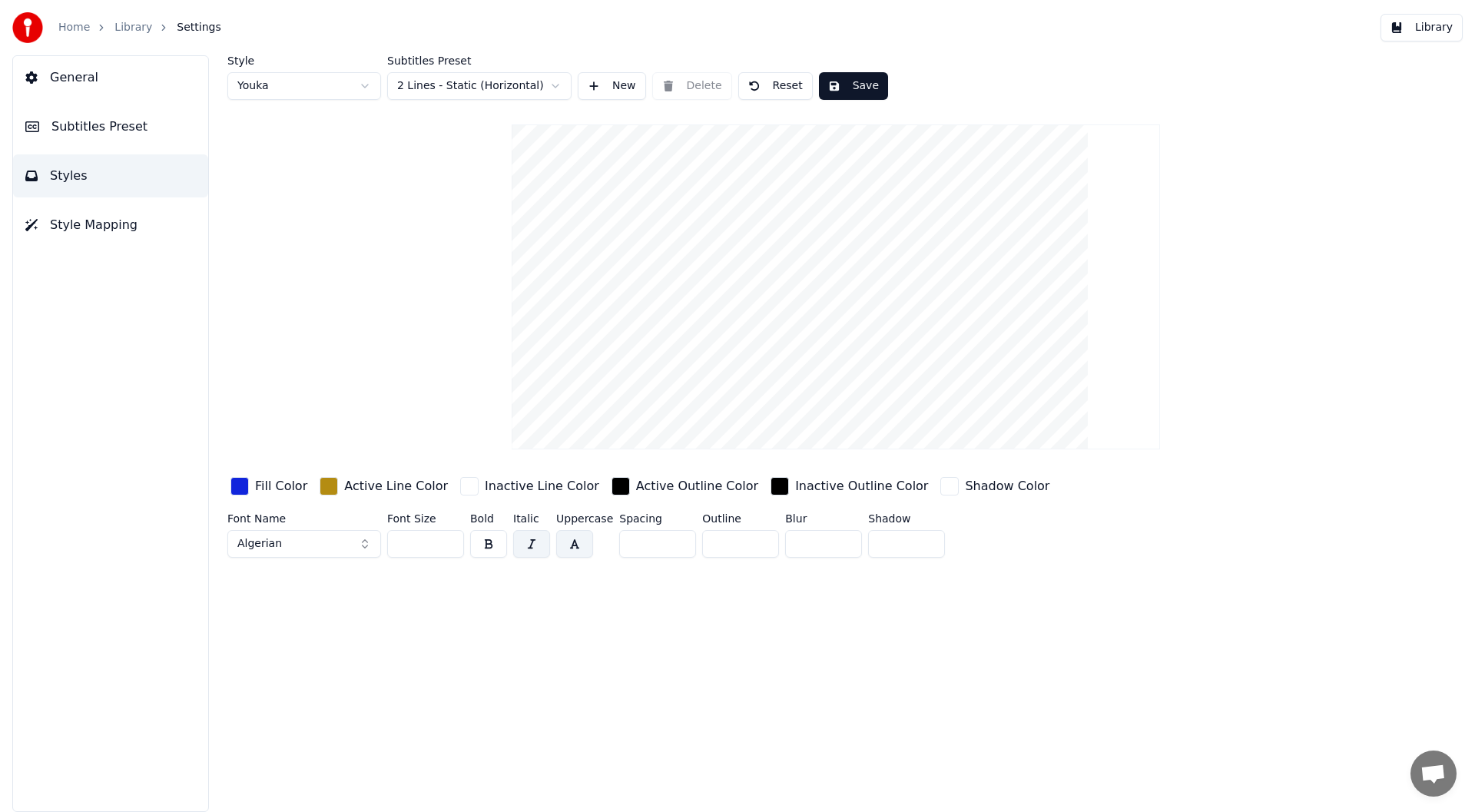
click at [554, 84] on html "Home Library Settings Library General Subtitles Preset Styles Style Mapping Sty…" at bounding box center [737, 406] width 1475 height 812
click at [555, 84] on html "Home Library Settings Library General Subtitles Preset Styles Style Mapping Sty…" at bounding box center [737, 406] width 1475 height 812
click at [363, 84] on html "Home Library Settings Library General Subtitles Preset Styles Style Mapping Sty…" at bounding box center [737, 406] width 1475 height 812
type input "***"
click at [363, 86] on html "Home Library Settings Library General Subtitles Preset Styles Style Mapping Sty…" at bounding box center [737, 406] width 1475 height 812
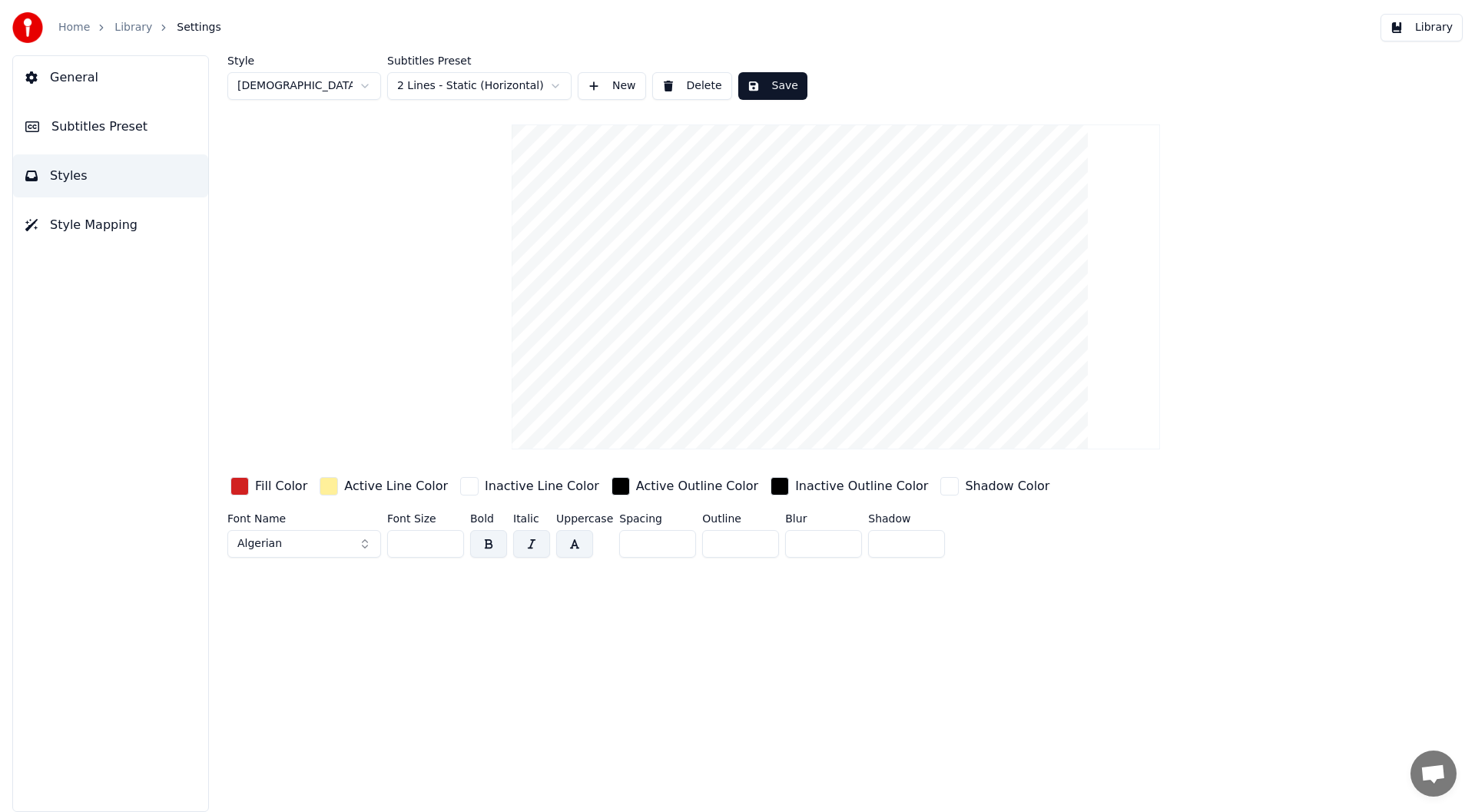
click at [93, 123] on span "Subtitles Preset" at bounding box center [99, 126] width 96 height 18
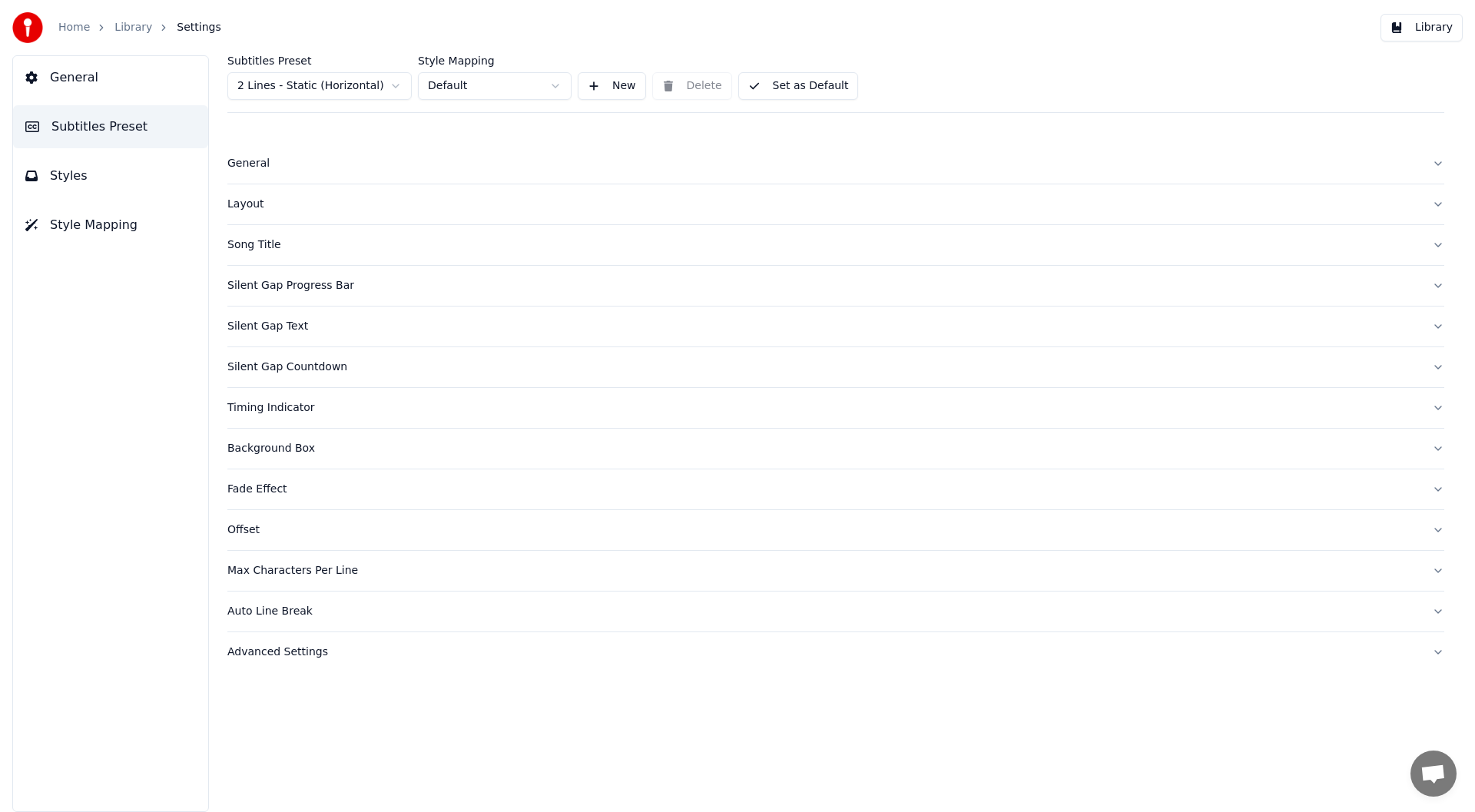
click at [238, 202] on div "Layout" at bounding box center [823, 205] width 1192 height 16
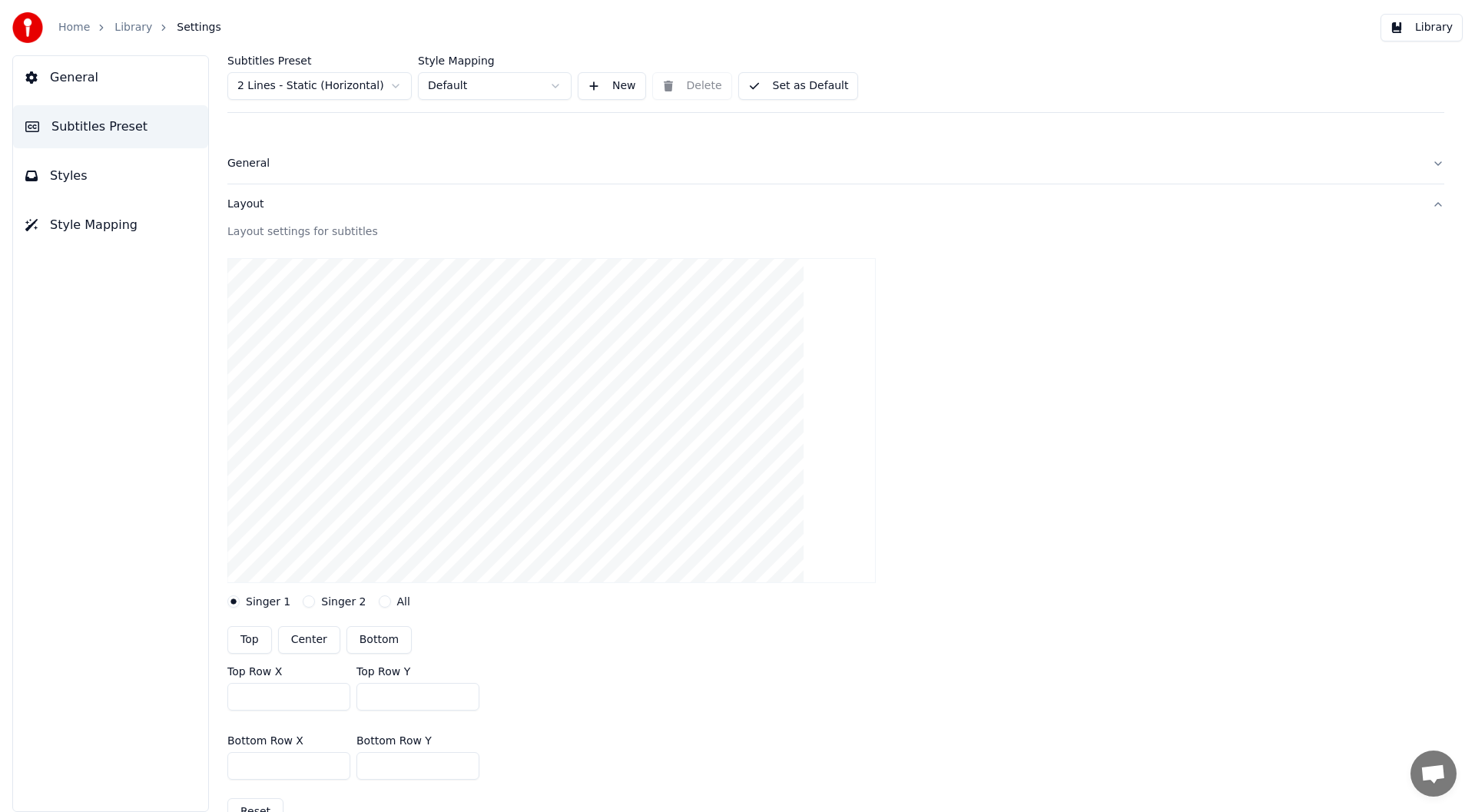
click at [305, 601] on button "Singer 2" at bounding box center [308, 601] width 12 height 12
click at [299, 643] on button "Center" at bounding box center [309, 640] width 62 height 28
type input "***"
click at [789, 84] on button "Set as Default" at bounding box center [798, 86] width 121 height 28
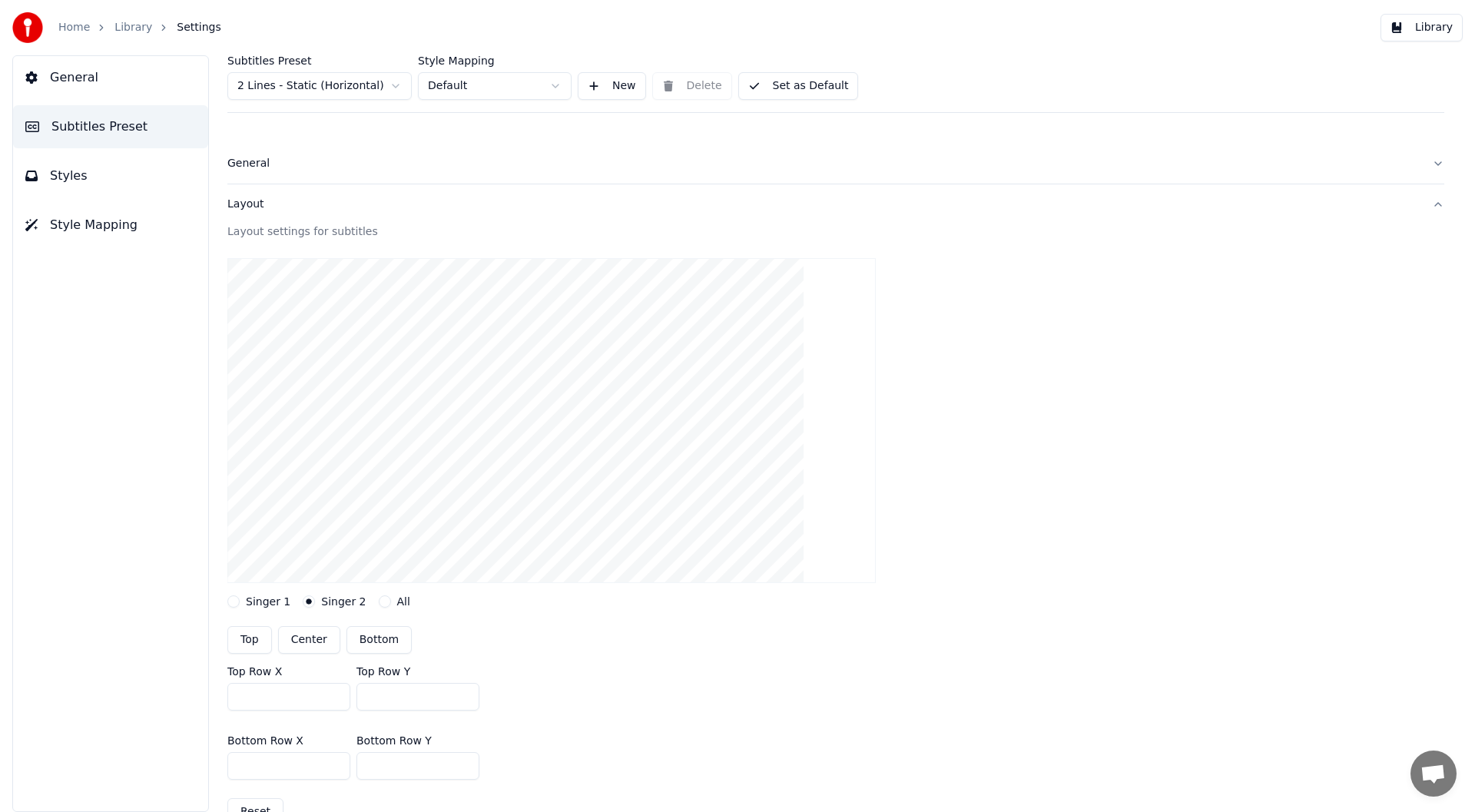
click at [1433, 28] on button "Library" at bounding box center [1421, 28] width 82 height 28
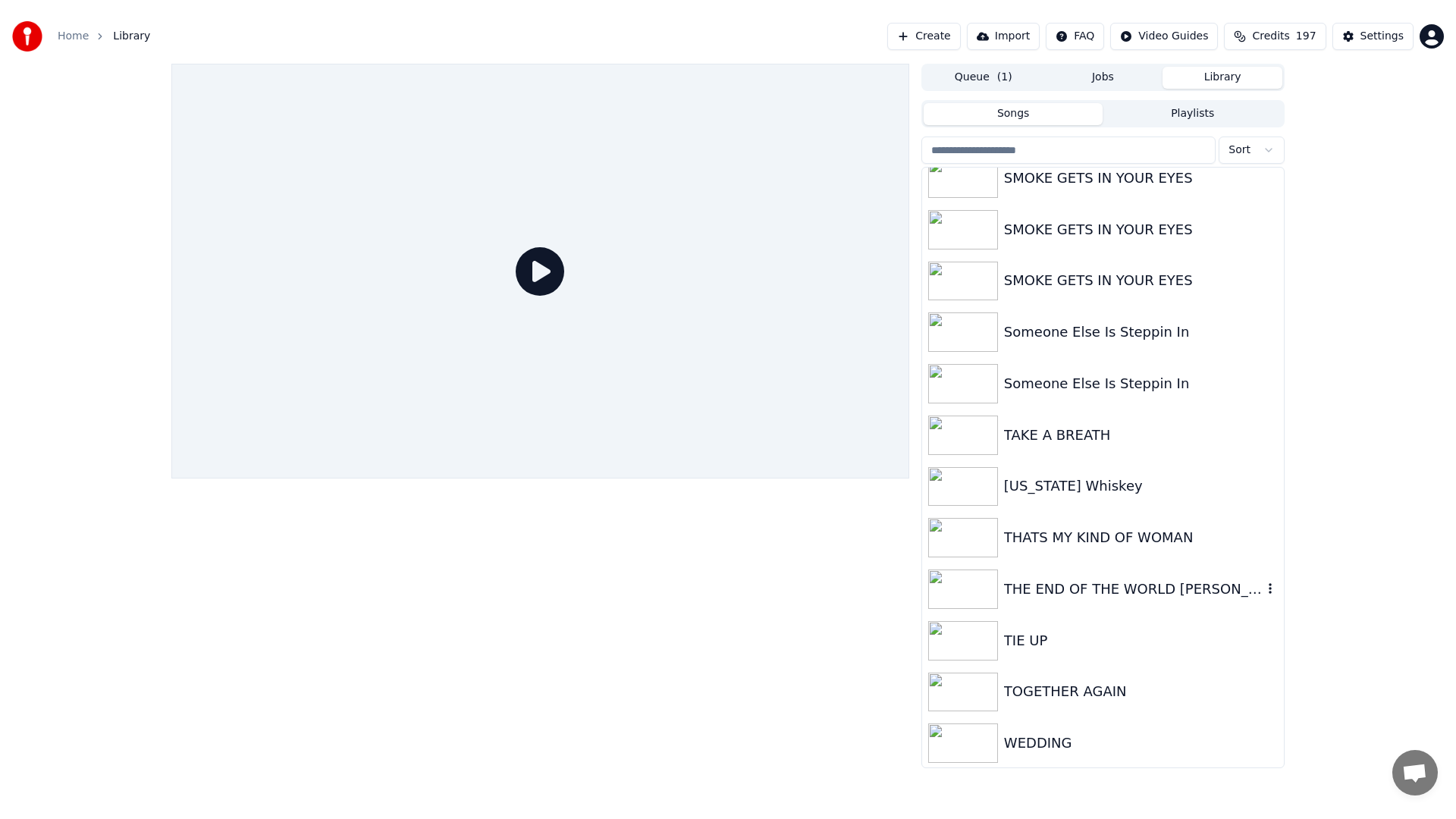
scroll to position [3369, 0]
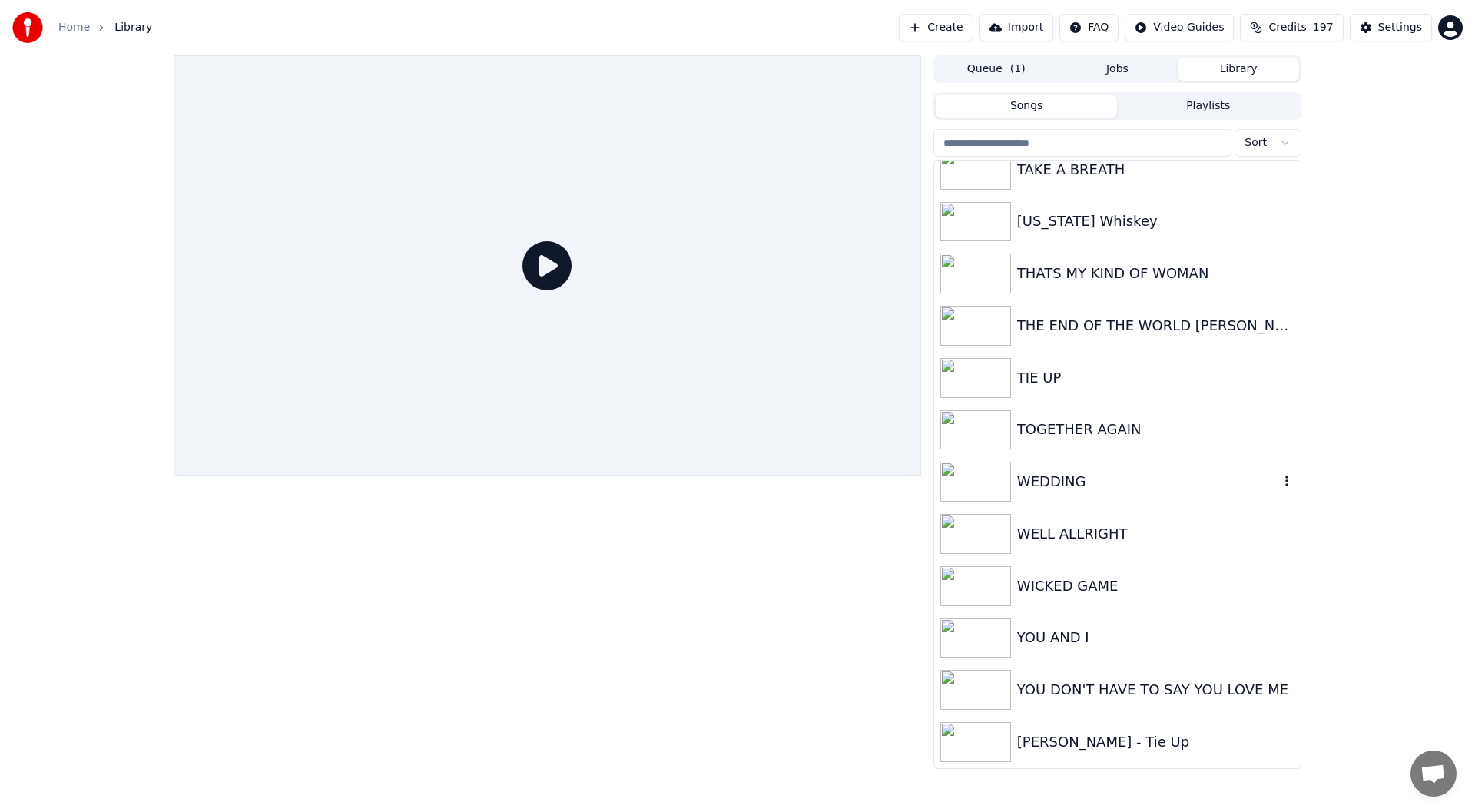
click at [1086, 472] on div "WEDDING" at bounding box center [1148, 481] width 262 height 22
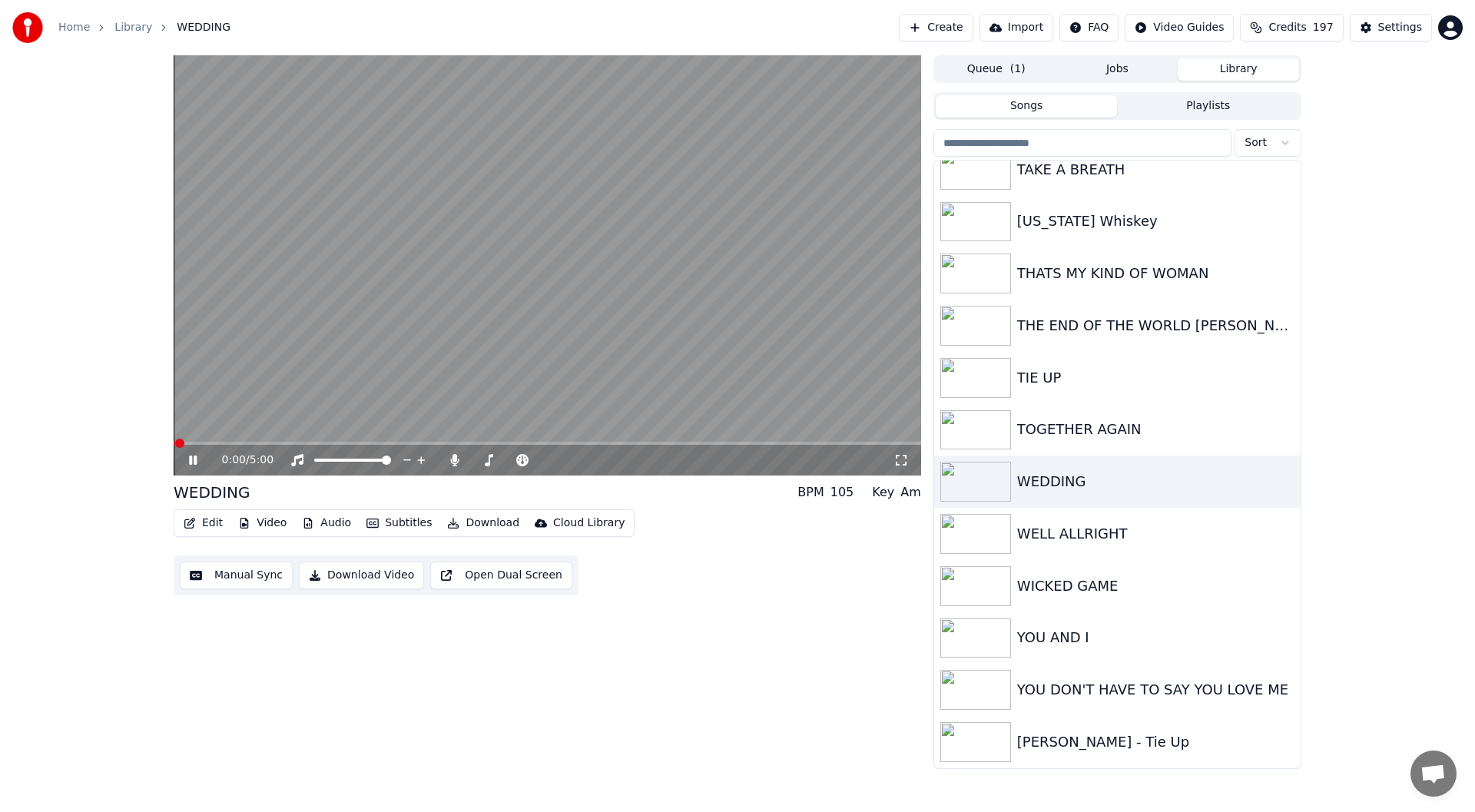
click at [899, 460] on icon at bounding box center [901, 460] width 16 height 12
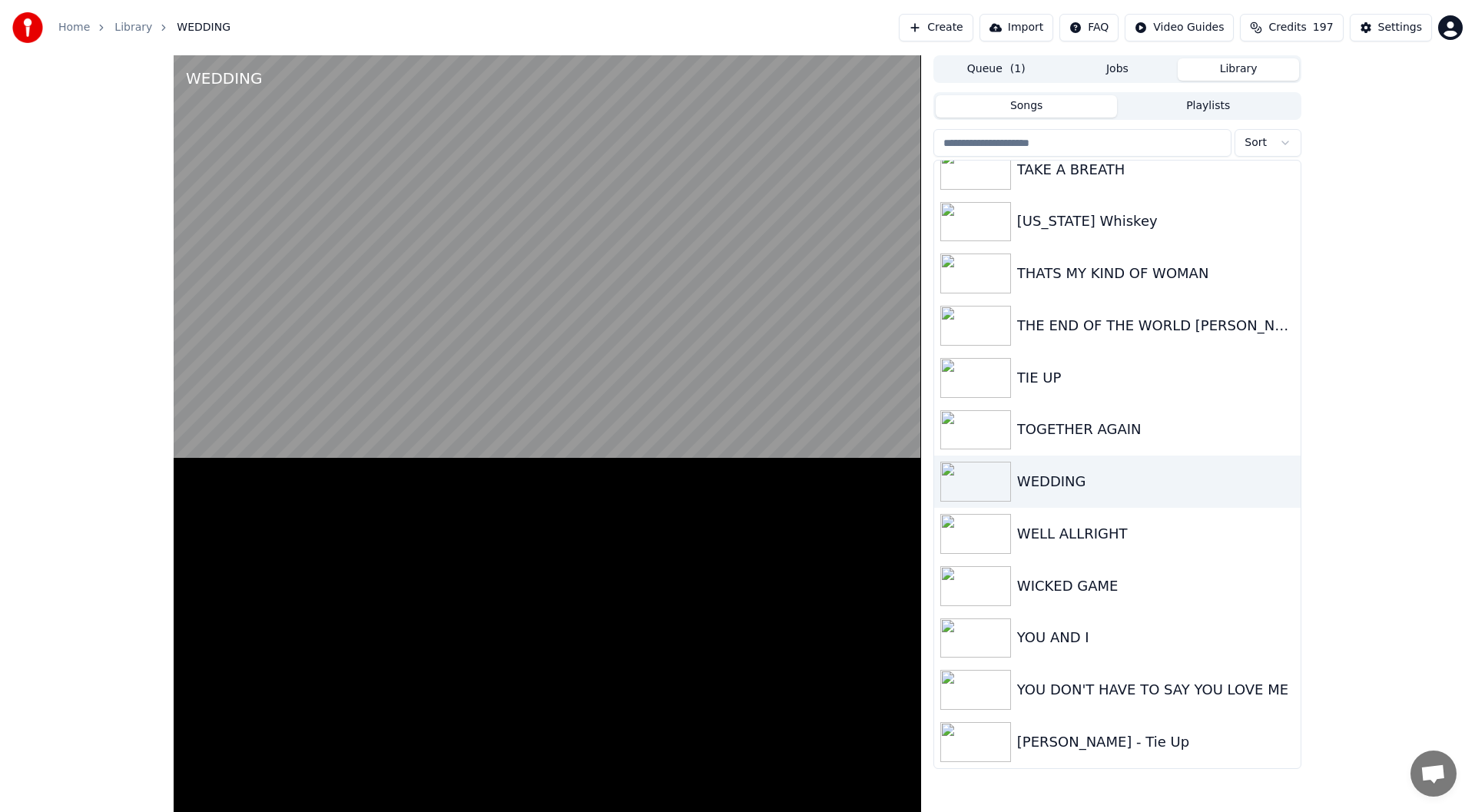
scroll to position [3398, 0]
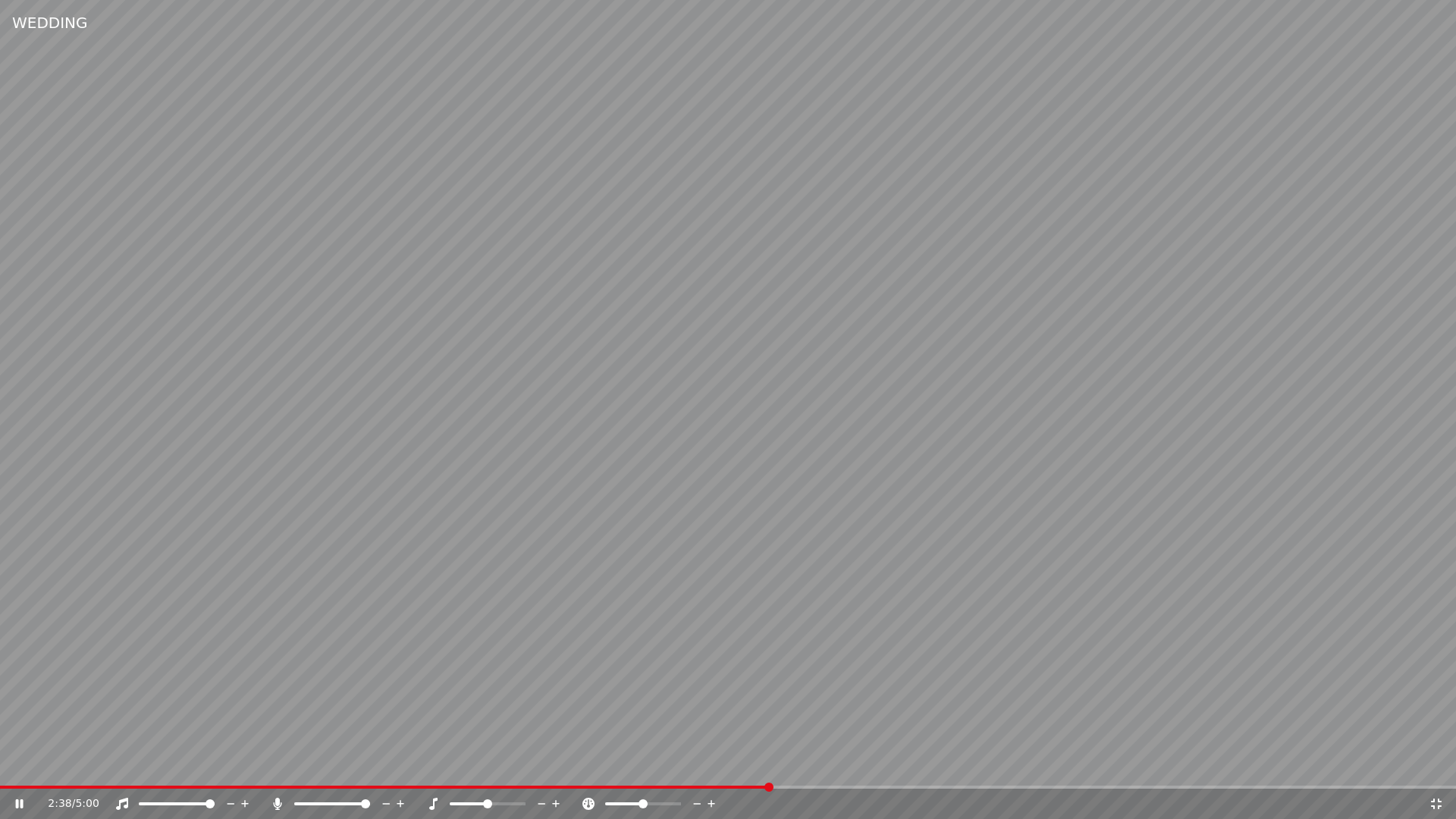
click at [1441, 801] on icon at bounding box center [1436, 804] width 15 height 12
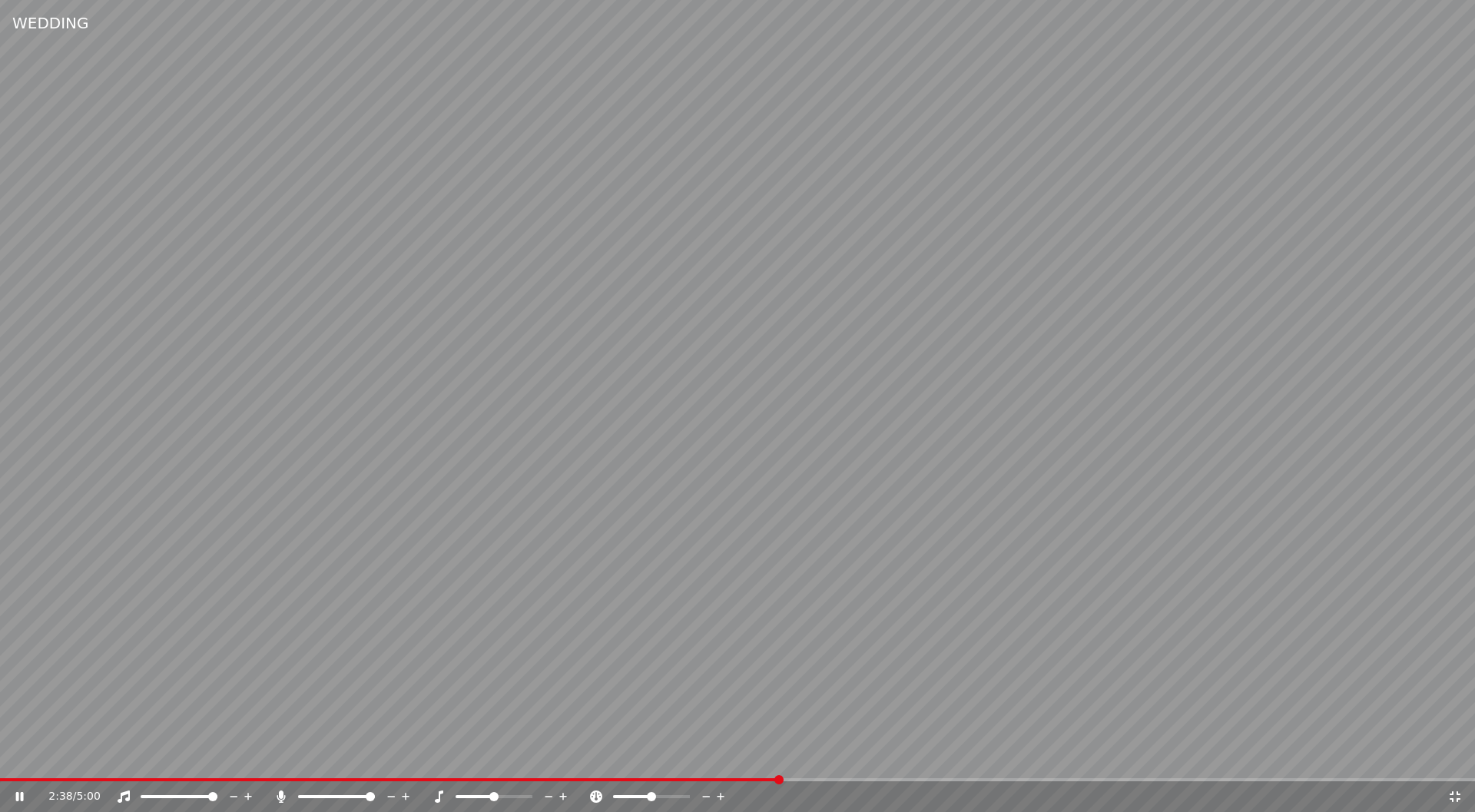
scroll to position [3411, 0]
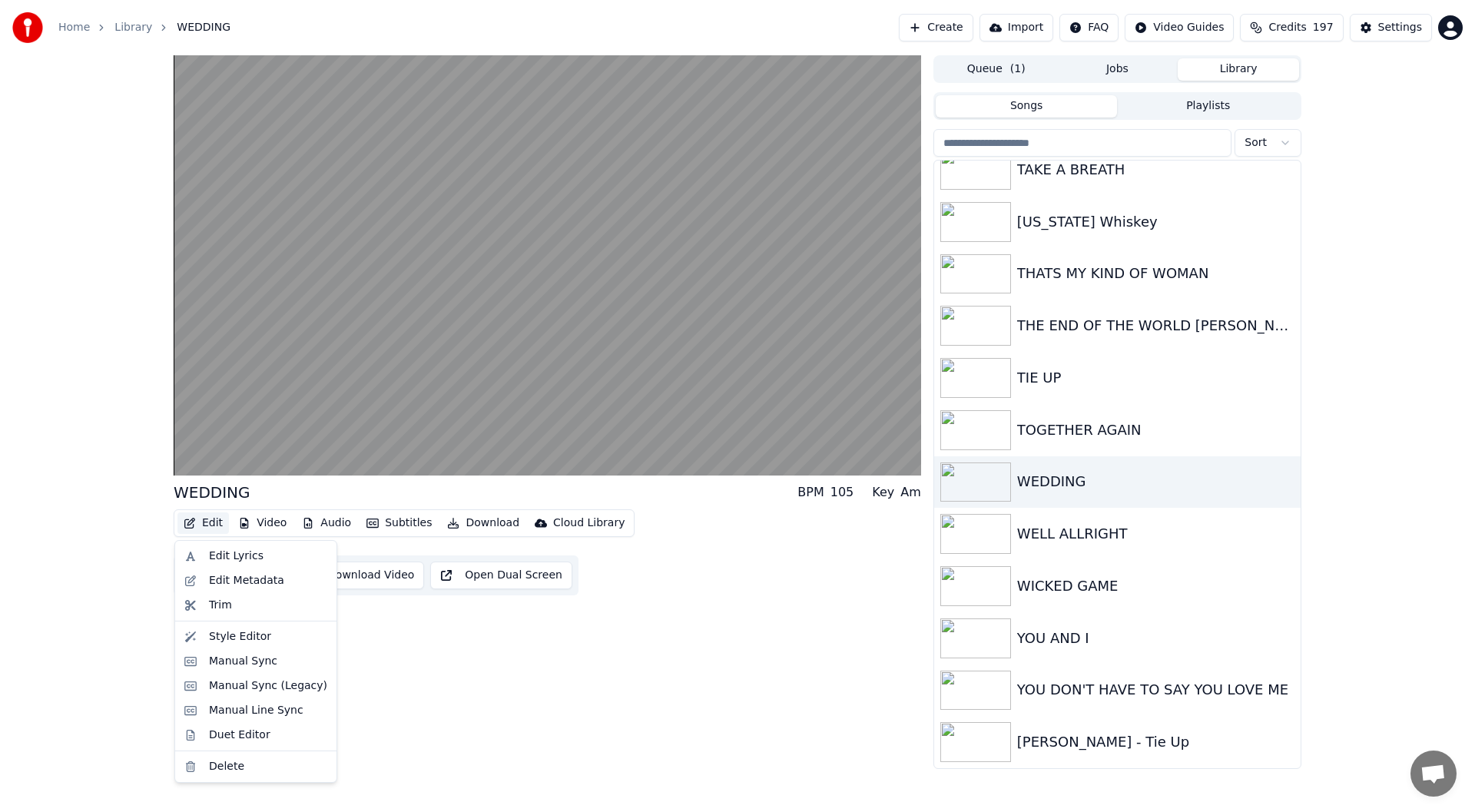
click at [207, 519] on button "Edit" at bounding box center [203, 523] width 52 height 22
click at [235, 636] on div "Style Editor" at bounding box center [240, 637] width 62 height 16
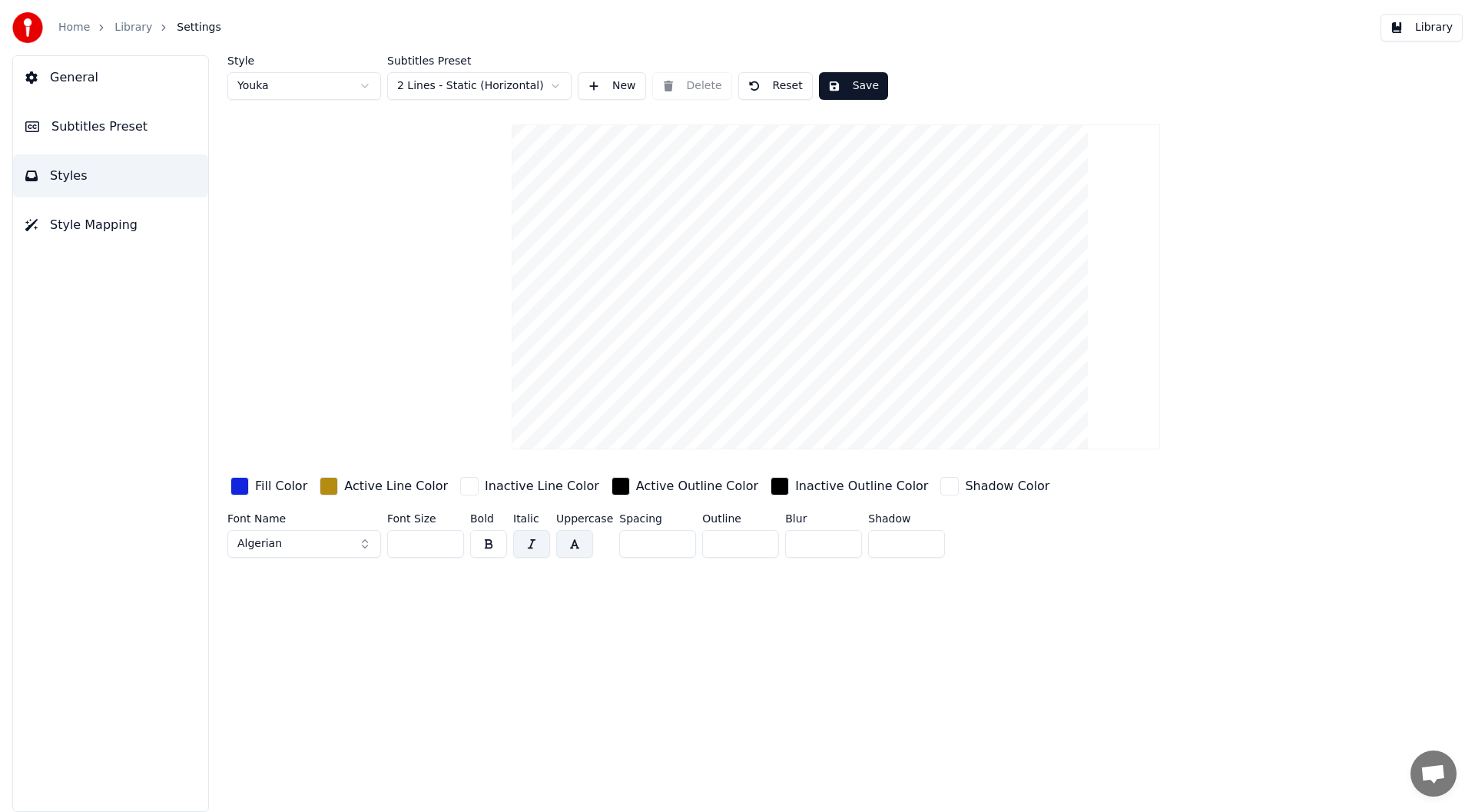
click at [366, 84] on html "Home Library Settings Library General Subtitles Preset Styles Style Mapping Sty…" at bounding box center [737, 406] width 1475 height 812
click at [363, 81] on html "Home Library Settings Library General Subtitles Preset Styles Style Mapping Sty…" at bounding box center [737, 406] width 1475 height 812
click at [361, 85] on html "Home Library Settings Library General Subtitles Preset Styles Style Mapping Sty…" at bounding box center [737, 406] width 1475 height 812
click at [366, 82] on html "Home Library Settings Library General Subtitles Preset Styles Style Mapping Sty…" at bounding box center [737, 406] width 1475 height 812
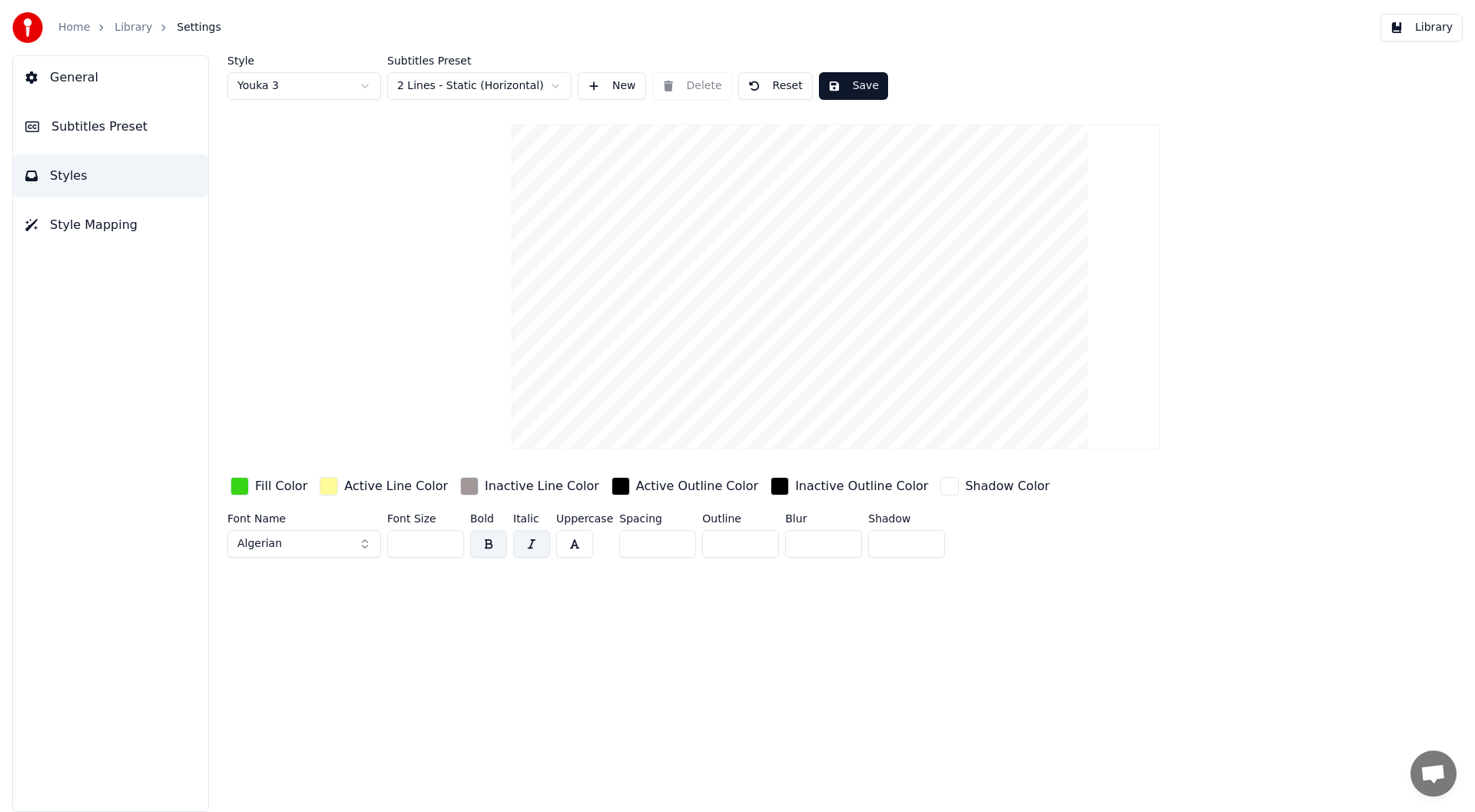
click at [365, 86] on html "Home Library Settings Library General Subtitles Preset Styles Style Mapping Sty…" at bounding box center [737, 406] width 1475 height 812
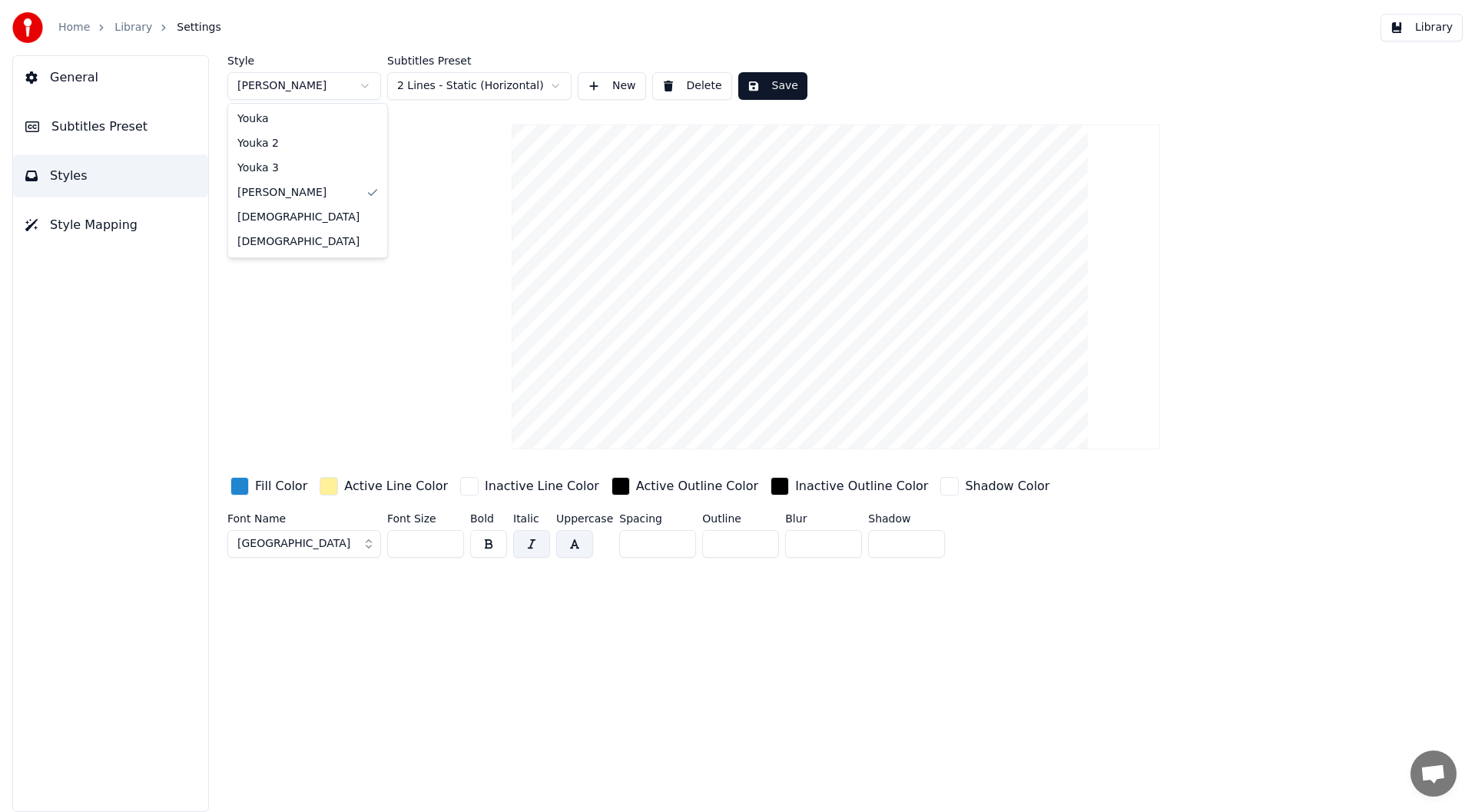
click at [363, 86] on html "Home Library Settings Library General Subtitles Preset Styles Style Mapping Sty…" at bounding box center [737, 406] width 1475 height 812
type input "***"
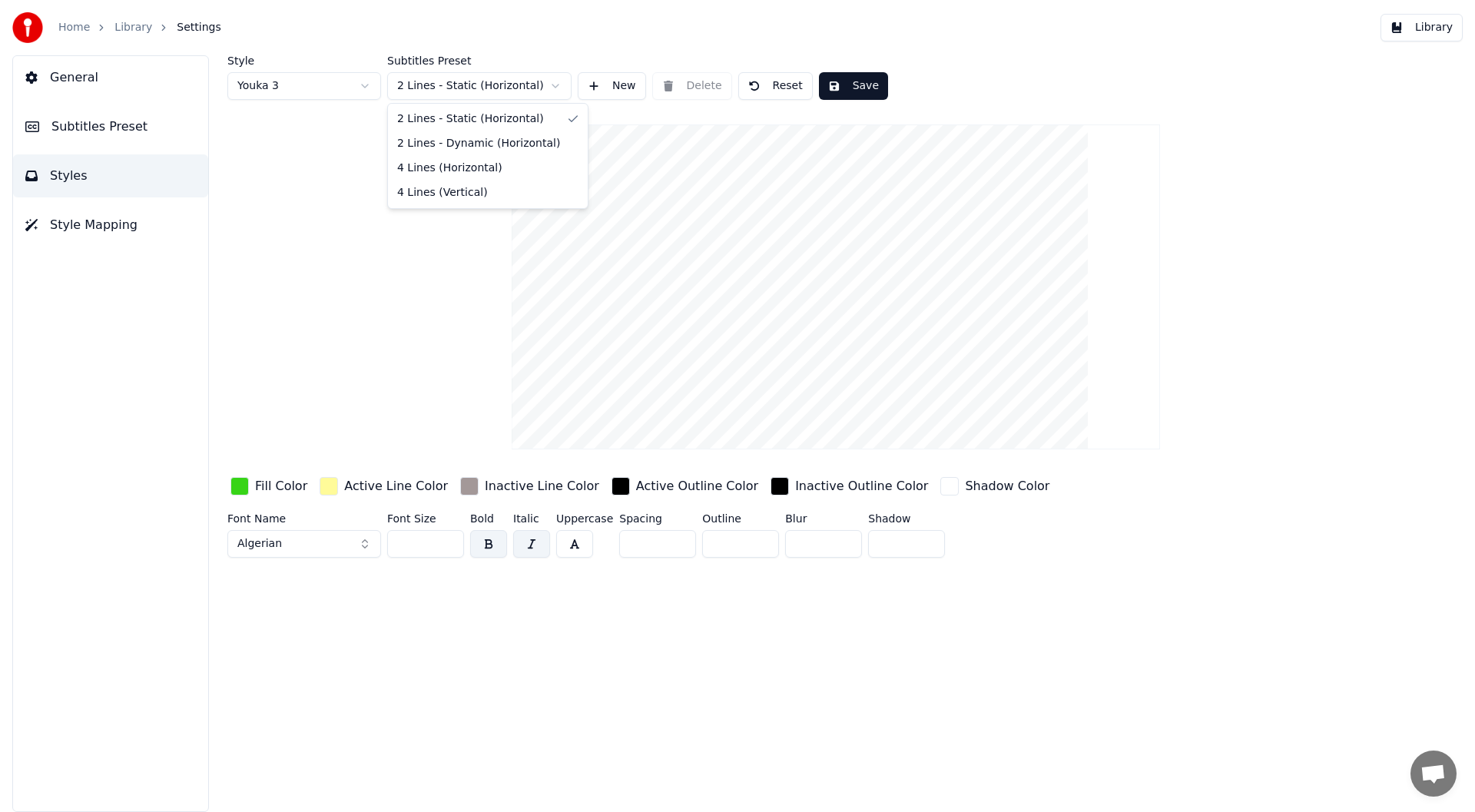
click at [556, 86] on html "Home Library Settings Library General Subtitles Preset Styles Style Mapping Sty…" at bounding box center [737, 406] width 1475 height 812
click at [554, 81] on html "Home Library Settings Library General Subtitles Preset Styles Style Mapping Sty…" at bounding box center [737, 406] width 1475 height 812
click at [556, 86] on html "Home Library Settings Library General Subtitles Preset Styles Style Mapping Sty…" at bounding box center [737, 406] width 1475 height 812
click at [86, 119] on span "Subtitles Preset" at bounding box center [99, 126] width 96 height 18
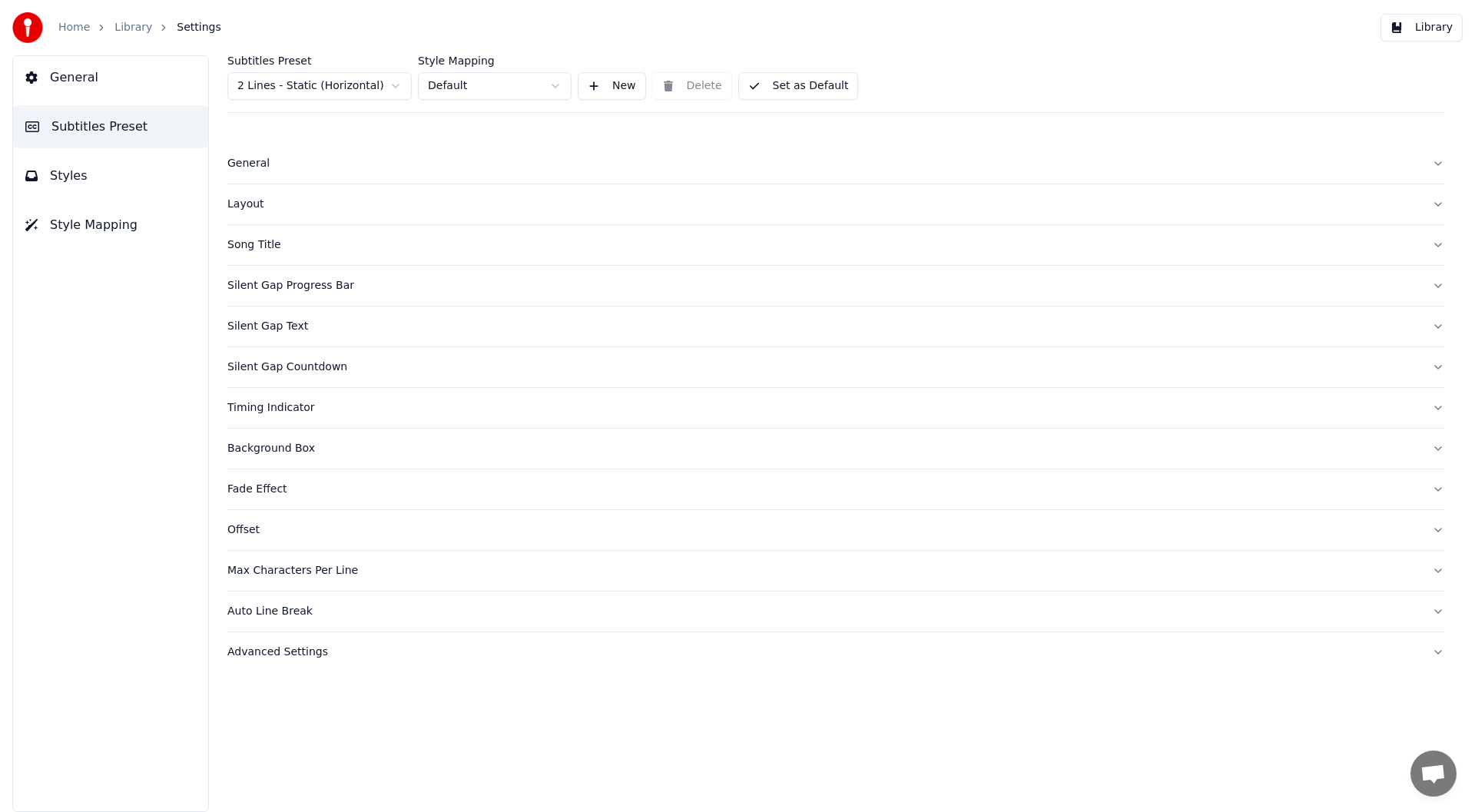
click at [248, 202] on div "Layout" at bounding box center [823, 205] width 1192 height 16
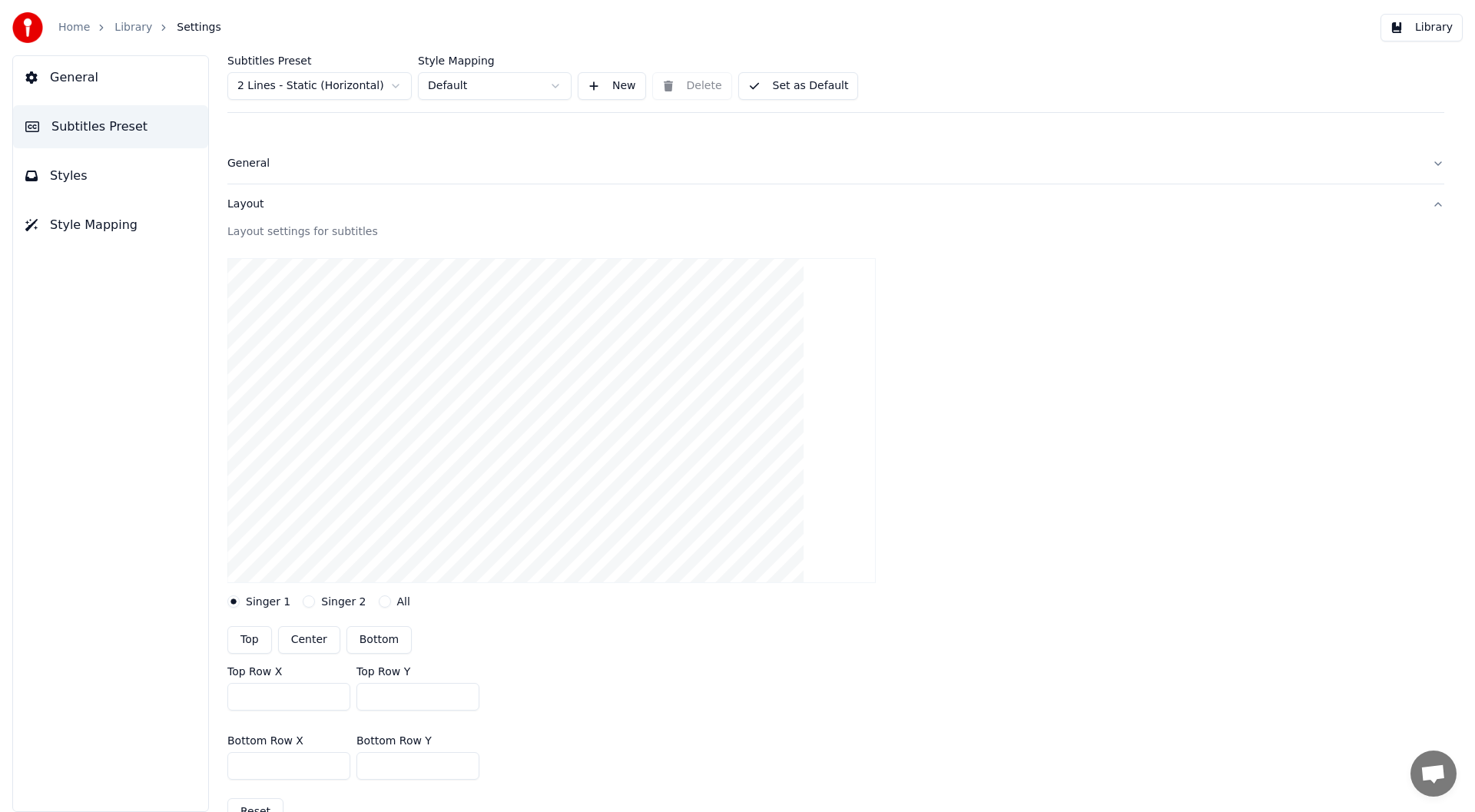
click at [378, 599] on button "All" at bounding box center [385, 601] width 12 height 12
click at [307, 693] on button "Center" at bounding box center [309, 689] width 62 height 28
click at [794, 85] on button "Set as Default" at bounding box center [798, 86] width 121 height 28
click at [787, 76] on button "Set as Default" at bounding box center [798, 86] width 121 height 28
click at [1436, 20] on button "Library" at bounding box center [1421, 28] width 82 height 28
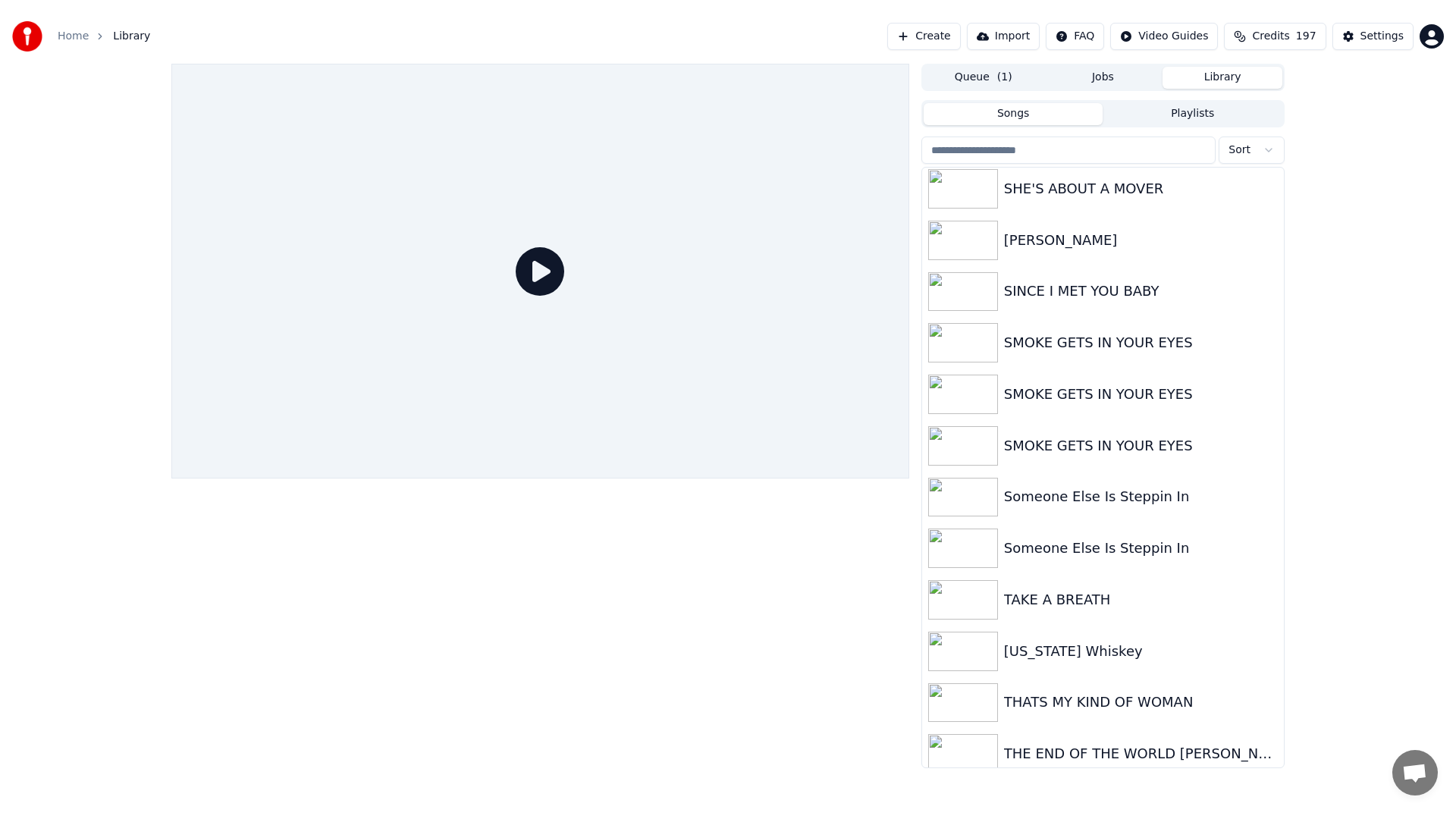
scroll to position [3368, 0]
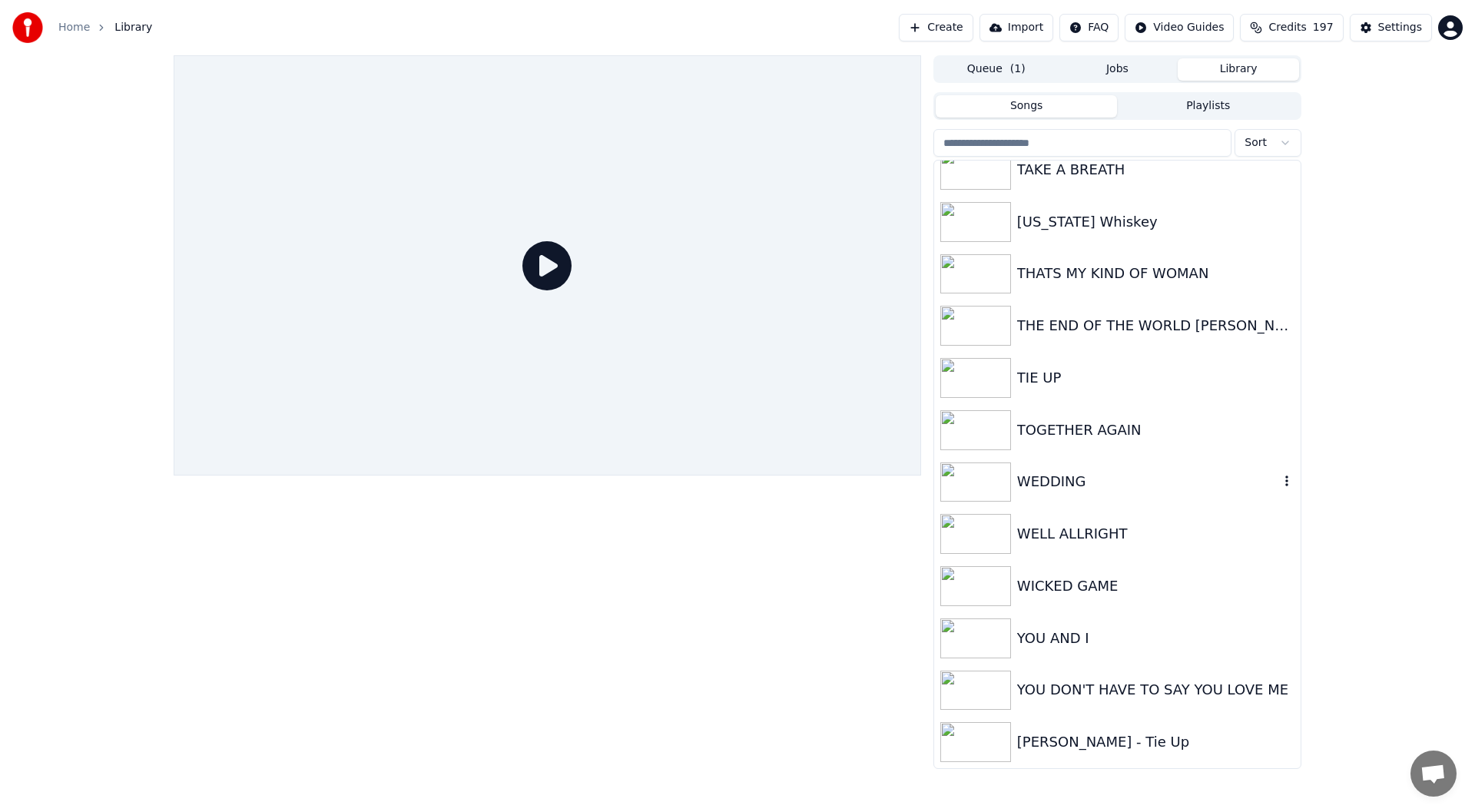
click at [1063, 487] on div "WEDDING" at bounding box center [1148, 481] width 262 height 22
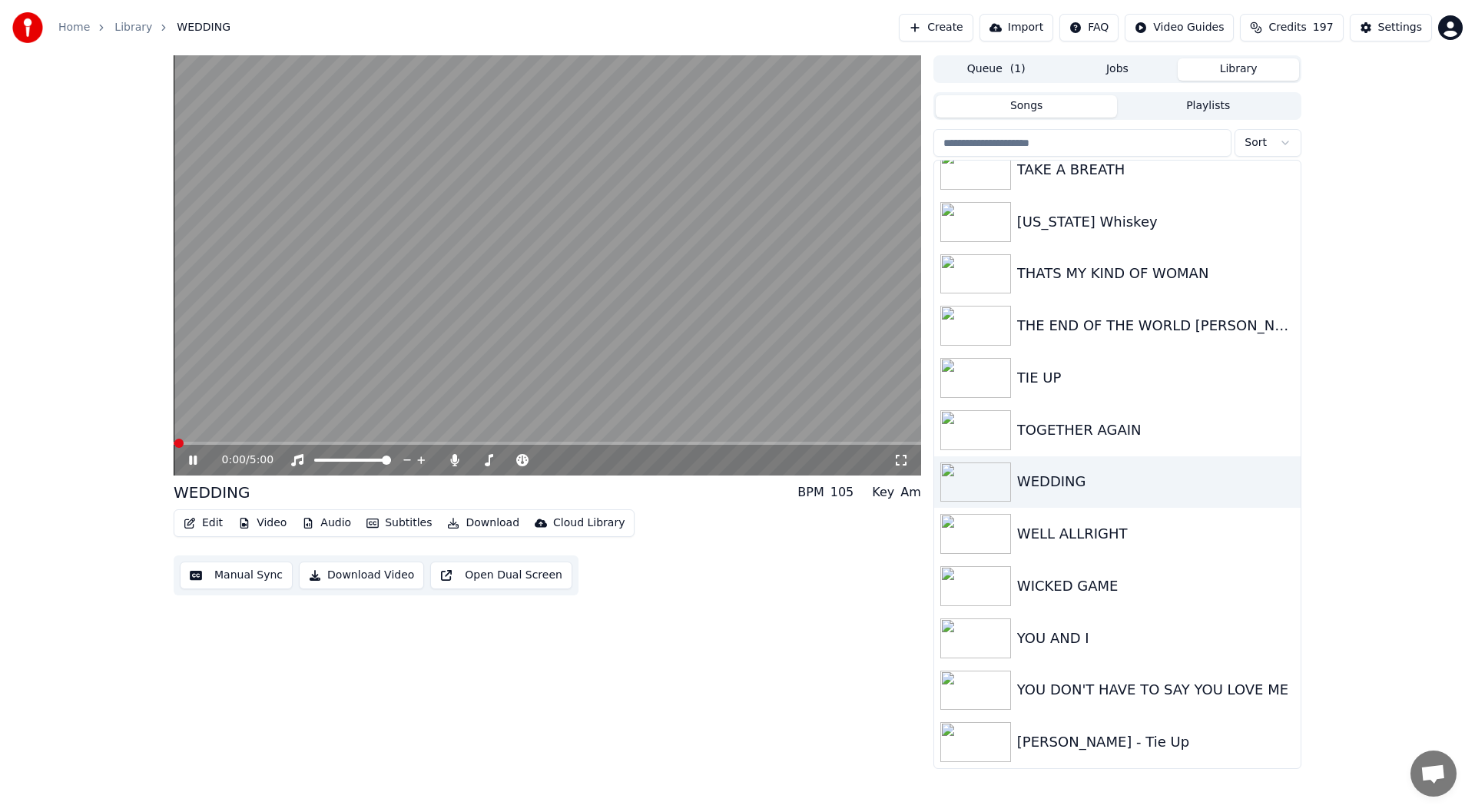
click at [898, 460] on icon at bounding box center [901, 460] width 16 height 12
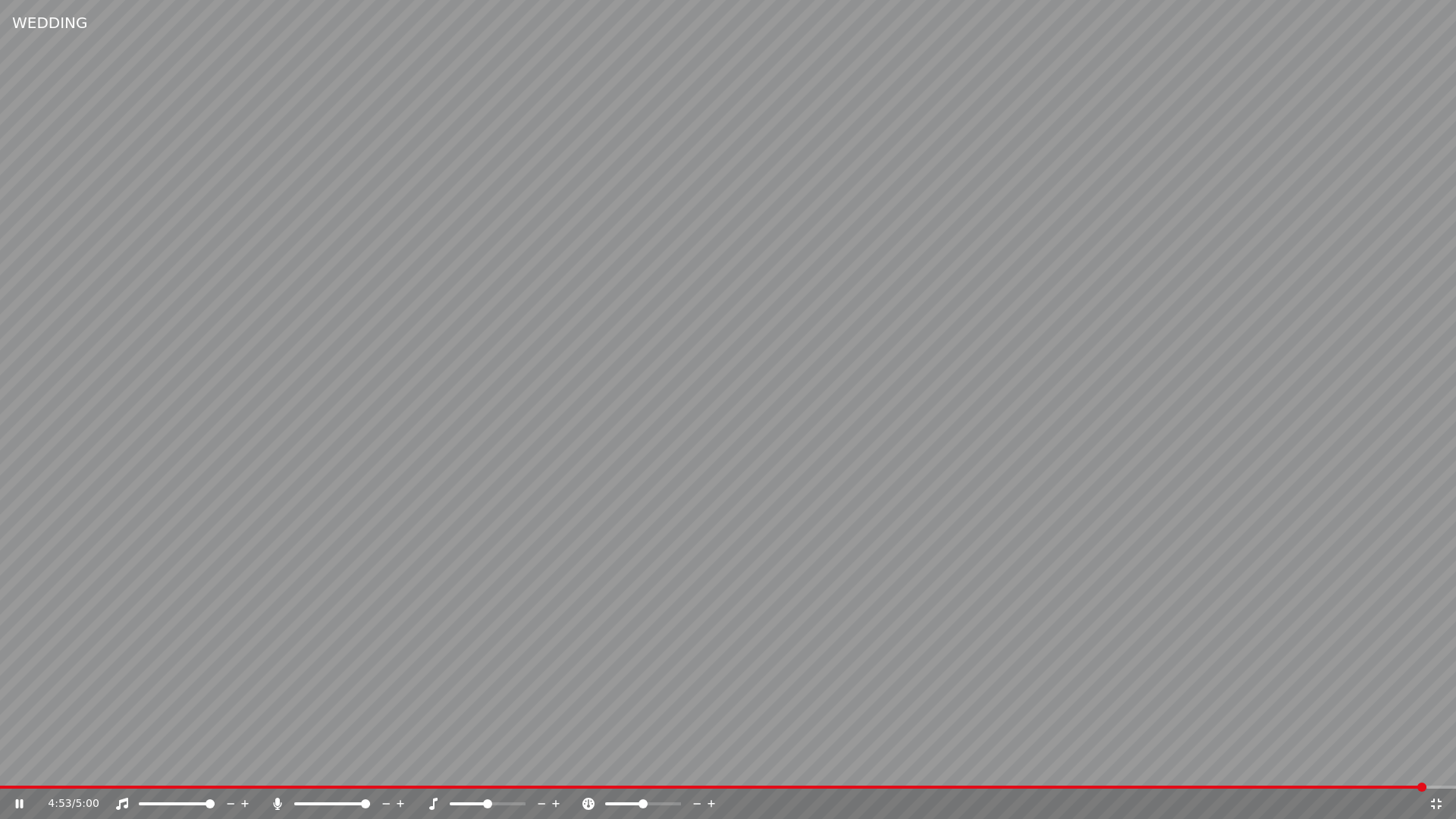
click at [1438, 801] on icon at bounding box center [1436, 804] width 15 height 12
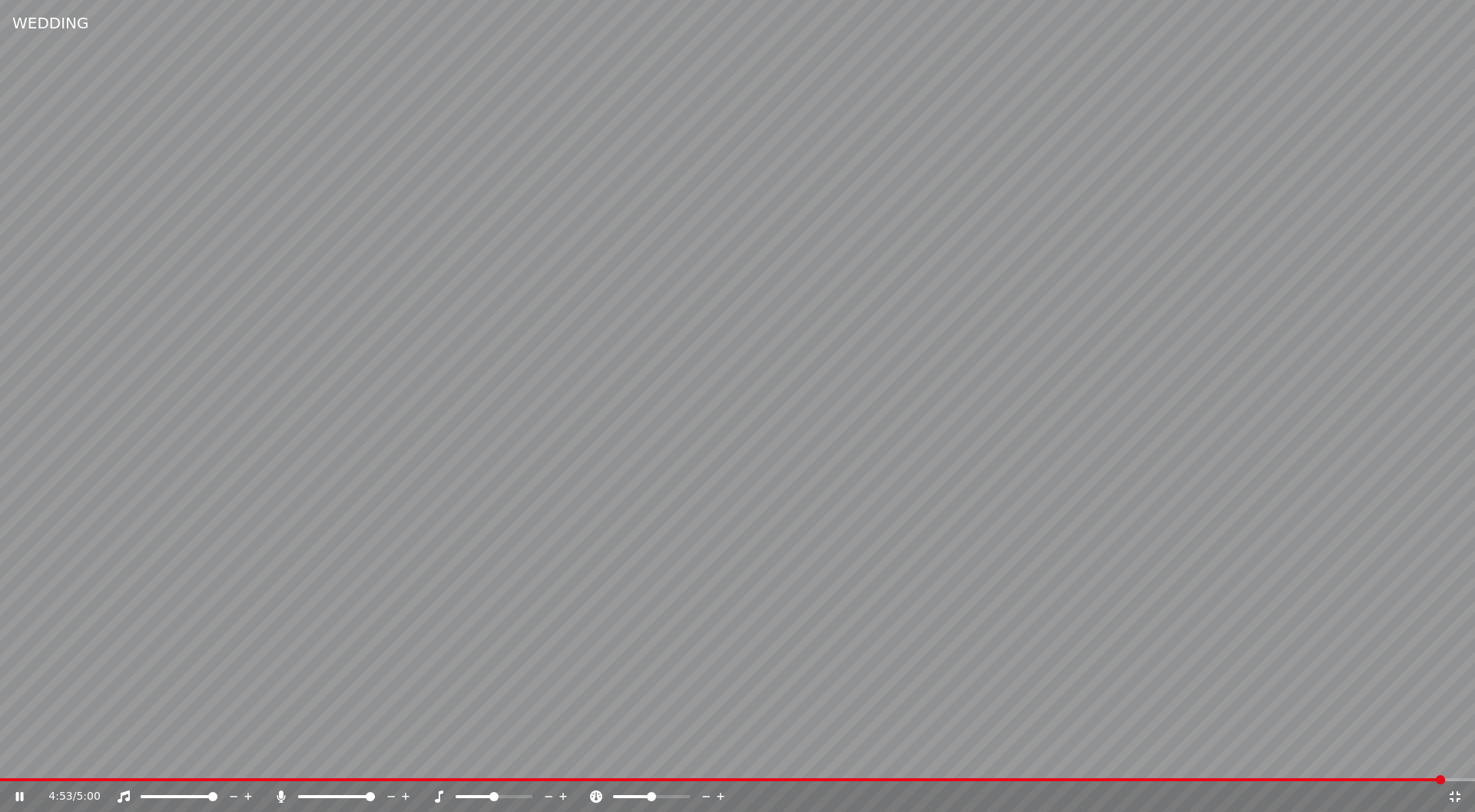
scroll to position [3410, 0]
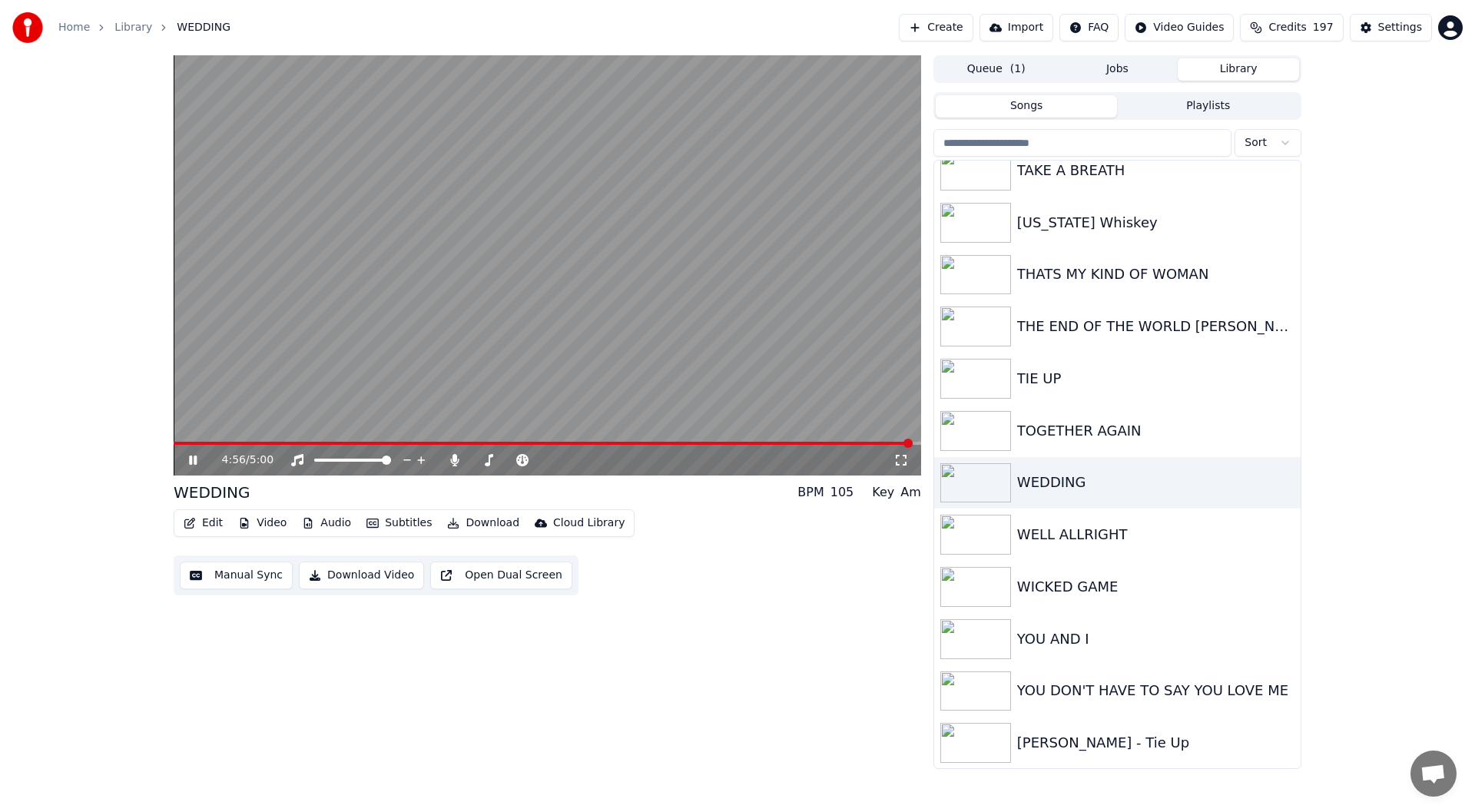
click at [194, 461] on icon at bounding box center [204, 460] width 36 height 12
click at [204, 522] on button "Edit" at bounding box center [203, 523] width 52 height 22
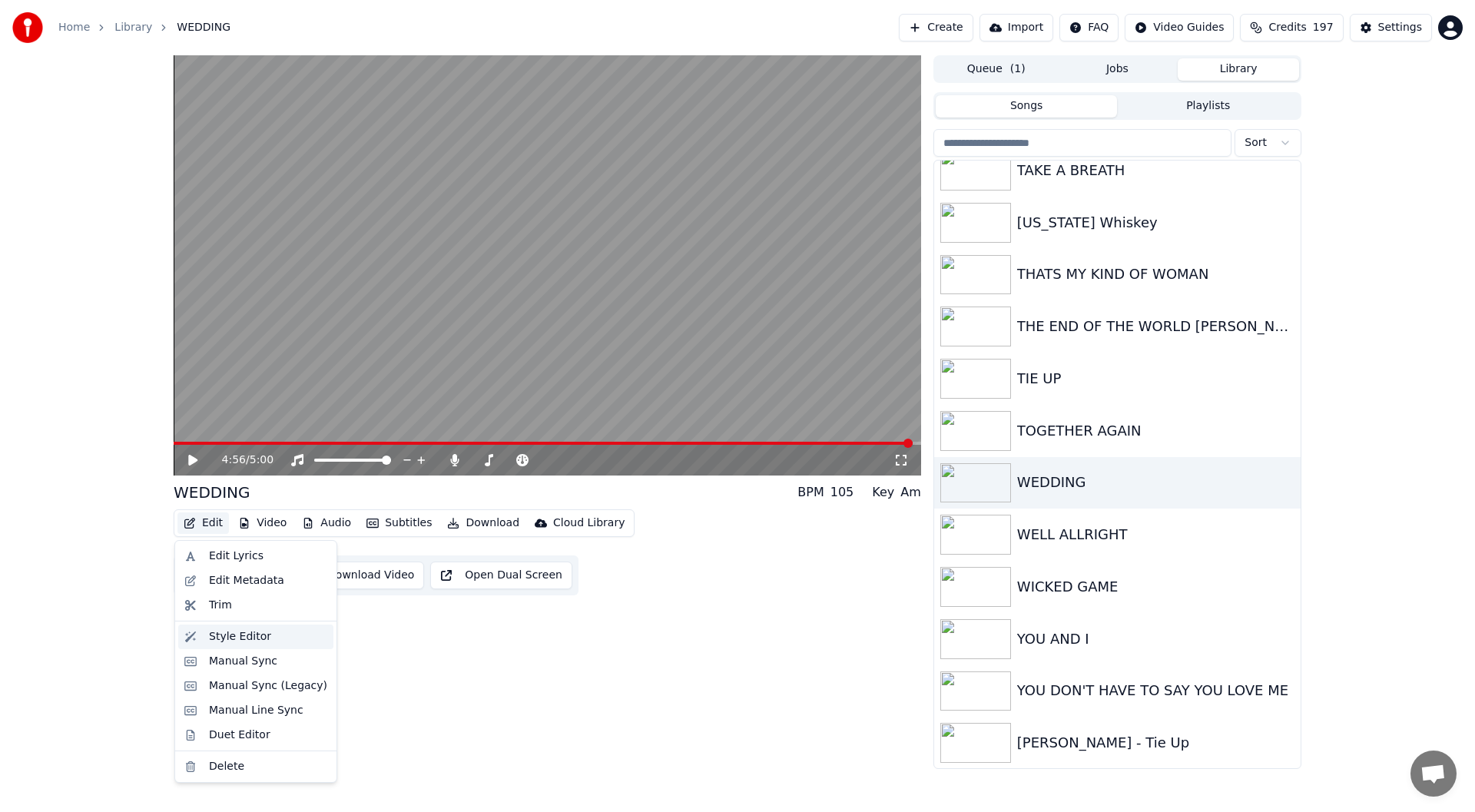
click at [238, 632] on div "Style Editor" at bounding box center [240, 637] width 62 height 16
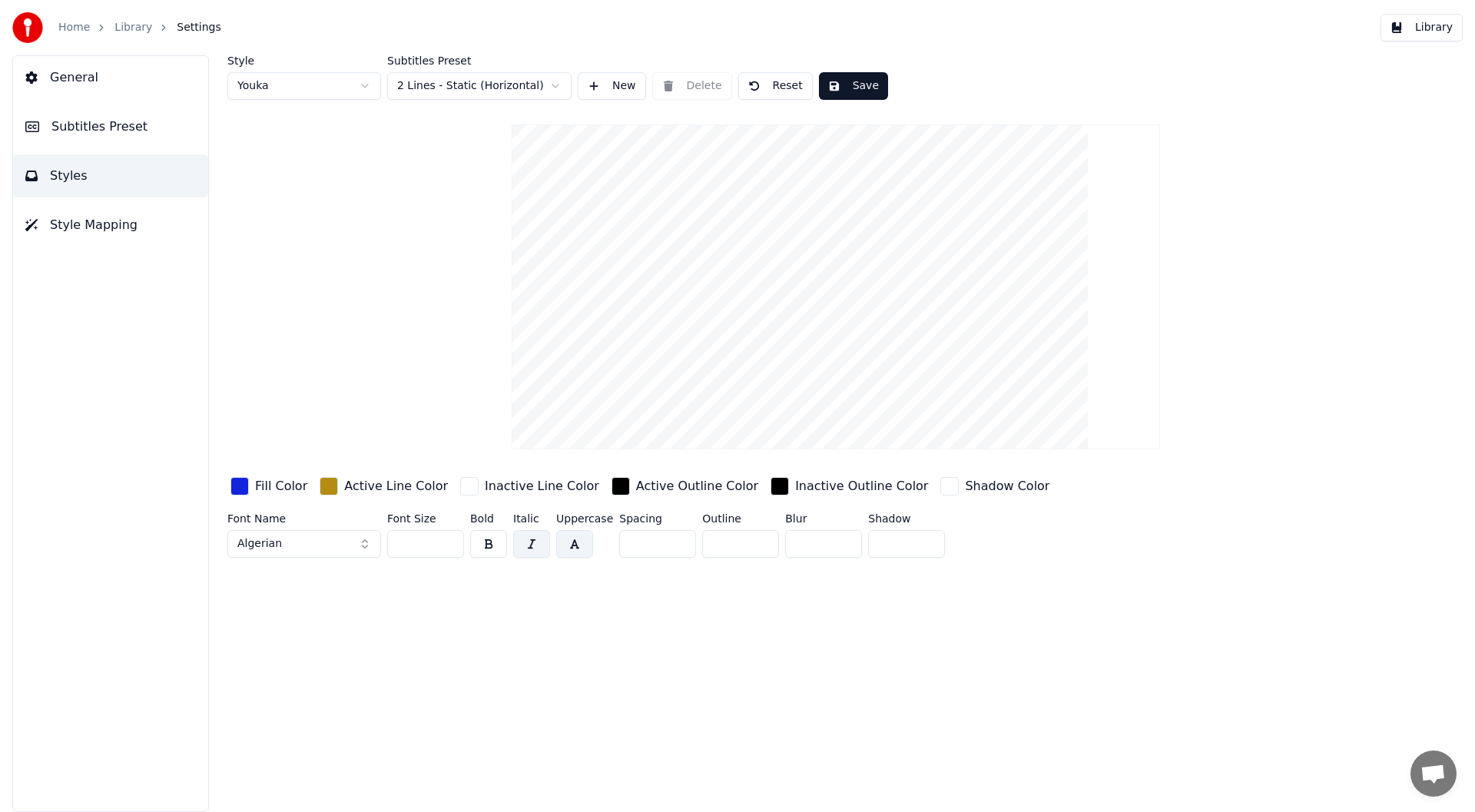
click at [366, 83] on html "Home Library Settings Library General Subtitles Preset Styles Style Mapping Sty…" at bounding box center [737, 406] width 1475 height 812
click at [100, 225] on html "Home Library Settings Library General Subtitles Preset Styles Style Mapping Sty…" at bounding box center [737, 406] width 1475 height 812
click at [366, 83] on html "Home Library Settings Library General Subtitles Preset Styles Style Mapping Sty…" at bounding box center [737, 406] width 1475 height 812
click at [64, 219] on html "Home Library Settings Library General Subtitles Preset Styles Style Mapping Sty…" at bounding box center [737, 406] width 1475 height 812
click at [81, 220] on span "Style Mapping" at bounding box center [93, 225] width 87 height 18
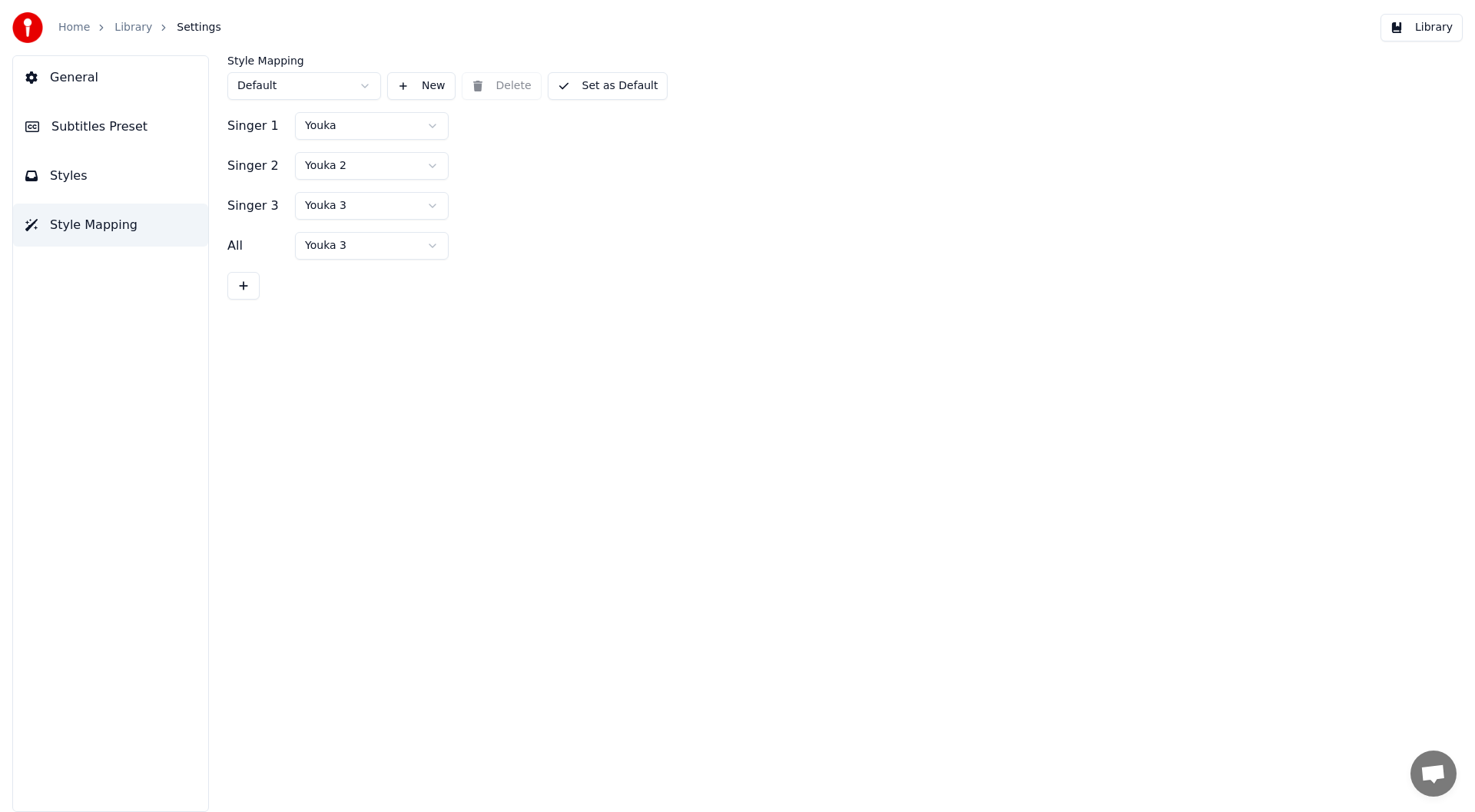
click at [429, 124] on html "Home Library Settings Library General Subtitles Preset Styles Style Mapping Sty…" at bounding box center [737, 406] width 1475 height 812
click at [257, 162] on html "Home Library Settings Library General Subtitles Preset Styles Style Mapping Sty…" at bounding box center [737, 406] width 1475 height 812
click at [429, 163] on html "Home Library Settings Library General Subtitles Preset Styles Style Mapping Sty…" at bounding box center [737, 406] width 1475 height 812
click at [433, 122] on html "Home Library Settings Library General Subtitles Preset Styles Style Mapping Sty…" at bounding box center [737, 406] width 1475 height 812
click at [433, 204] on html "Home Library Settings Library General Subtitles Preset Styles Style Mapping Sty…" at bounding box center [737, 406] width 1475 height 812
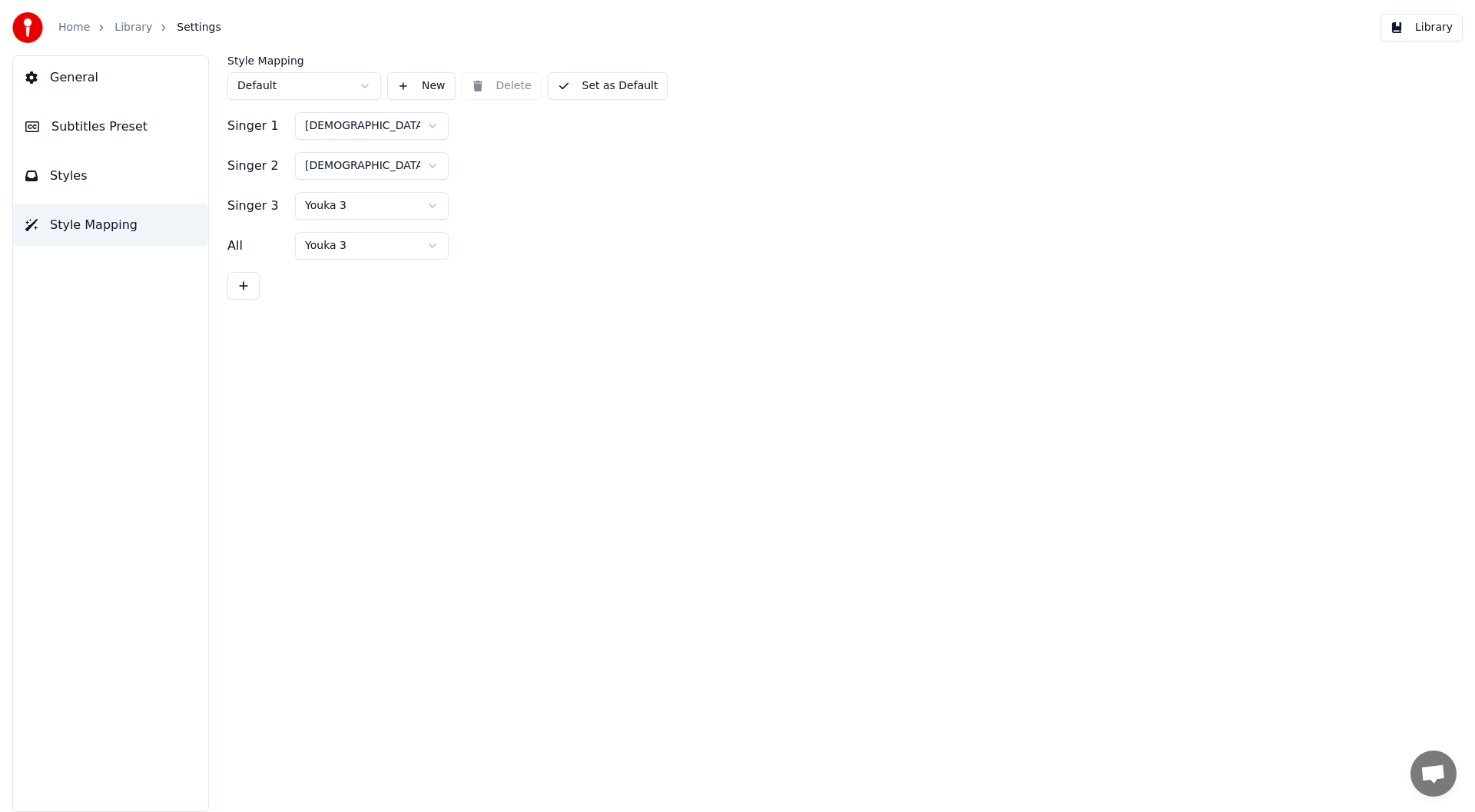
click at [404, 241] on html "Home Library Settings Library General Subtitles Preset Styles Style Mapping Sty…" at bounding box center [737, 406] width 1475 height 812
click at [346, 198] on html "Home Library Settings Library General Subtitles Preset Styles Style Mapping Sty…" at bounding box center [737, 406] width 1475 height 812
click at [607, 84] on button "Set as Default" at bounding box center [608, 86] width 121 height 28
click at [75, 169] on span "Styles" at bounding box center [69, 175] width 38 height 18
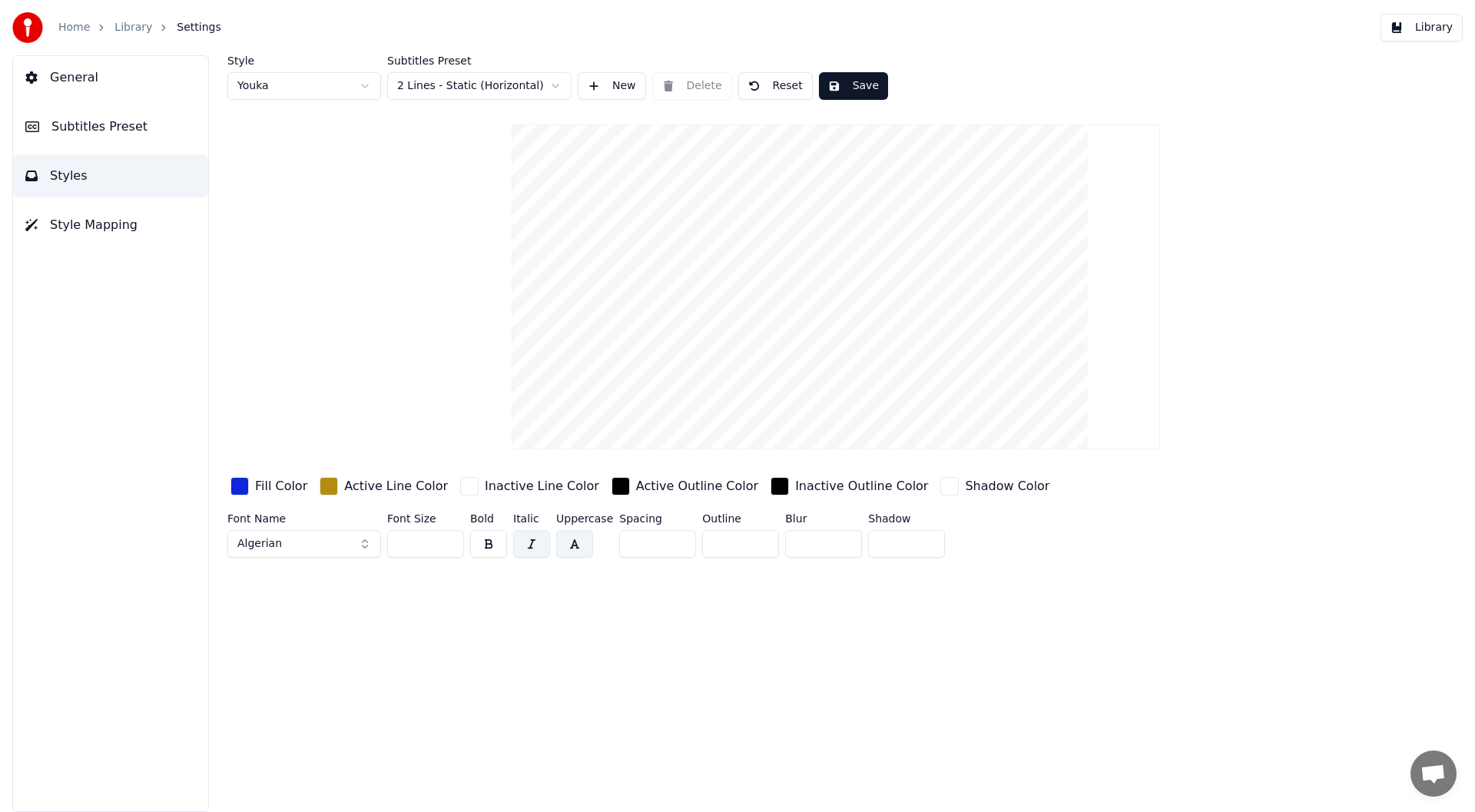
click at [361, 86] on html "Home Library Settings Library General Subtitles Preset Styles Style Mapping Sty…" at bounding box center [737, 406] width 1475 height 812
type input "***"
click at [363, 79] on html "Home Library Settings Library General Subtitles Preset Styles Style Mapping Sty…" at bounding box center [737, 406] width 1475 height 812
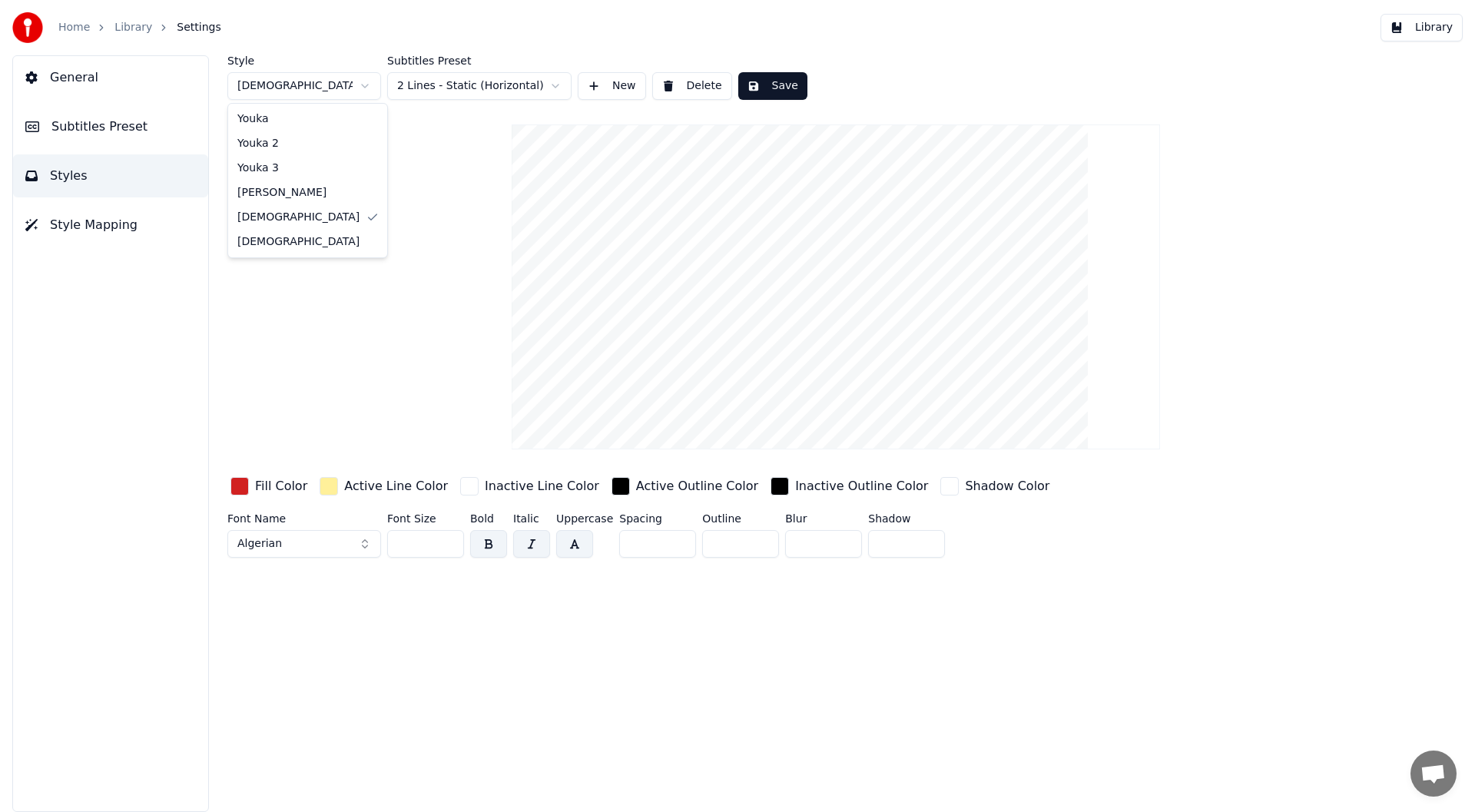
click at [361, 85] on html "Home Library Settings Library General Subtitles Preset Styles Style Mapping Sty…" at bounding box center [737, 406] width 1475 height 812
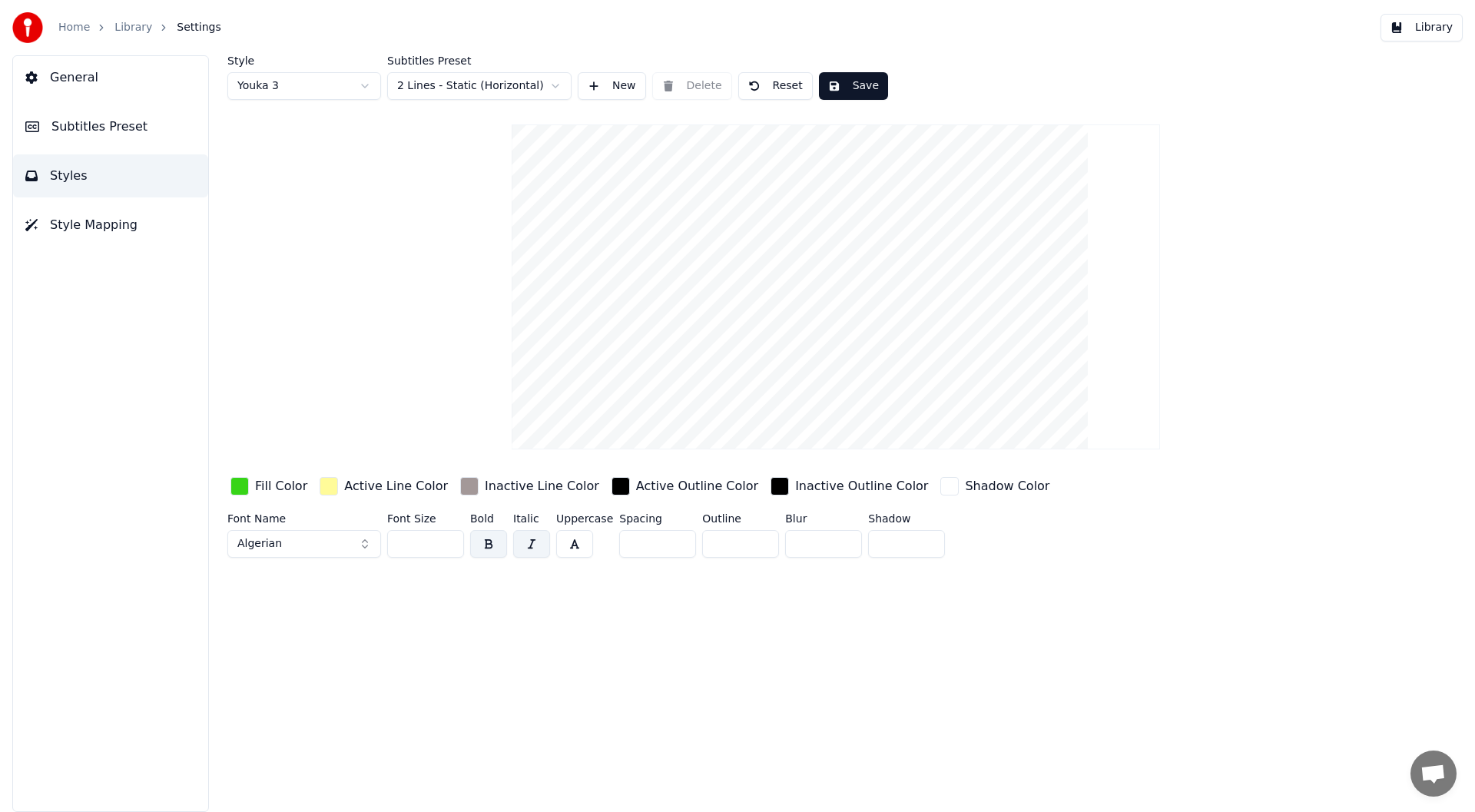
click at [838, 84] on button "Save" at bounding box center [854, 86] width 69 height 28
click at [1434, 16] on button "Library" at bounding box center [1421, 28] width 82 height 28
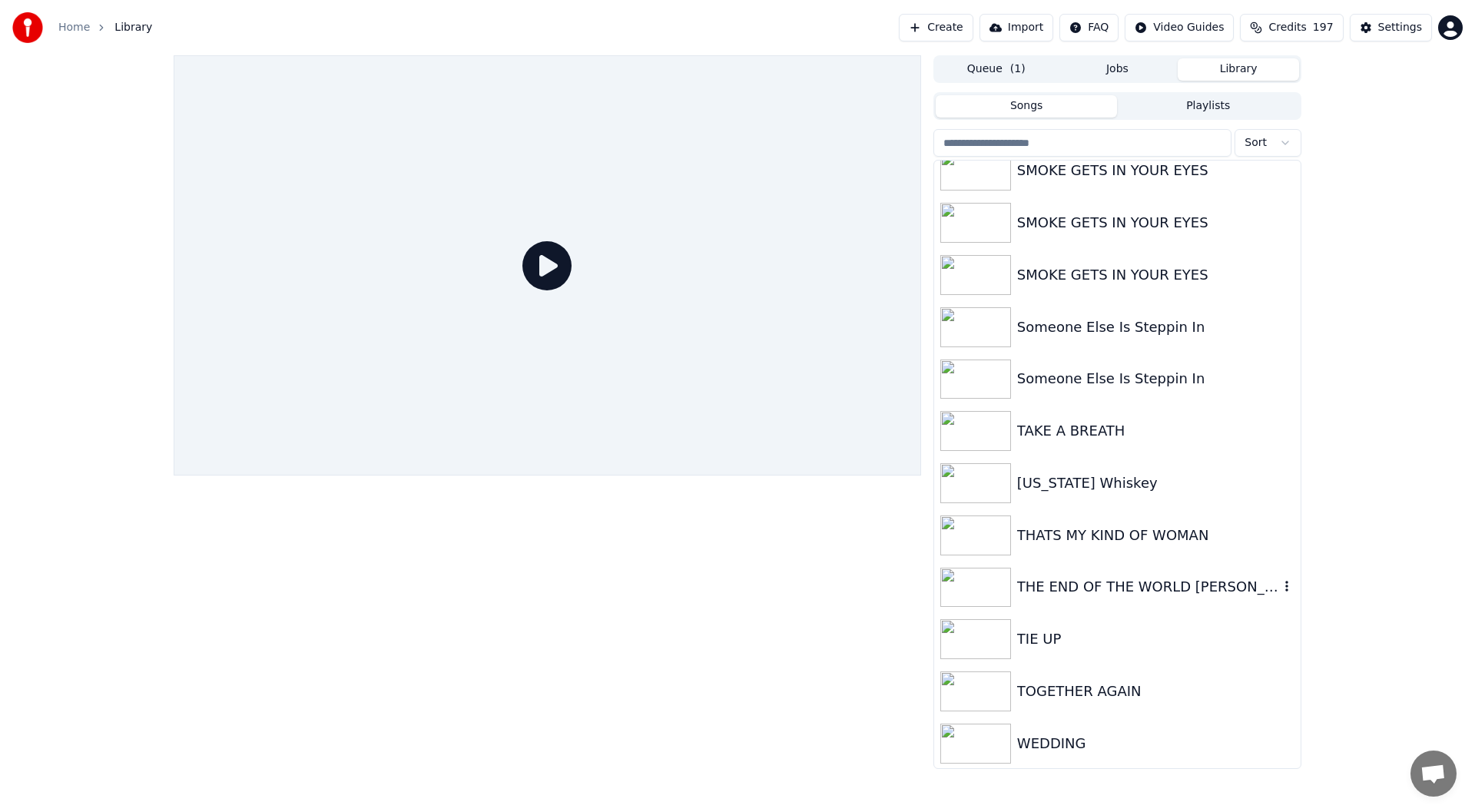
scroll to position [3379, 0]
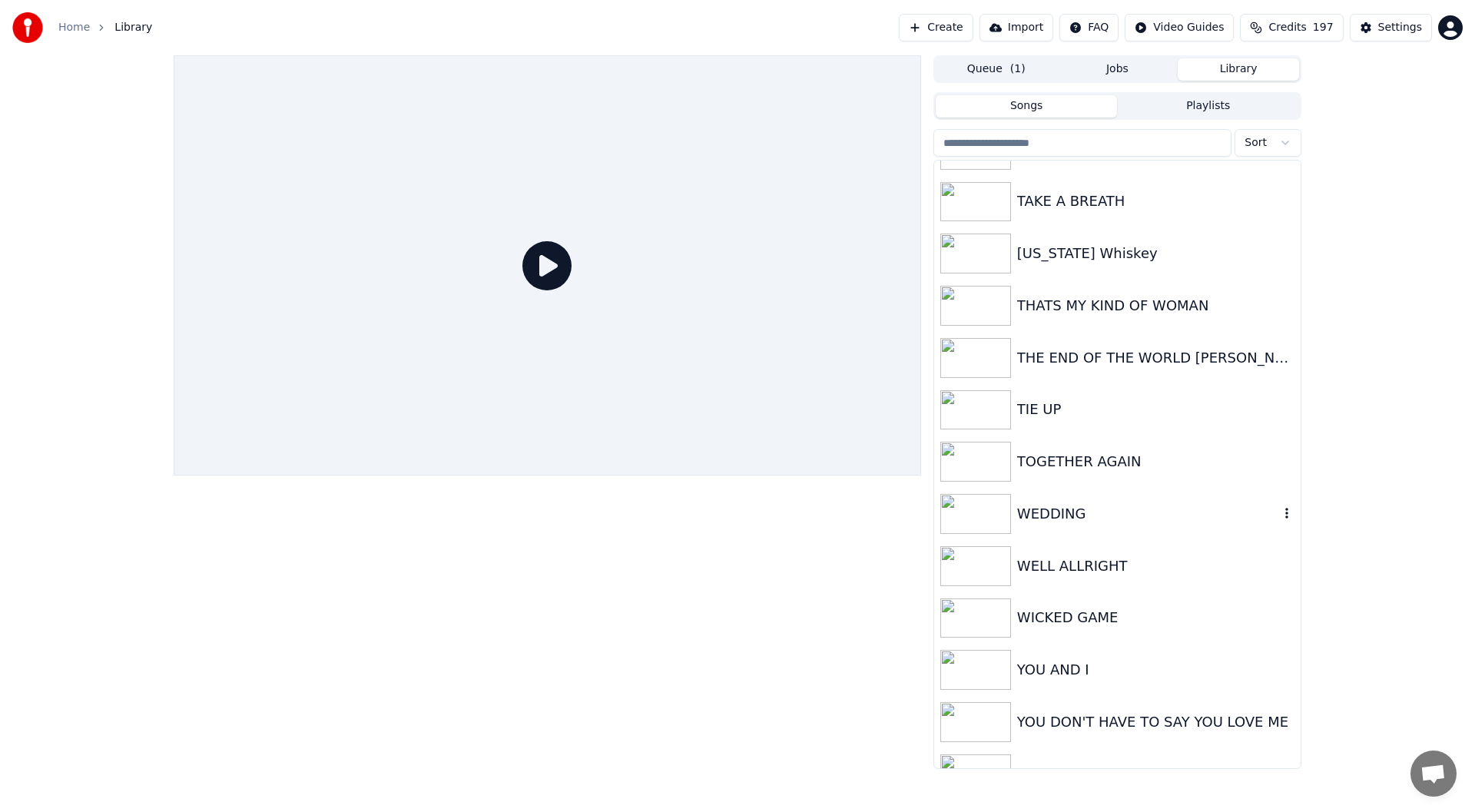
click at [1097, 506] on div "WEDDING" at bounding box center [1148, 513] width 262 height 22
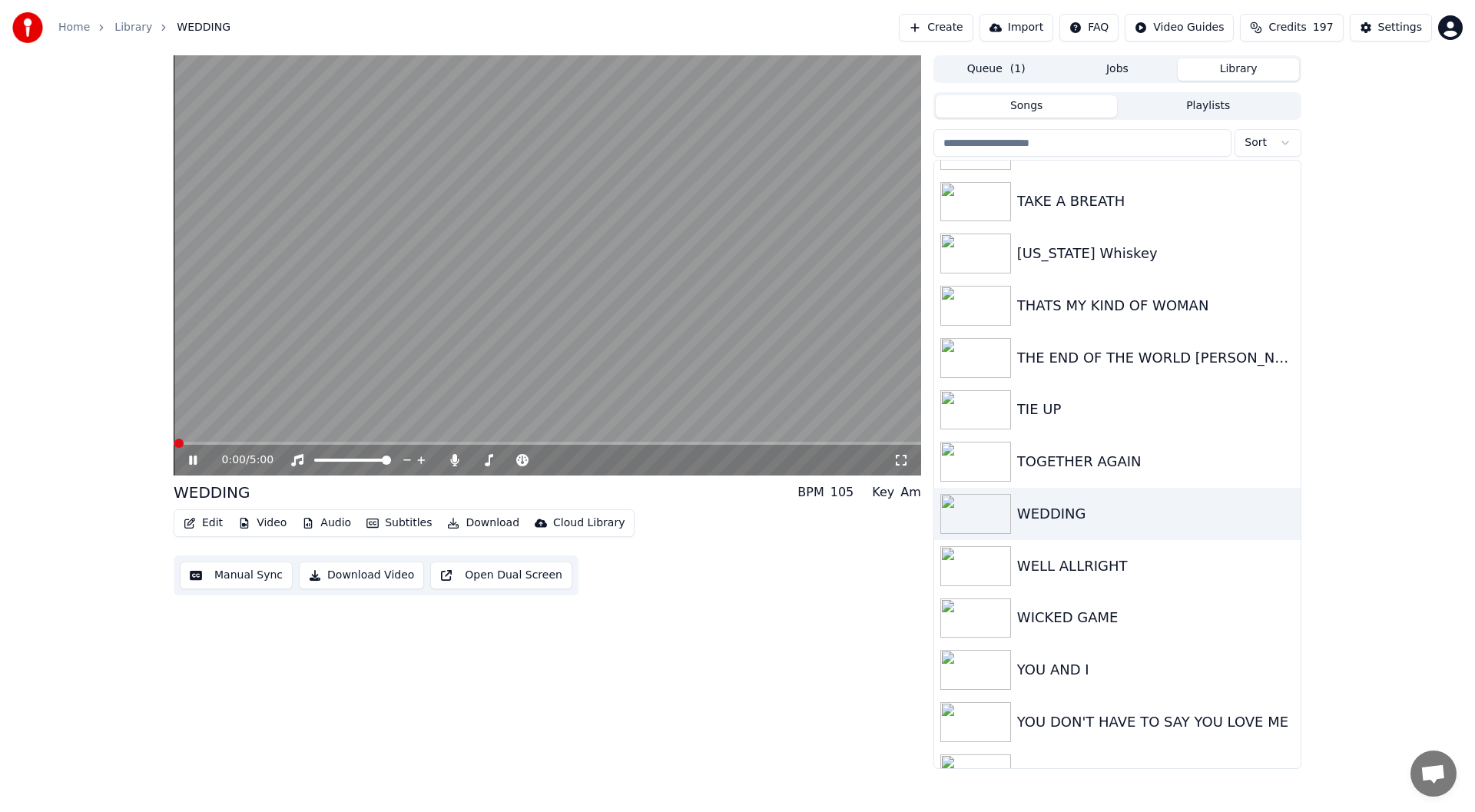
click at [903, 458] on icon at bounding box center [901, 460] width 16 height 12
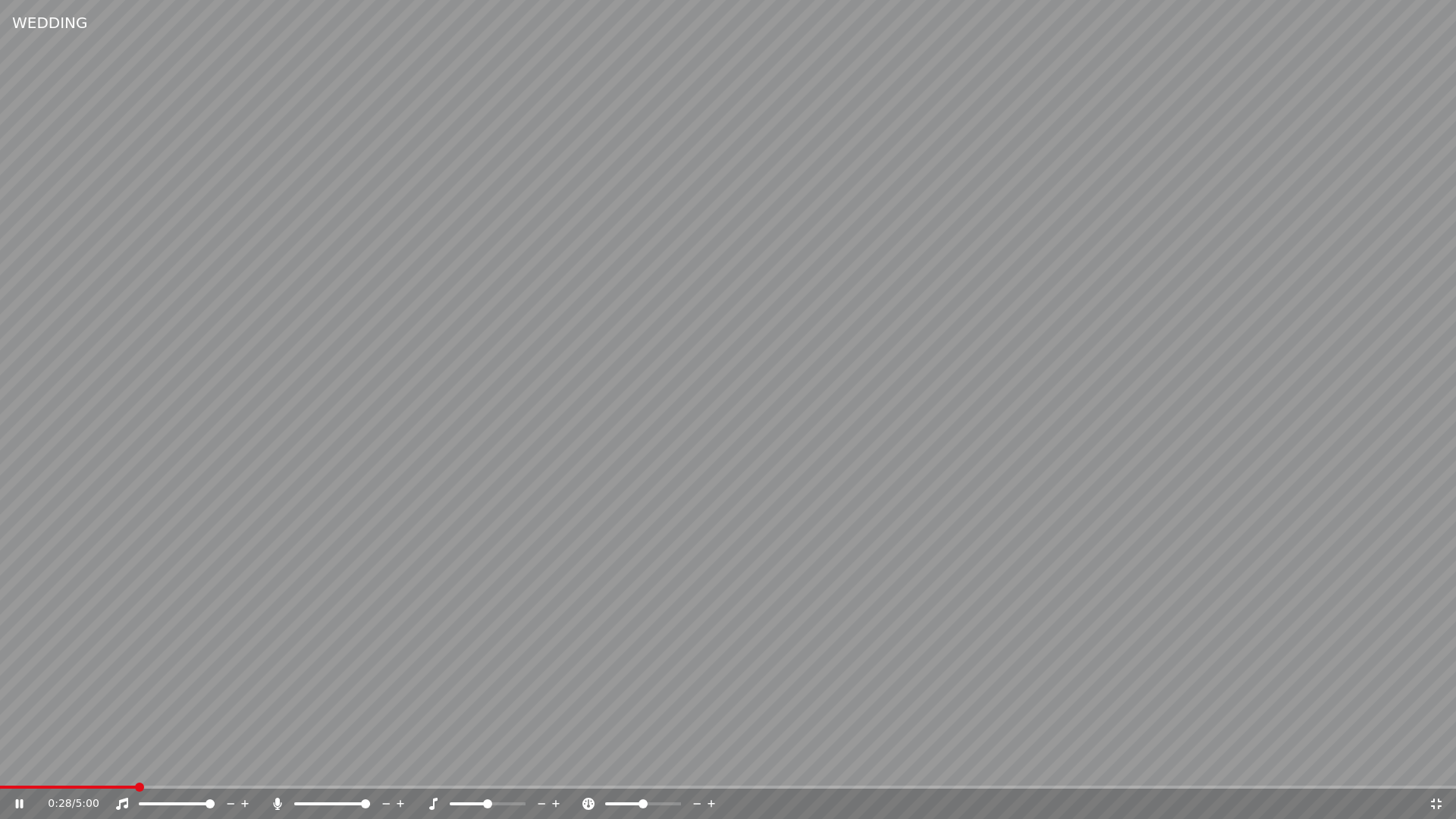
click at [188, 785] on video at bounding box center [728, 410] width 1456 height 819
click at [176, 788] on span at bounding box center [728, 787] width 1456 height 3
click at [20, 801] on icon at bounding box center [20, 804] width 9 height 10
click at [304, 787] on span at bounding box center [728, 787] width 1456 height 3
click at [375, 787] on span at bounding box center [728, 787] width 1456 height 3
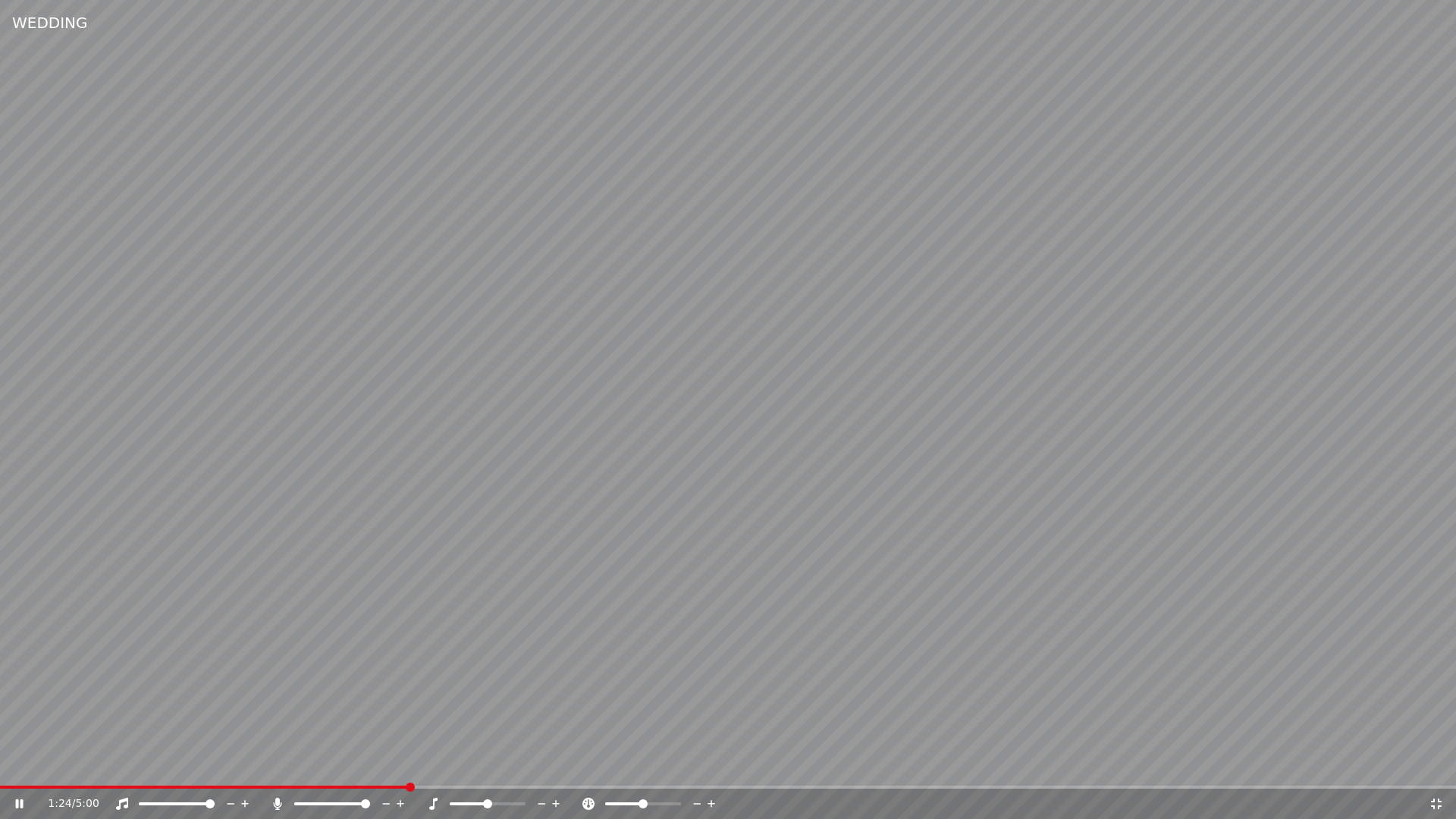
click at [501, 787] on span at bounding box center [728, 787] width 1456 height 3
drag, startPoint x: 1438, startPoint y: 798, endPoint x: 1436, endPoint y: 781, distance: 17.1
click at [1437, 798] on icon at bounding box center [1436, 804] width 15 height 12
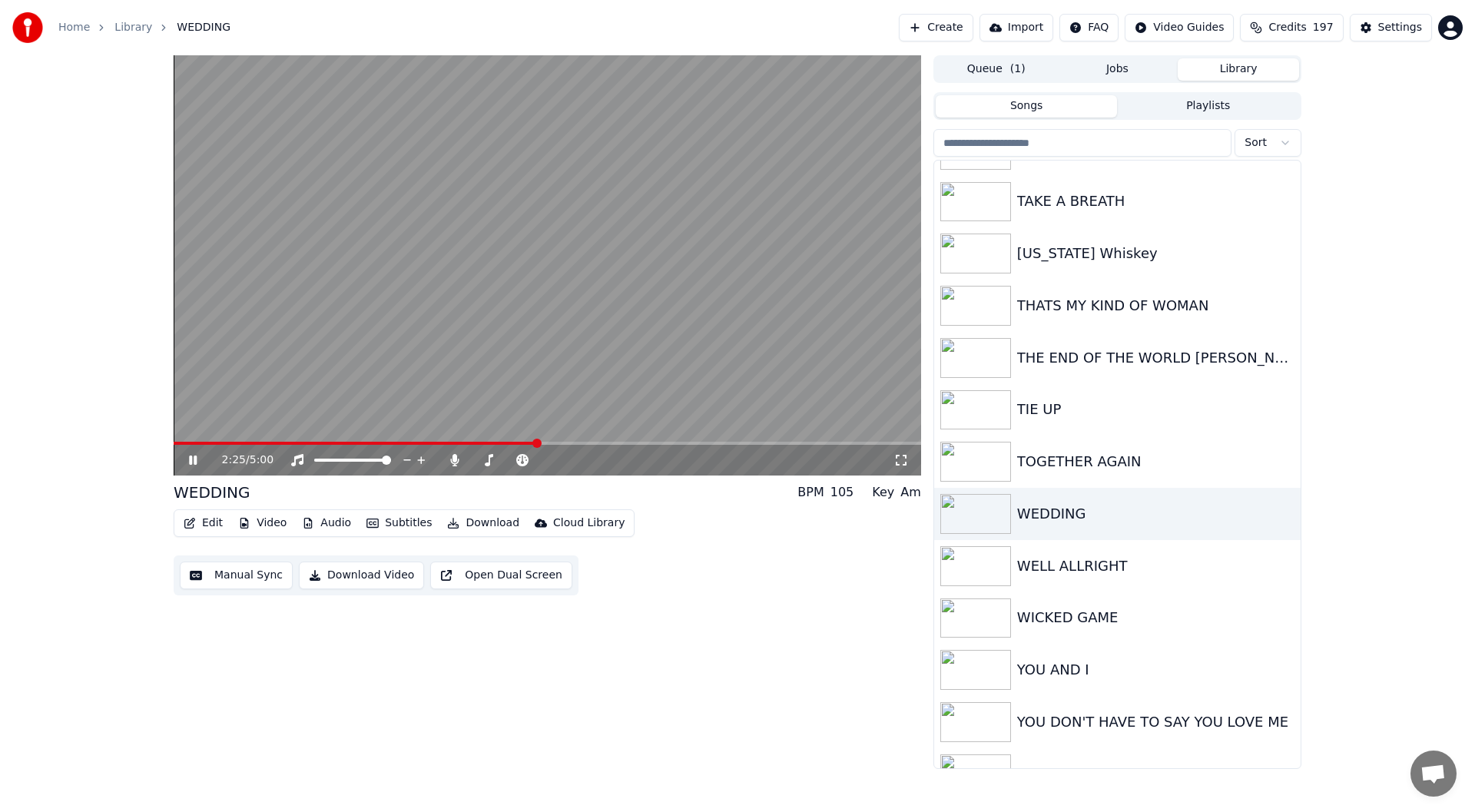
click at [188, 458] on icon at bounding box center [204, 460] width 36 height 12
click at [206, 520] on button "Edit" at bounding box center [203, 523] width 52 height 22
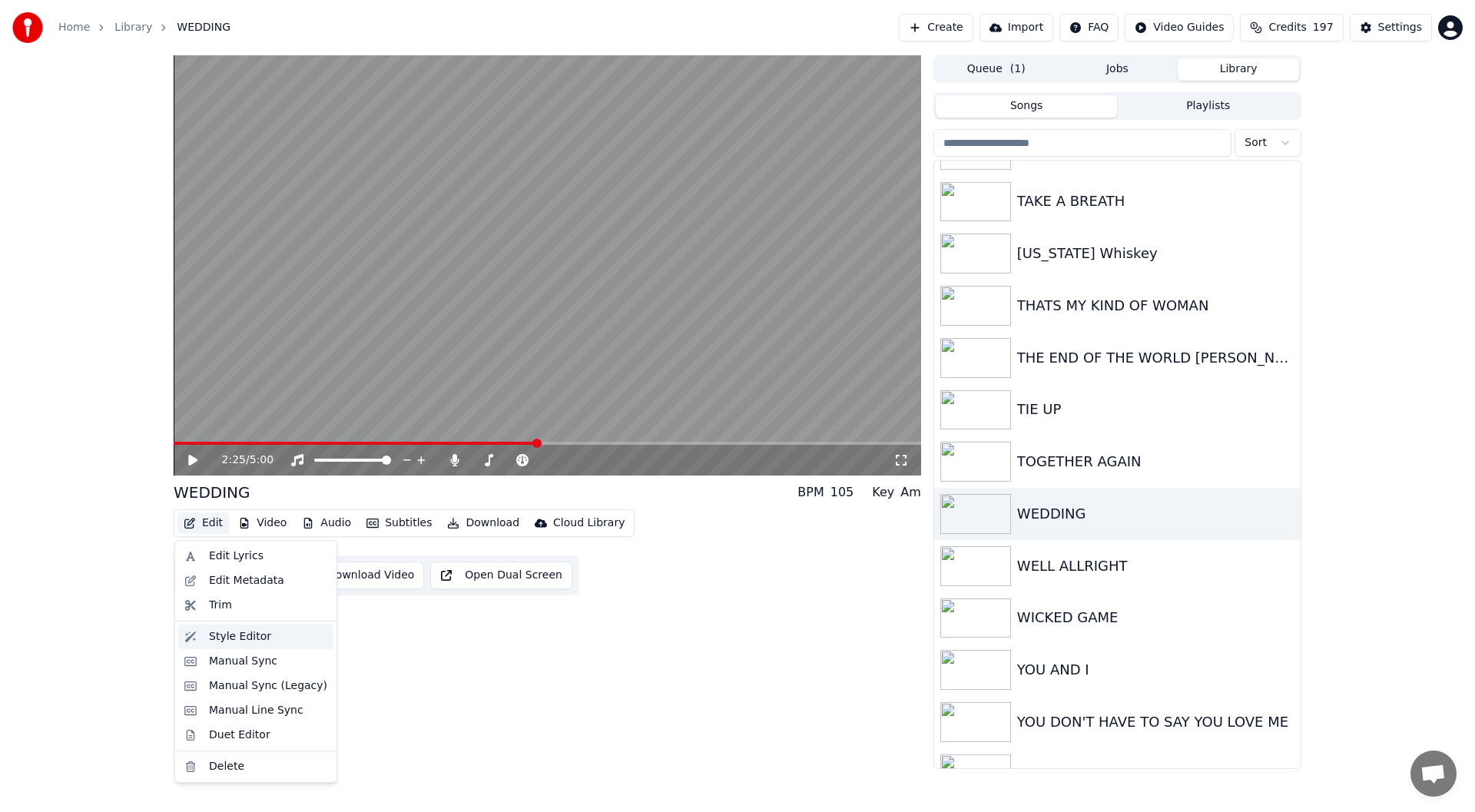
click at [235, 632] on div "Style Editor" at bounding box center [240, 637] width 62 height 16
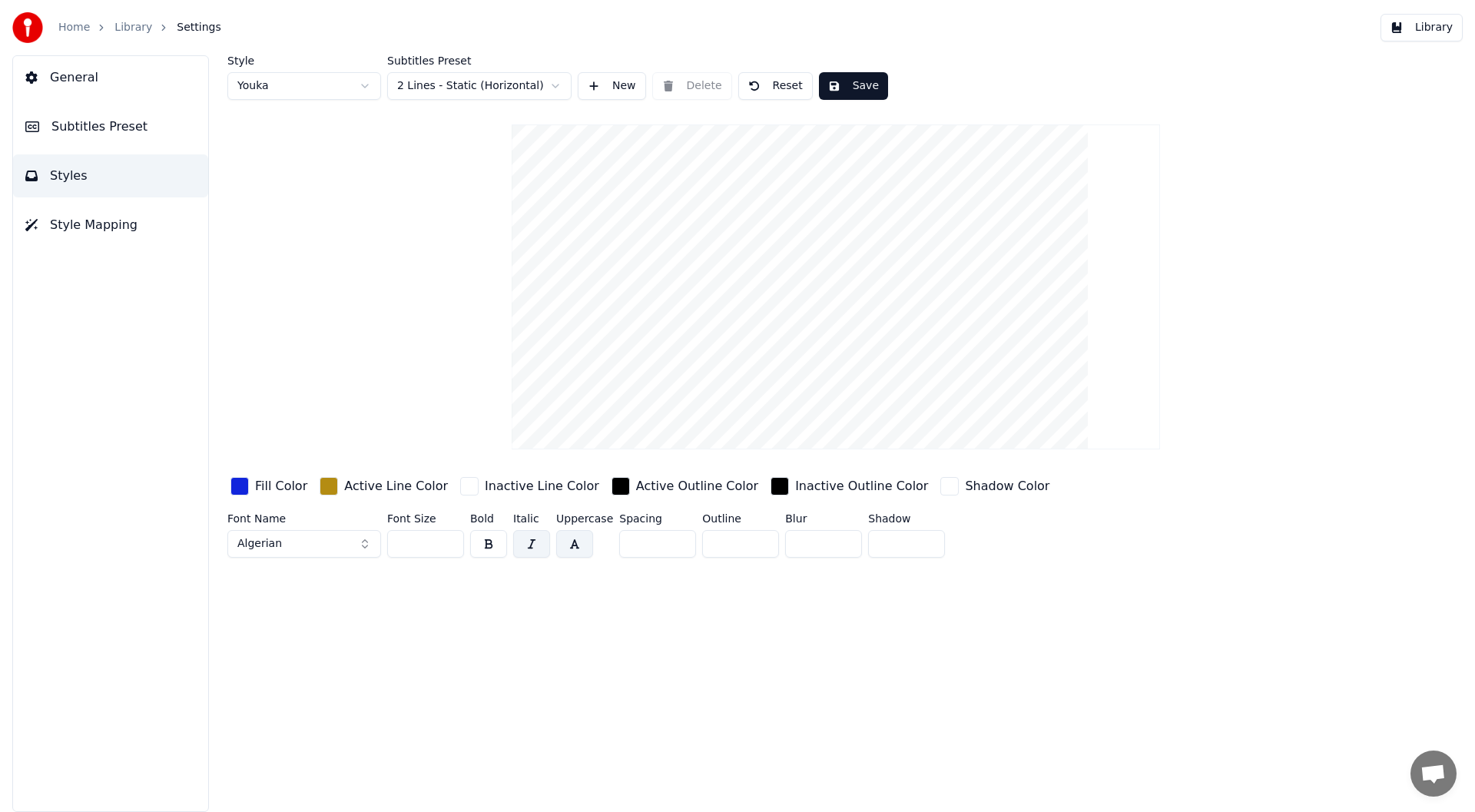
click at [94, 225] on span "Style Mapping" at bounding box center [93, 225] width 87 height 18
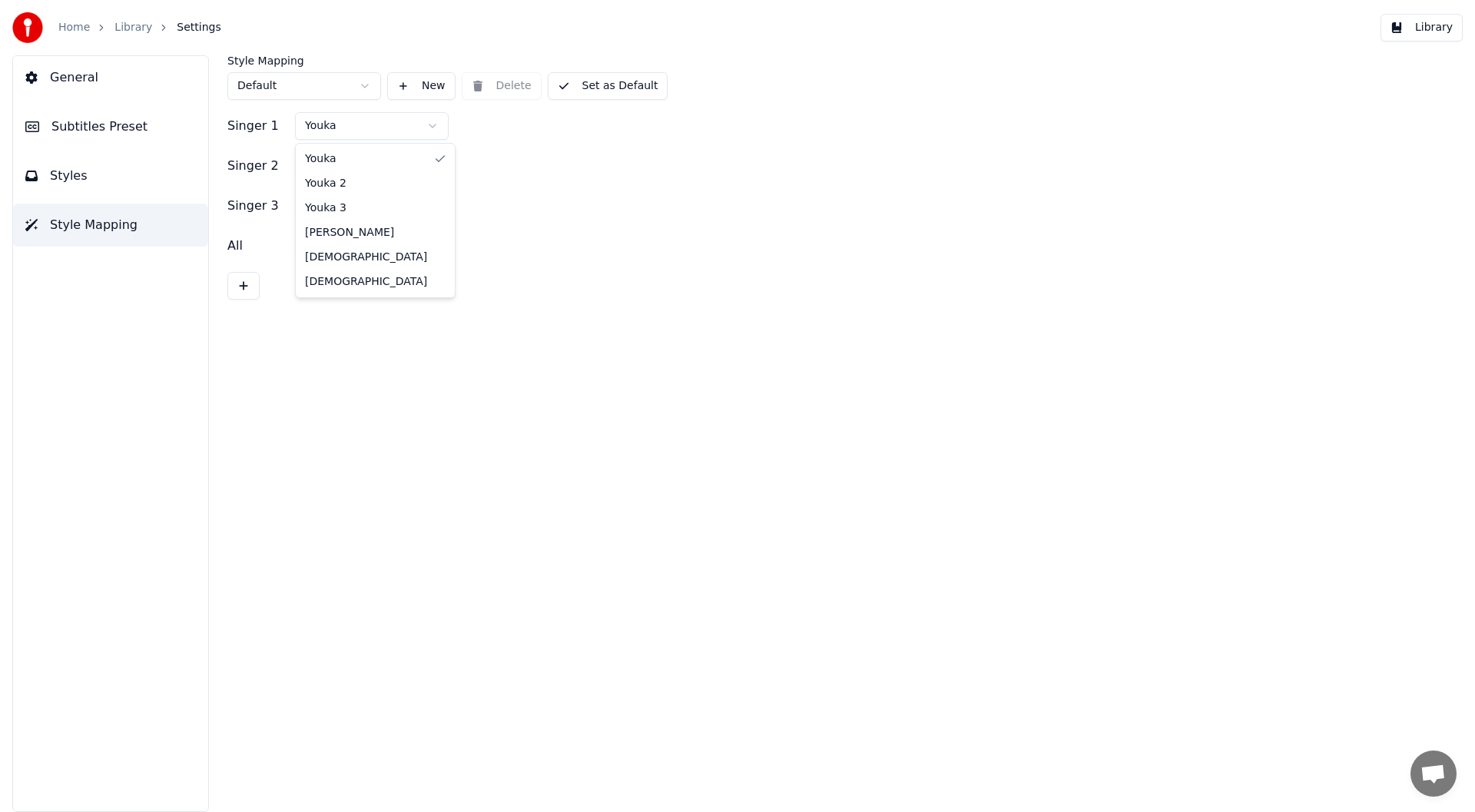
click at [424, 124] on html "Home Library Settings Library General Subtitles Preset Styles Style Mapping Sty…" at bounding box center [737, 406] width 1475 height 812
click at [609, 85] on button "Set as Default" at bounding box center [608, 86] width 121 height 28
click at [430, 163] on html "Home Library Settings Library General Subtitles Preset Styles Style Mapping Sty…" at bounding box center [737, 406] width 1475 height 812
click at [620, 81] on button "Set as Default" at bounding box center [608, 86] width 121 height 28
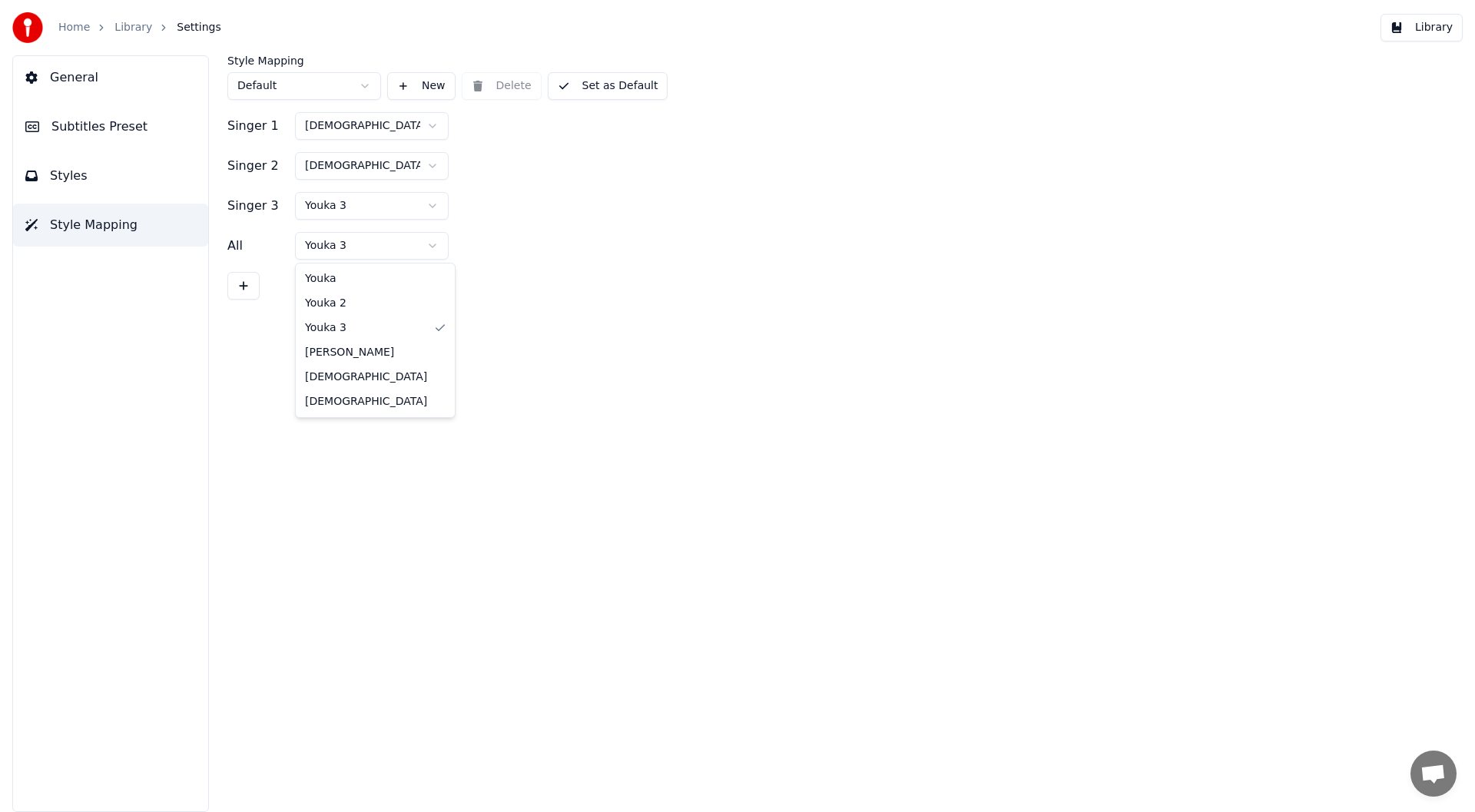
click at [362, 244] on html "Home Library Settings Library General Subtitles Preset Styles Style Mapping Sty…" at bounding box center [737, 406] width 1475 height 812
click at [605, 79] on button "Set as Default" at bounding box center [608, 86] width 121 height 28
click at [1435, 21] on button "Library" at bounding box center [1421, 28] width 82 height 28
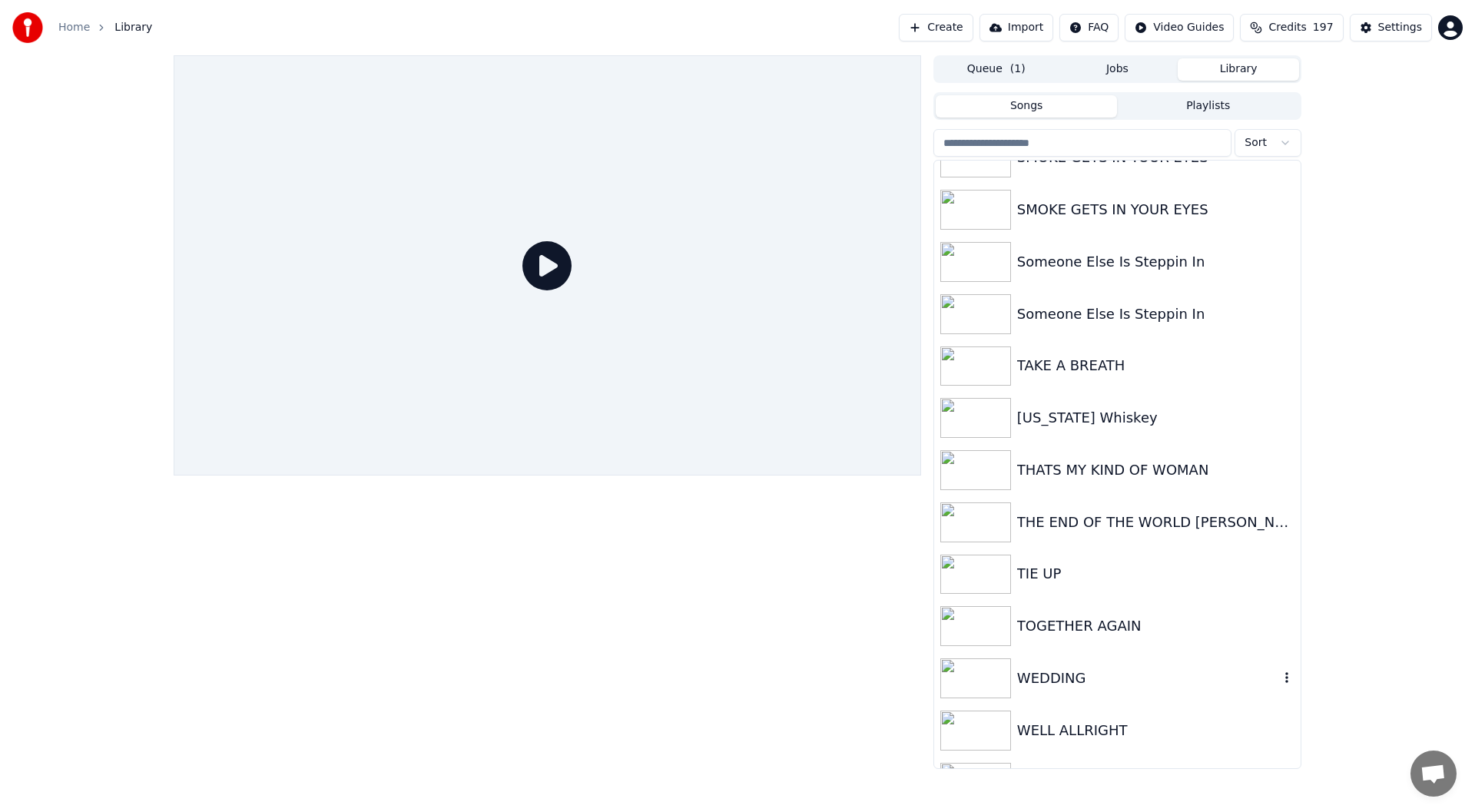
scroll to position [3208, 0]
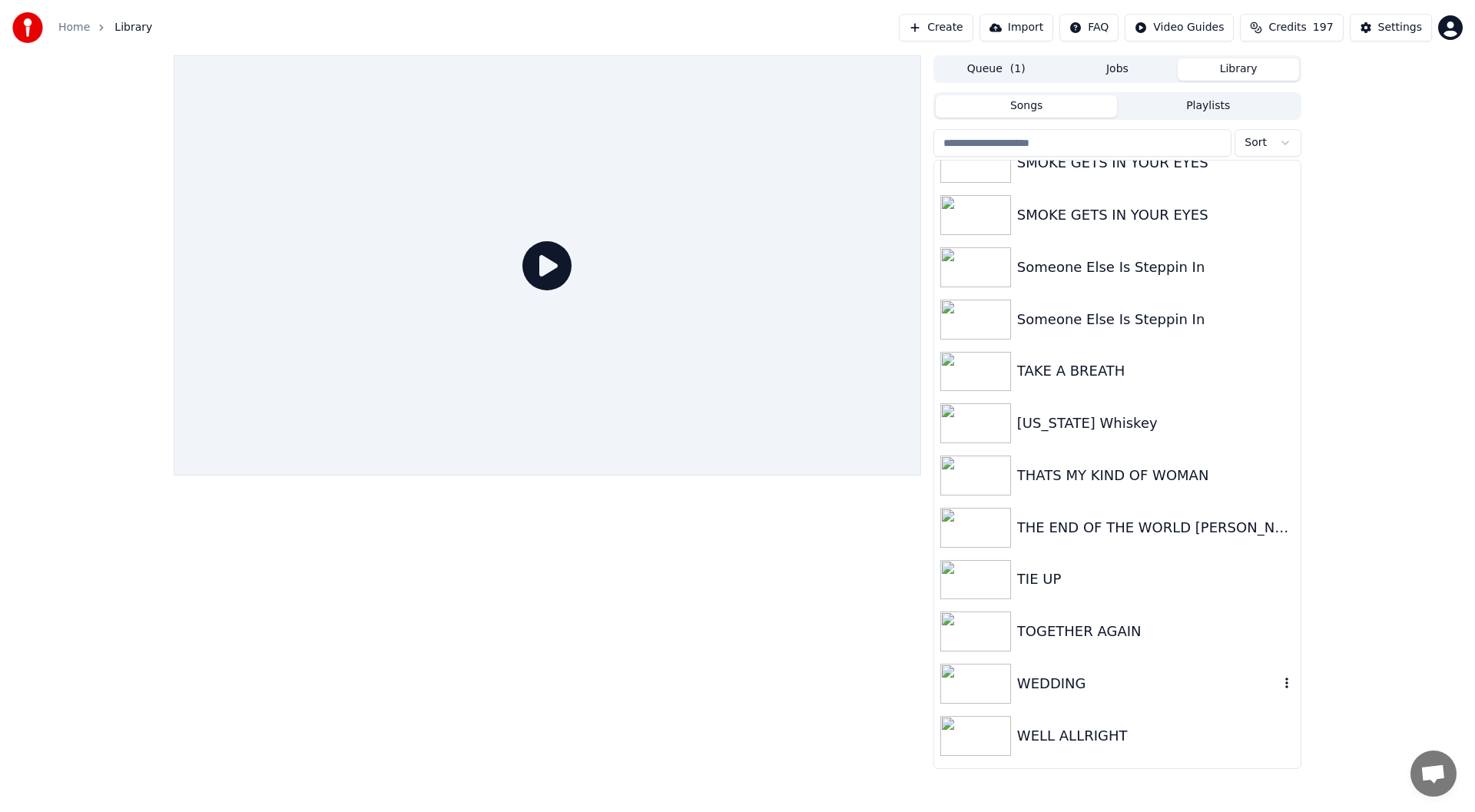
click at [1062, 675] on div "WEDDING" at bounding box center [1148, 683] width 262 height 22
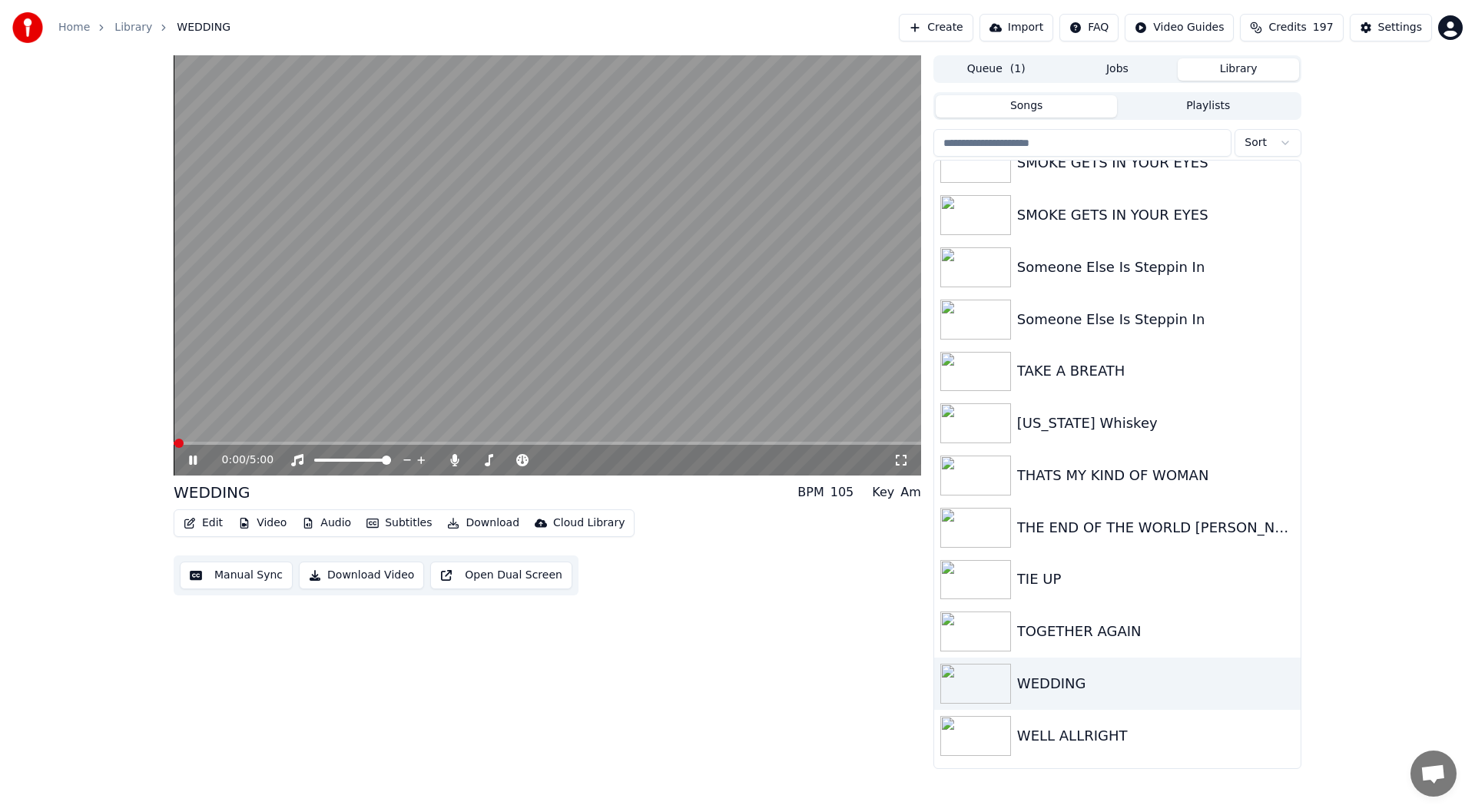
click at [900, 459] on icon at bounding box center [901, 460] width 16 height 12
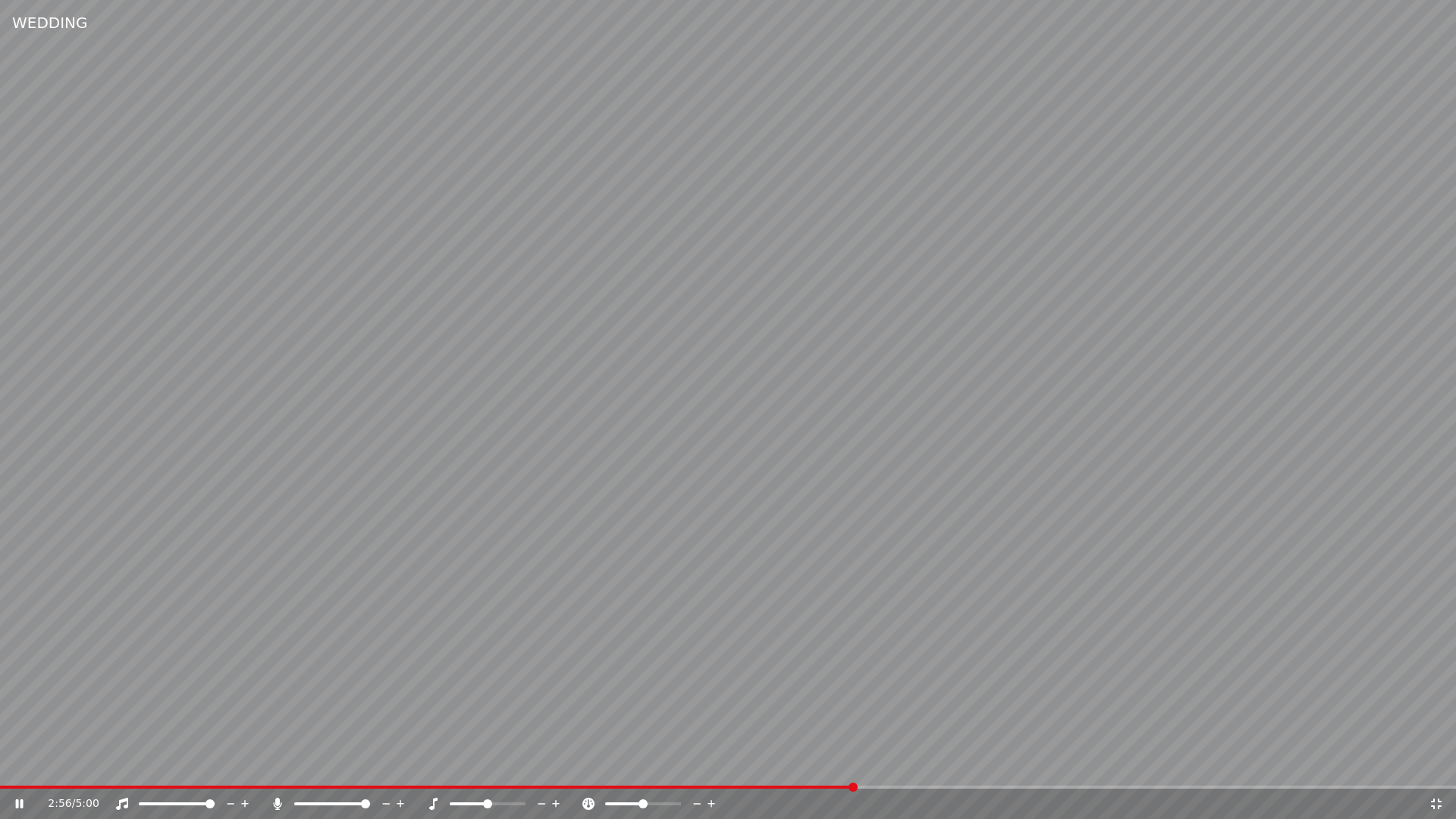
click at [852, 787] on span at bounding box center [728, 787] width 1456 height 3
drag, startPoint x: 1437, startPoint y: 801, endPoint x: 1437, endPoint y: 782, distance: 19.0
click at [1437, 800] on icon at bounding box center [1436, 804] width 15 height 12
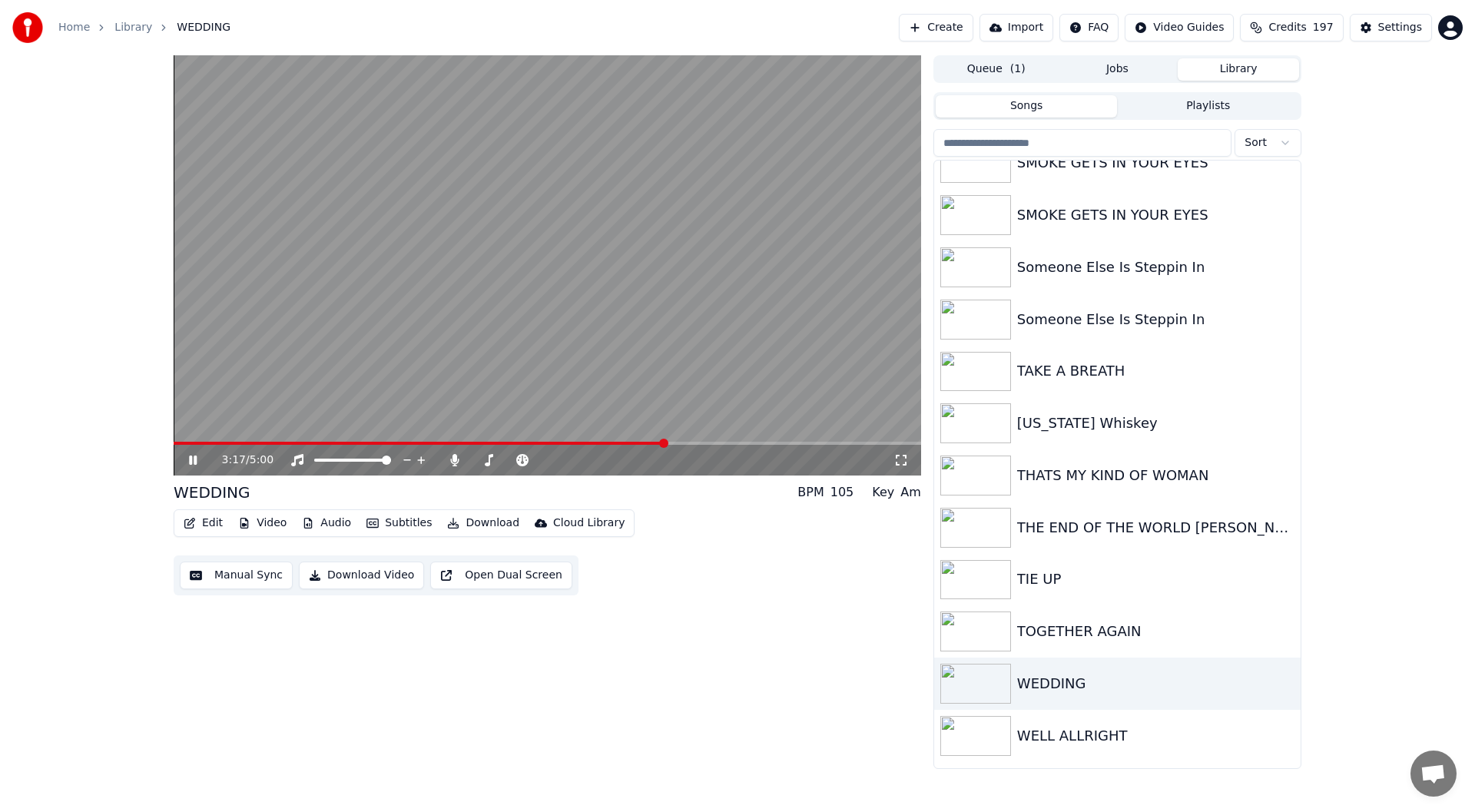
click at [188, 457] on icon at bounding box center [204, 460] width 36 height 12
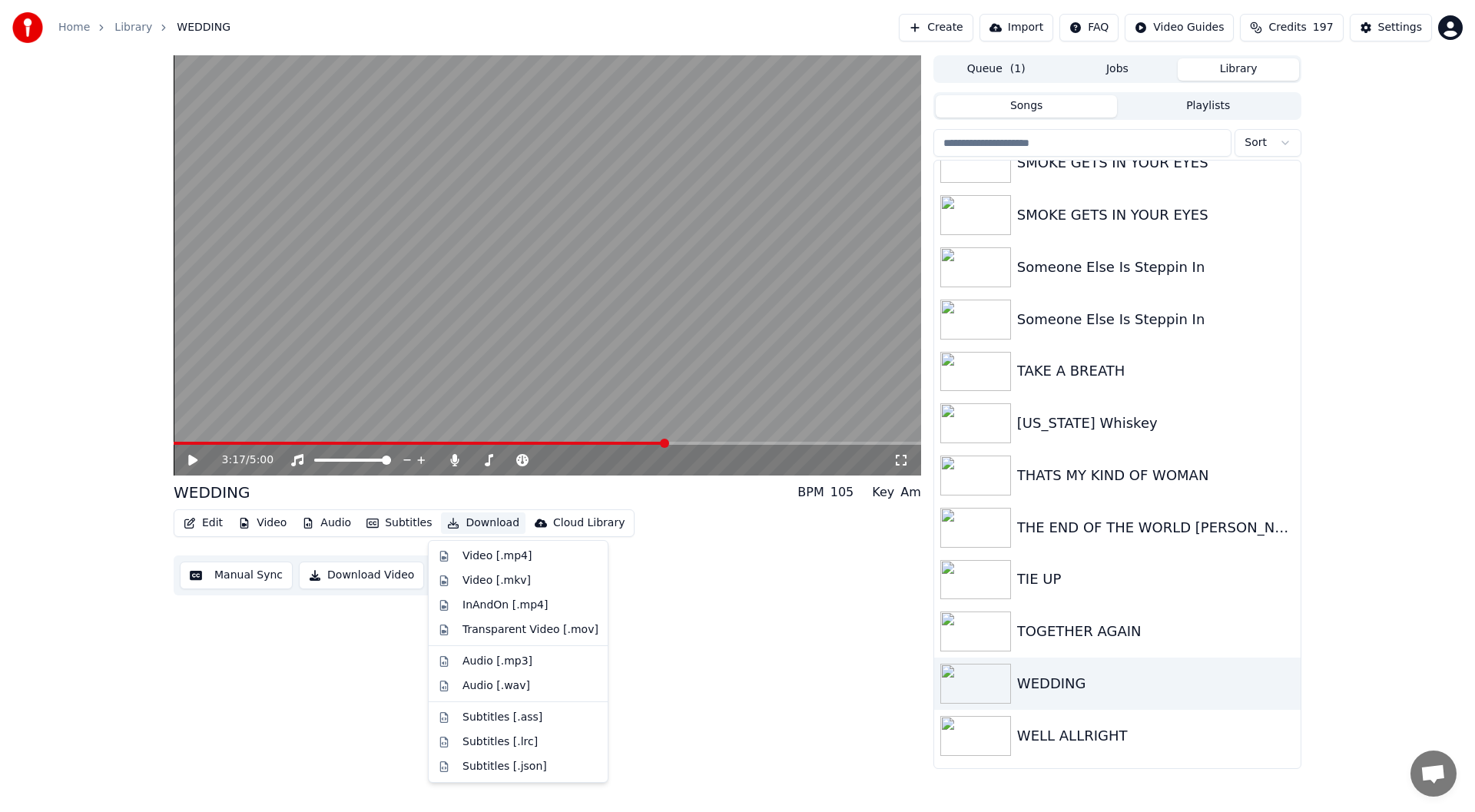
click at [474, 521] on button "Download" at bounding box center [483, 523] width 85 height 22
click at [486, 551] on div "Video [.mp4]" at bounding box center [497, 556] width 69 height 16
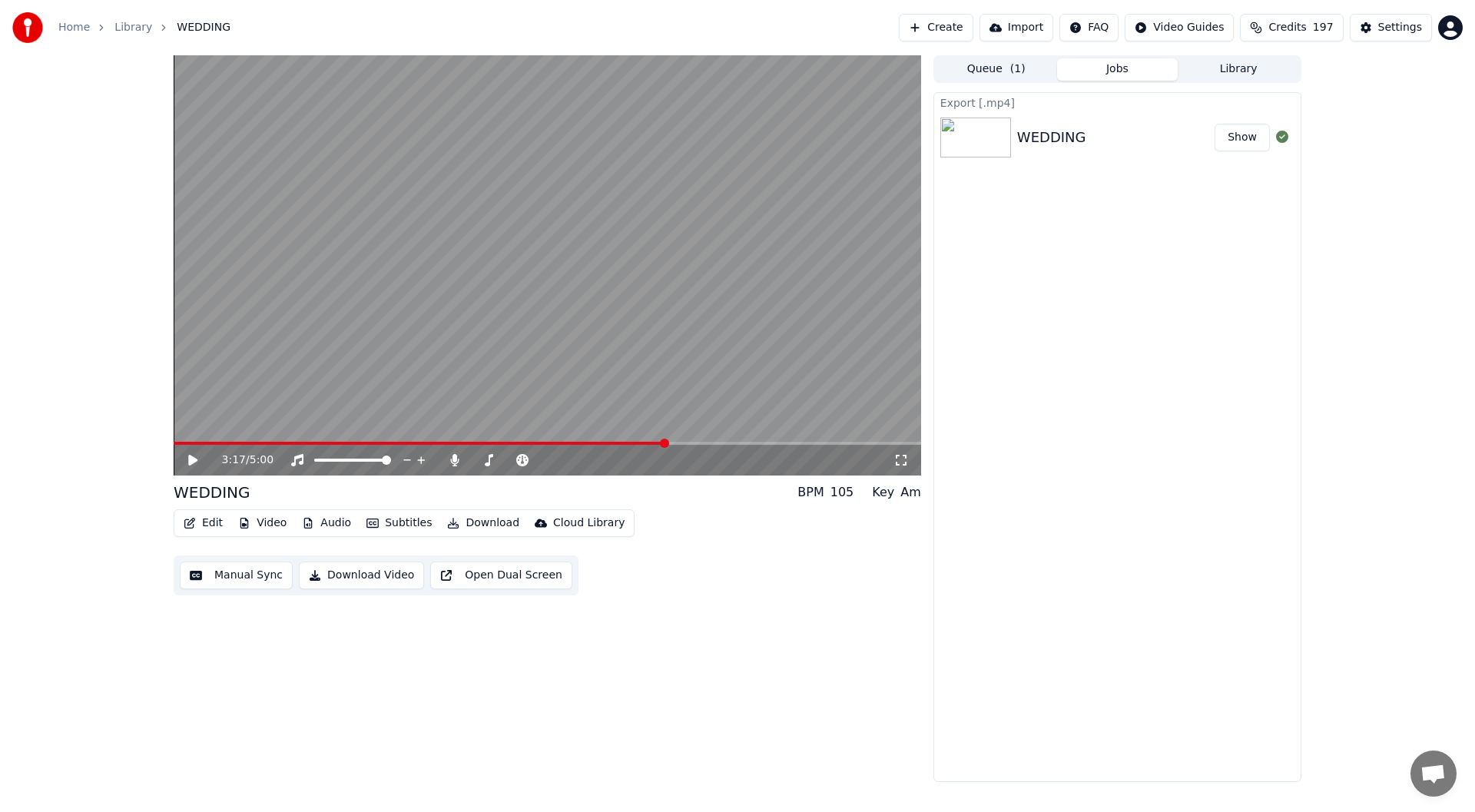
click at [1241, 130] on button "Show" at bounding box center [1243, 137] width 55 height 28
